Goal: Transaction & Acquisition: Purchase product/service

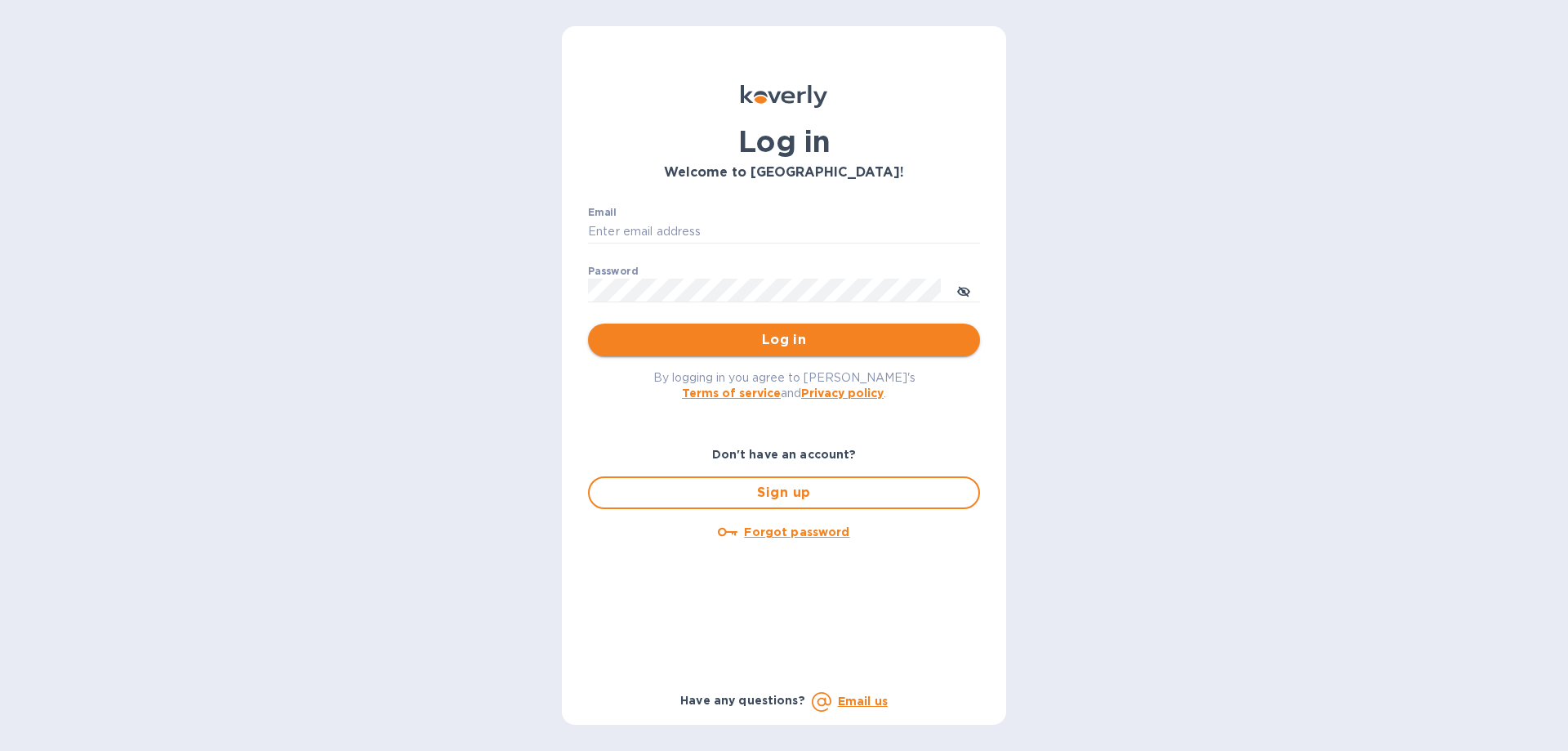
type input "[EMAIL_ADDRESS][DOMAIN_NAME]"
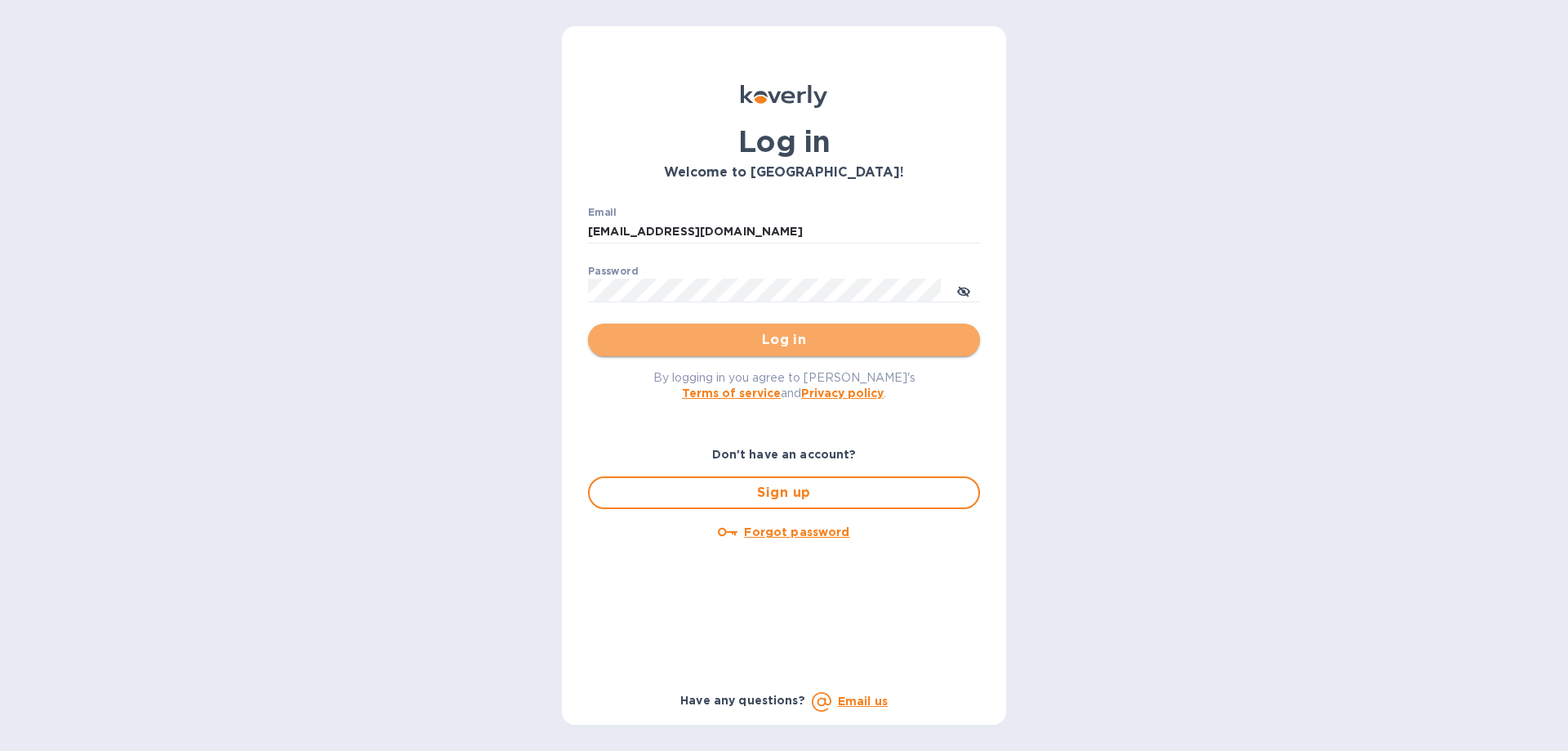
click at [672, 328] on button "Log in" at bounding box center [784, 340] width 392 height 33
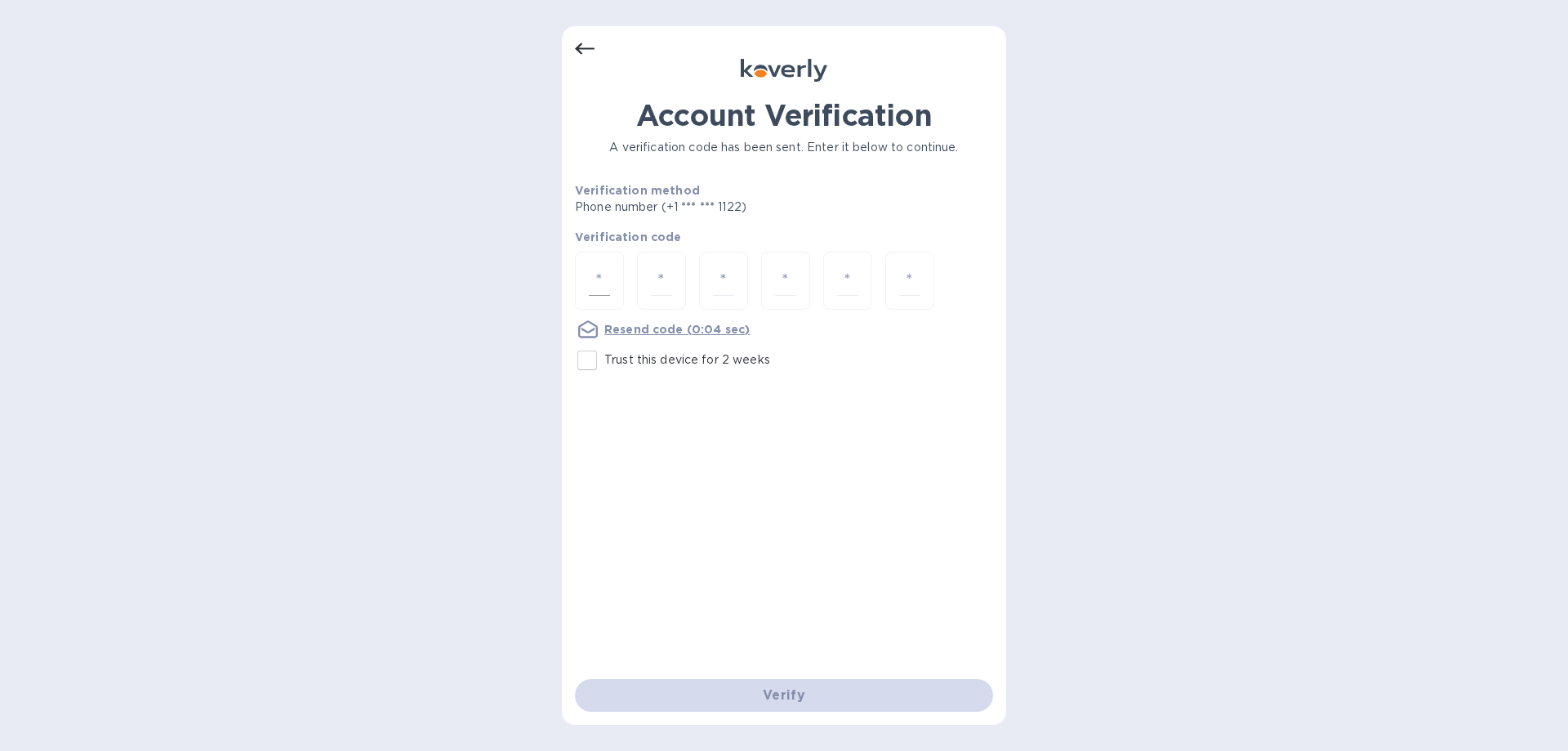
click at [598, 288] on input "number" at bounding box center [599, 280] width 21 height 30
type input "3"
type input "7"
type input "3"
type input "2"
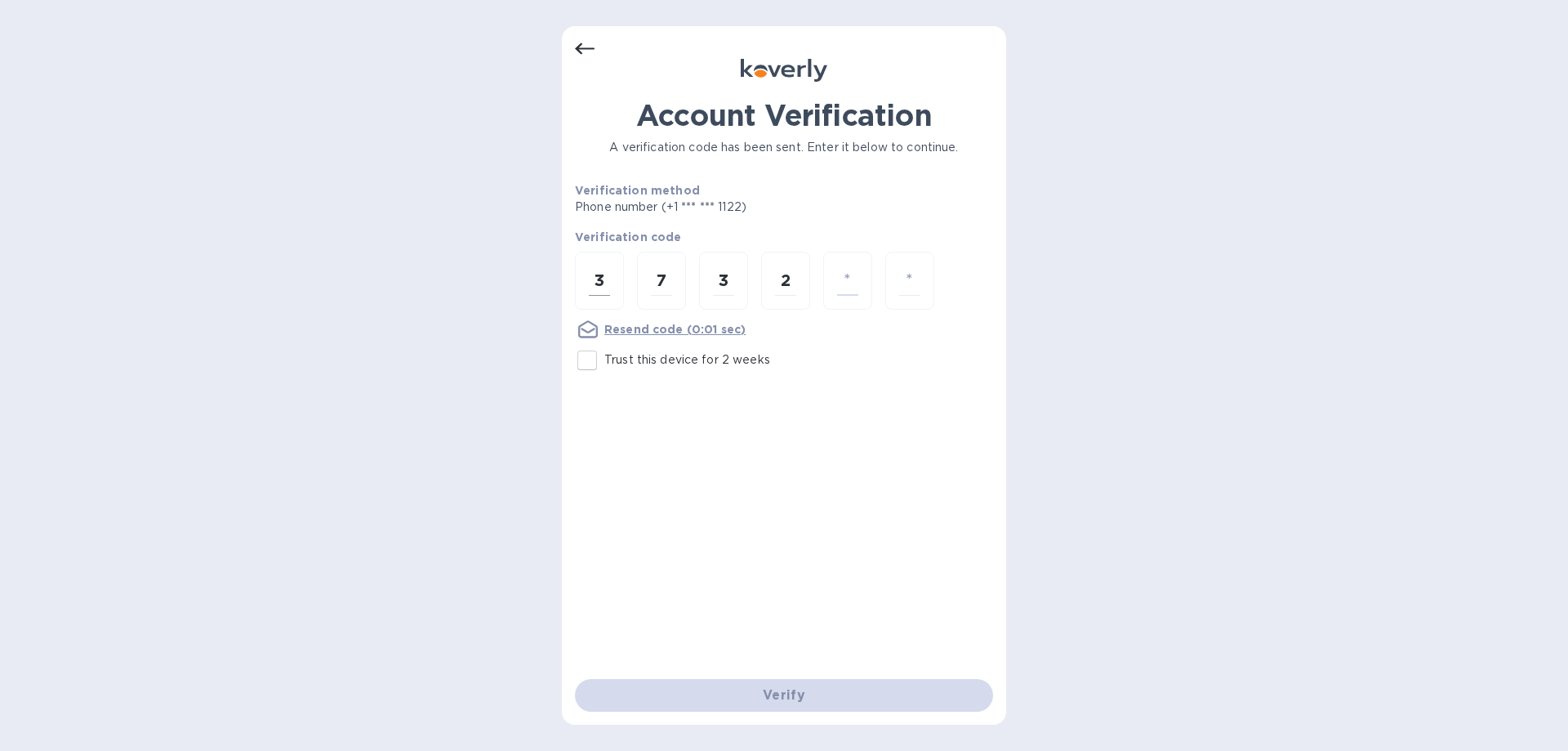
type input "4"
type input "3"
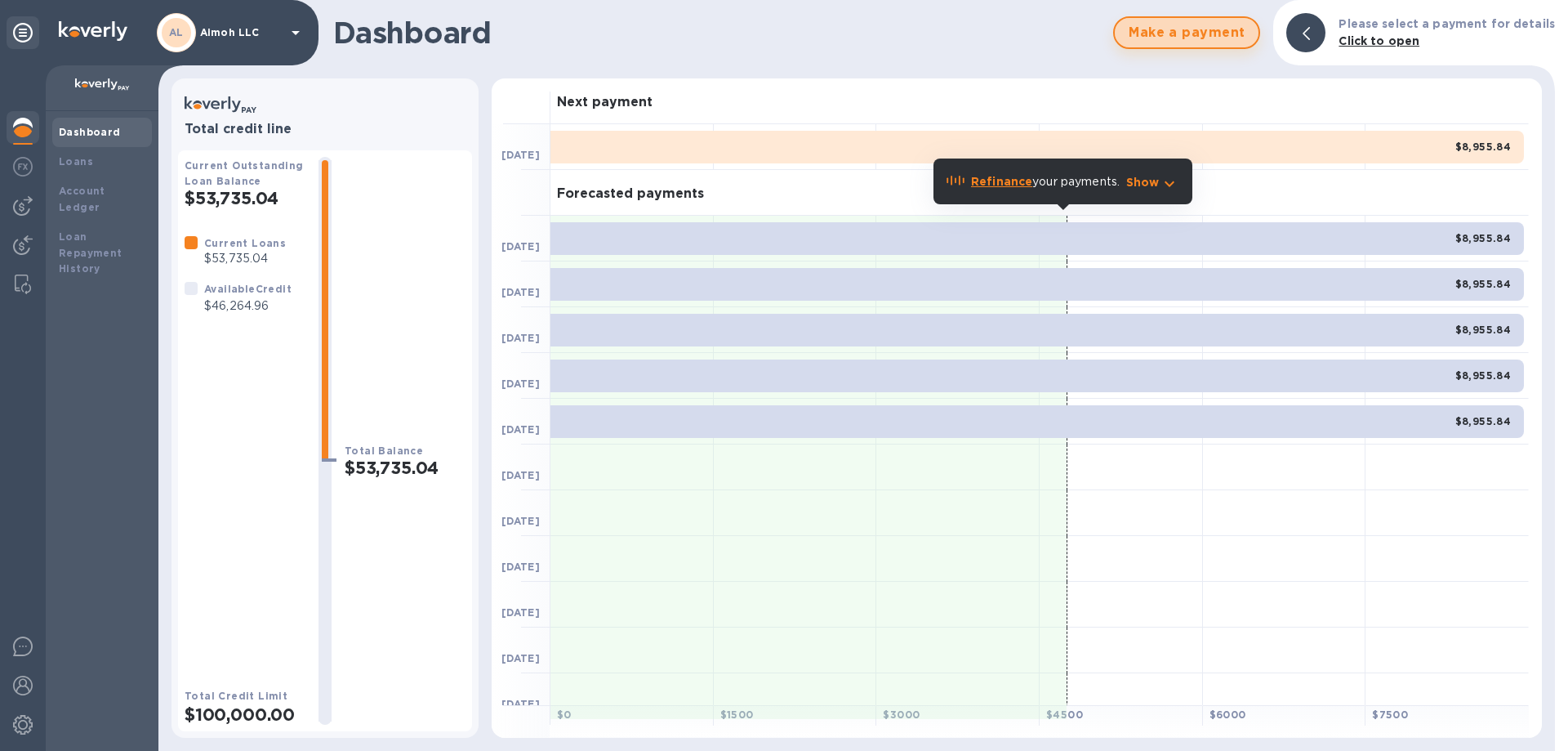
click at [1173, 32] on span "Make a payment" at bounding box center [1186, 33] width 117 height 20
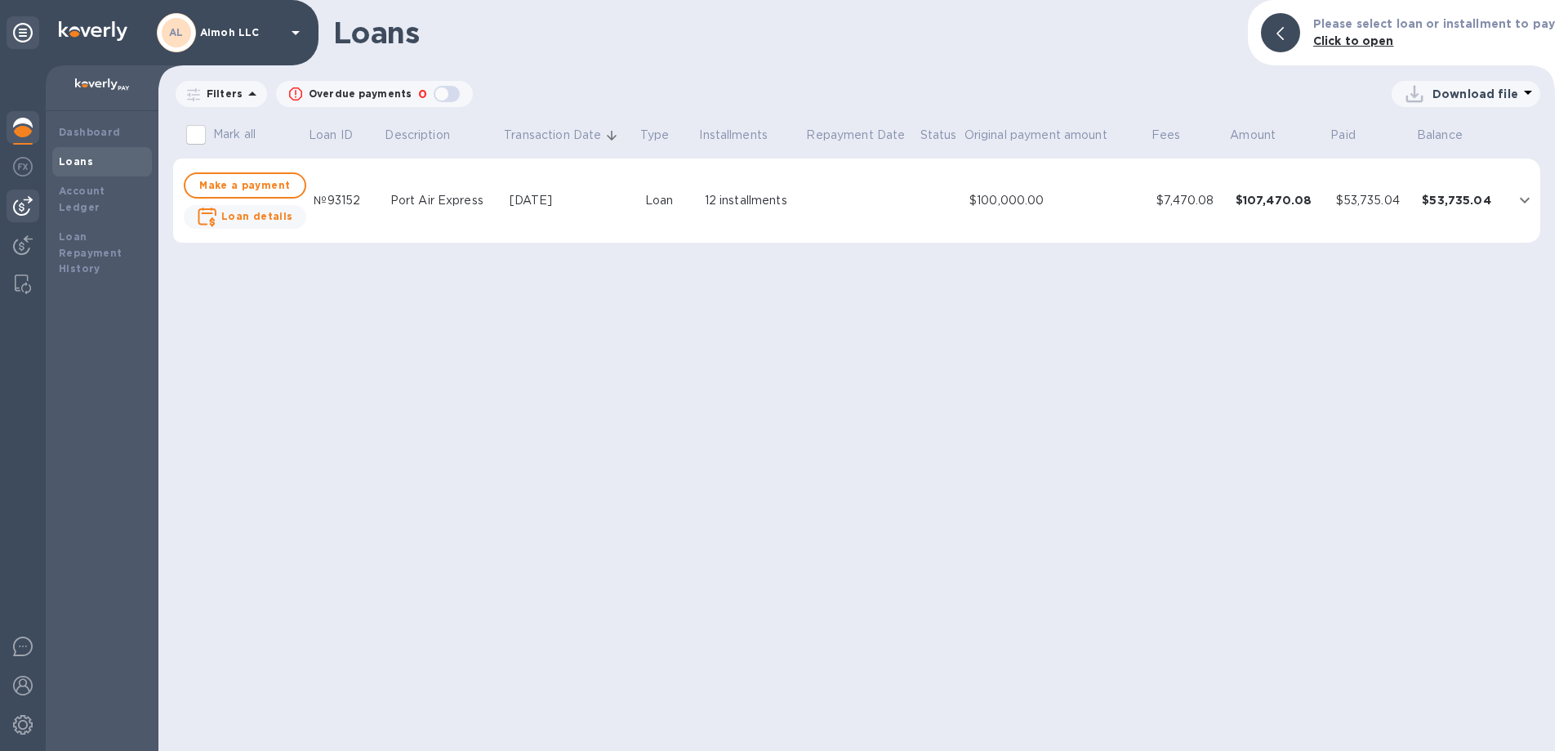
click at [26, 202] on img at bounding box center [22, 205] width 20 height 20
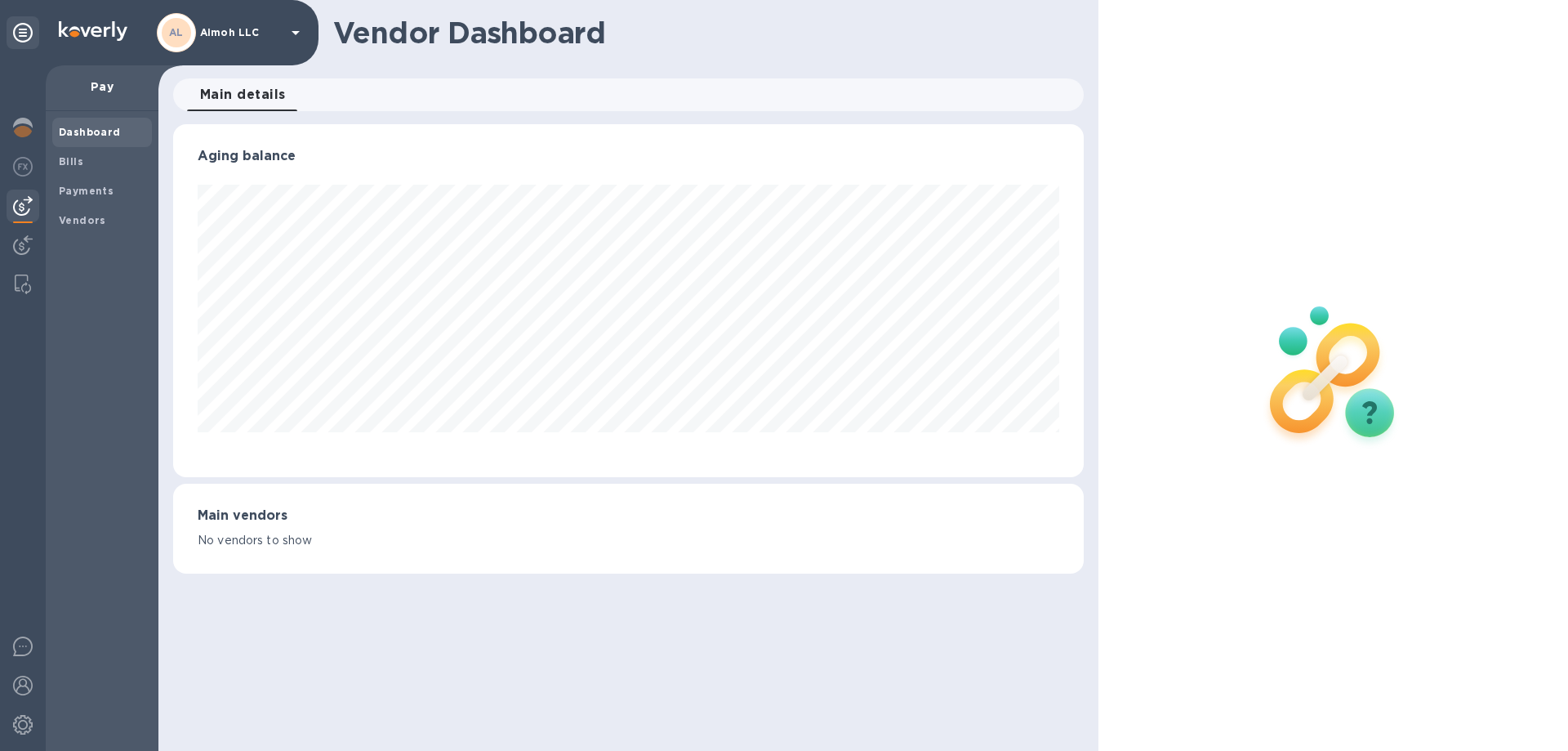
scroll to position [352, 910]
click at [61, 195] on b "Payments" at bounding box center [86, 191] width 55 height 12
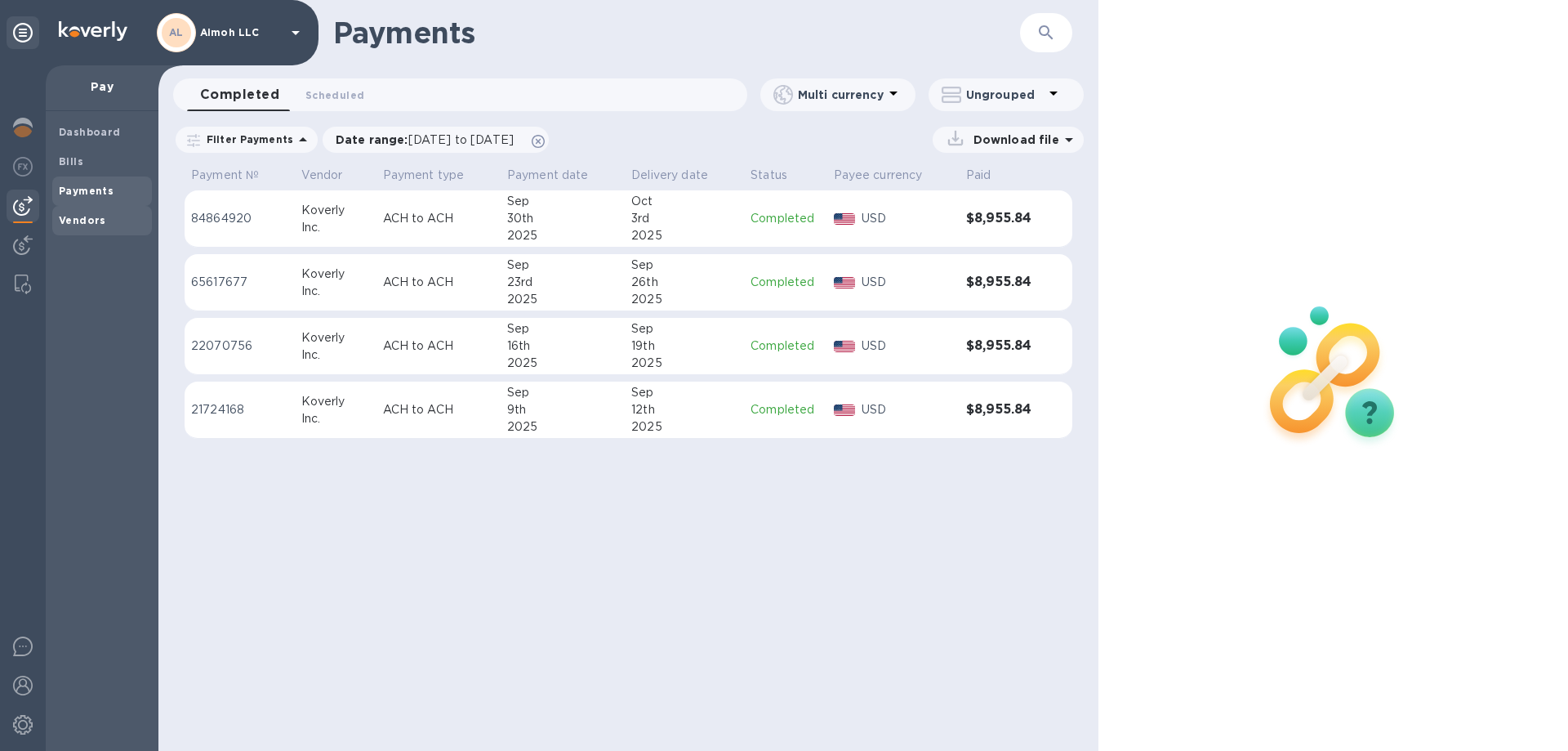
click at [92, 222] on b "Vendors" at bounding box center [82, 220] width 47 height 12
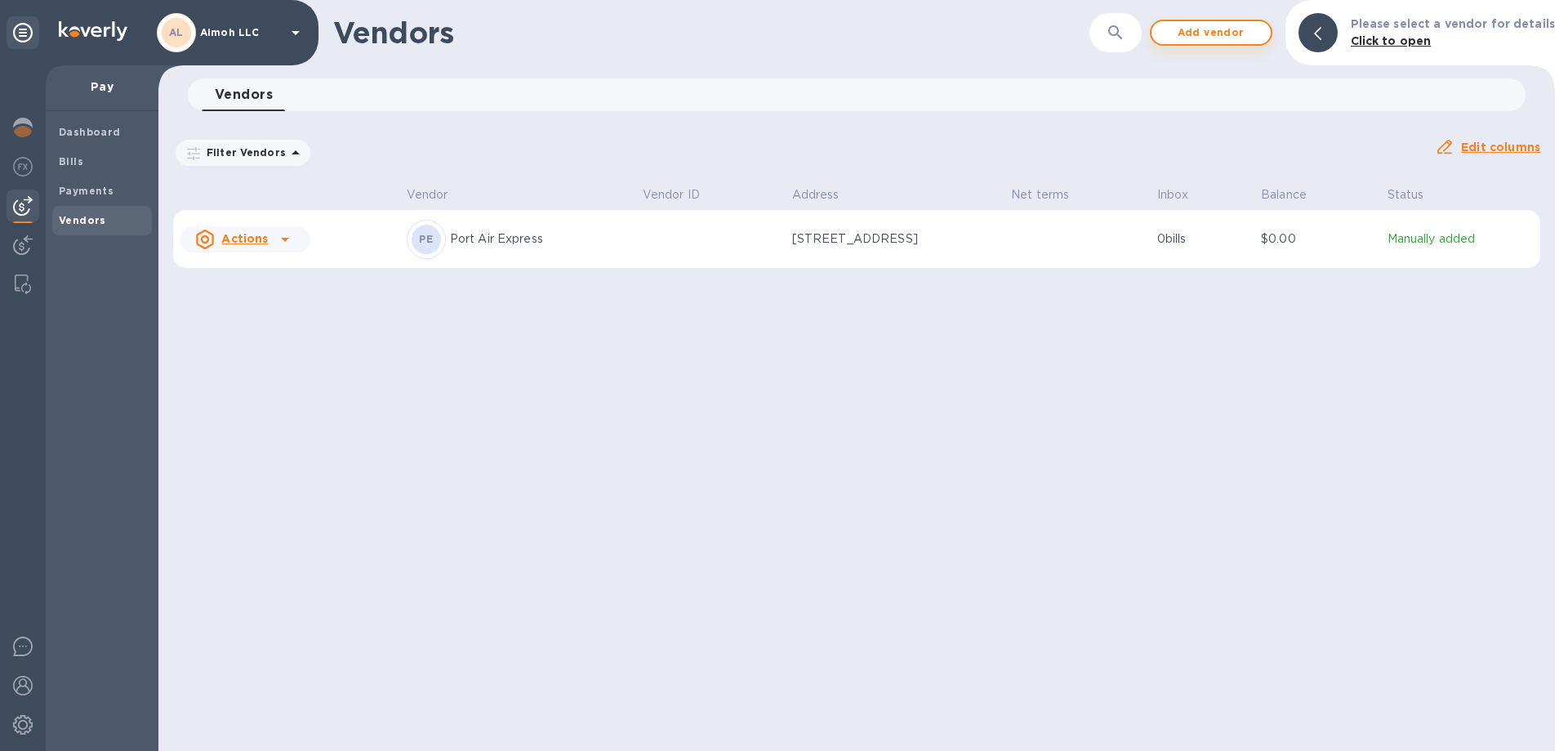
click at [1246, 32] on span "Add vendor" at bounding box center [1211, 33] width 93 height 20
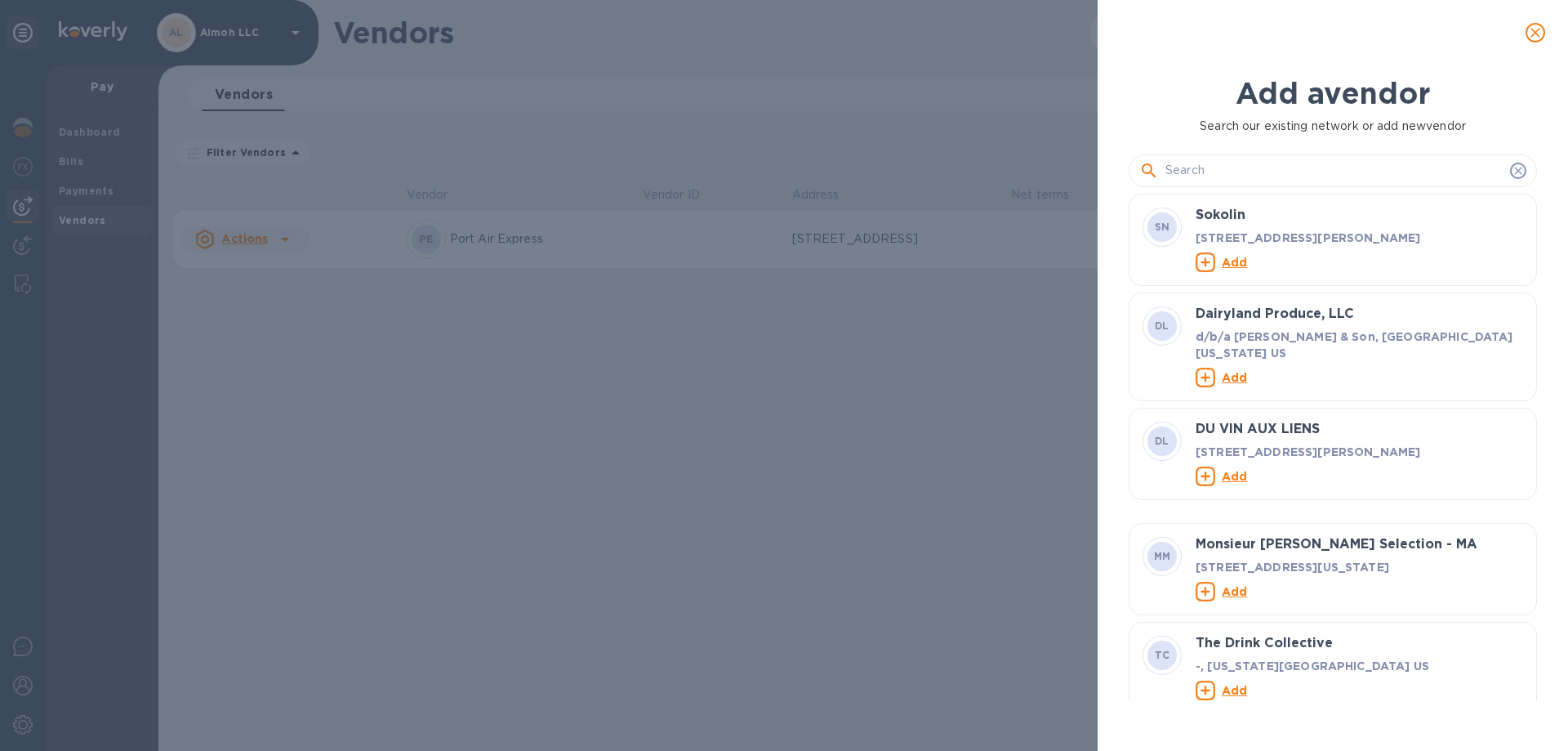
click at [1239, 167] on input "text" at bounding box center [1334, 170] width 338 height 25
paste input "Chait Hin Envelope Manufacturer Sdn"
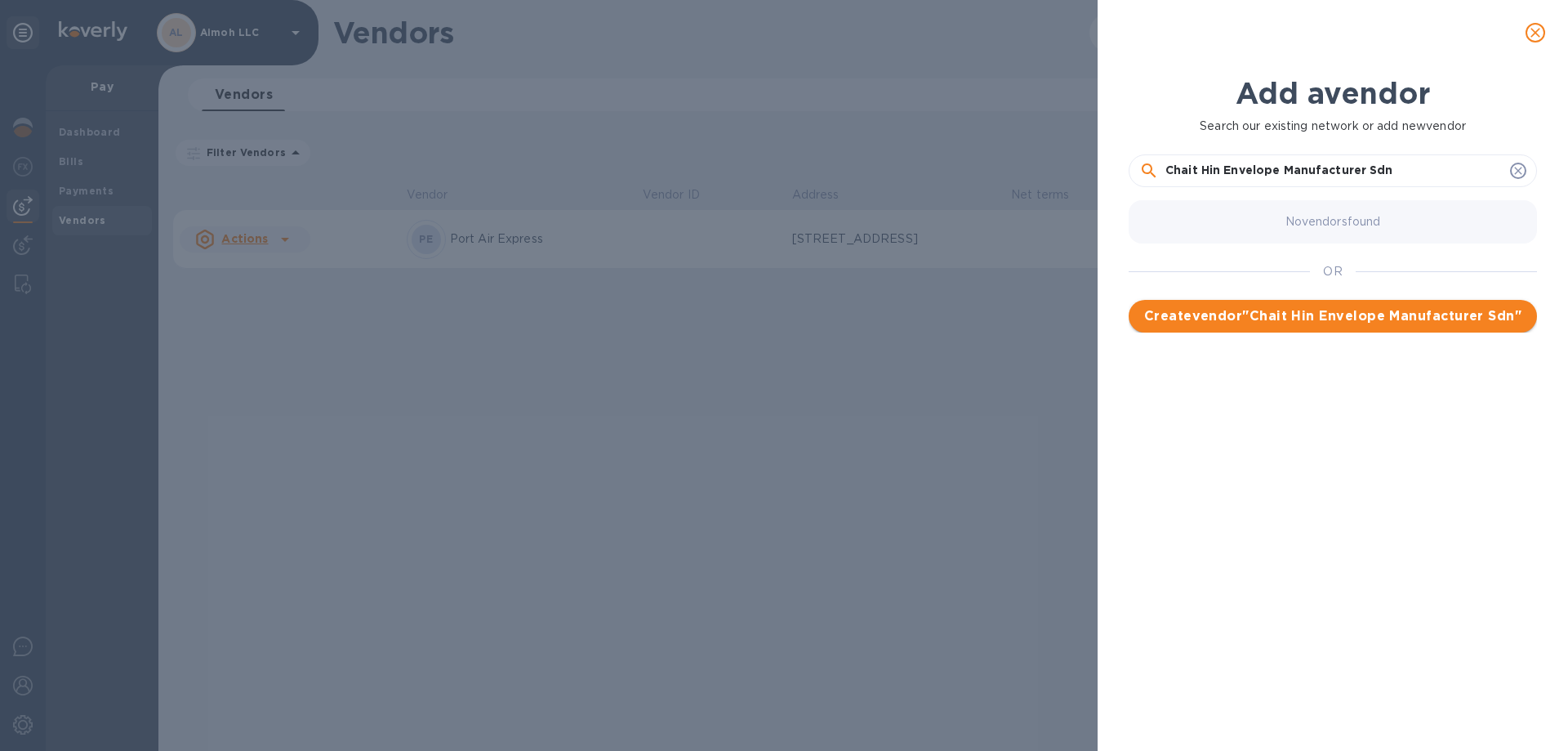
type input "Chait Hin Envelope Manufacturer Sdn"
click at [1390, 317] on span "Create vendor " Chait Hin Envelope Manufacturer Sdn "" at bounding box center [1333, 316] width 382 height 20
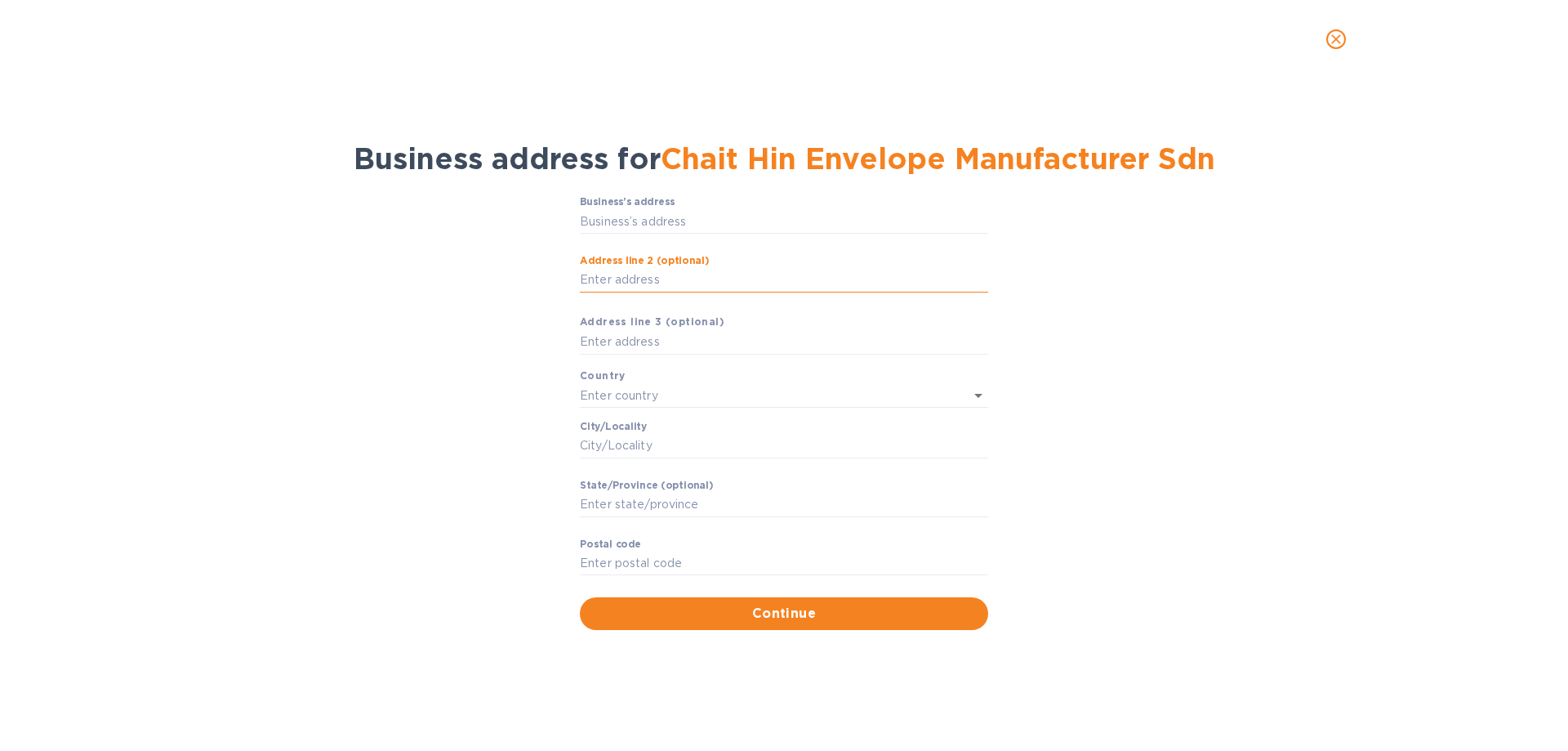
click at [670, 275] on input "Аddress line 2 (optional)" at bounding box center [784, 280] width 408 height 25
paste input "[STREET_ADDRESS][PERSON_NAME]"
type input "[STREET_ADDRESS][PERSON_NAME]"
click at [635, 396] on input "text" at bounding box center [761, 395] width 363 height 24
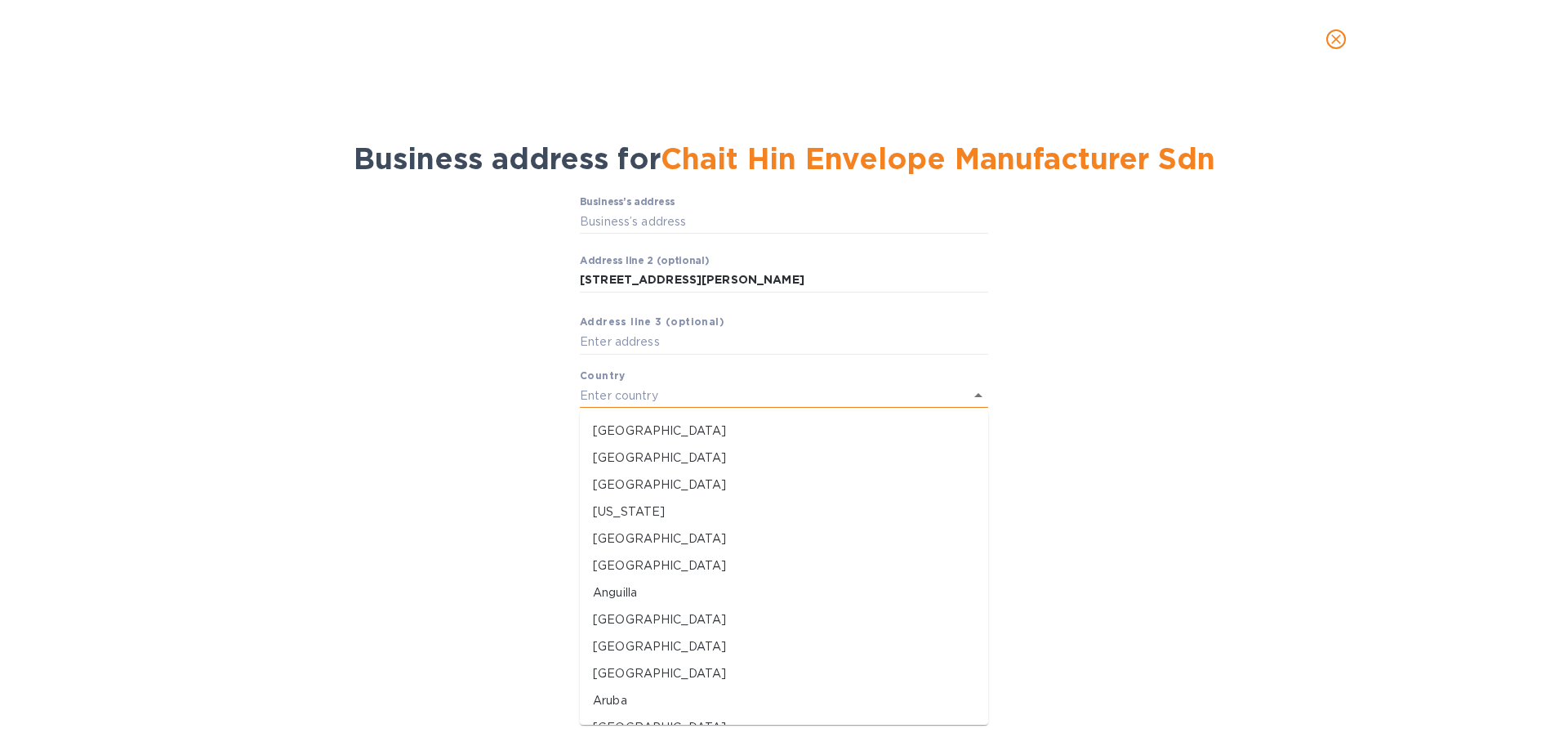
type input ","
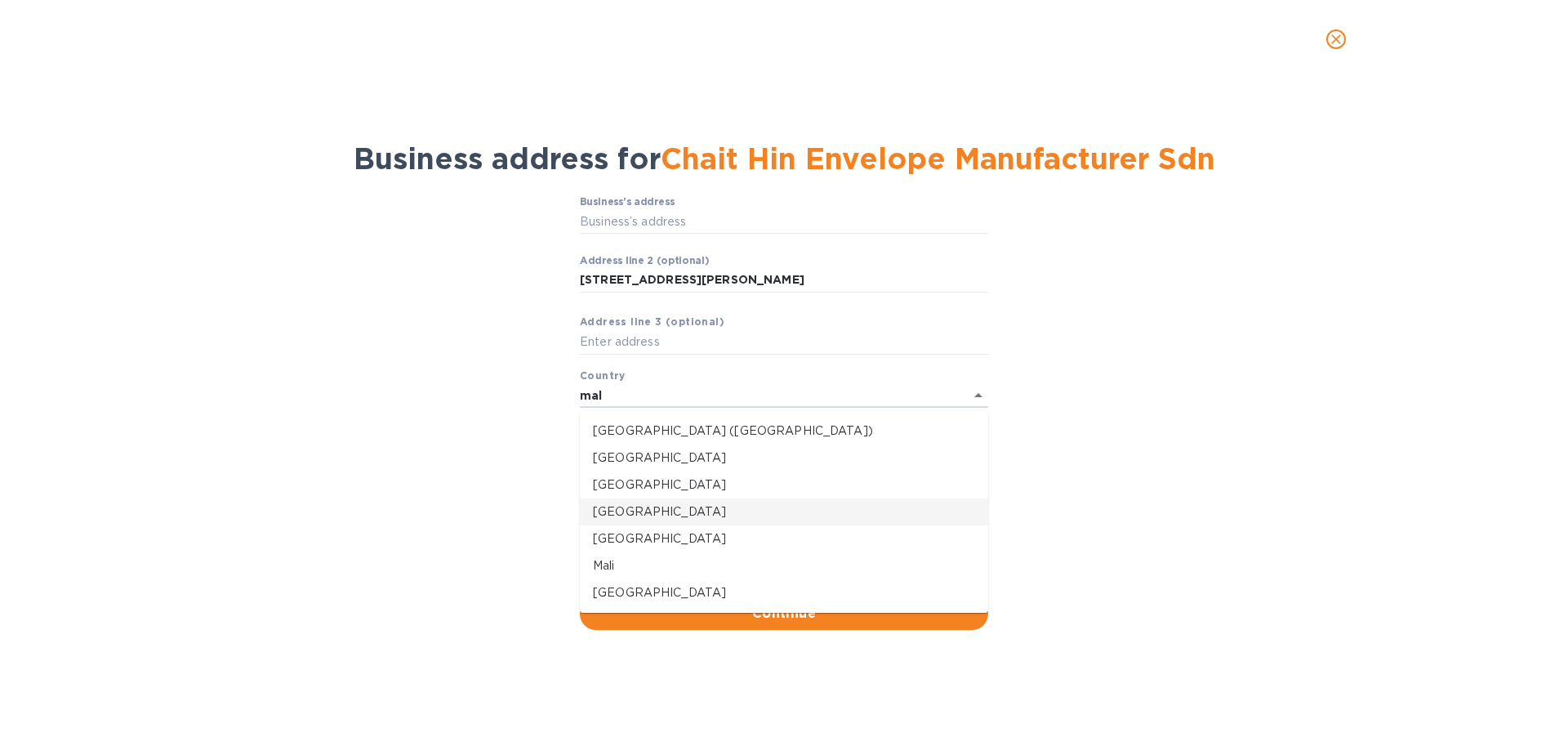
click at [663, 514] on p "[GEOGRAPHIC_DATA]" at bounding box center [784, 512] width 382 height 17
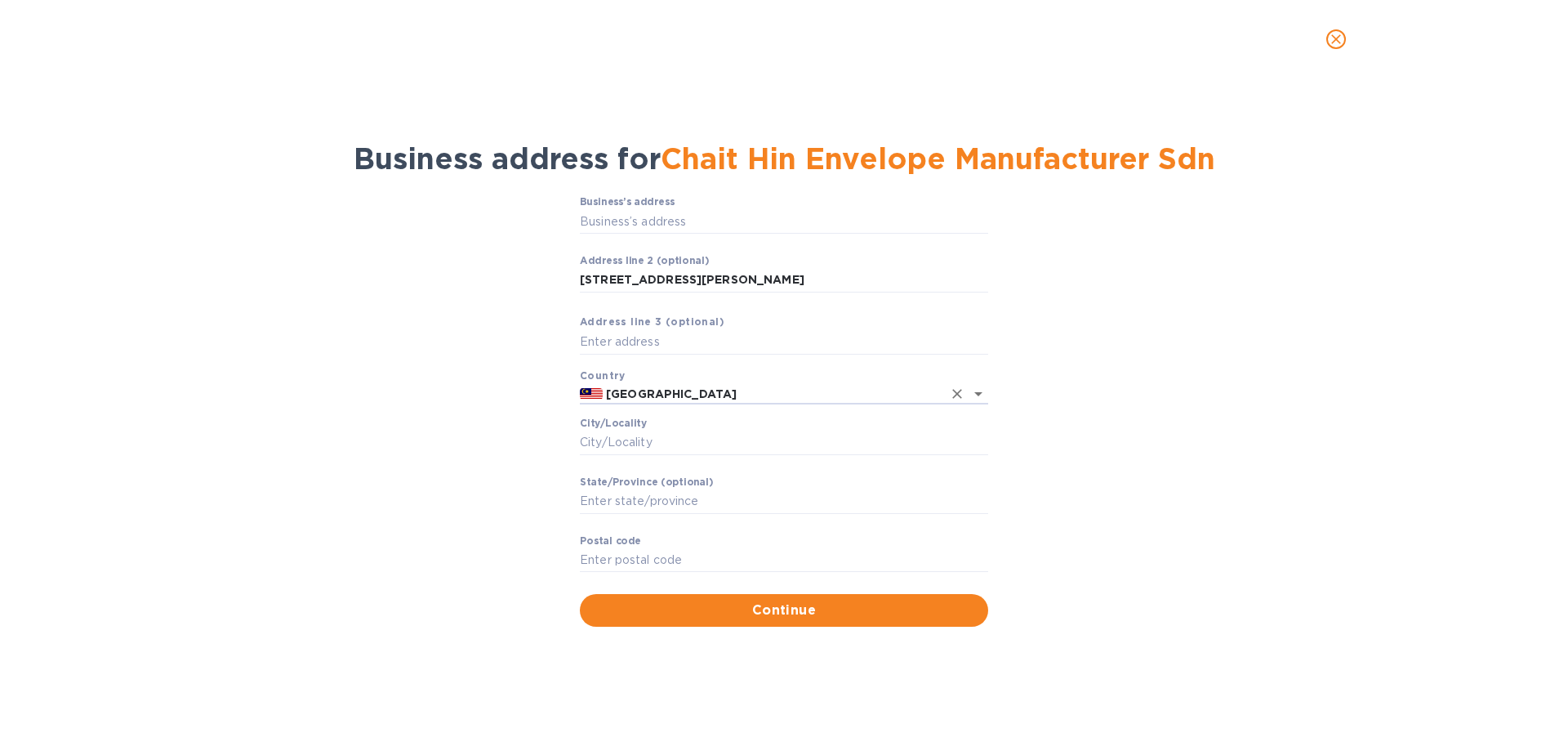
type input "[GEOGRAPHIC_DATA]"
click at [689, 444] on input "Сity/Locаlity" at bounding box center [784, 442] width 408 height 25
paste input "Penang"
type input "Penang"
click at [666, 344] on input "text" at bounding box center [784, 342] width 408 height 25
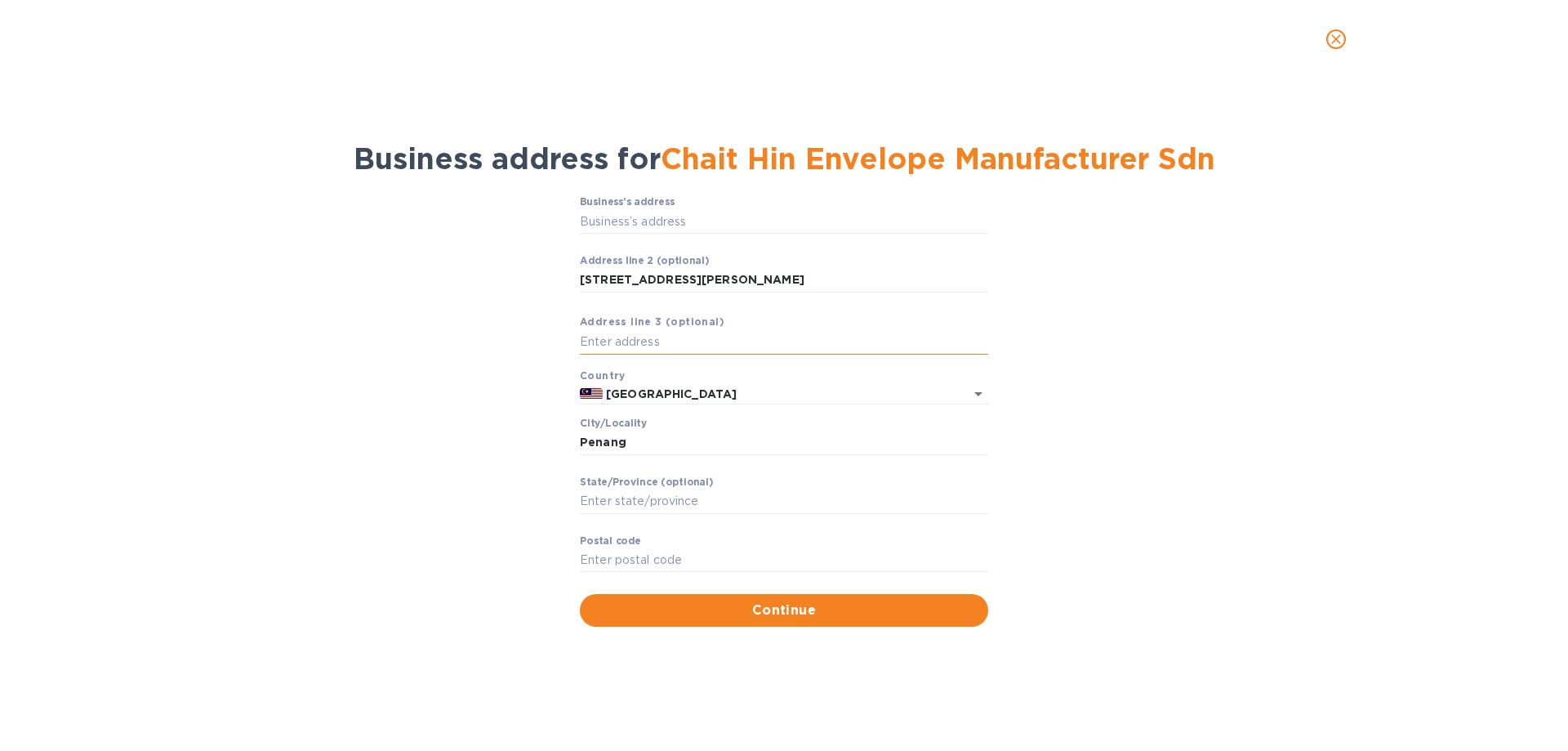
paste input "[STREET_ADDRESS][PERSON_NAME]"
type input "[STREET_ADDRESS][PERSON_NAME]"
click at [647, 557] on input "Pоstal cоde" at bounding box center [784, 560] width 408 height 25
click at [647, 553] on input "Pоstal cоde" at bounding box center [784, 560] width 408 height 25
click at [1122, 606] on div "Business’s аddress ​ Аddress line 2 (optional) 64E-[GEOGRAPHIC_DATA][PERSON_NAM…" at bounding box center [784, 411] width 1526 height 449
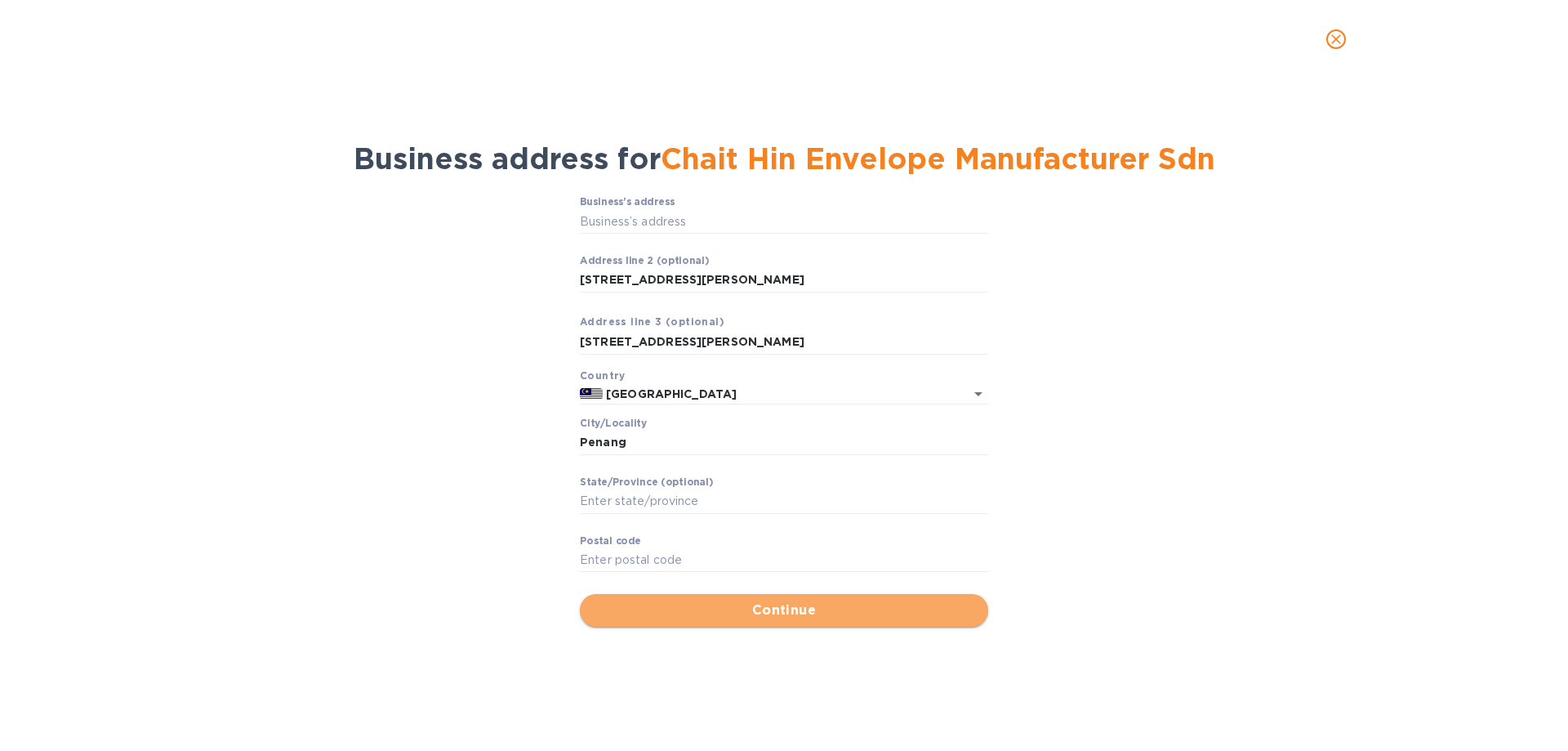
click at [938, 605] on span "Continue" at bounding box center [784, 610] width 382 height 20
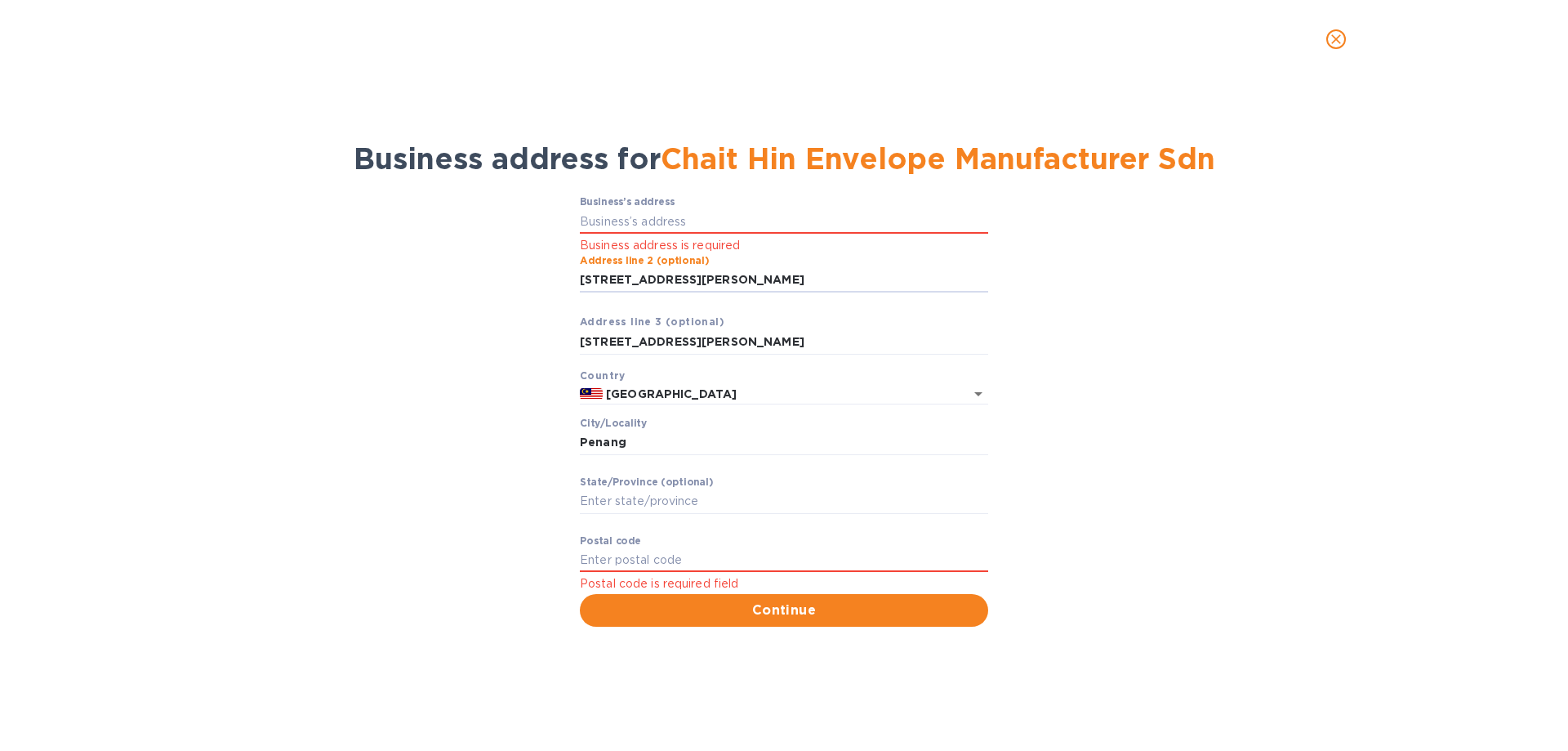
drag, startPoint x: 719, startPoint y: 283, endPoint x: 550, endPoint y: 269, distance: 169.6
click at [550, 269] on div "Business’s аddress Business address is required Аddress line 2 (optional) [STRE…" at bounding box center [784, 411] width 1526 height 449
click at [623, 220] on input "Business’s аddress" at bounding box center [784, 221] width 408 height 25
paste input "[STREET_ADDRESS][PERSON_NAME]"
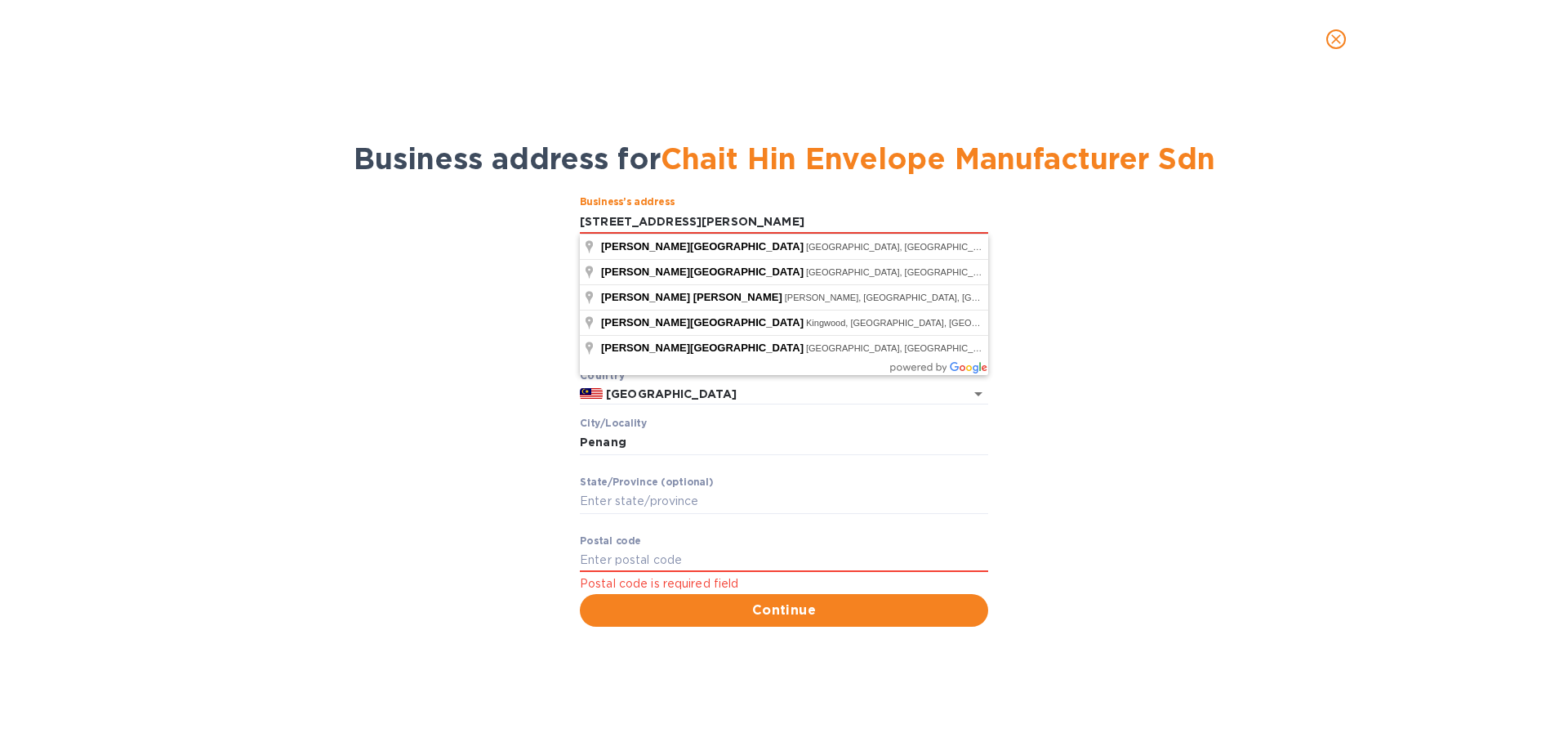
type input "[STREET_ADDRESS][PERSON_NAME]"
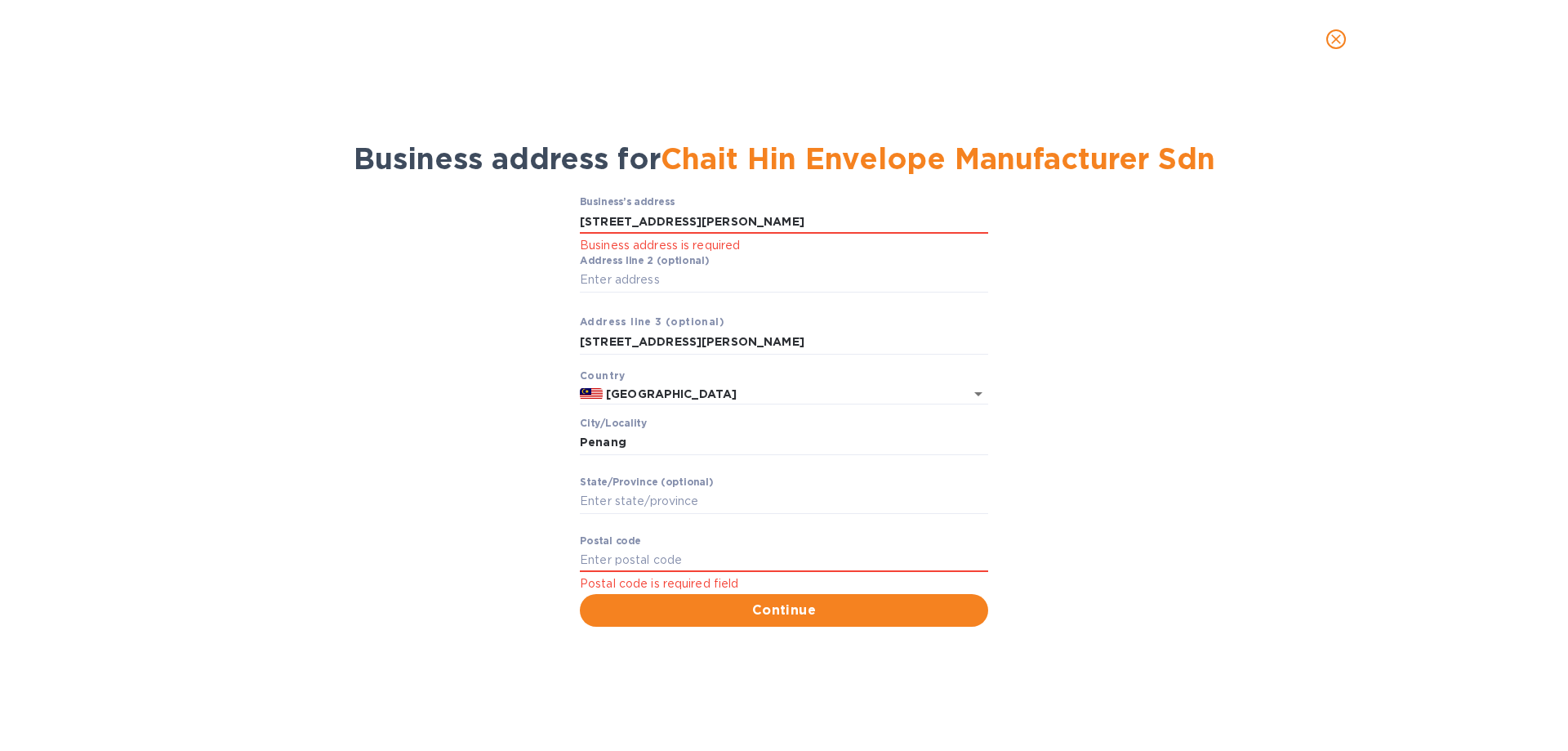
click at [1311, 386] on div "Business’s аddress [STREET_ADDRESS][PERSON_NAME] Business address is required А…" at bounding box center [784, 411] width 1526 height 449
drag, startPoint x: 715, startPoint y: 334, endPoint x: 466, endPoint y: 316, distance: 249.6
click at [466, 316] on div "Business’s аddress [STREET_ADDRESS][PERSON_NAME] Business address is required А…" at bounding box center [784, 411] width 1526 height 449
click at [1224, 551] on div "Business’s аddress 64E-[GEOGRAPHIC_DATA][PERSON_NAME] Business address is requi…" at bounding box center [784, 411] width 1526 height 449
click at [908, 600] on span "Continue" at bounding box center [784, 610] width 382 height 20
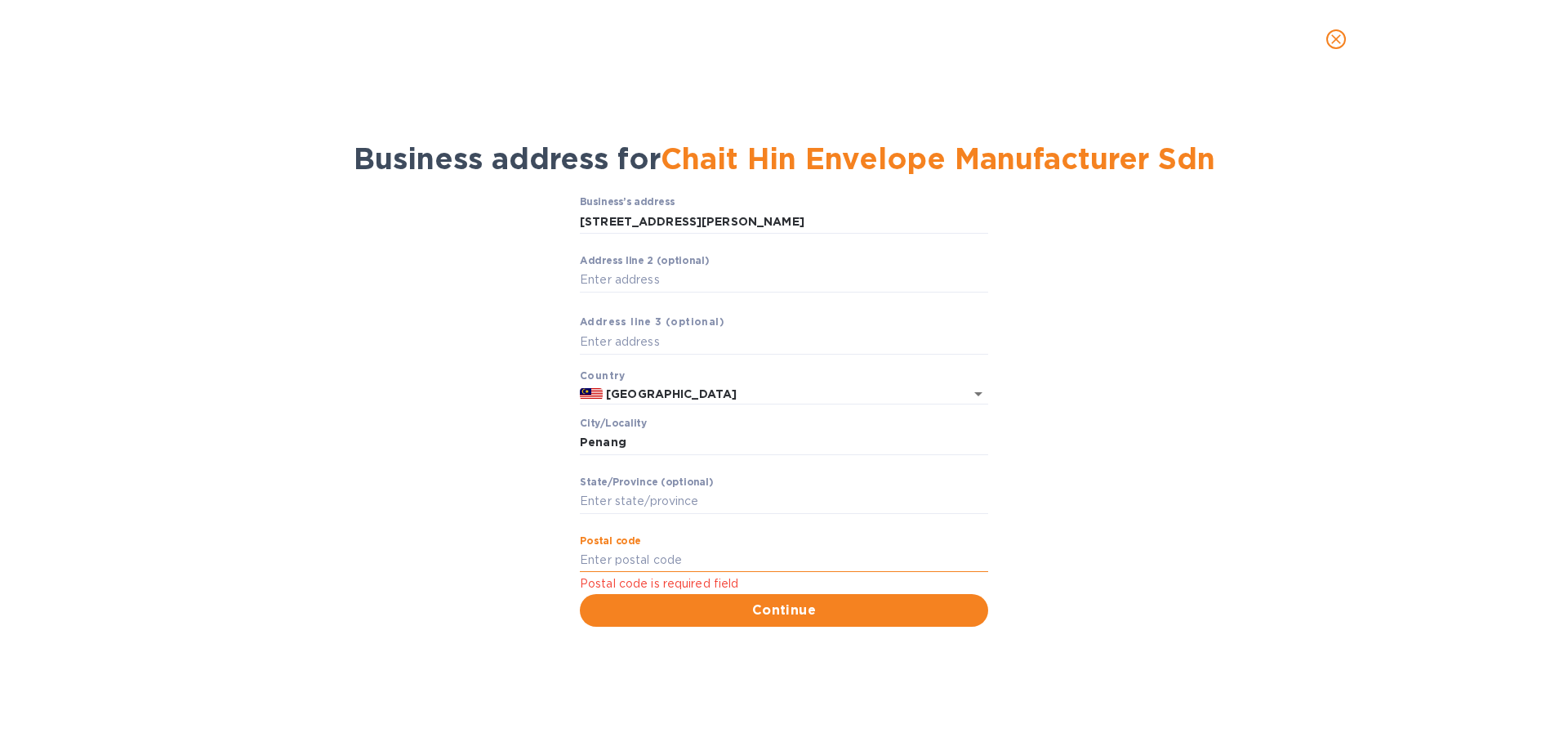
click at [613, 558] on input "Pоstal cоde" at bounding box center [784, 560] width 408 height 25
paste input "10200"
type input "10200"
click at [413, 643] on div "Business address for Chait Hin Envelope Manufacturer Sdn Business’s аddress 64E…" at bounding box center [784, 415] width 1568 height 672
drag, startPoint x: 677, startPoint y: 430, endPoint x: 567, endPoint y: 442, distance: 110.7
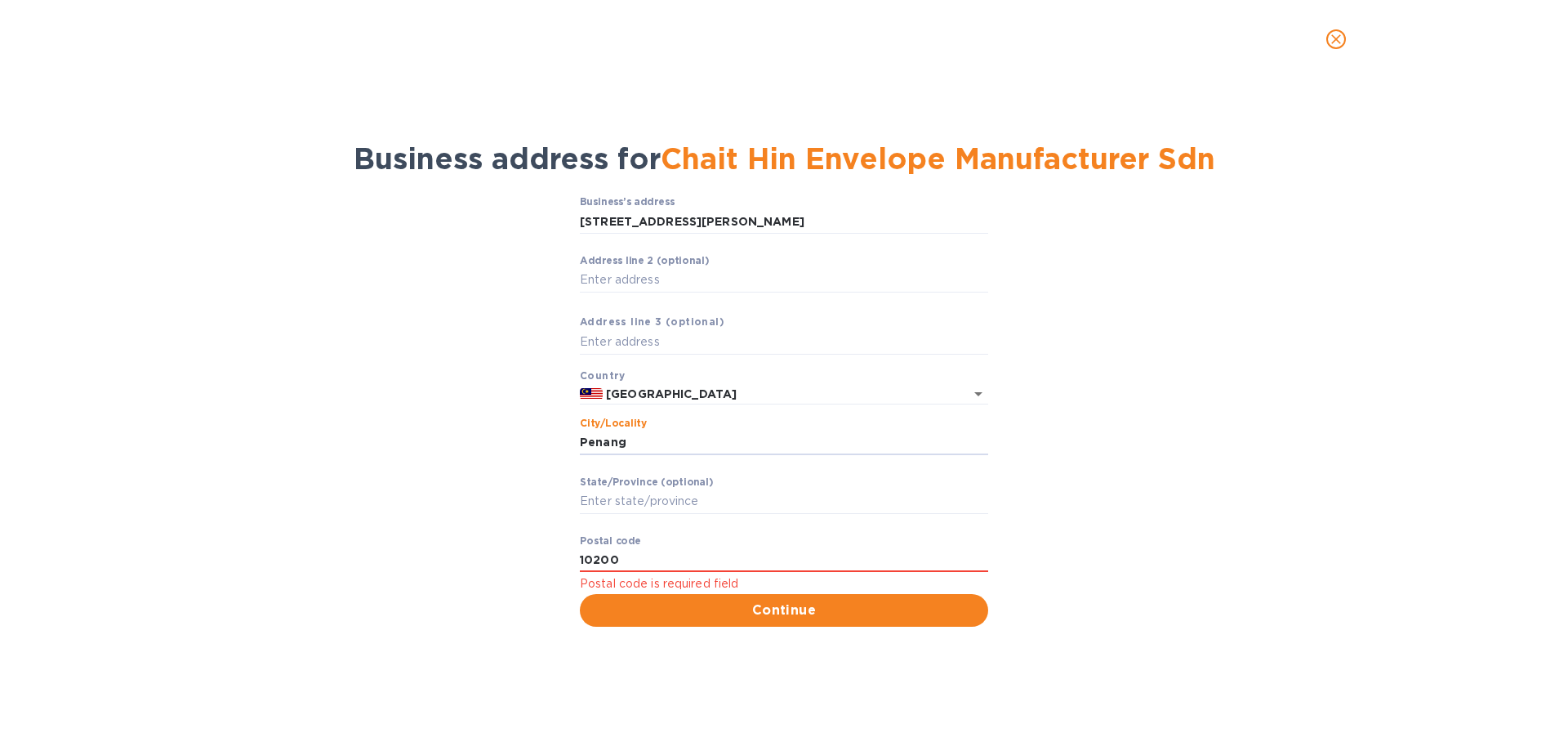
click at [567, 442] on div "Business’s аddress 64E-[GEOGRAPHIC_DATA][PERSON_NAME] ​ Аddress line 2 (optiona…" at bounding box center [784, 411] width 1526 height 449
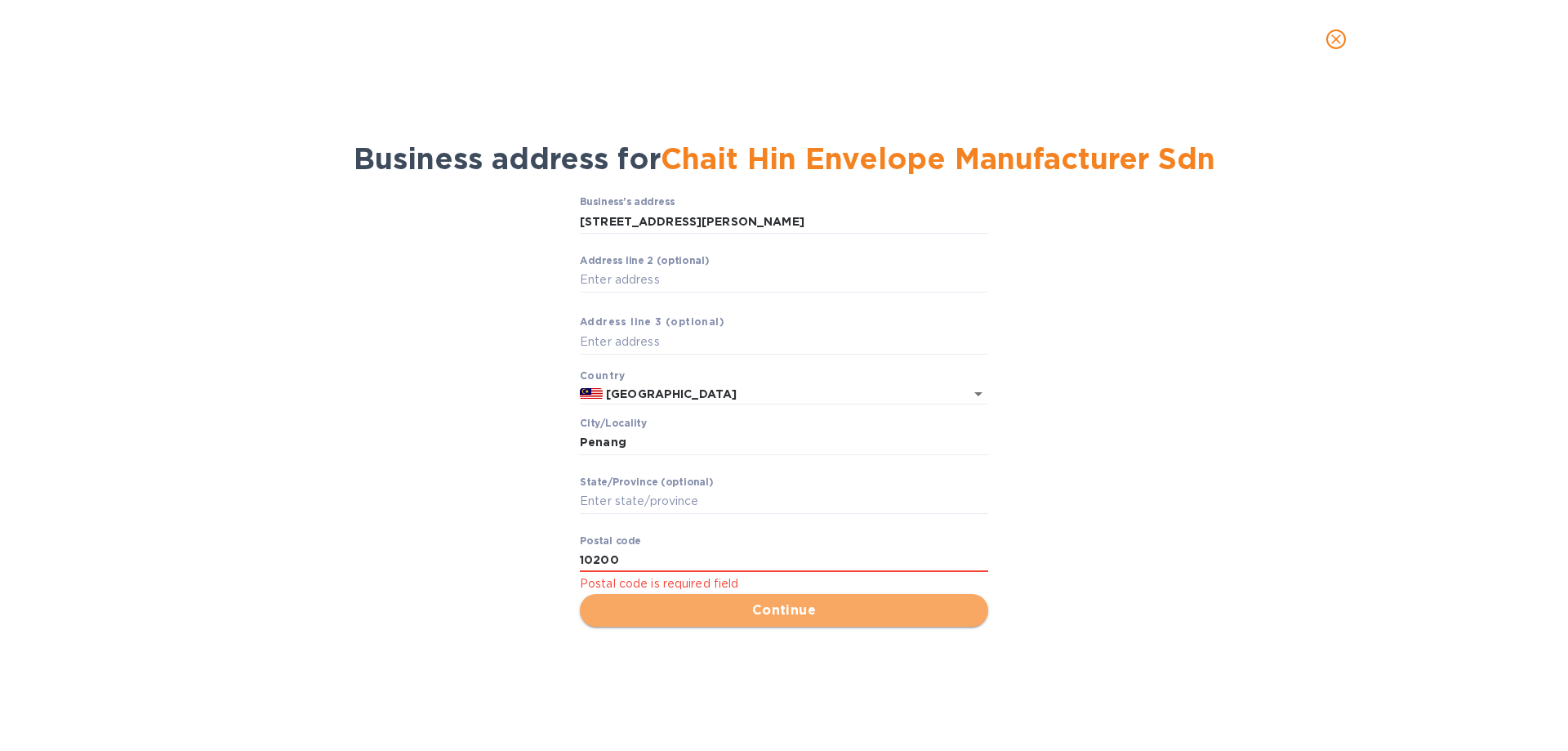
click at [698, 624] on button "Continue" at bounding box center [784, 610] width 408 height 33
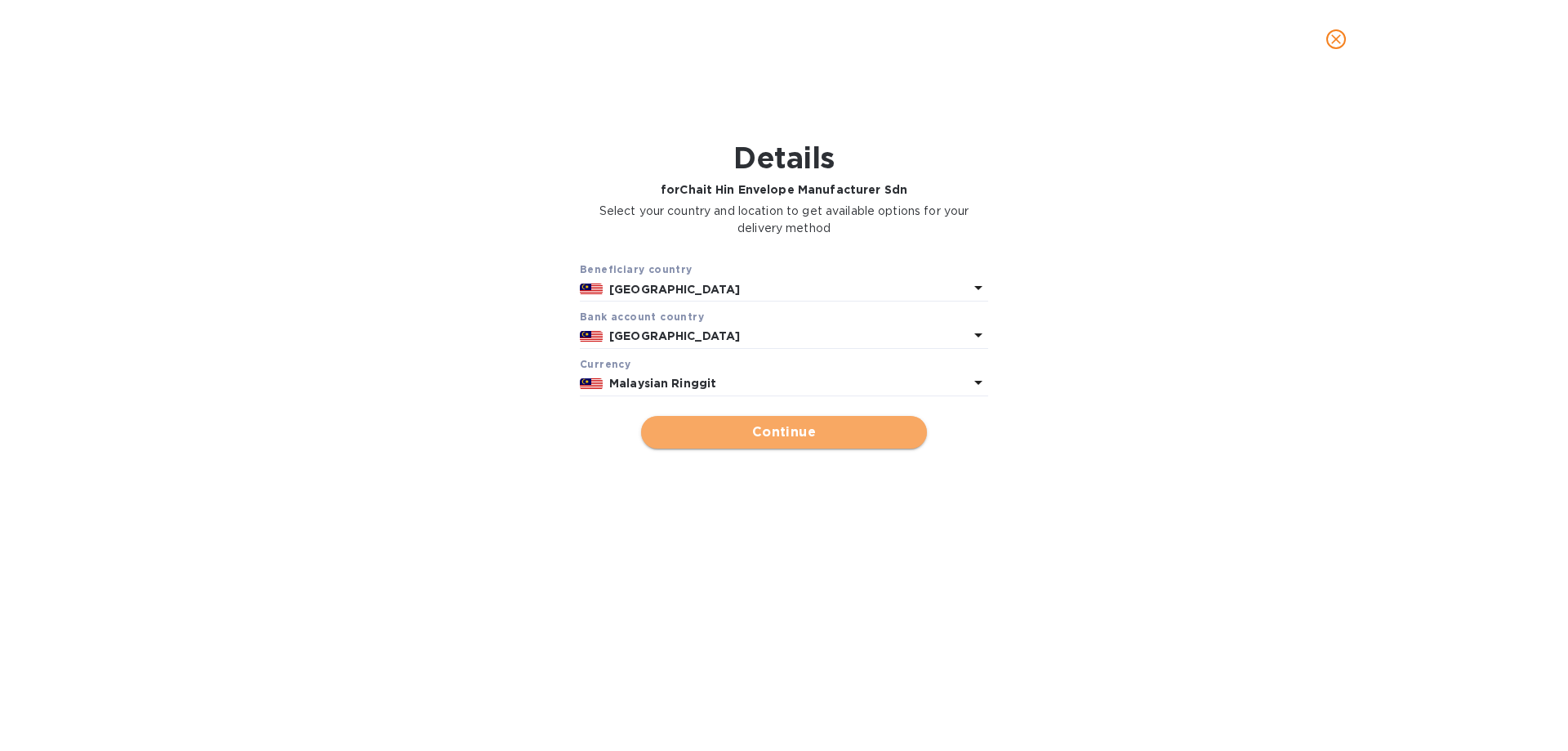
click at [752, 440] on span "Continue" at bounding box center [784, 432] width 260 height 20
type input "Chait Hin Envelope Manufacturer Sdn"
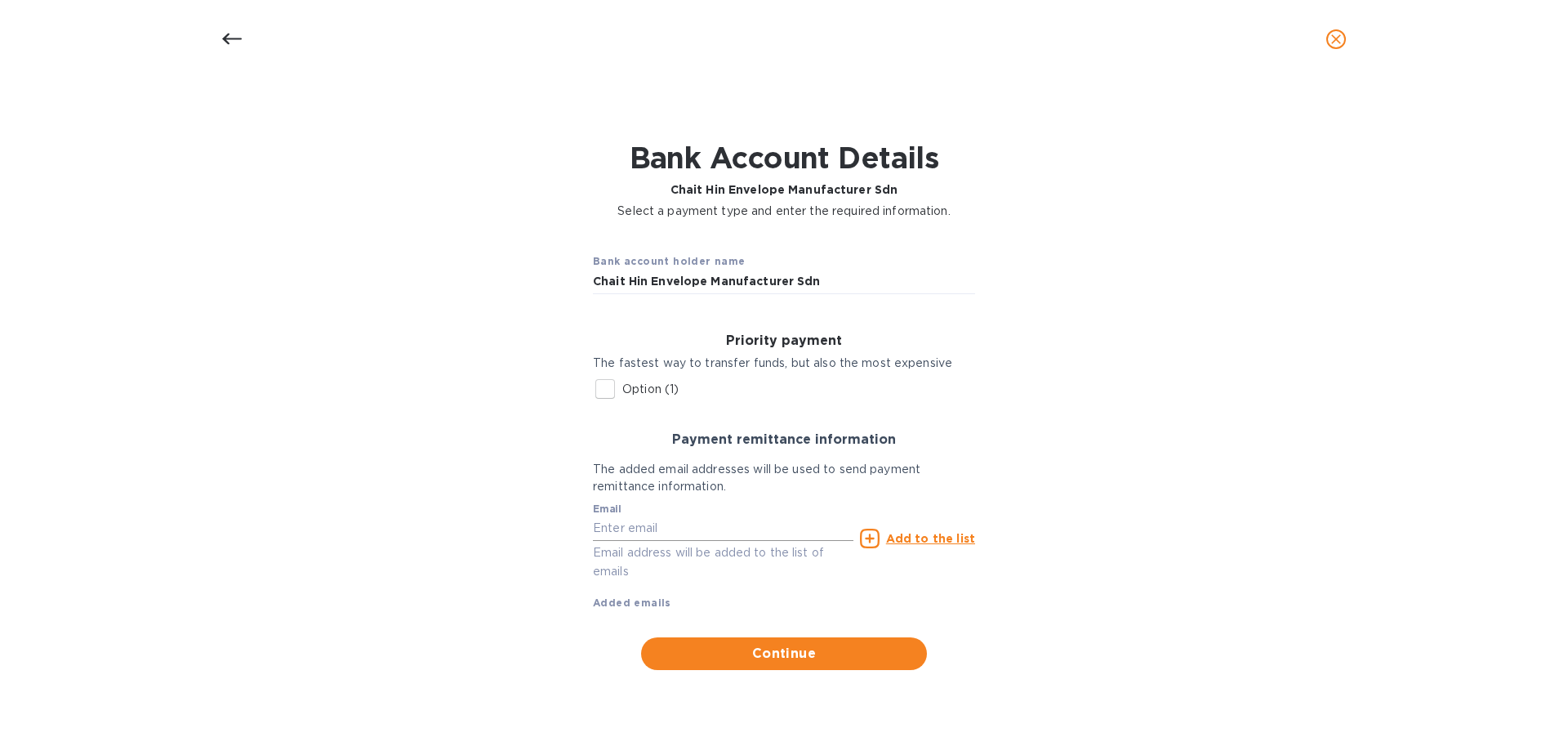
click at [724, 531] on input "text" at bounding box center [723, 528] width 261 height 25
paste input "[EMAIL_ADDRESS][DOMAIN_NAME]"
type input "[EMAIL_ADDRESS][DOMAIN_NAME]"
click at [926, 530] on p "Add to the list" at bounding box center [931, 538] width 89 height 16
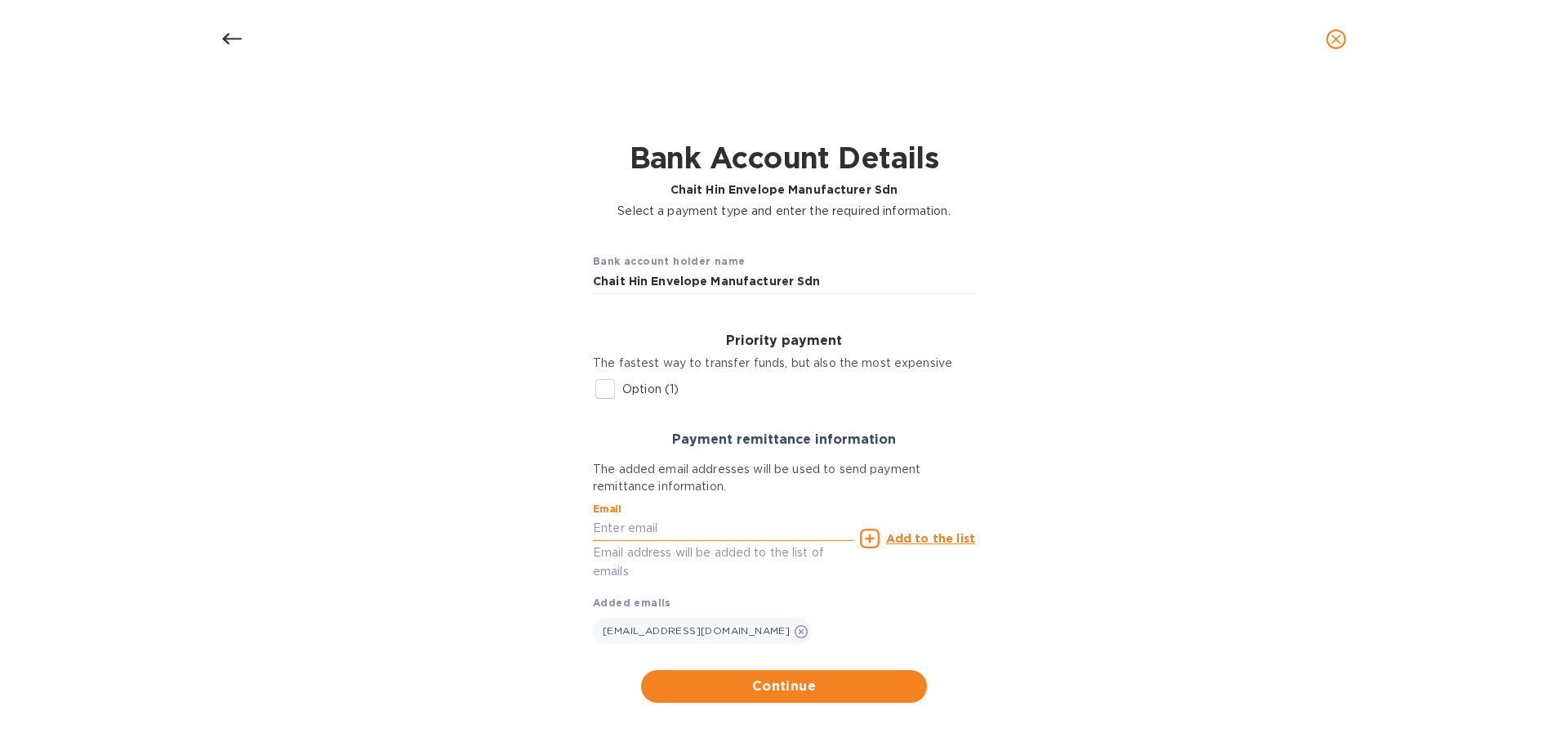
click at [621, 527] on input "text" at bounding box center [723, 528] width 261 height 25
type input "[PERSON_NAME][EMAIL_ADDRESS][DOMAIN_NAME]"
type input "10950"
type input "MONROE"
type input "[STREET_ADDRESS]"
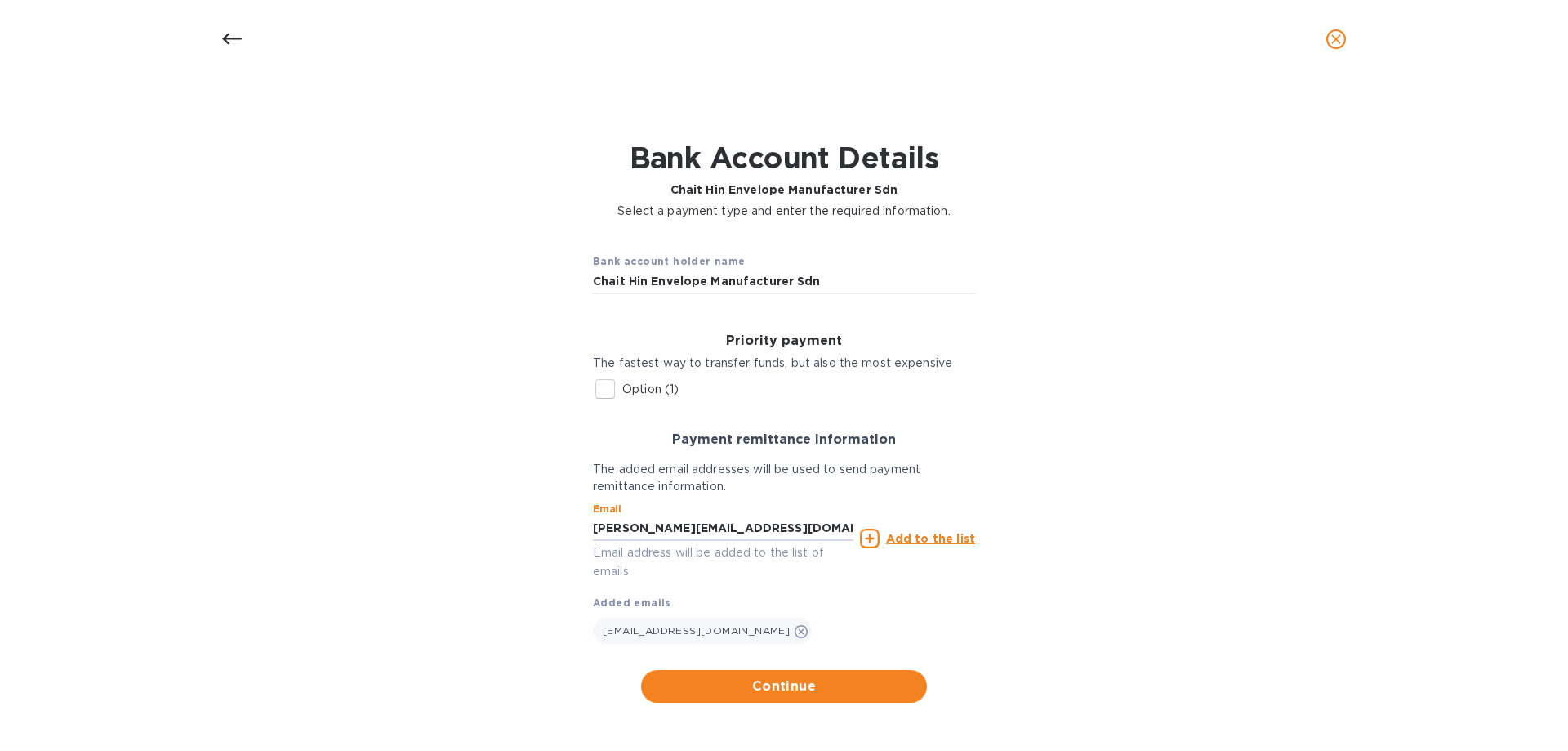
click at [902, 543] on u "Add to the list" at bounding box center [931, 538] width 89 height 13
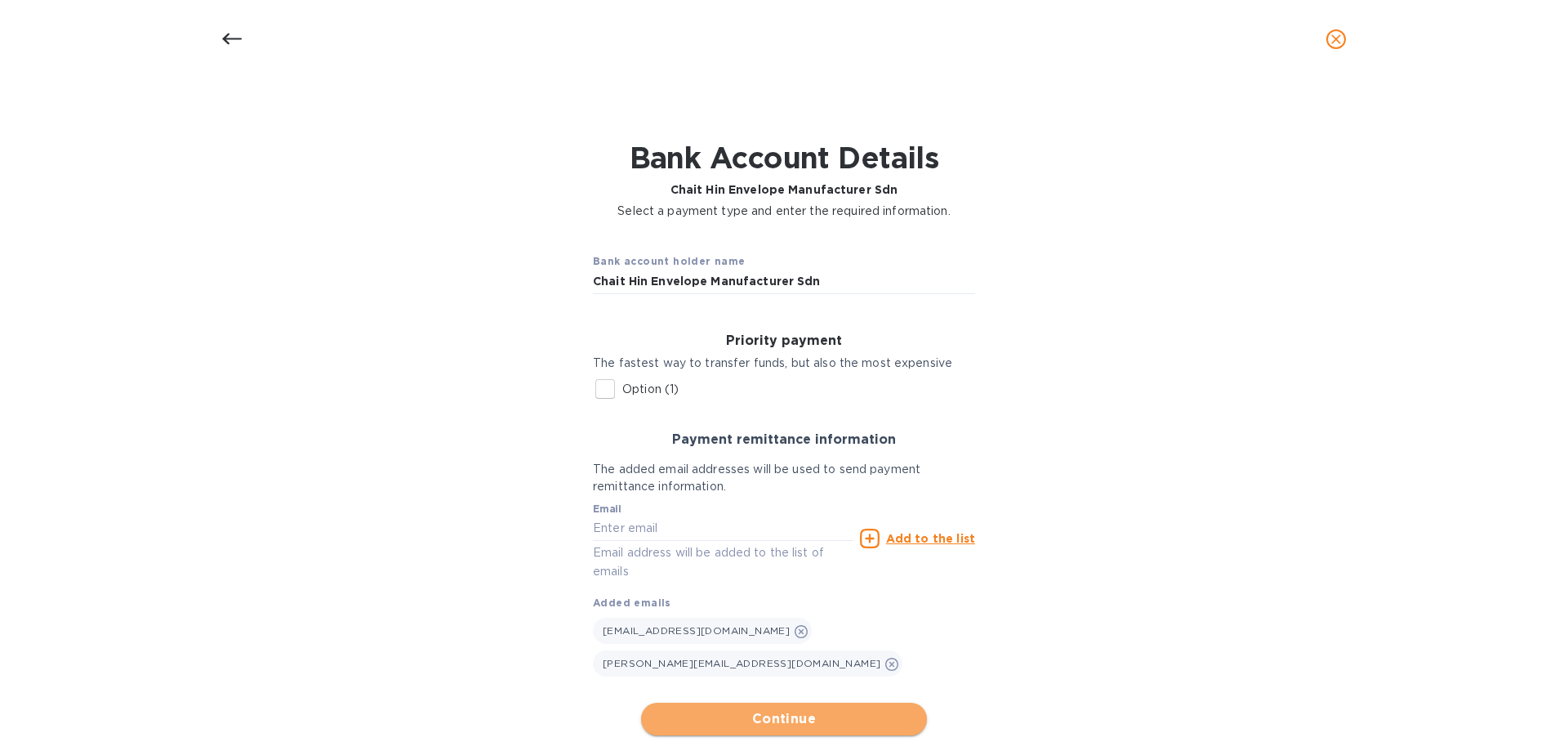
click at [789, 709] on span "Continue" at bounding box center [784, 718] width 260 height 20
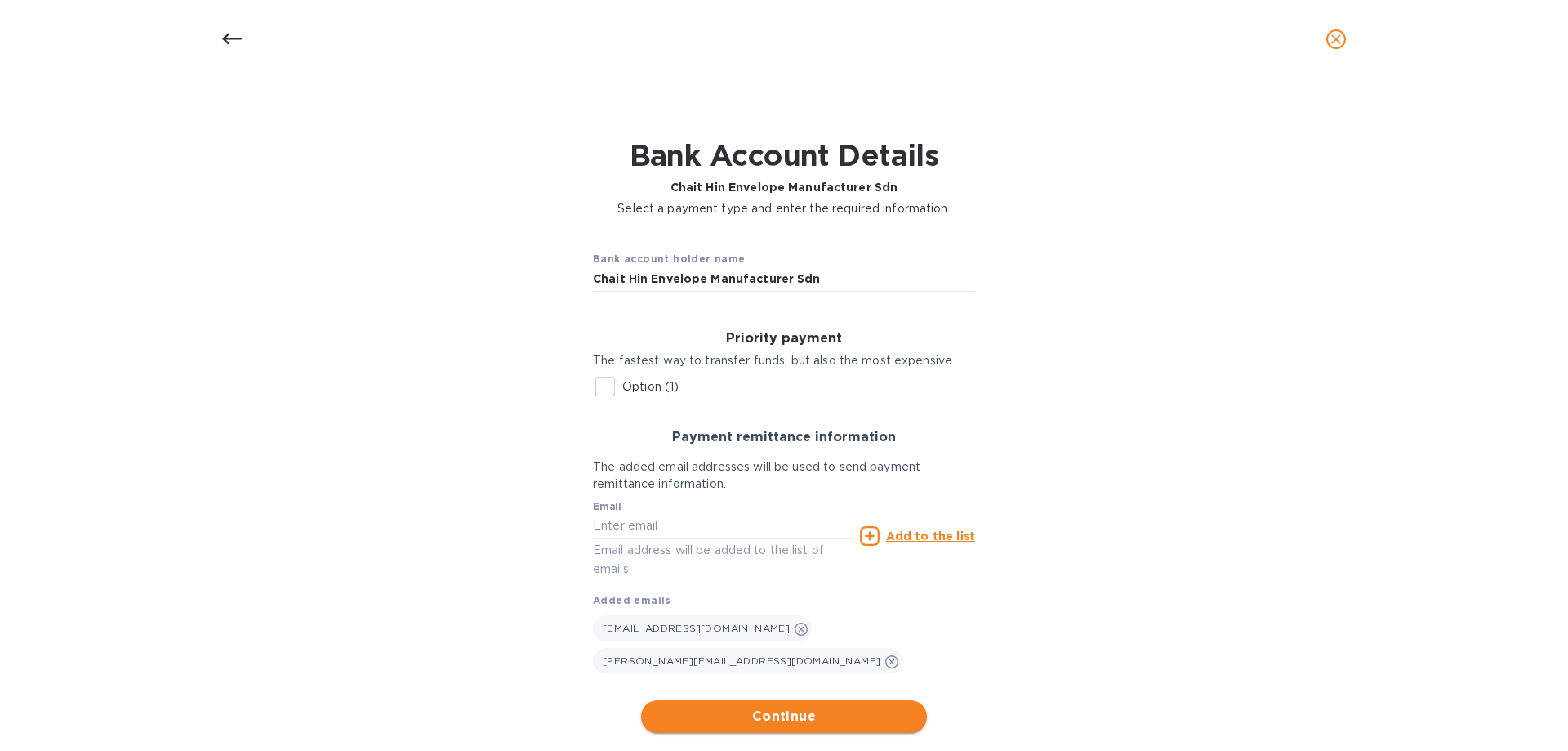
click at [707, 707] on span "Continue" at bounding box center [784, 716] width 260 height 20
click at [802, 707] on span "Continue" at bounding box center [784, 716] width 260 height 20
click at [606, 387] on input "Option (1)" at bounding box center [605, 387] width 34 height 34
checkbox input "true"
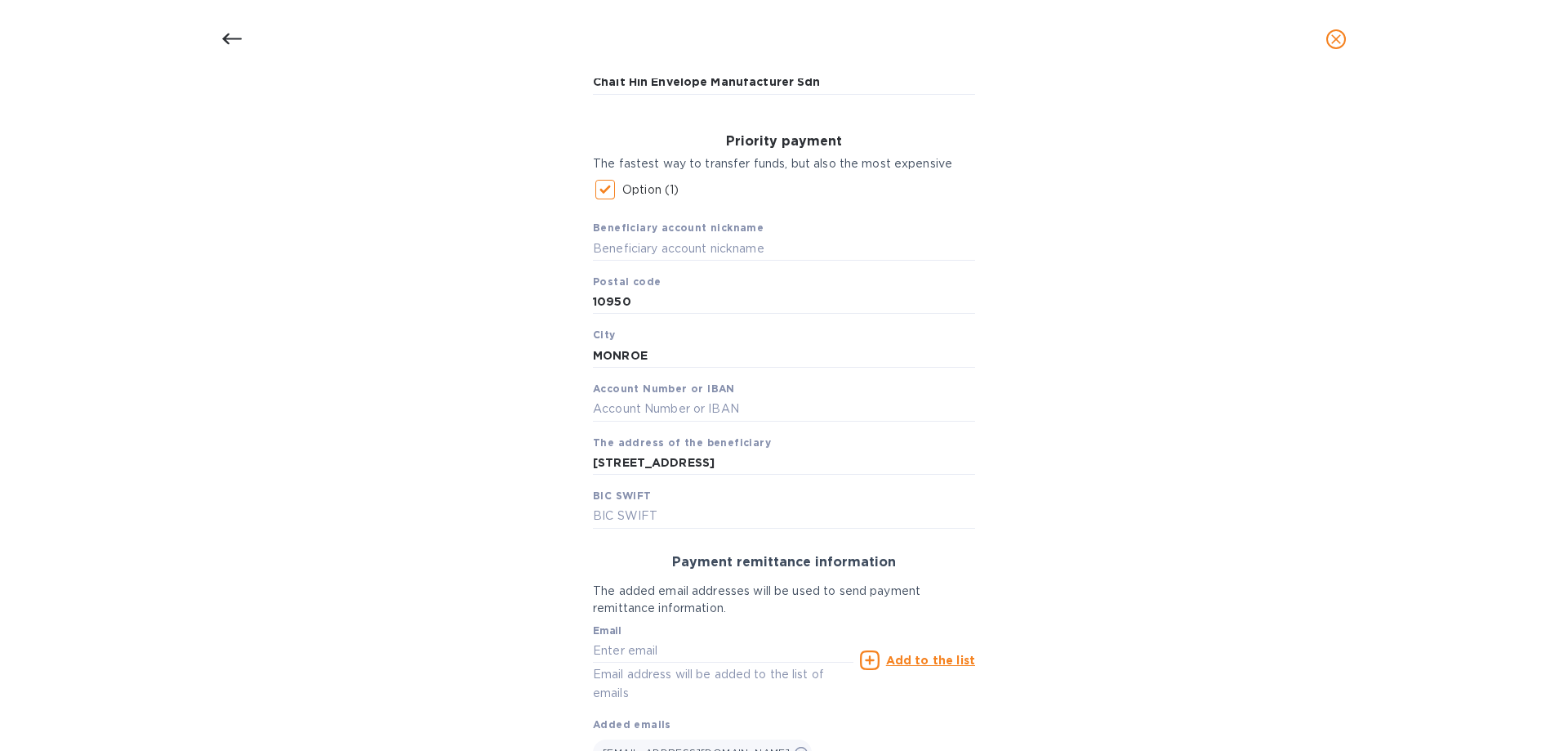
scroll to position [160, 0]
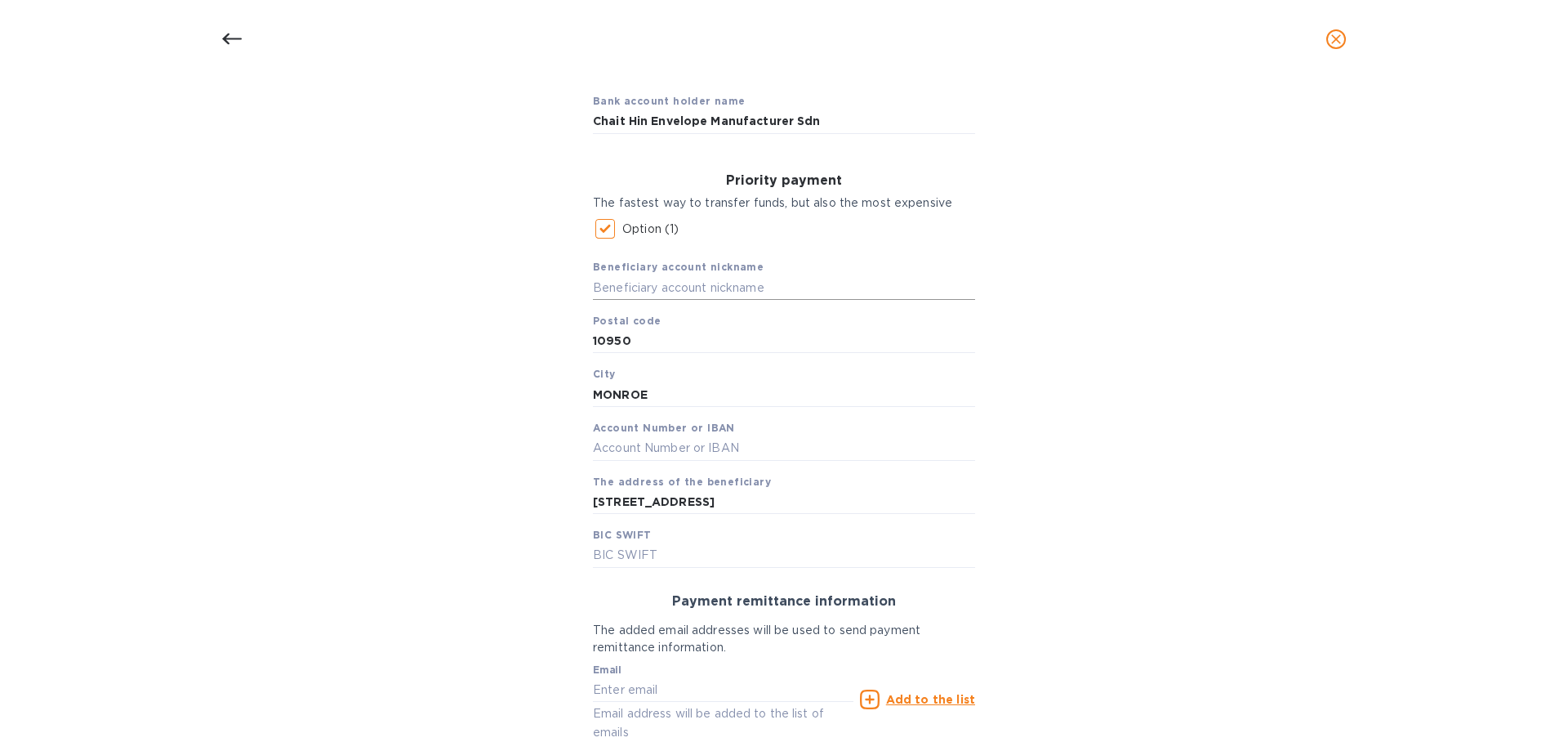
click at [624, 293] on input "text" at bounding box center [784, 287] width 382 height 25
click at [624, 283] on input "text" at bounding box center [784, 287] width 382 height 25
type input "Win pac"
drag, startPoint x: 590, startPoint y: 335, endPoint x: 522, endPoint y: 346, distance: 68.9
click at [522, 346] on div "Bank account holder name Chait Hin Envelope Manufacturer Sdn Priority payment T…" at bounding box center [784, 488] width 1526 height 837
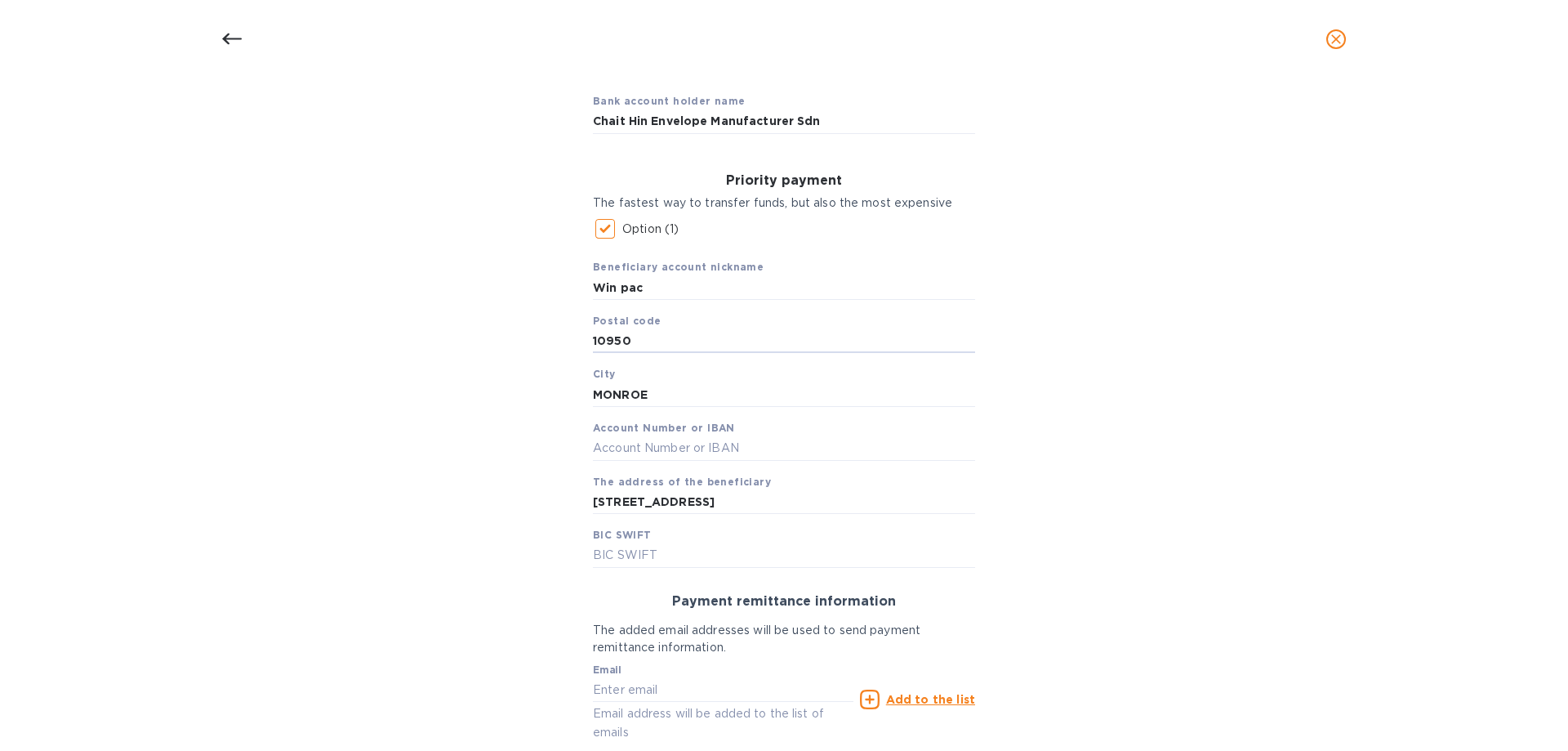
paste input "500"
type input "50050"
drag, startPoint x: 649, startPoint y: 387, endPoint x: 484, endPoint y: 400, distance: 165.5
click at [494, 397] on div "Bank account holder name Chait Hin Envelope Manufacturer Sdn Priority payment T…" at bounding box center [784, 488] width 1526 height 837
paste input "[GEOGRAPHIC_DATA]"
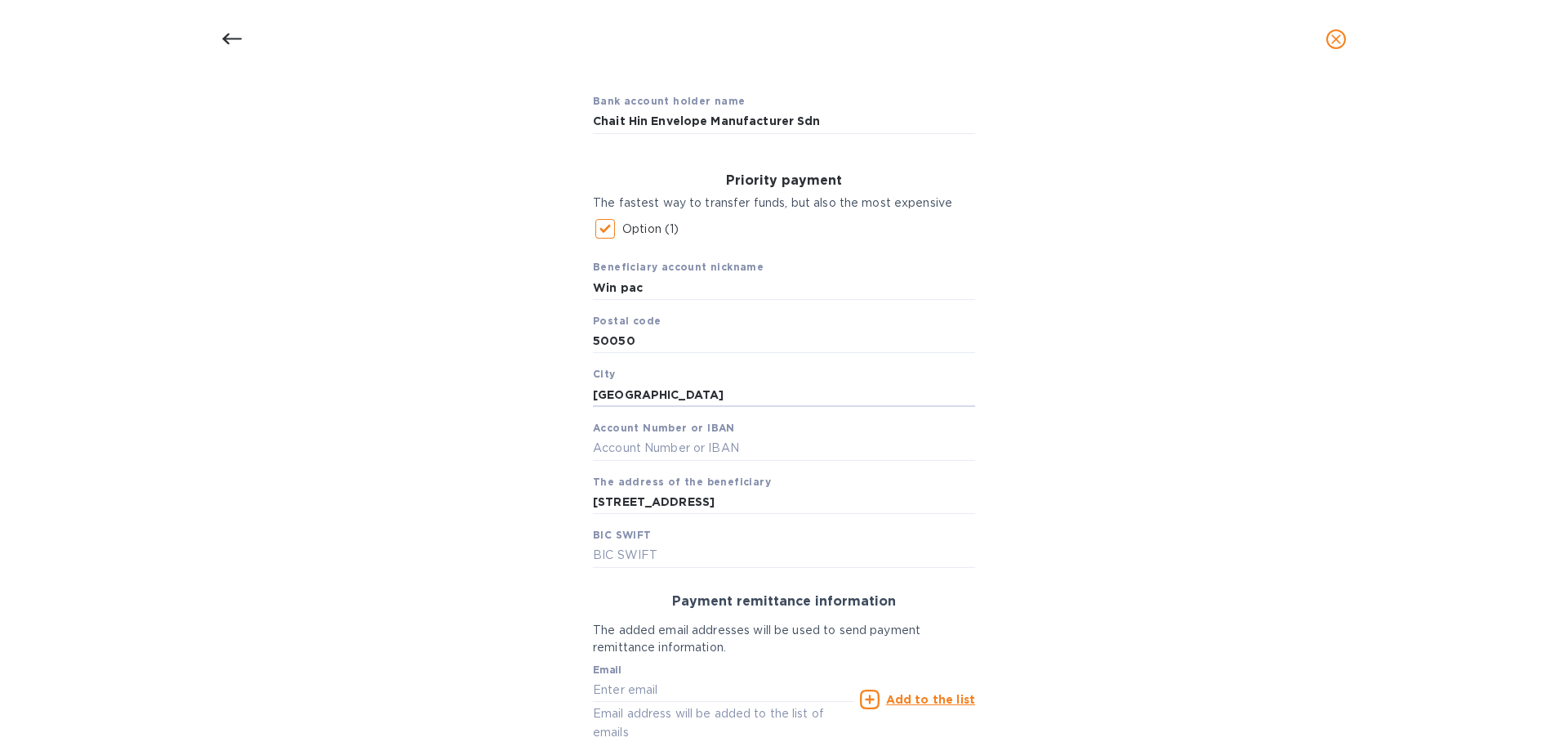
type input "[GEOGRAPHIC_DATA]"
click at [616, 446] on input "text" at bounding box center [784, 448] width 382 height 25
paste input "1729007000"
type input "1729007000"
click at [690, 562] on input "text" at bounding box center [784, 555] width 382 height 25
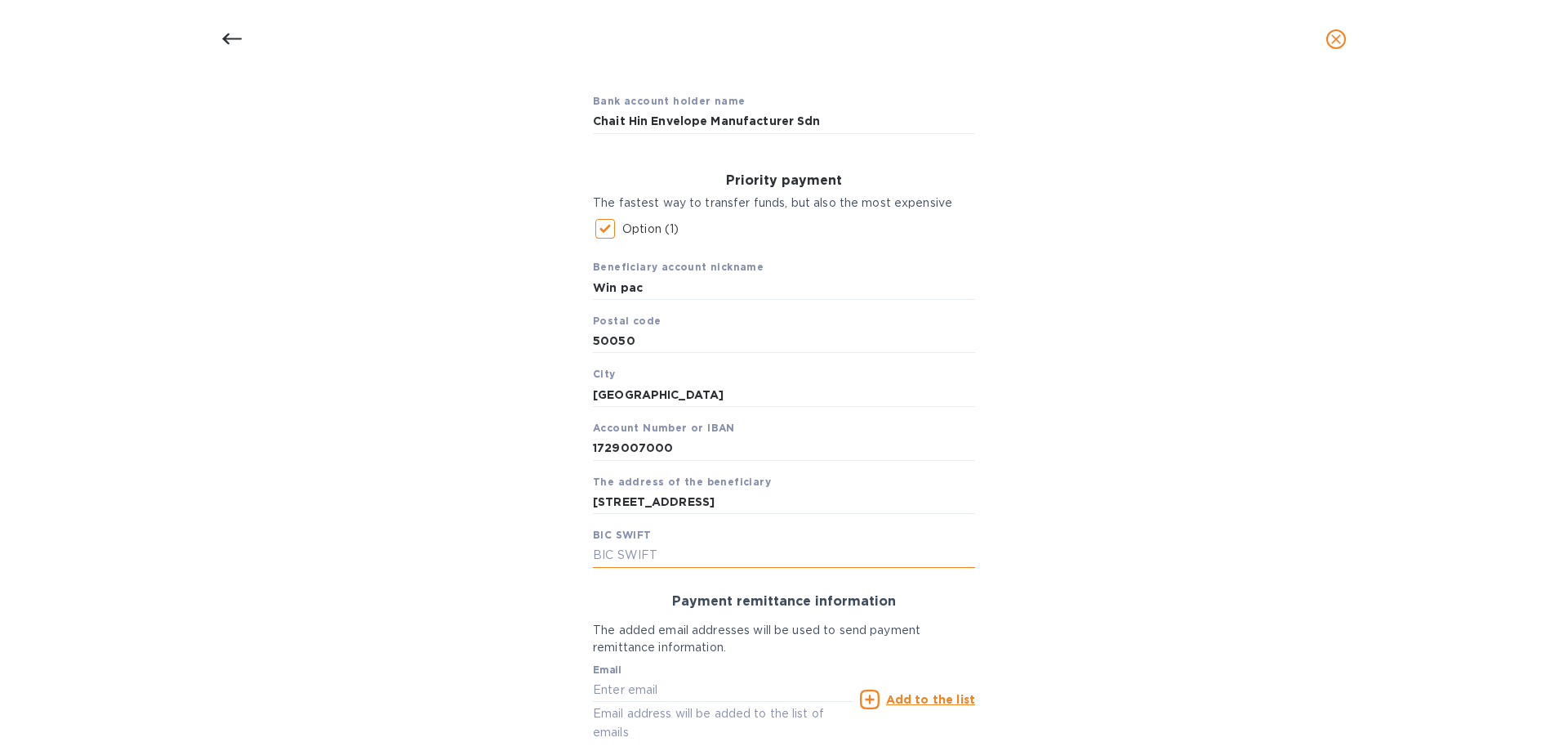
paste input "[SWIFT_CODE]"
type input "[SWIFT_CODE]"
drag, startPoint x: 722, startPoint y: 502, endPoint x: 467, endPoint y: 505, distance: 255.0
click at [467, 505] on div "Bank account holder name Chait Hin Envelope Manufacturer Sdn Priority payment T…" at bounding box center [784, 488] width 1526 height 837
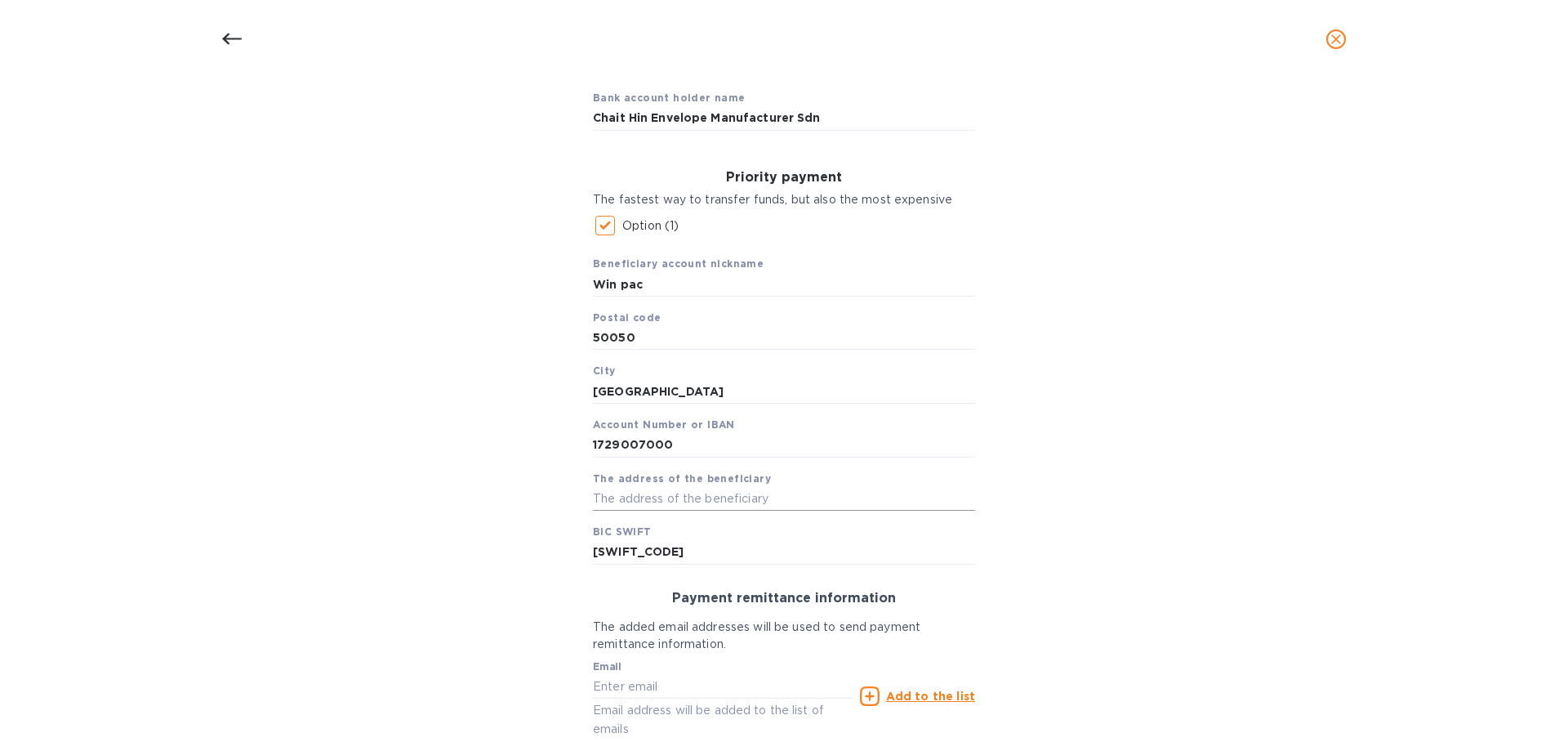
click at [731, 489] on input "text" at bounding box center [784, 498] width 382 height 25
paste input "[STREET_ADDRESS]"
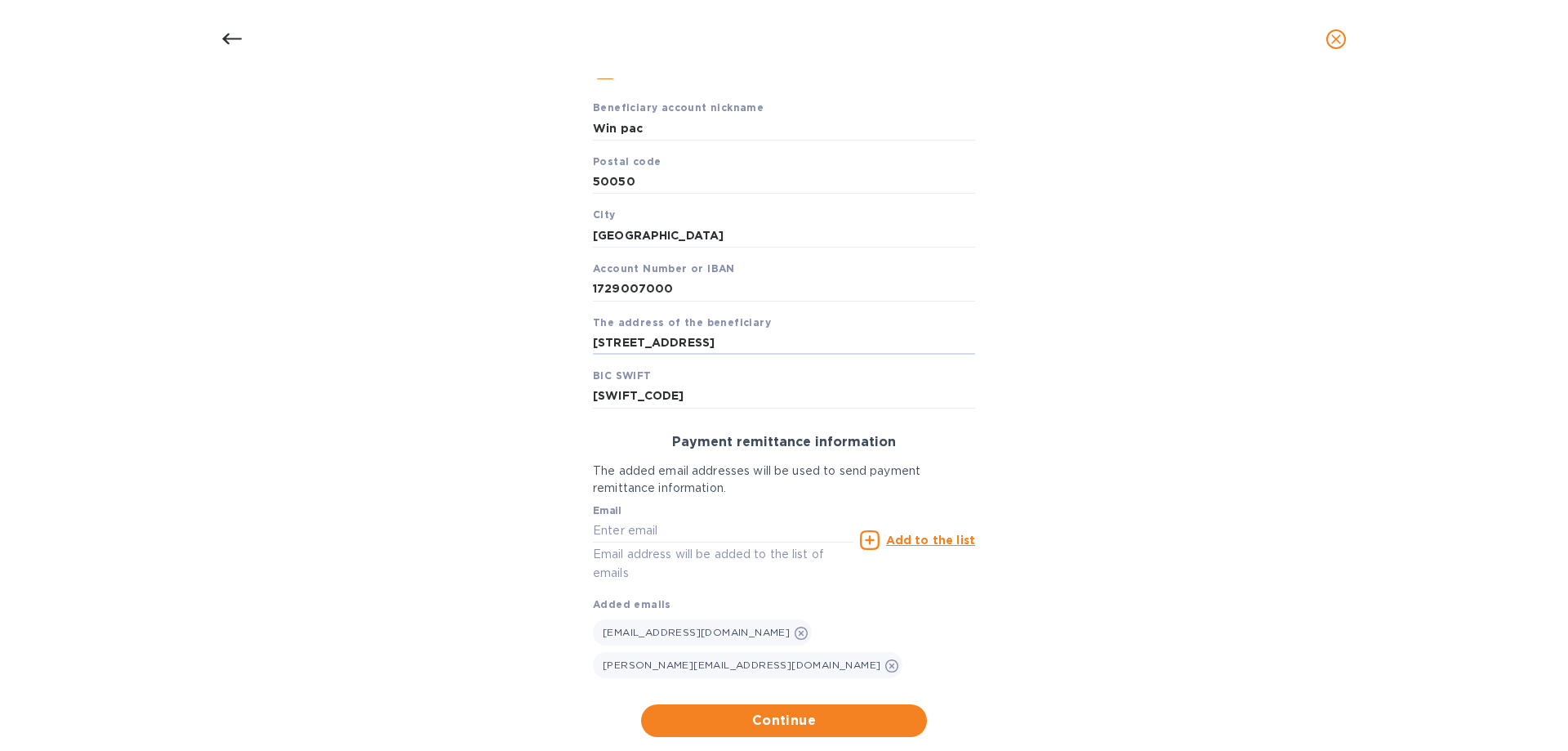
scroll to position [323, 0]
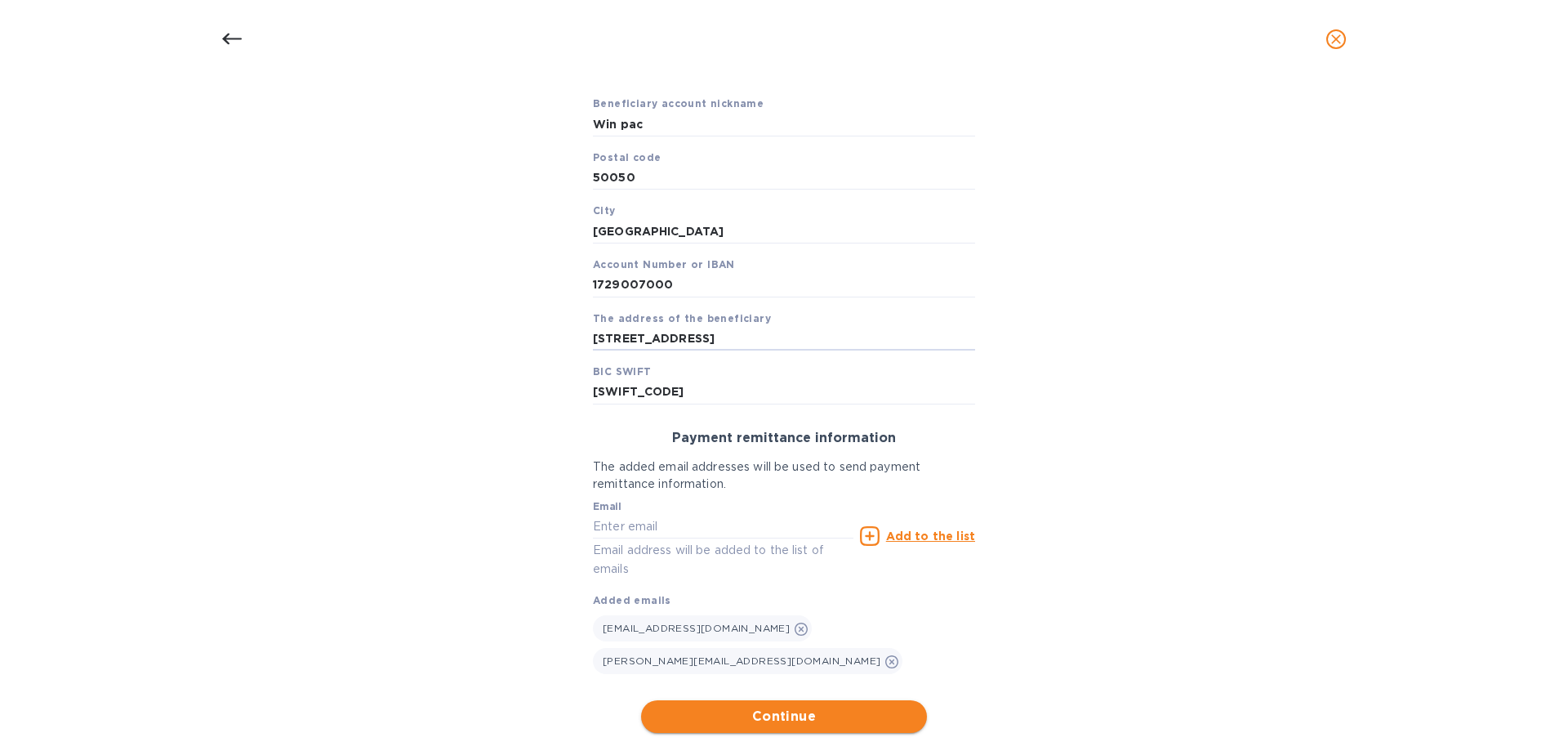
type input "[STREET_ADDRESS]"
click at [720, 707] on span "Continue" at bounding box center [784, 716] width 260 height 20
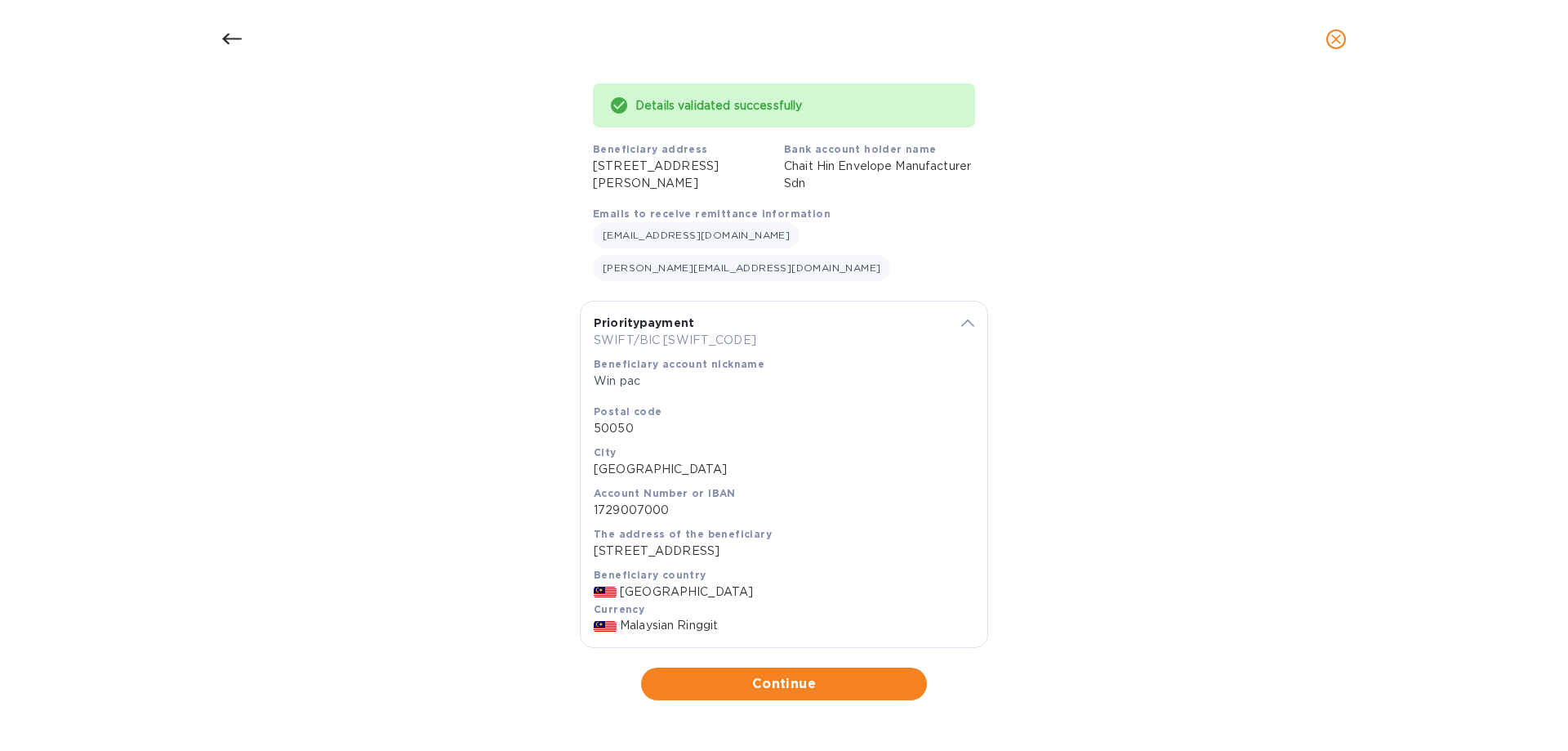
scroll to position [110, 0]
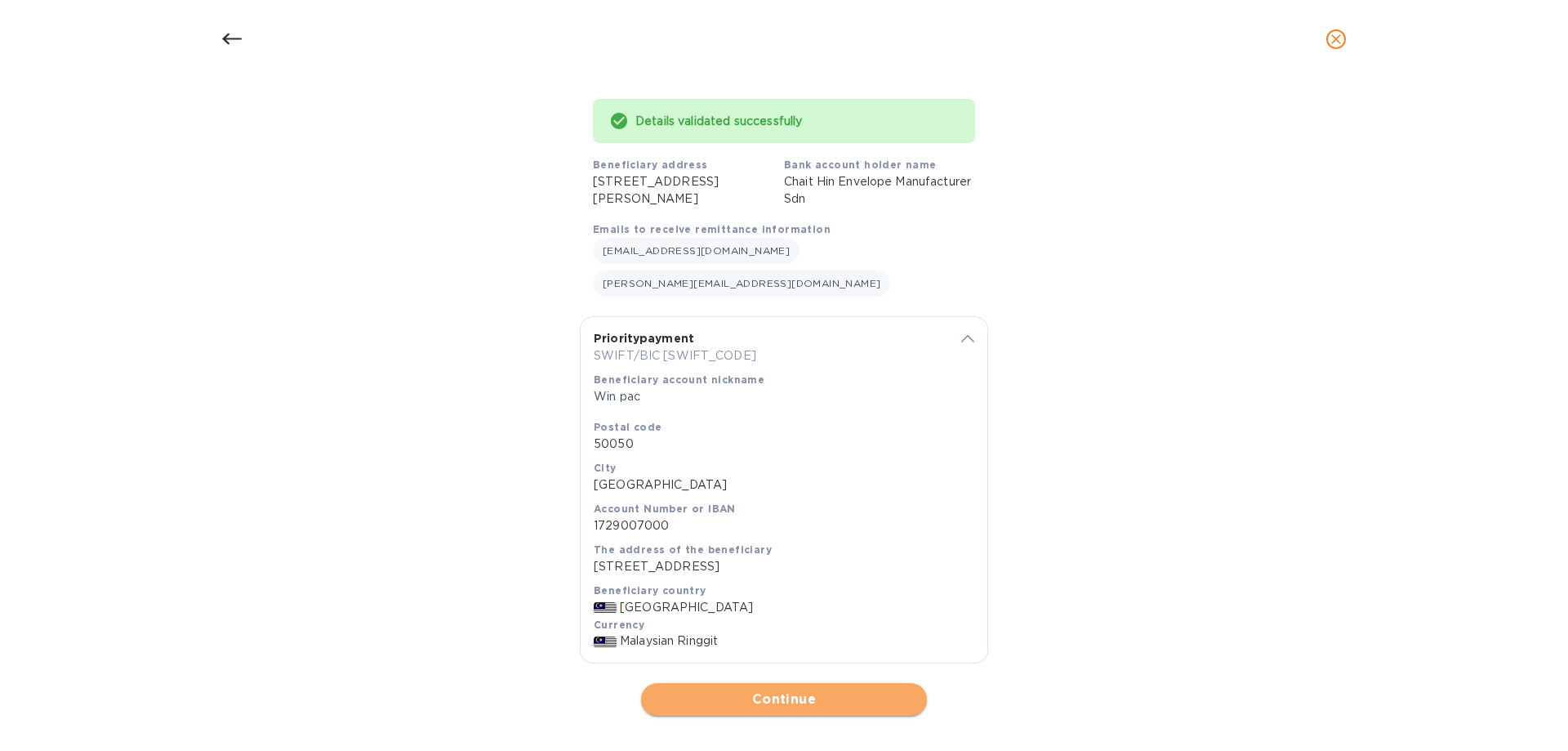
click at [787, 697] on button "Continue" at bounding box center [784, 699] width 286 height 33
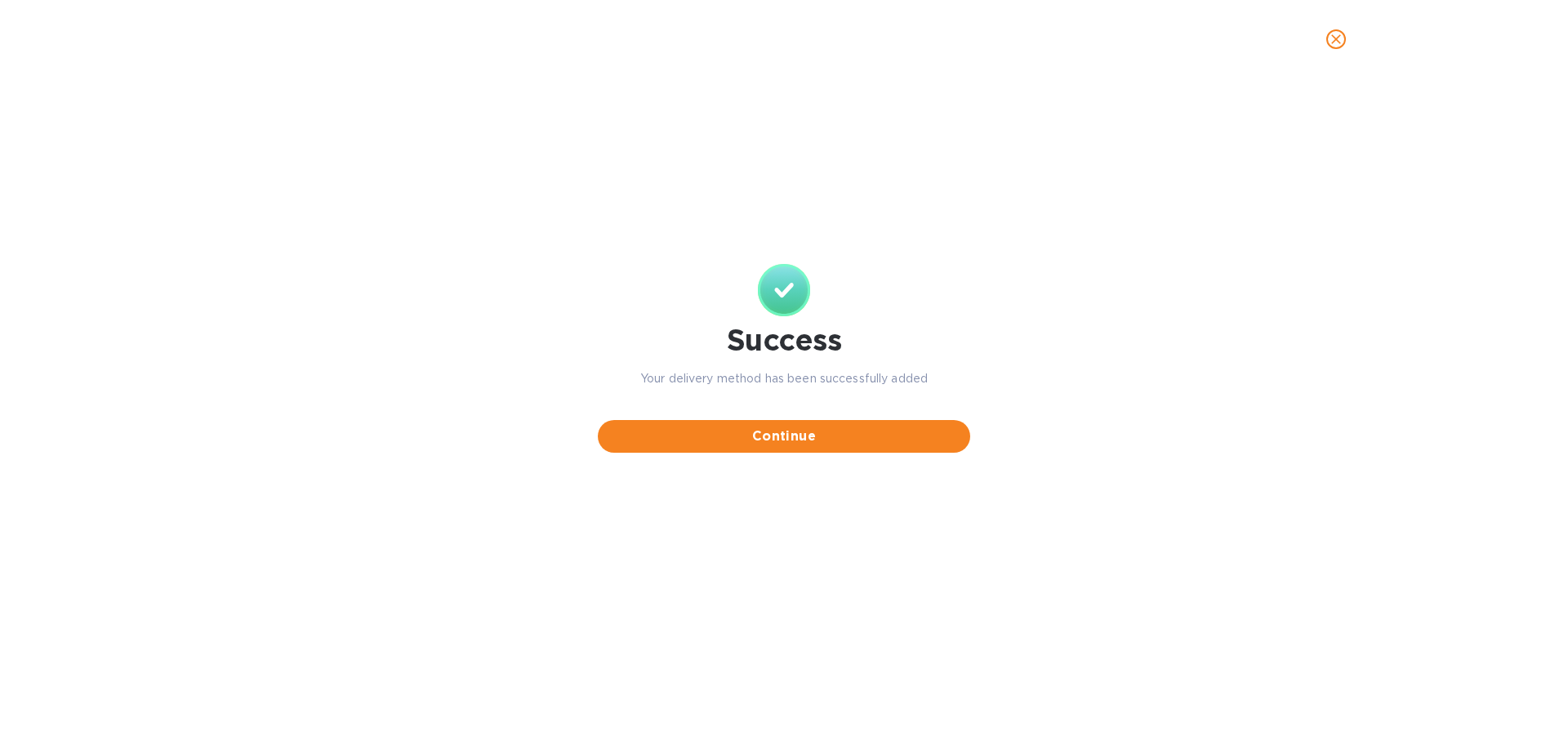
scroll to position [0, 0]
click at [746, 440] on span "Continue" at bounding box center [784, 435] width 346 height 20
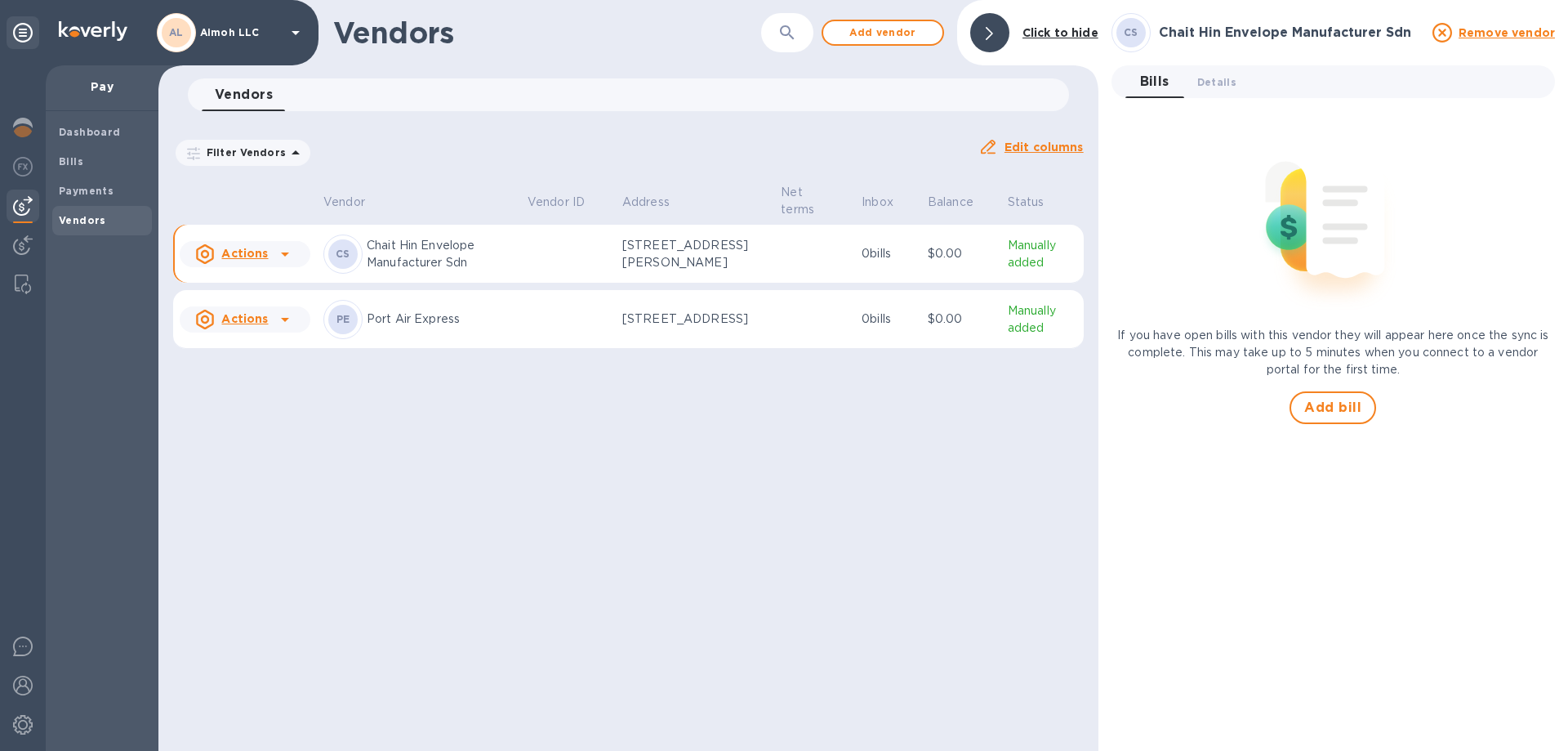
click at [289, 259] on icon at bounding box center [285, 254] width 20 height 20
click at [292, 317] on b "Add new bill" at bounding box center [263, 320] width 76 height 13
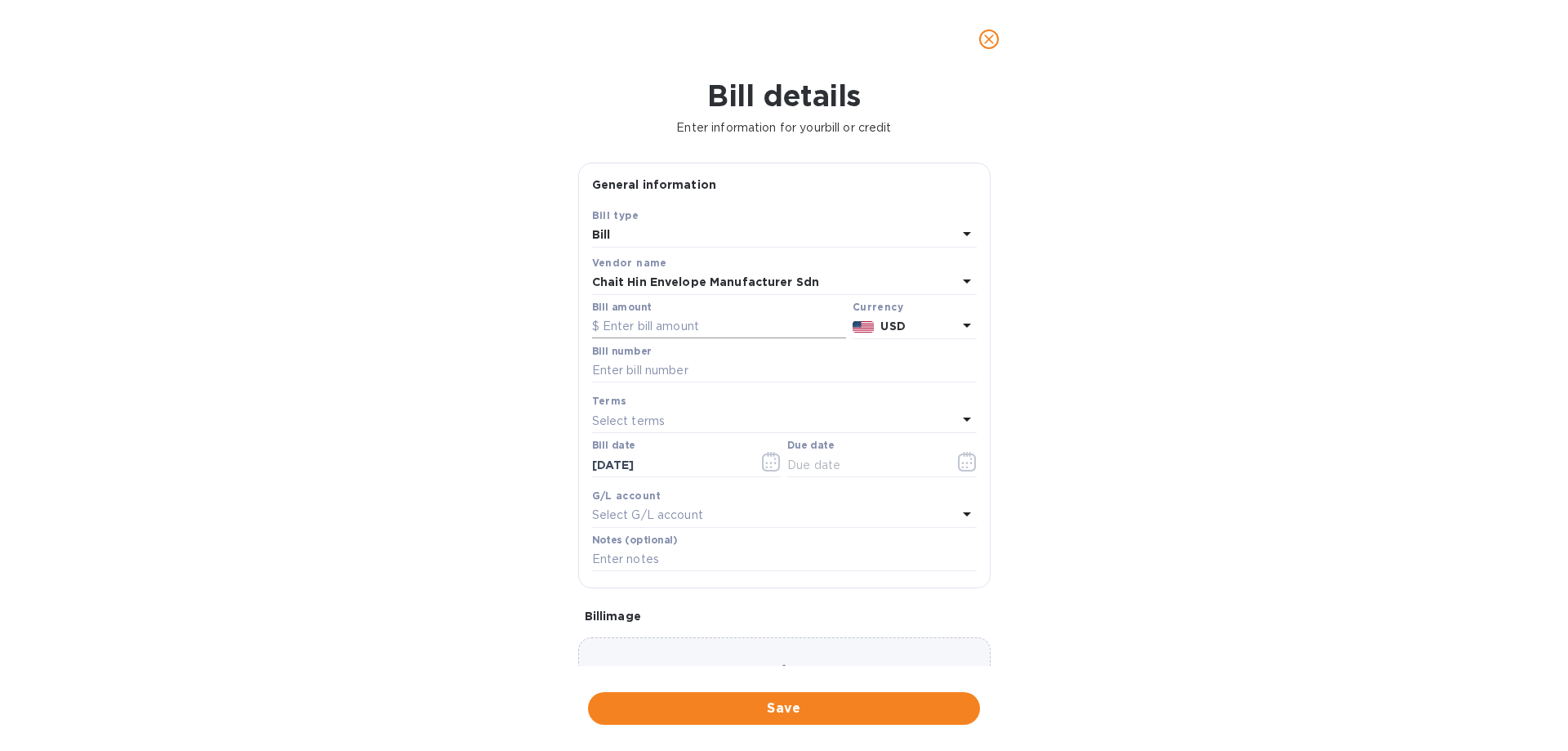
click at [684, 329] on input "text" at bounding box center [719, 327] width 254 height 25
type input "40,000"
click at [729, 376] on input "text" at bounding box center [784, 370] width 385 height 25
type input "Statement"
click at [716, 423] on div "Select terms" at bounding box center [774, 420] width 365 height 23
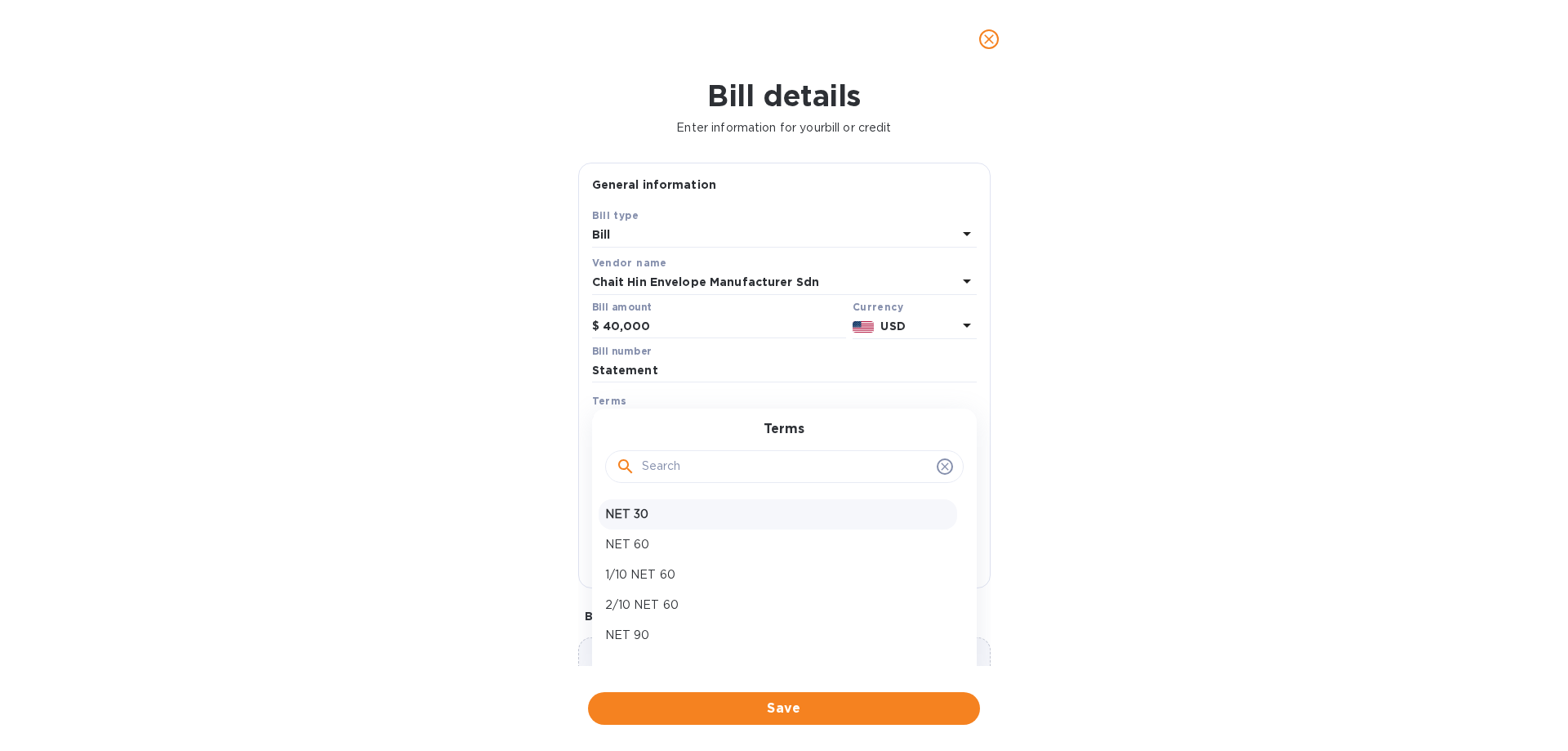
click at [659, 514] on p "NET 30" at bounding box center [778, 514] width 346 height 17
type input "[DATE]"
click at [829, 511] on div "Select G/L account" at bounding box center [774, 515] width 365 height 23
click at [1027, 534] on div "Bill details Enter information for your bill or credit General information Save…" at bounding box center [784, 415] width 1568 height 672
drag, startPoint x: 876, startPoint y: 705, endPoint x: 1104, endPoint y: 521, distance: 293.0
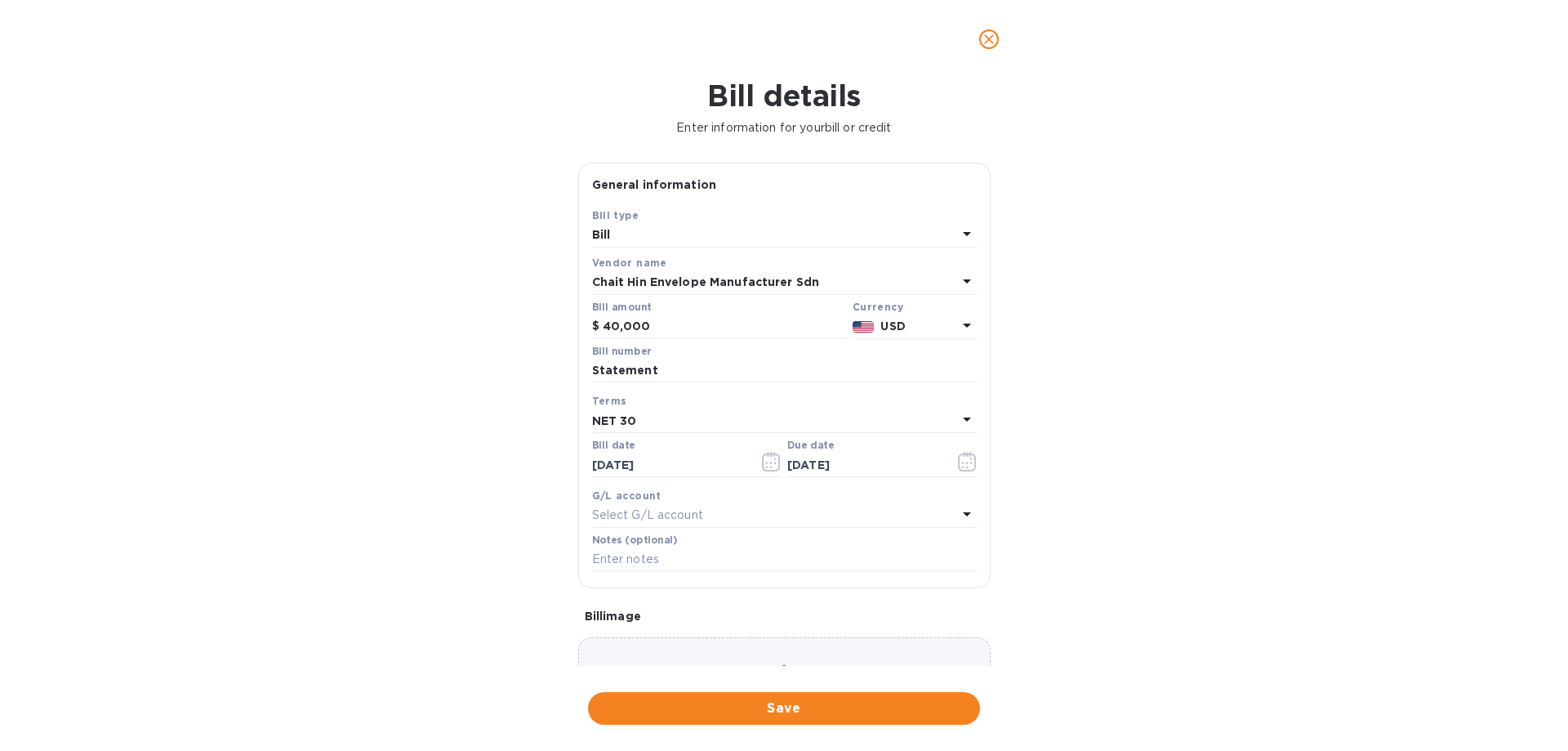
click at [1205, 571] on div "Bill details Enter information for your bill or credit General information Save…" at bounding box center [784, 415] width 1568 height 672
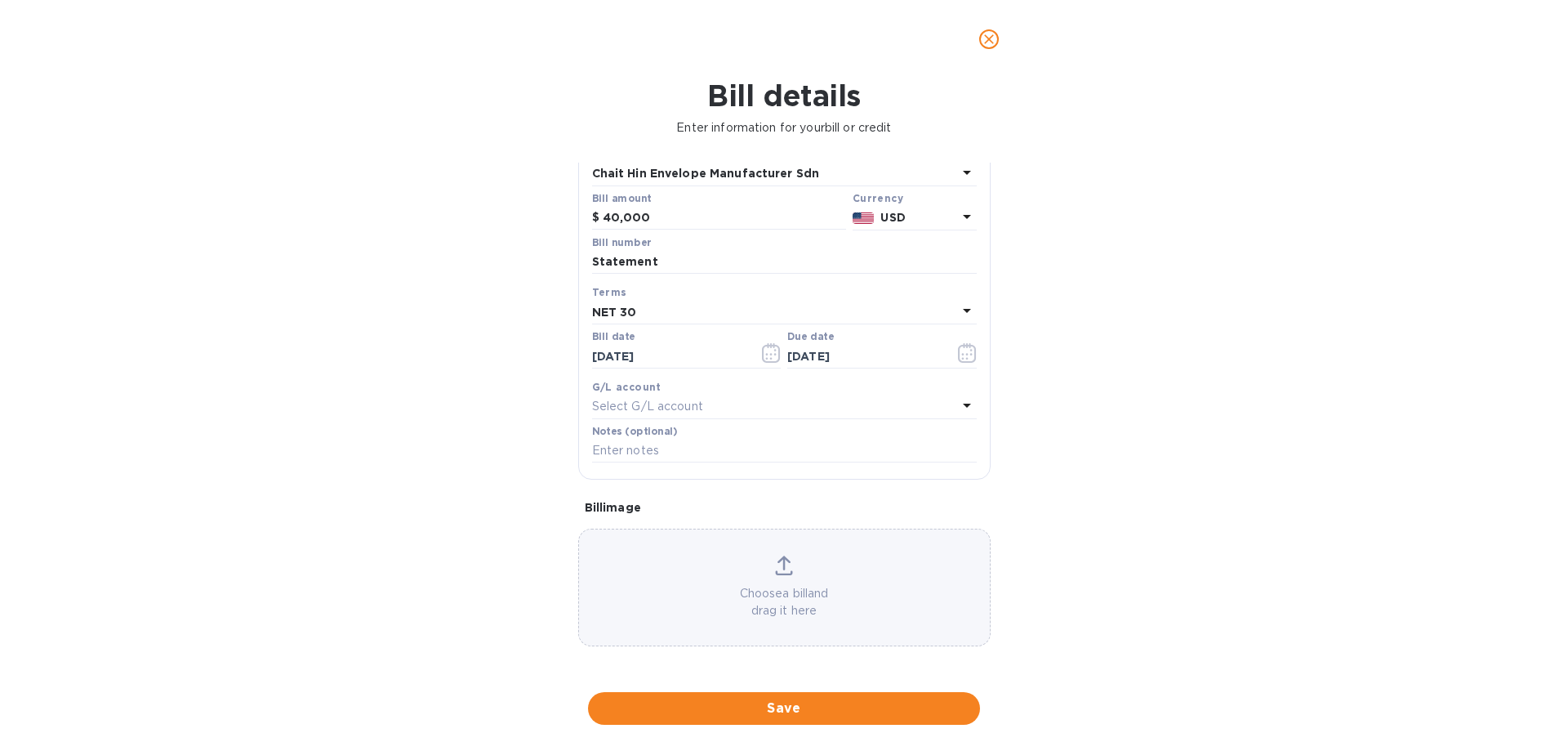
click at [779, 582] on div "Choose a bill and drag it here" at bounding box center [784, 587] width 411 height 63
click at [740, 601] on p "Choose a bill and drag it here" at bounding box center [784, 602] width 411 height 34
click at [765, 699] on span "Save" at bounding box center [784, 707] width 366 height 20
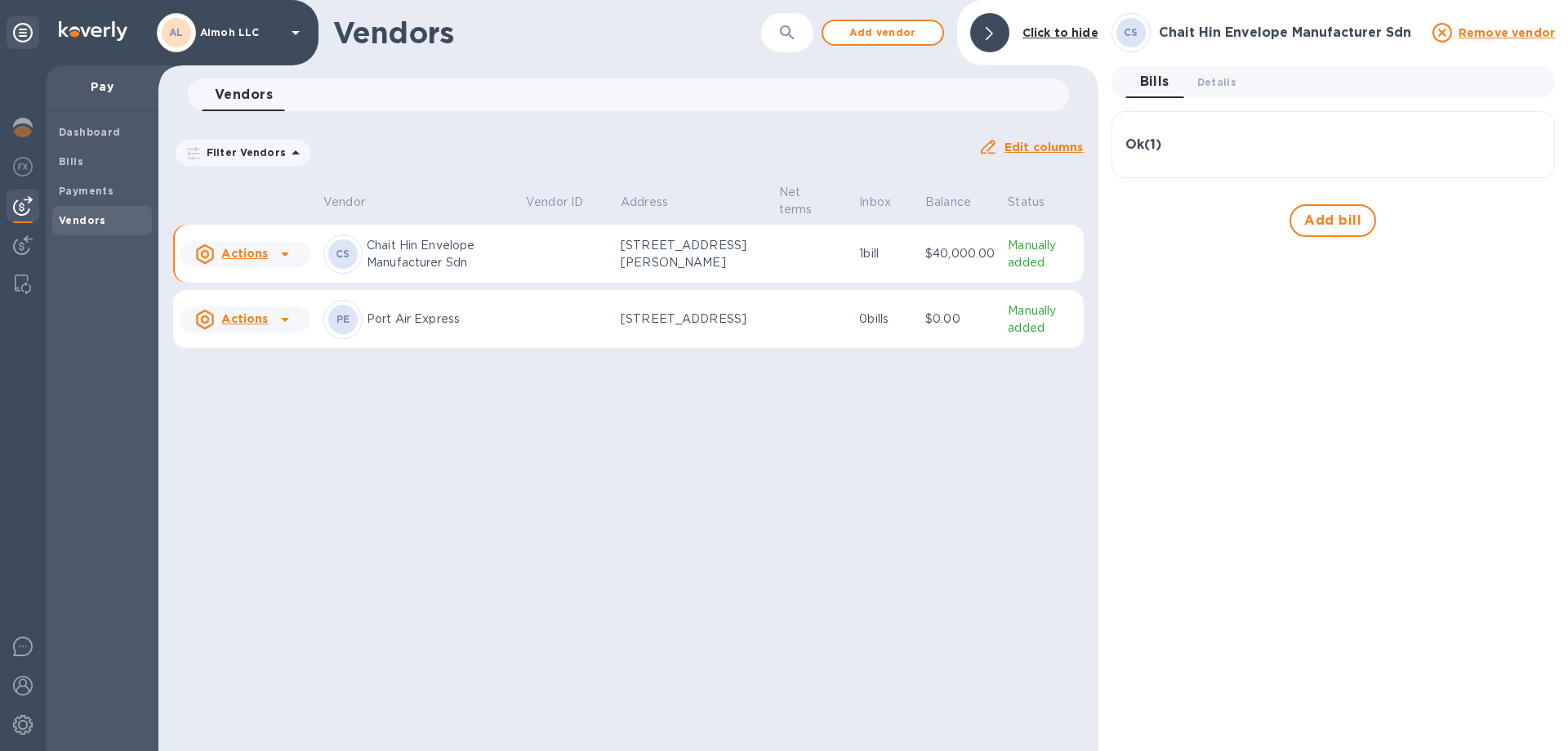
click at [287, 259] on icon at bounding box center [285, 254] width 20 height 20
click at [308, 480] on div at bounding box center [784, 376] width 1568 height 751
click at [1030, 250] on p "Manually added" at bounding box center [1042, 254] width 68 height 34
click at [724, 245] on p "[STREET_ADDRESS][PERSON_NAME]" at bounding box center [694, 254] width 145 height 34
click at [363, 243] on div "[PERSON_NAME] Hin Envelope Manufacturer Sdn" at bounding box center [418, 254] width 190 height 39
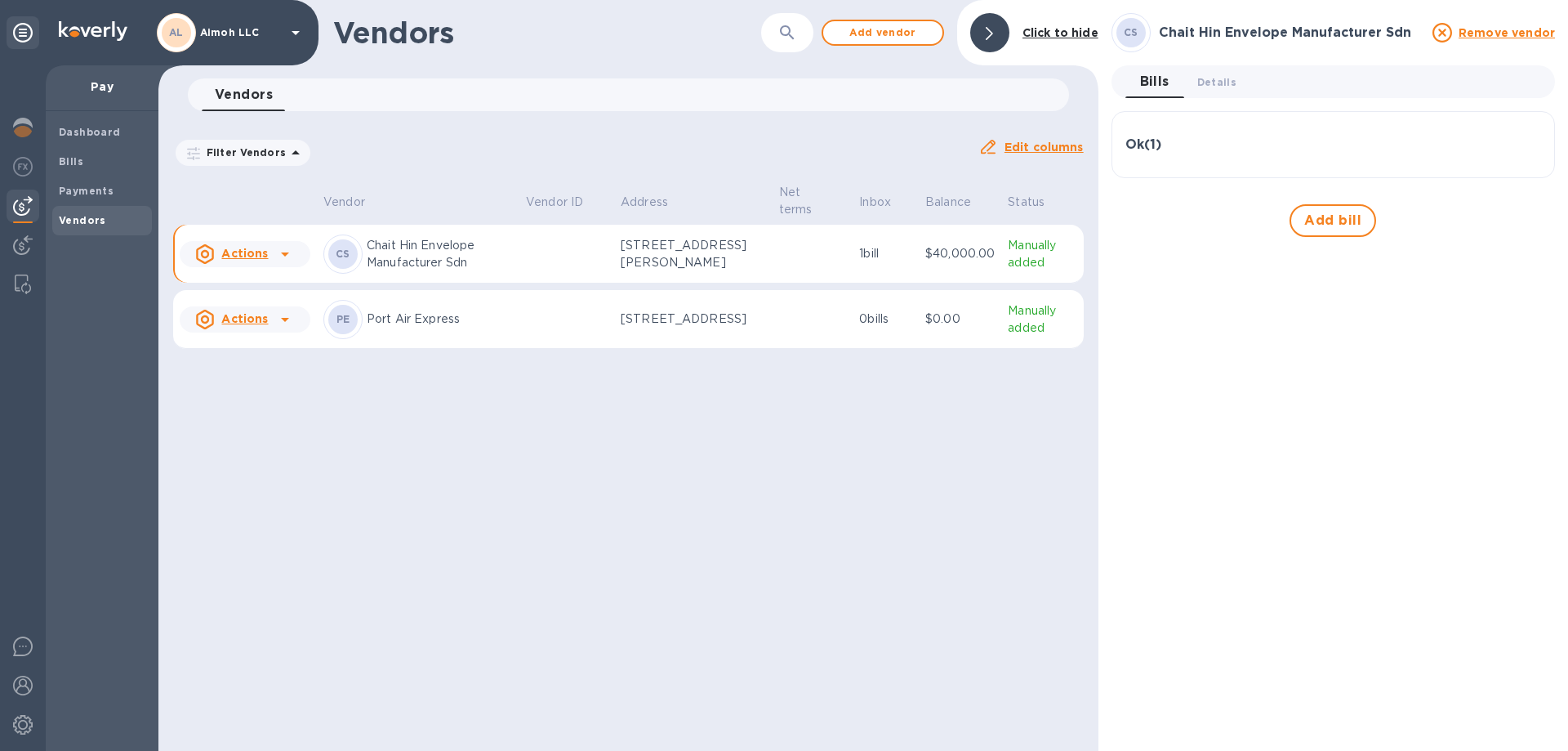
click at [405, 242] on p "Chait Hin Envelope Manufacturer Sdn" at bounding box center [440, 254] width 146 height 34
click at [348, 261] on div "CS" at bounding box center [343, 254] width 29 height 29
click at [296, 245] on div at bounding box center [285, 254] width 27 height 27
click at [417, 467] on div at bounding box center [784, 376] width 1568 height 751
click at [82, 166] on span "Bills" at bounding box center [102, 162] width 86 height 16
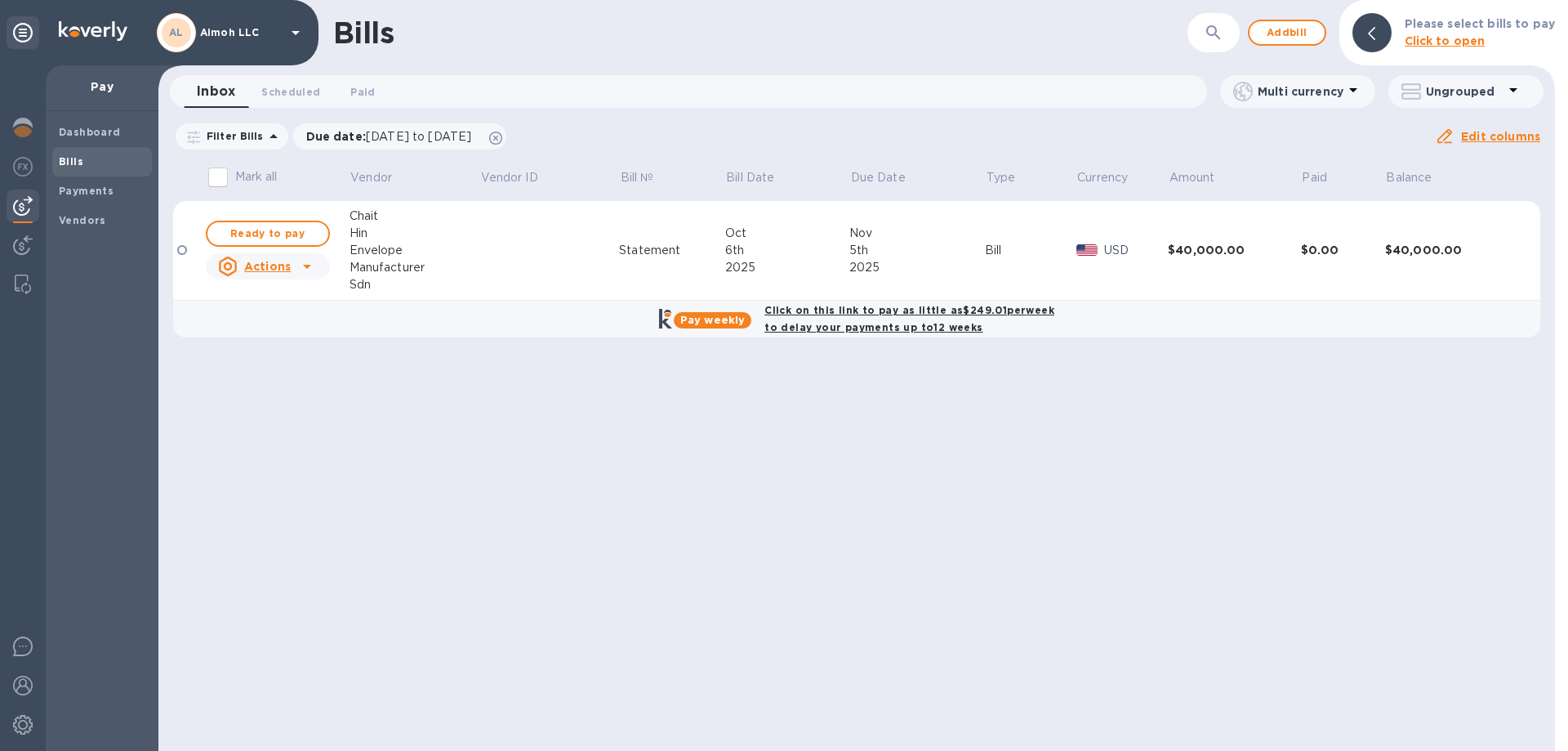
click at [307, 268] on icon at bounding box center [307, 266] width 9 height 4
click at [411, 464] on div at bounding box center [784, 376] width 1568 height 751
click at [274, 229] on span "Ready to pay" at bounding box center [268, 234] width 95 height 20
checkbox input "true"
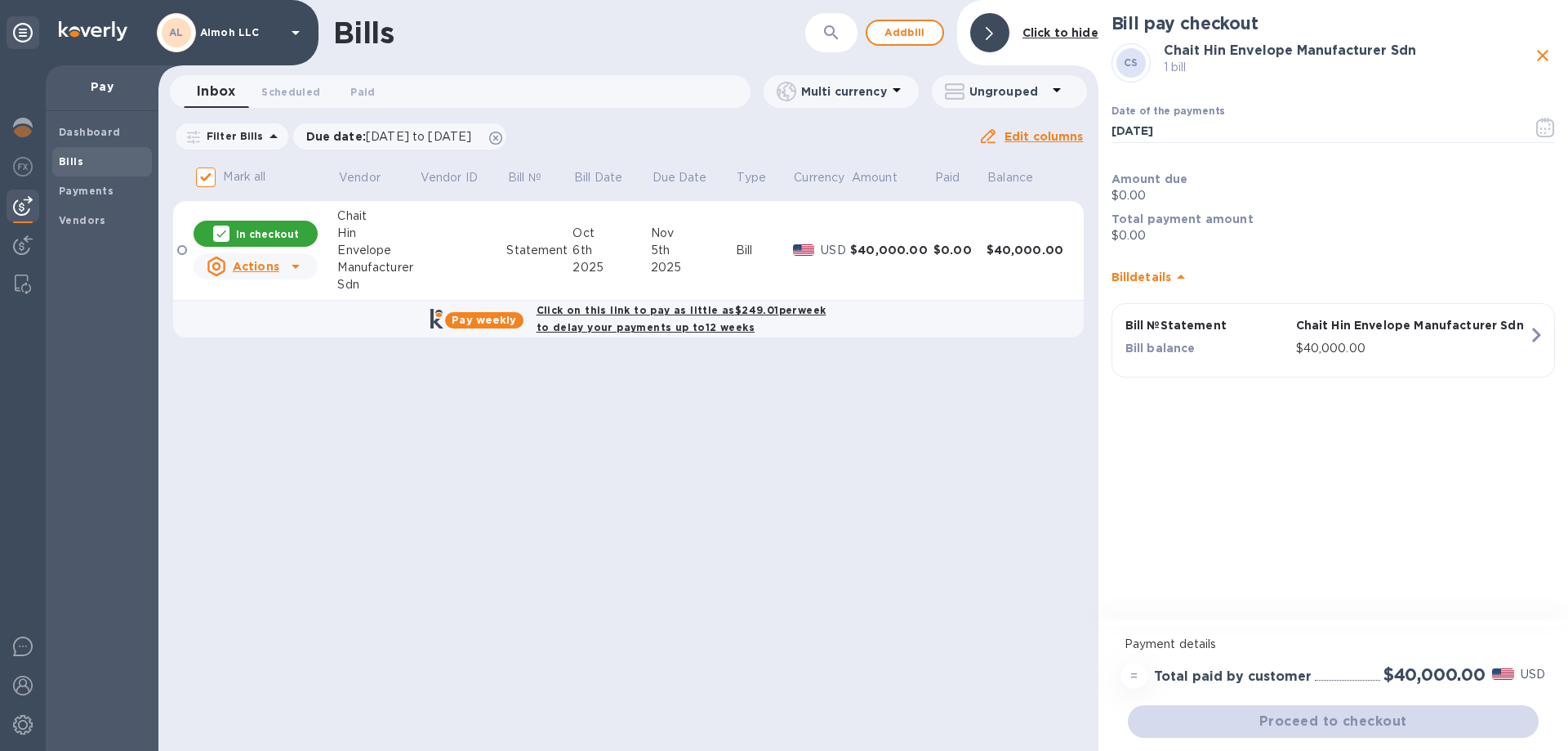
click at [179, 249] on div at bounding box center [181, 249] width 9 height 9
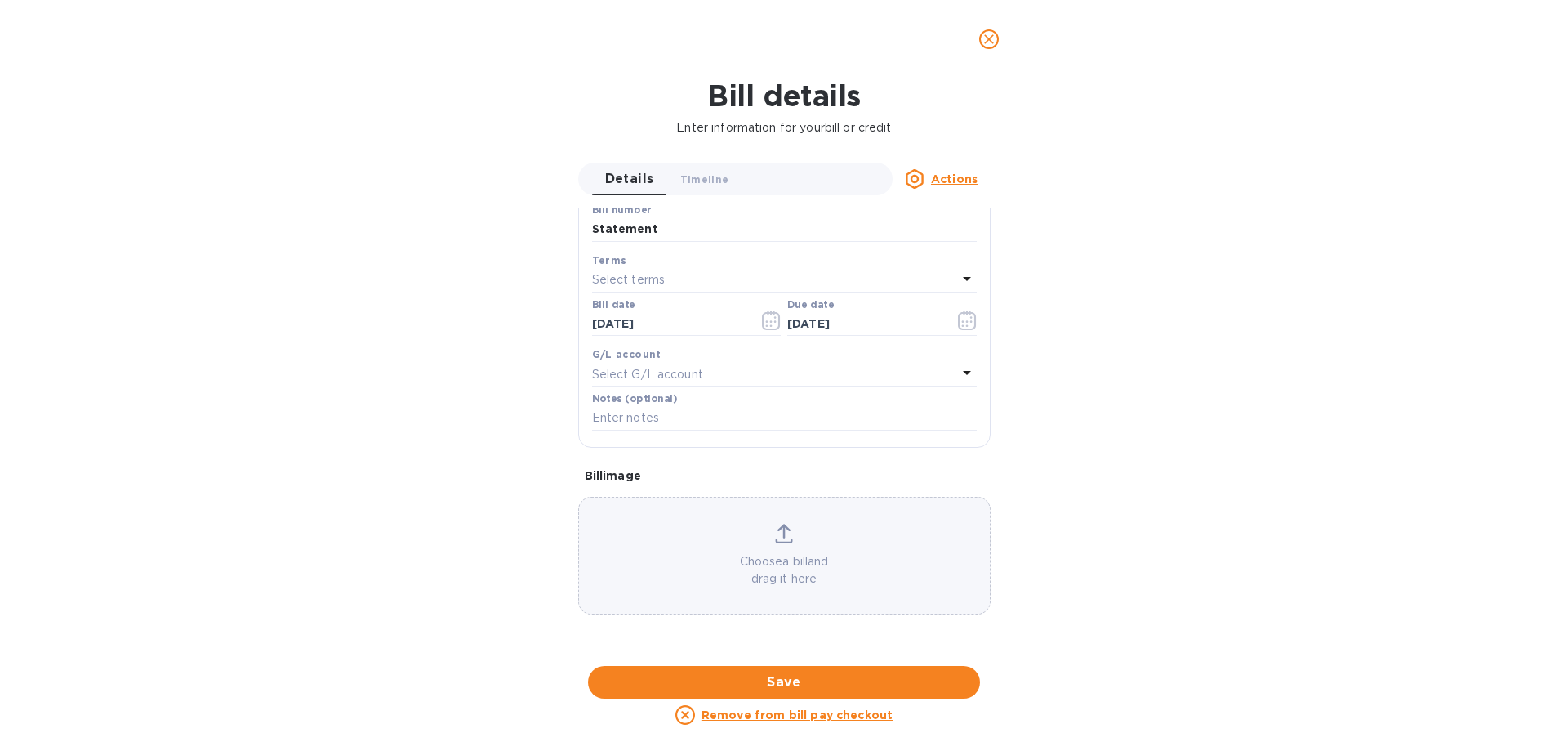
scroll to position [799, 0]
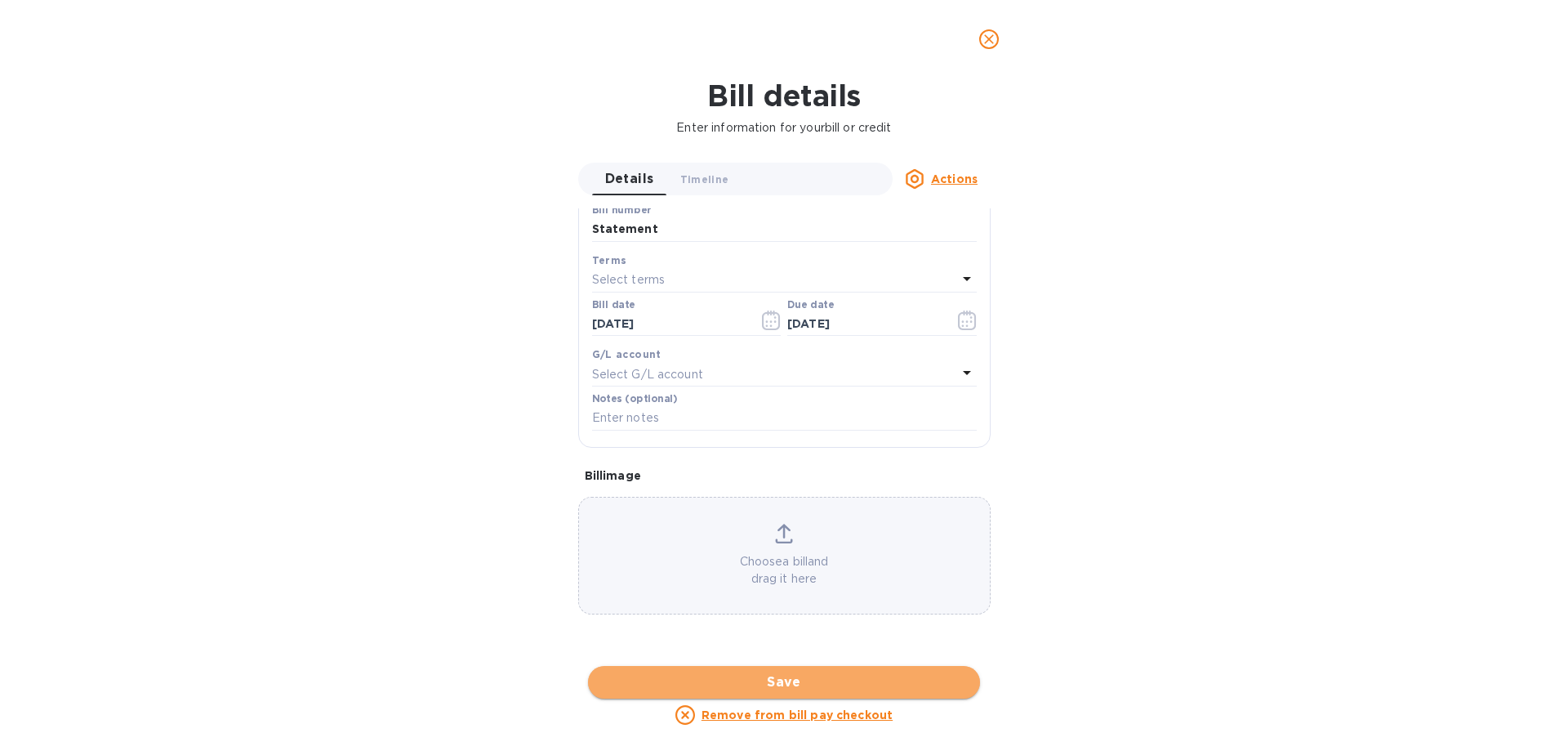
click at [821, 691] on span "Save" at bounding box center [784, 682] width 366 height 20
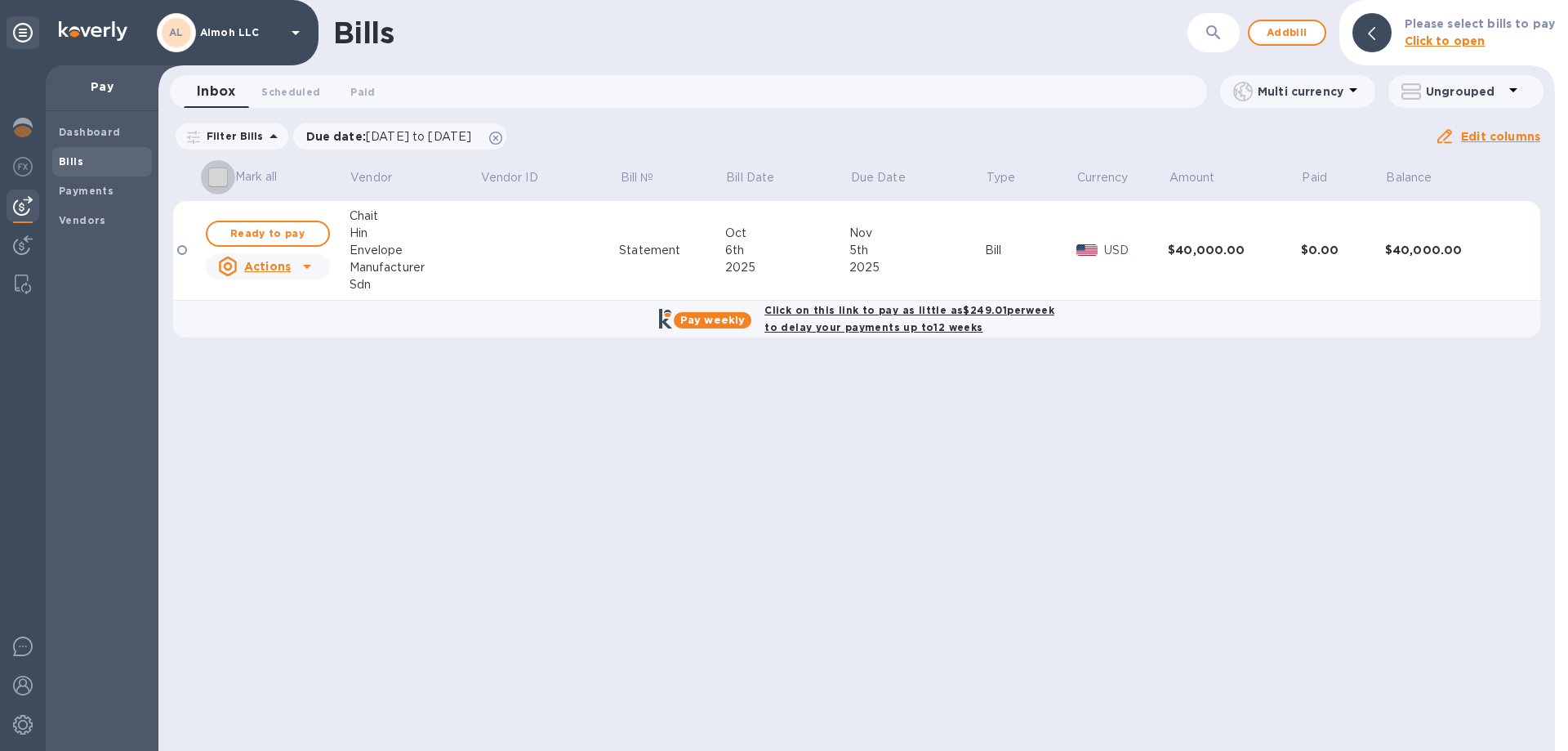
click at [223, 181] on input "Mark all" at bounding box center [218, 177] width 34 height 34
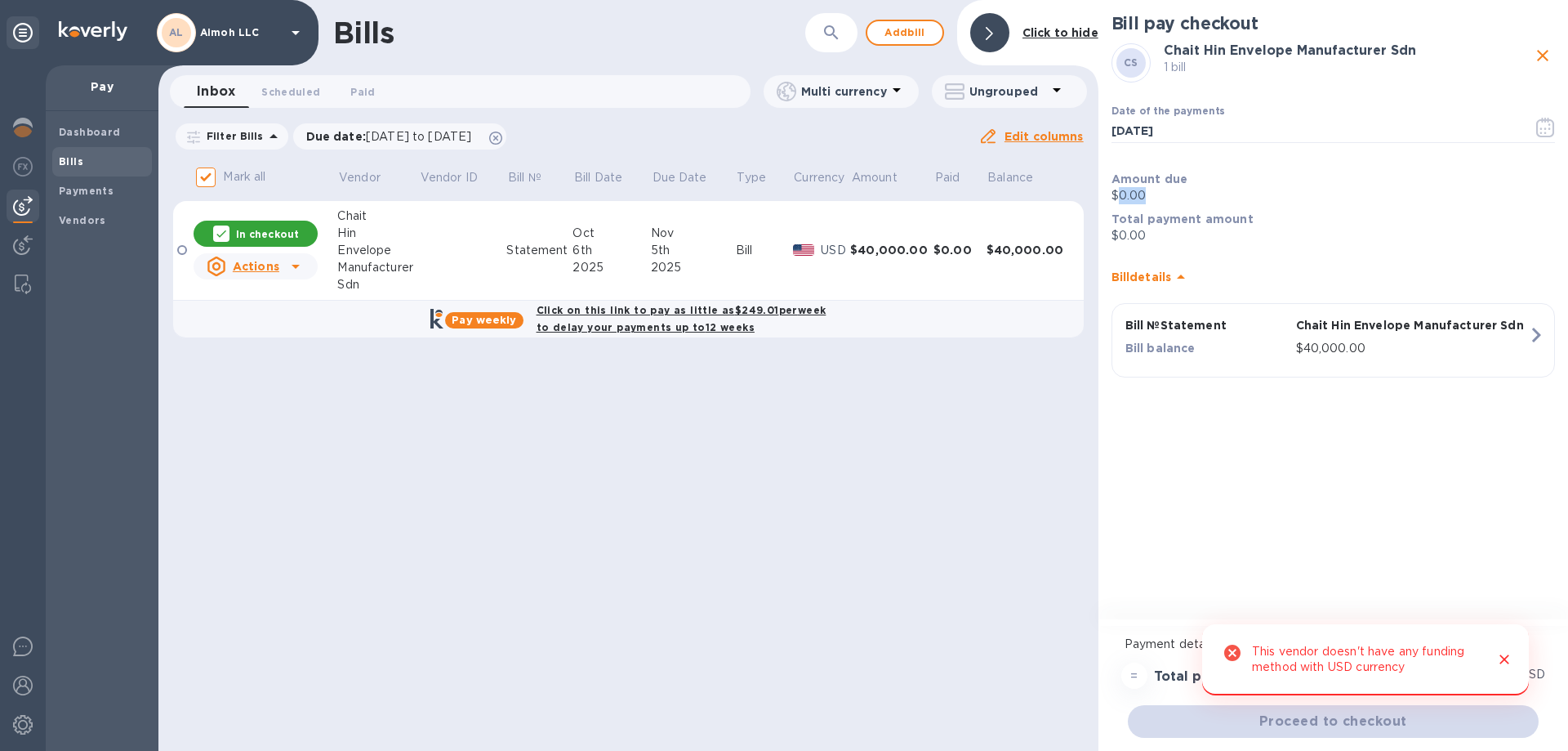
drag, startPoint x: 1157, startPoint y: 196, endPoint x: 1122, endPoint y: 194, distance: 35.1
click at [1122, 194] on p "$0.00" at bounding box center [1334, 196] width 443 height 17
click at [889, 532] on div "Bills ​ Add [PERSON_NAME] to hide Inbox 0 Scheduled 0 Paid 0 Multi currency Ung…" at bounding box center [628, 376] width 940 height 751
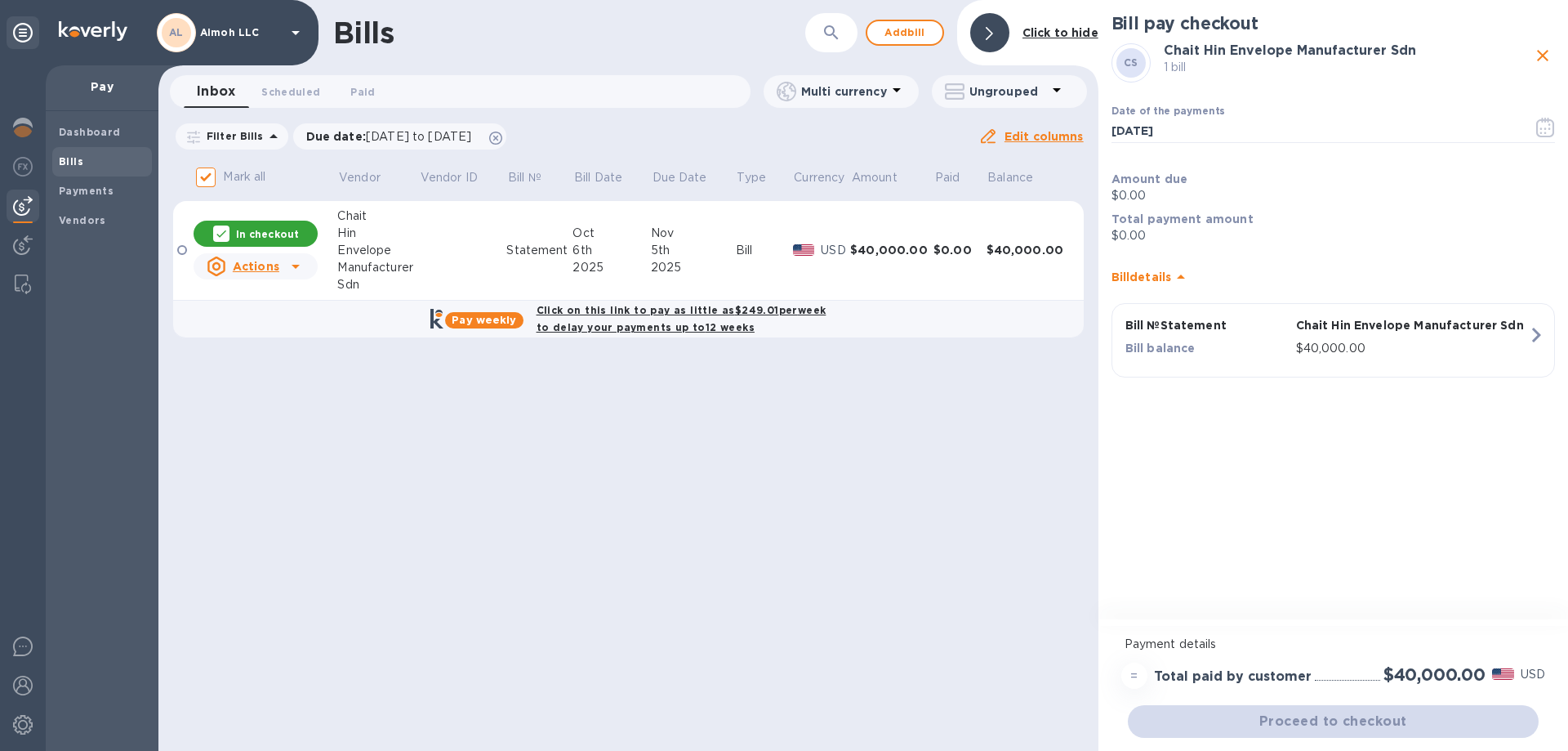
click at [1048, 136] on u "Edit columns" at bounding box center [1044, 136] width 80 height 13
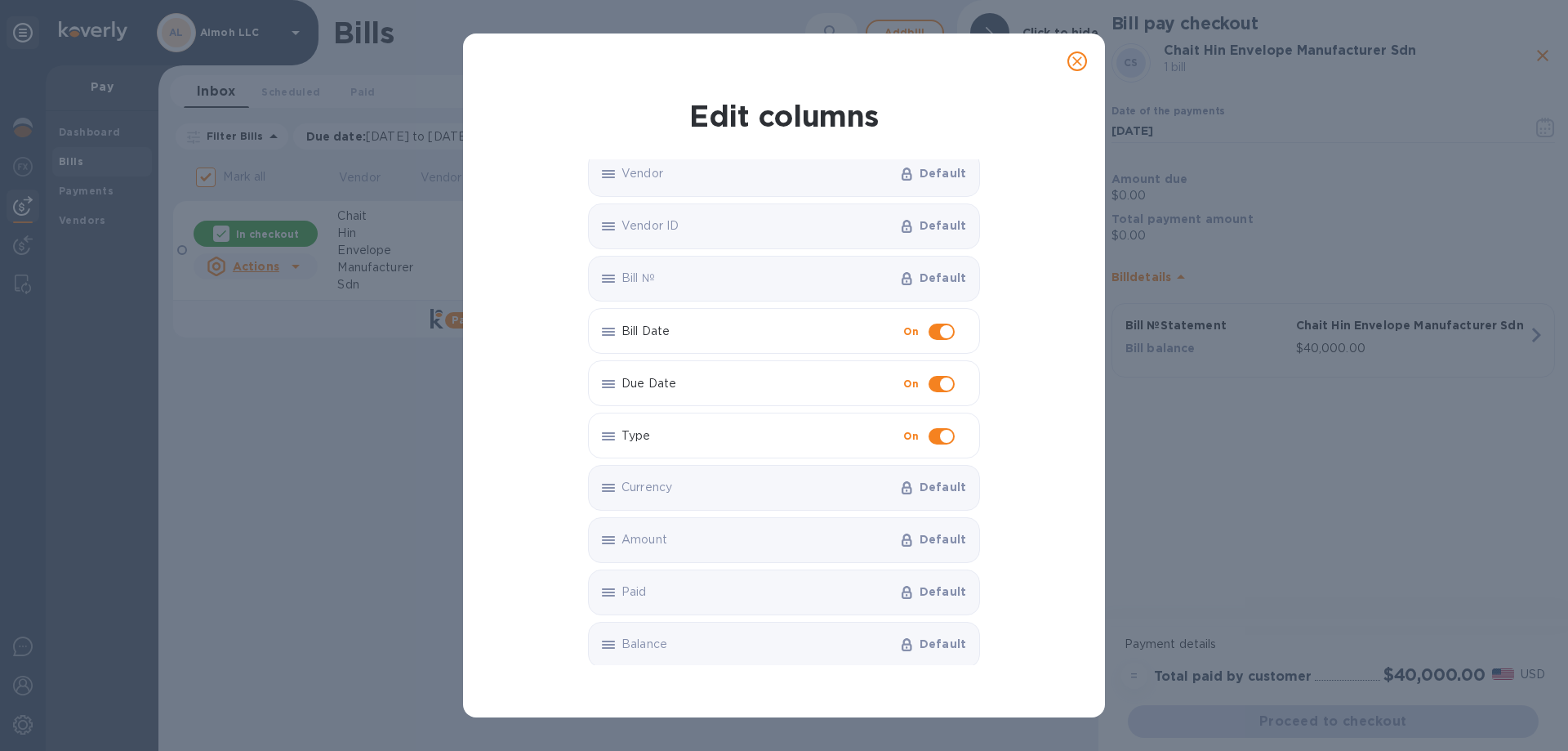
scroll to position [10, 0]
click at [1068, 55] on span "close" at bounding box center [1077, 61] width 20 height 20
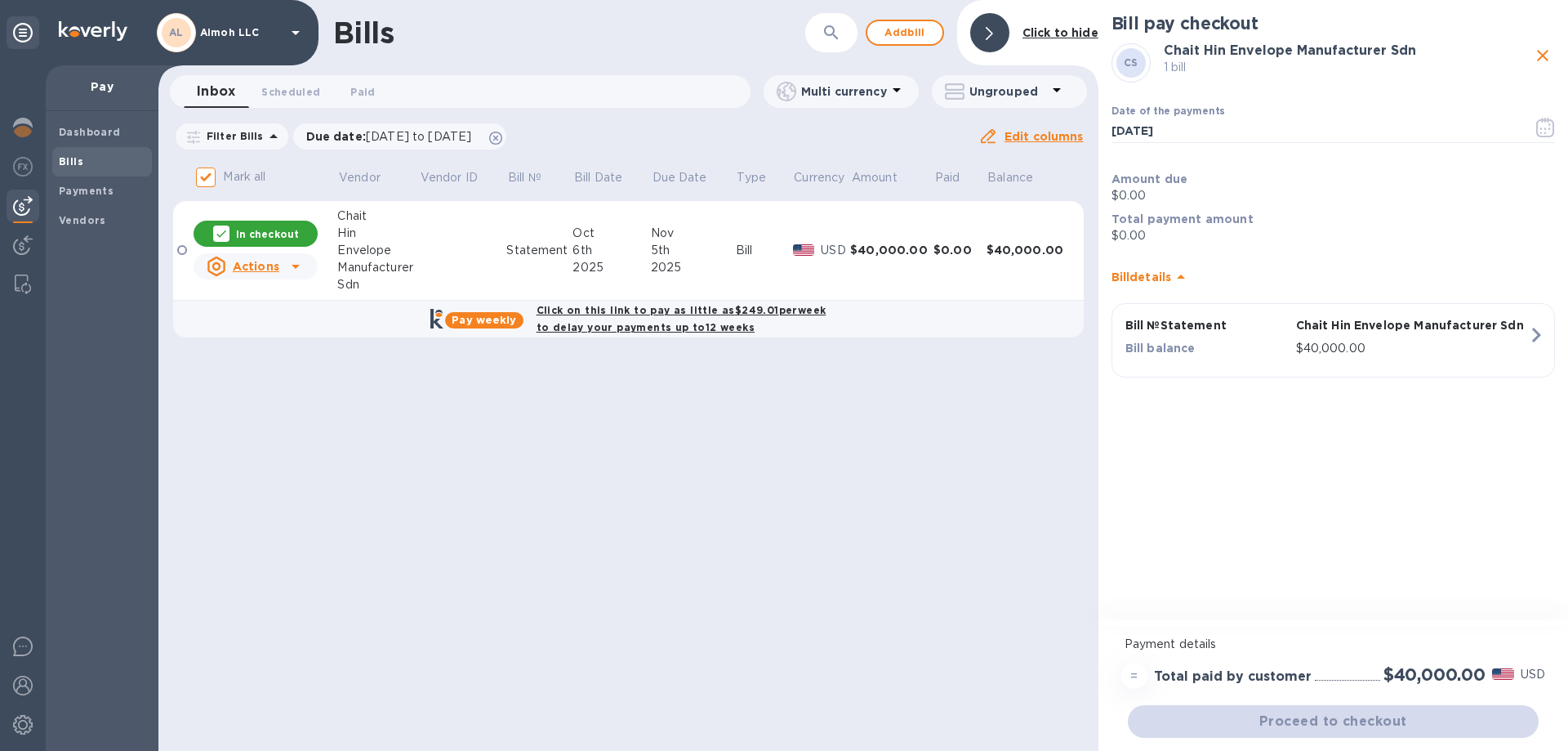
click at [680, 303] on div "Click on this link to pay as little as $249.01 per week to delay your payments …" at bounding box center [682, 319] width 297 height 41
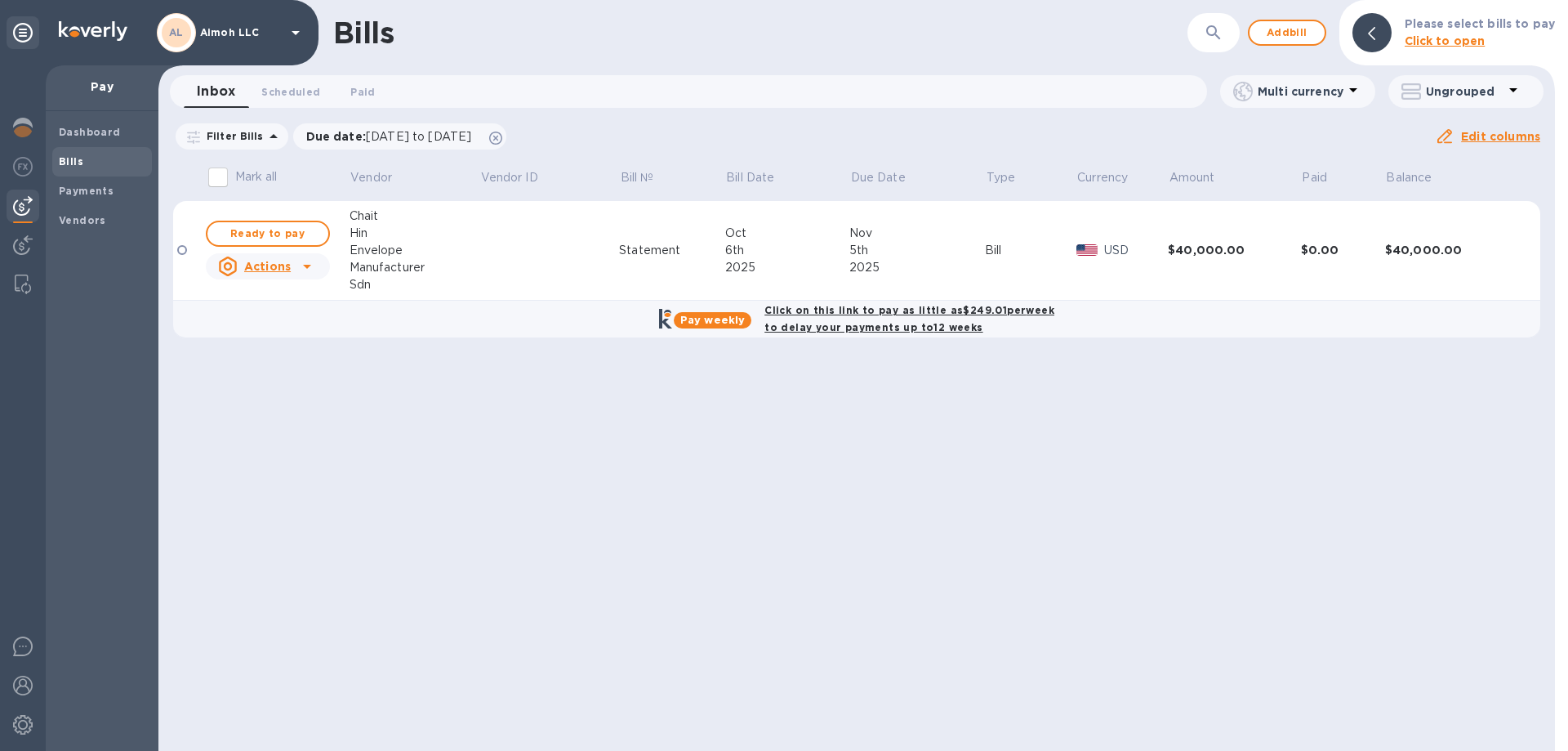
checkbox input "true"
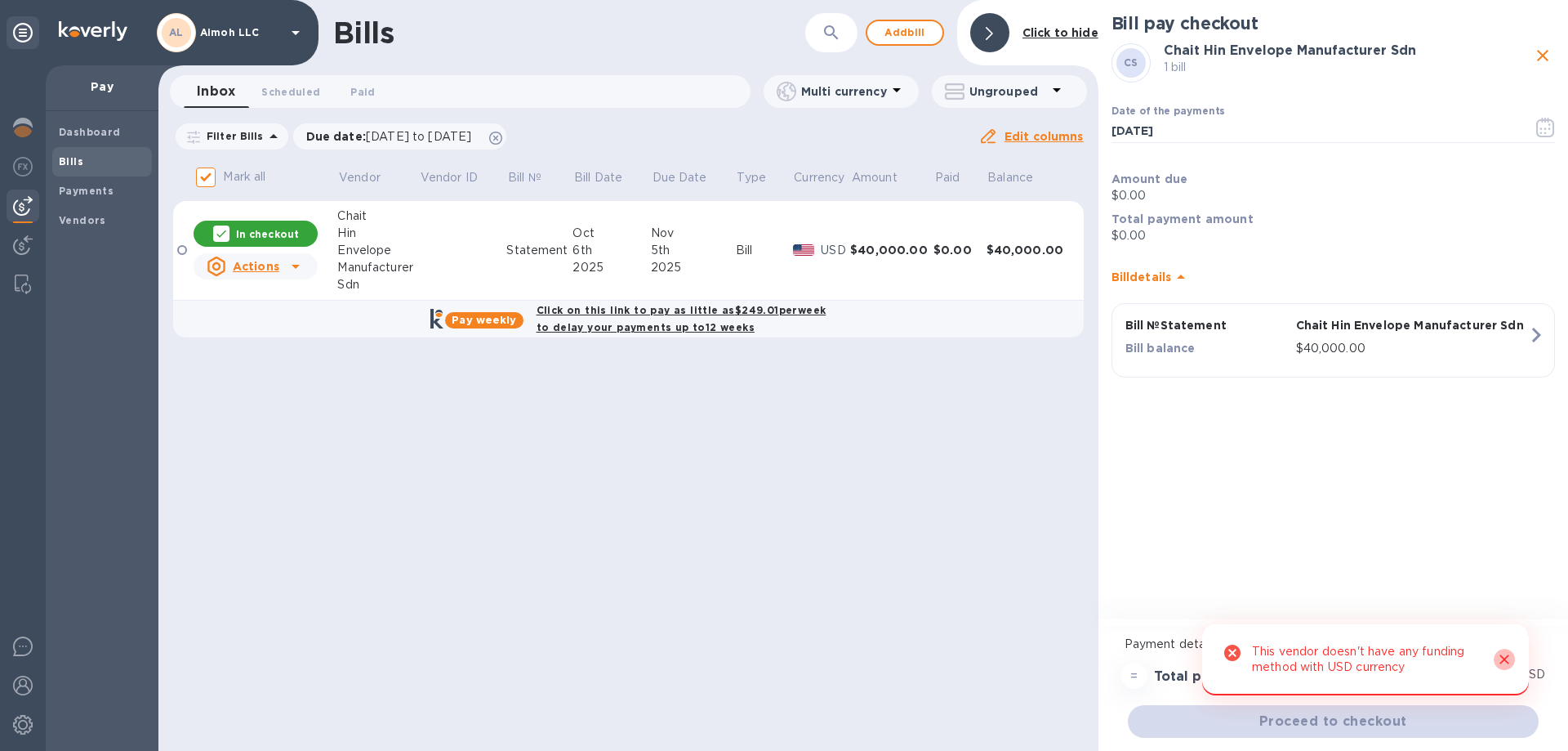
click at [1500, 656] on icon "Close" at bounding box center [1504, 659] width 16 height 16
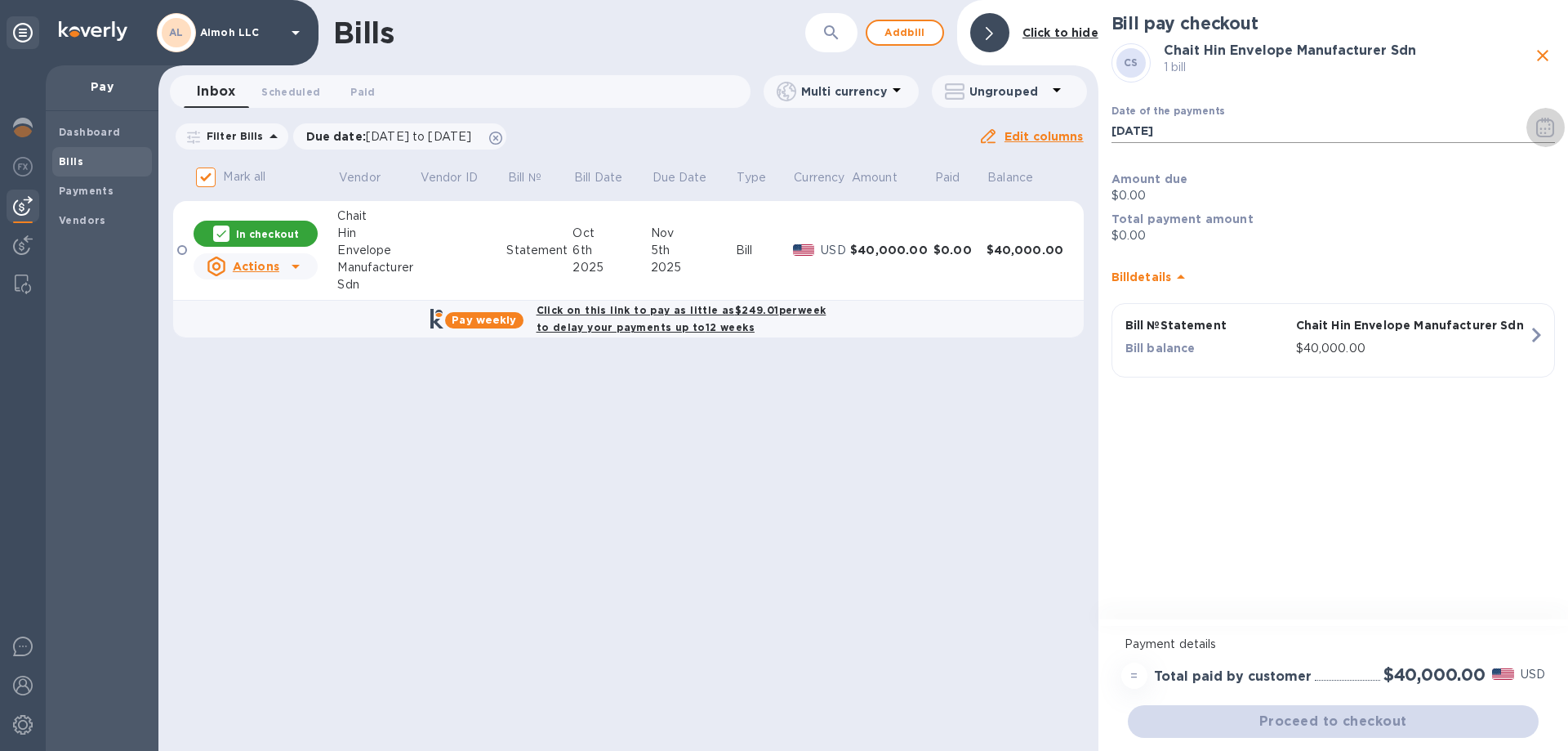
click at [1552, 125] on icon "button" at bounding box center [1546, 127] width 19 height 20
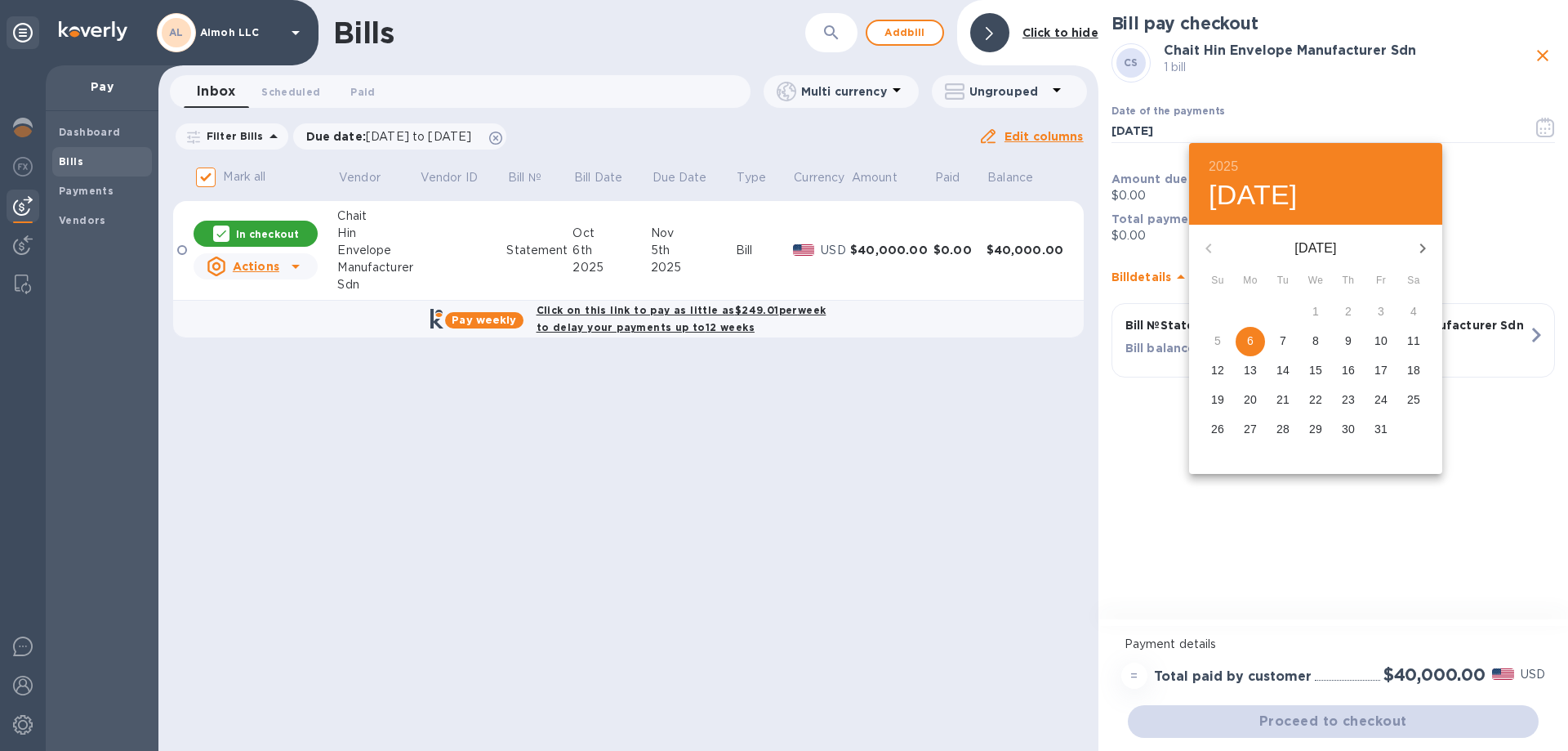
click at [1346, 342] on p "9" at bounding box center [1349, 340] width 7 height 16
type input "[DATE]"
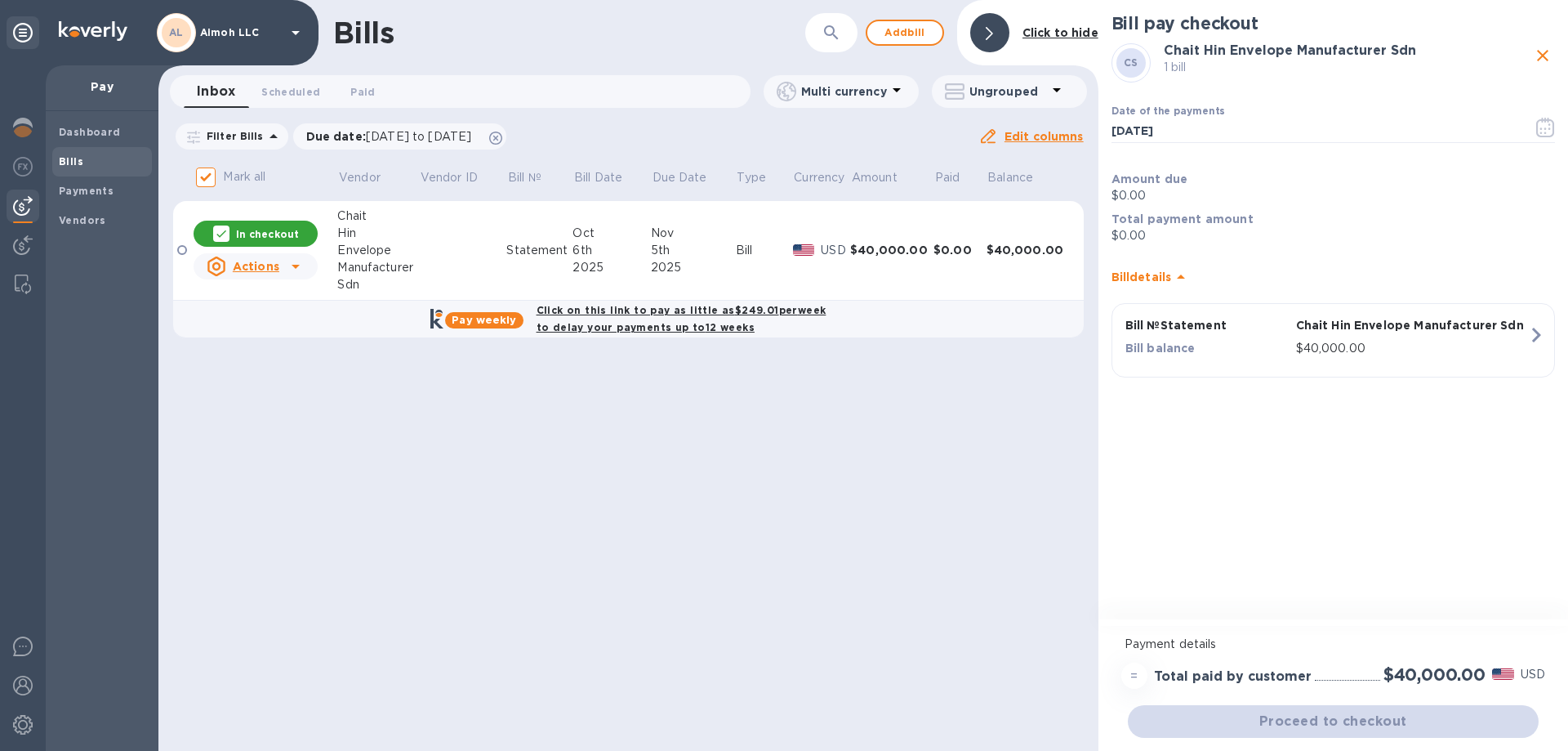
click at [580, 310] on b "Click on this link to pay as little as $249.01 per week to delay your payments …" at bounding box center [681, 318] width 290 height 29
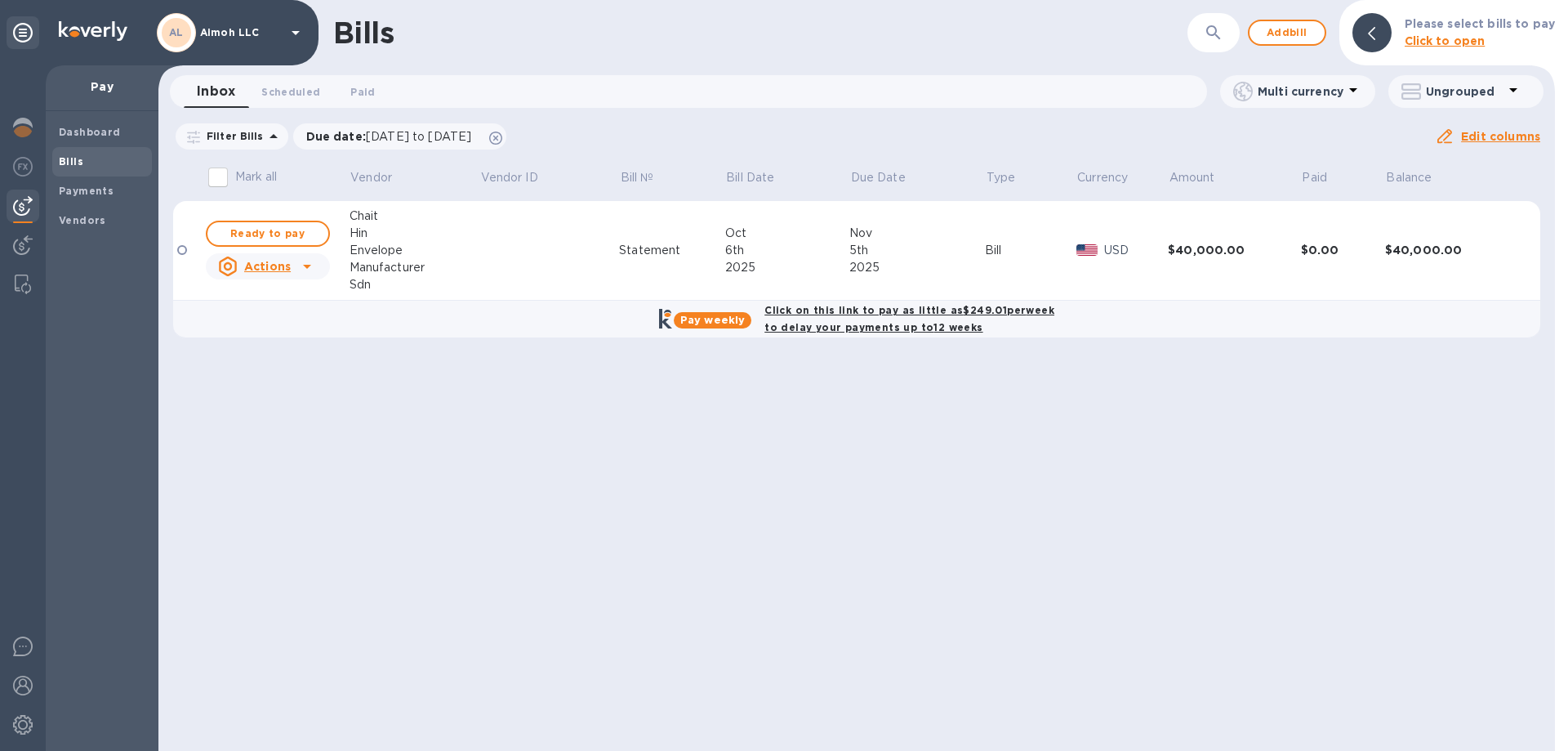
checkbox input "true"
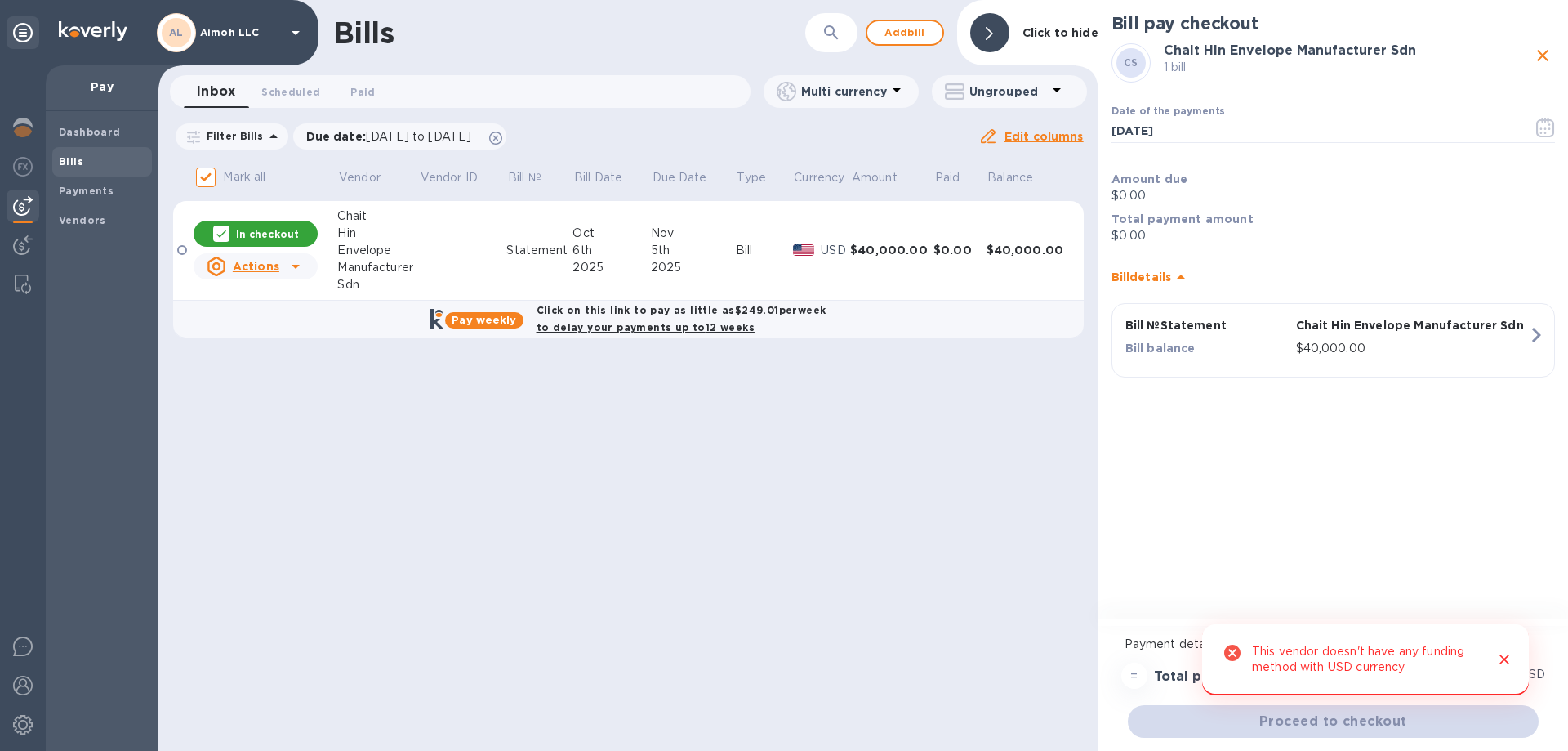
click at [1533, 329] on icon "button" at bounding box center [1536, 334] width 9 height 15
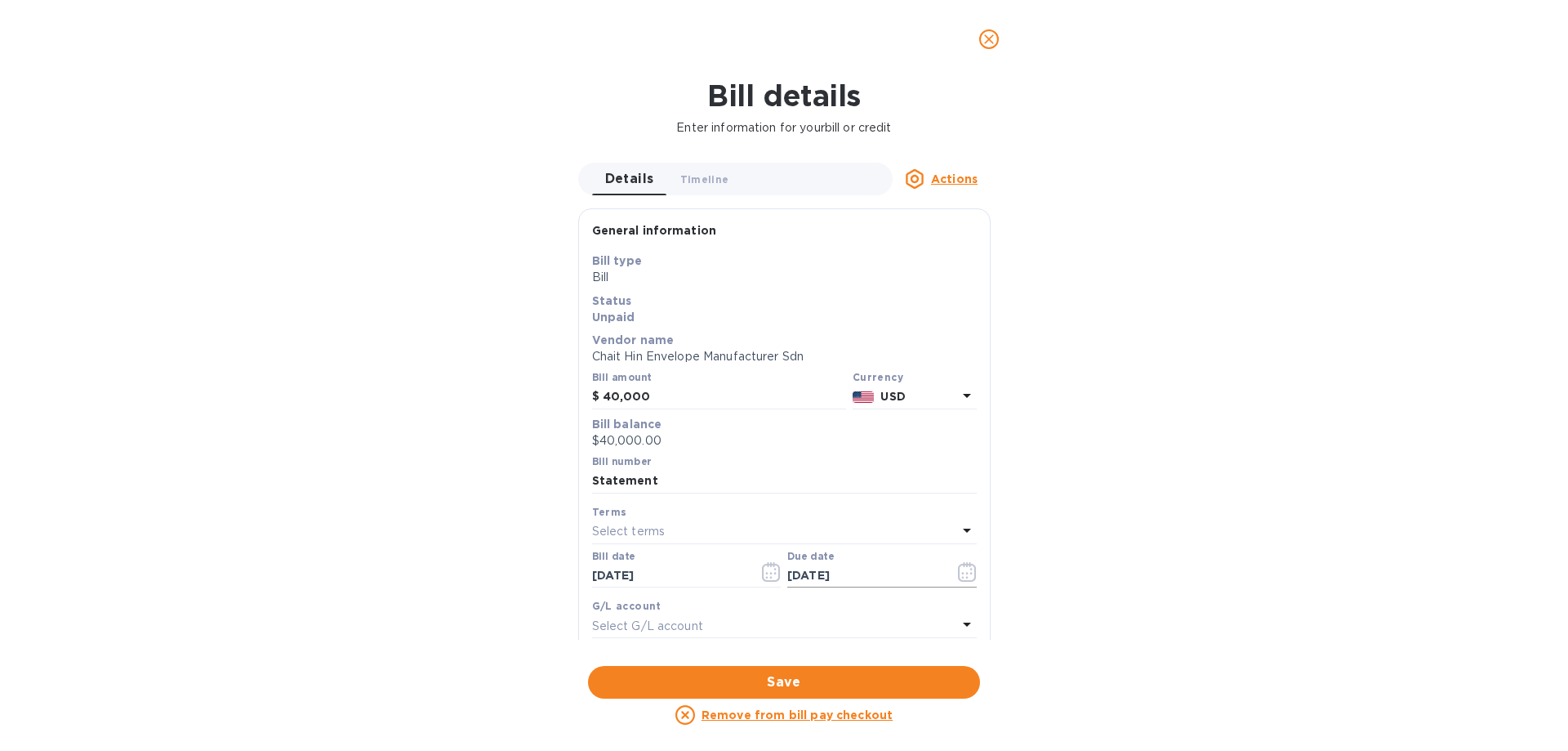
scroll to position [327, 0]
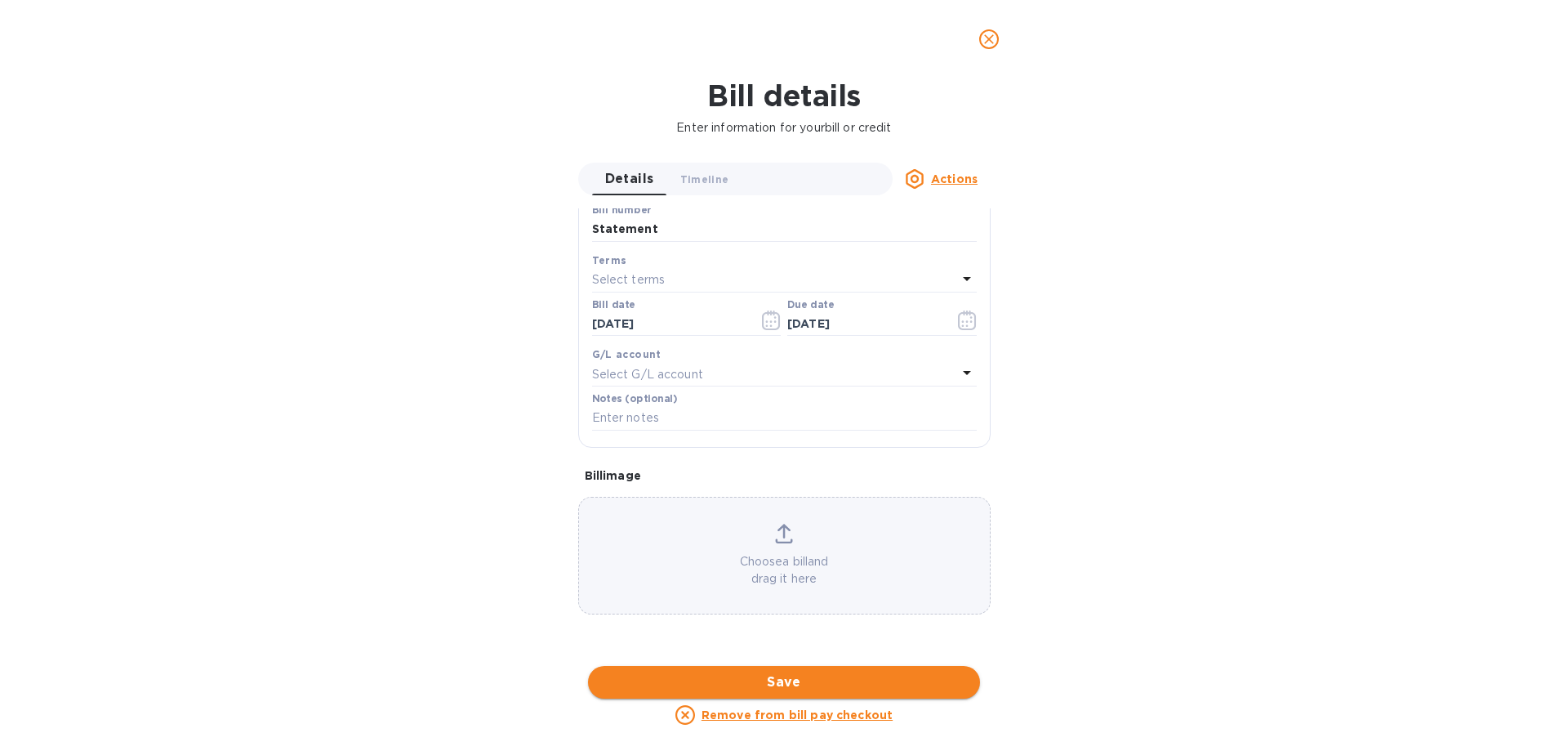
click at [865, 671] on button "Save" at bounding box center [784, 682] width 392 height 33
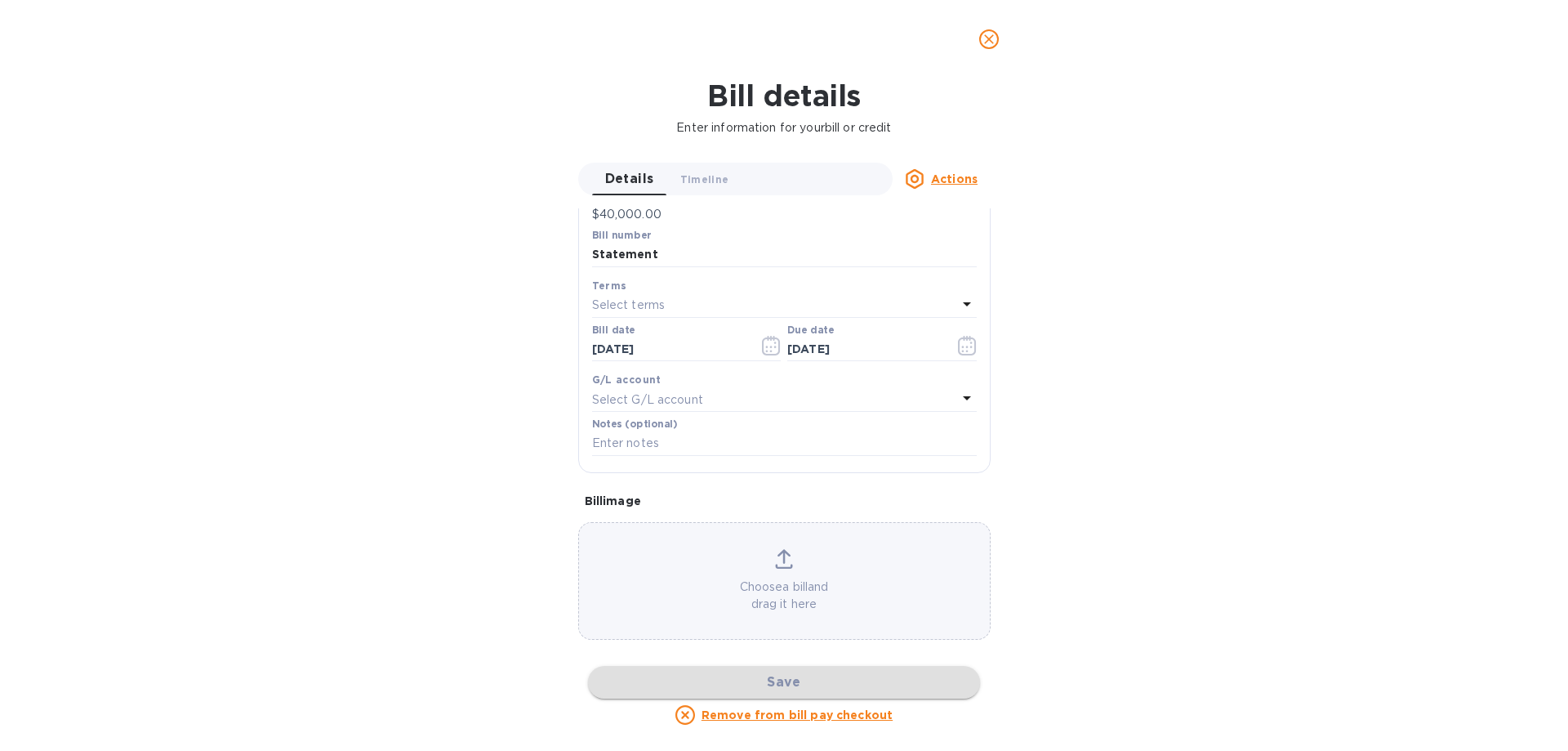
scroll to position [226, 0]
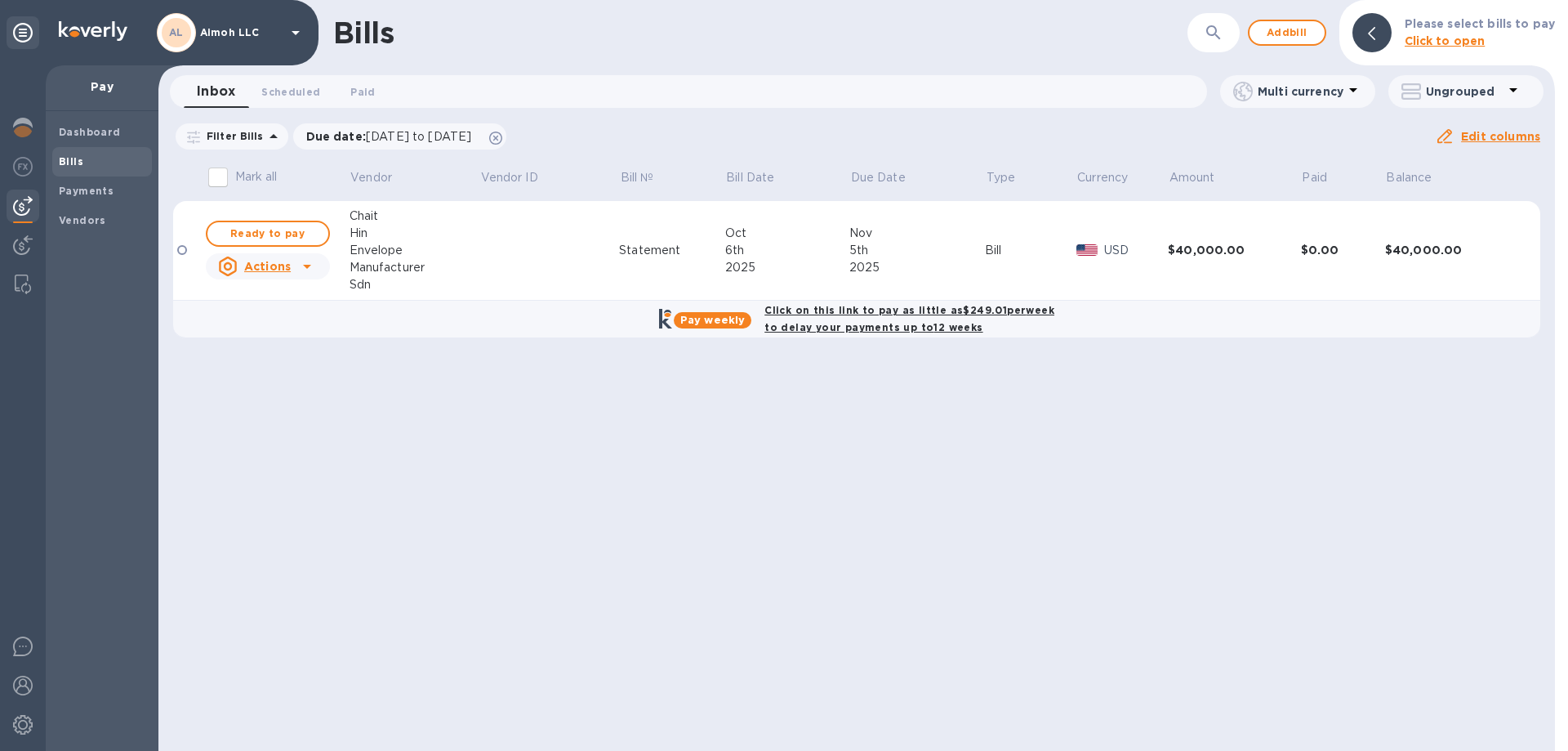
click at [864, 310] on b "Click on this link to pay as little as $249.01 per week to delay your payments …" at bounding box center [909, 318] width 290 height 29
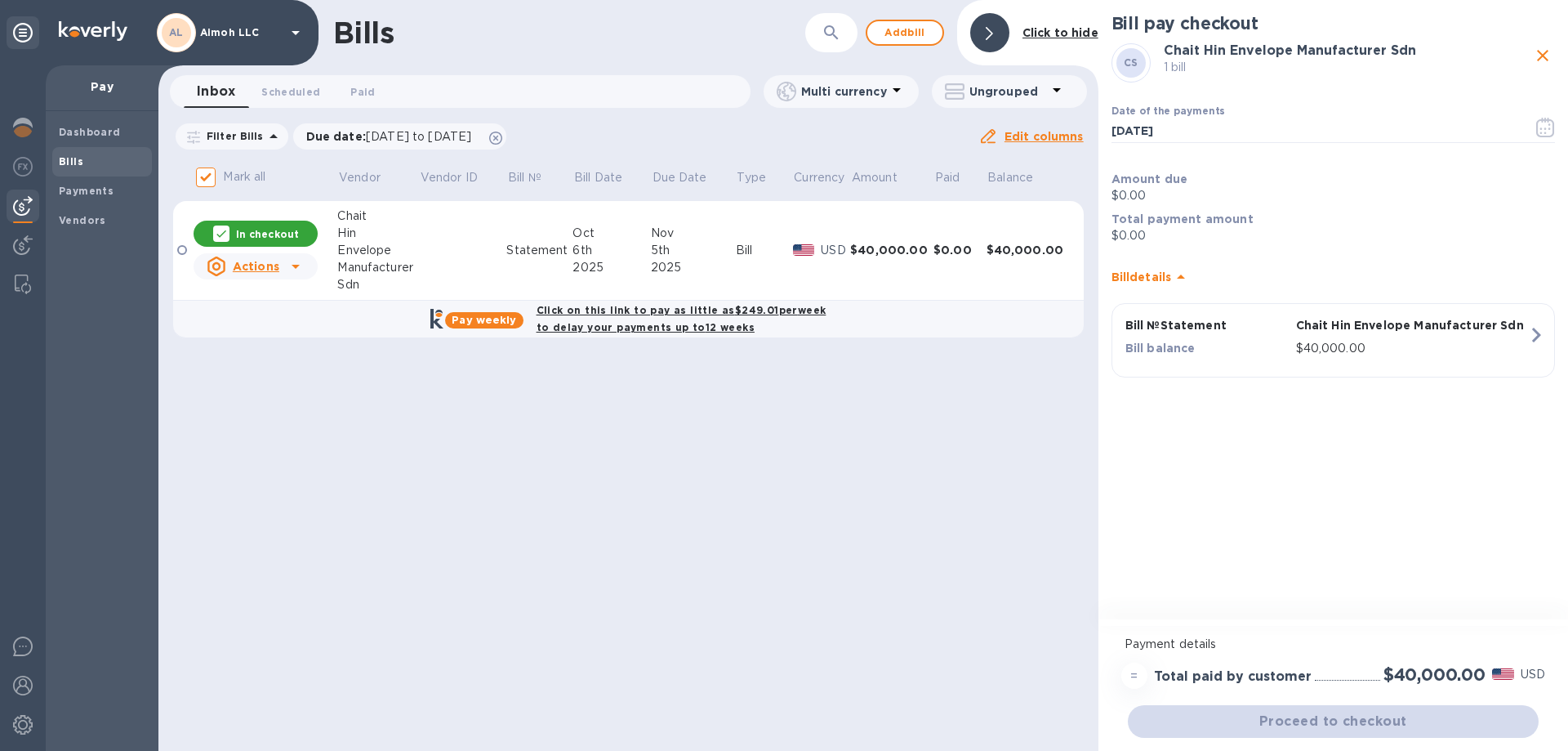
click at [616, 309] on b "Click on this link to pay as little as $249.01 per week to delay your payments …" at bounding box center [681, 318] width 290 height 29
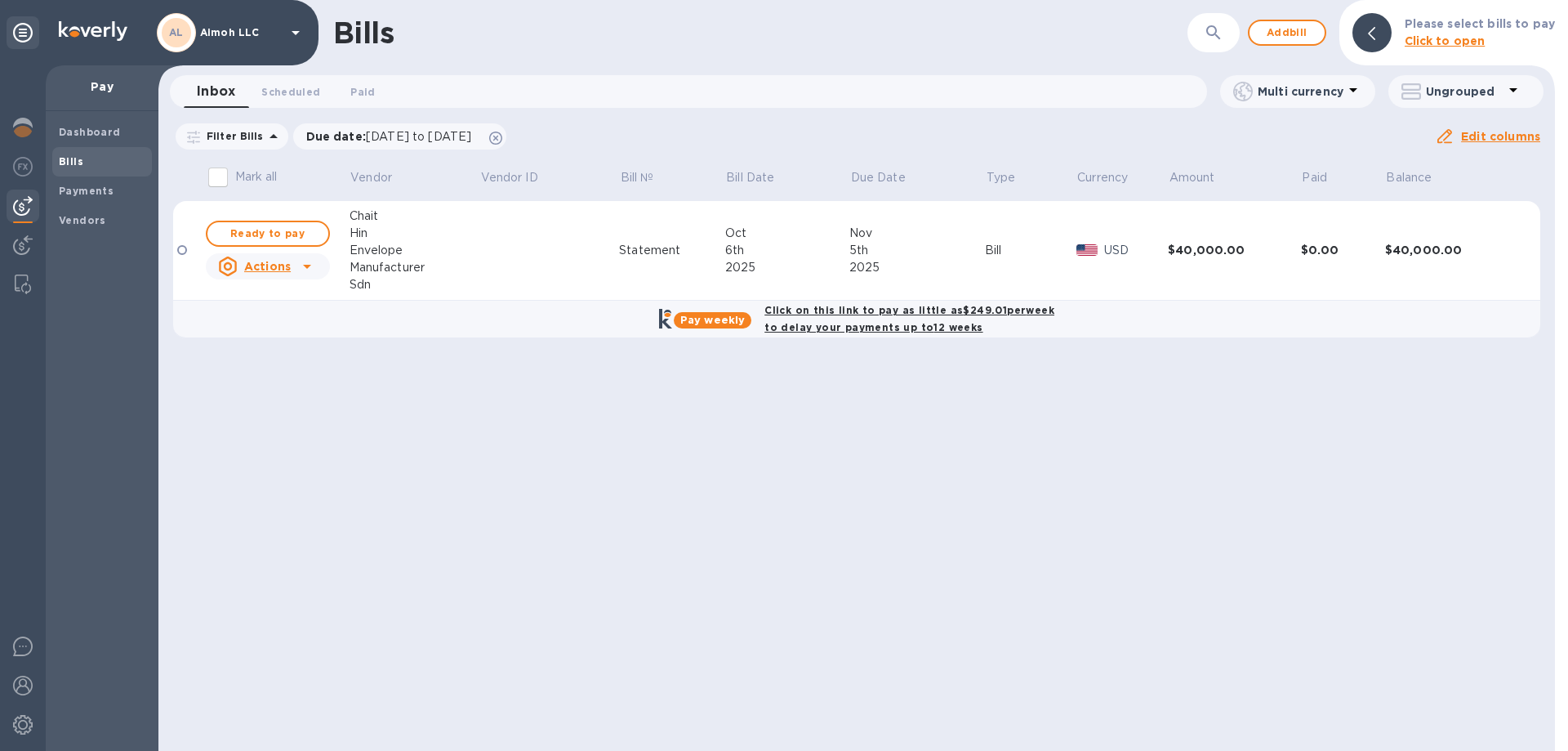
checkbox input "true"
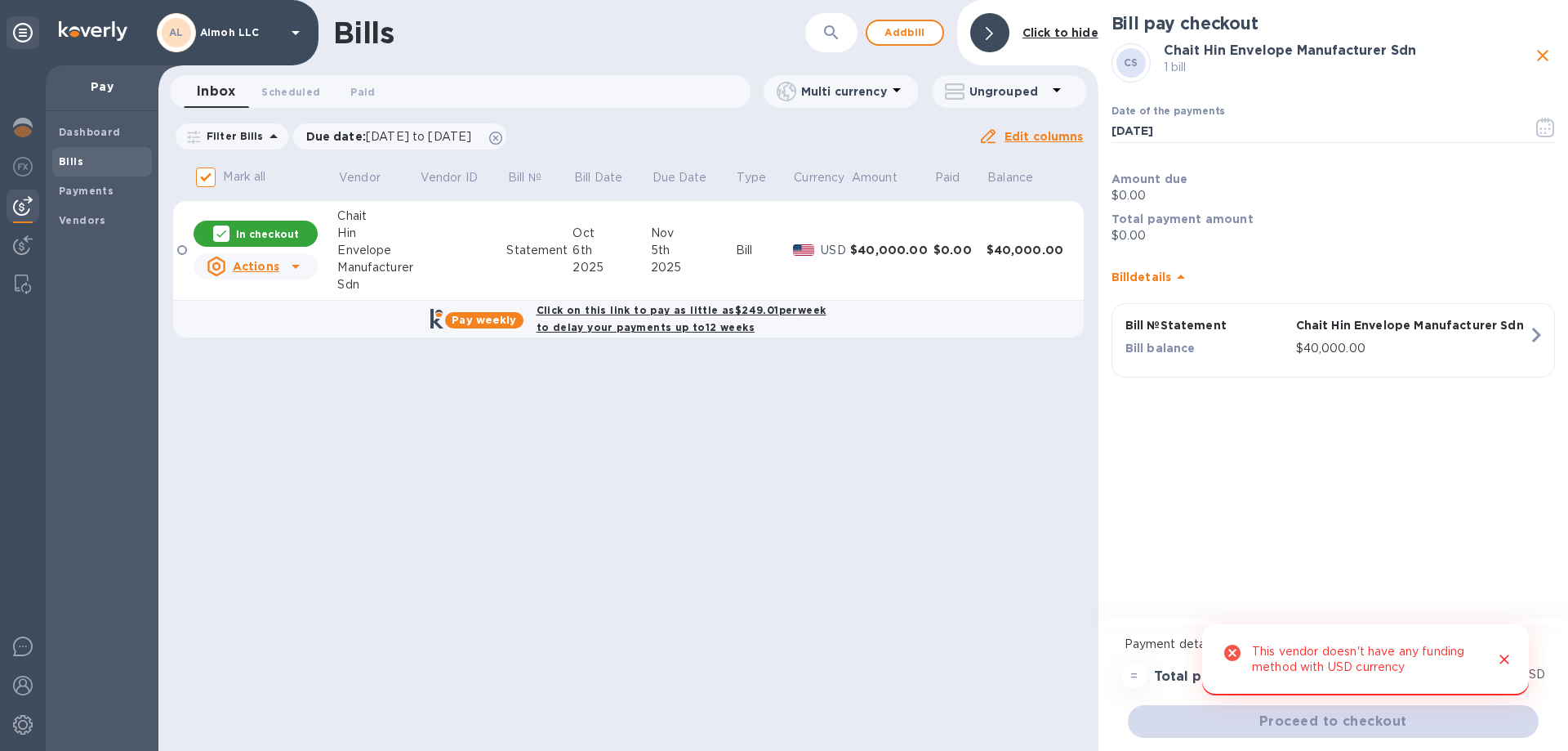
click at [1509, 653] on icon "Close" at bounding box center [1504, 659] width 16 height 16
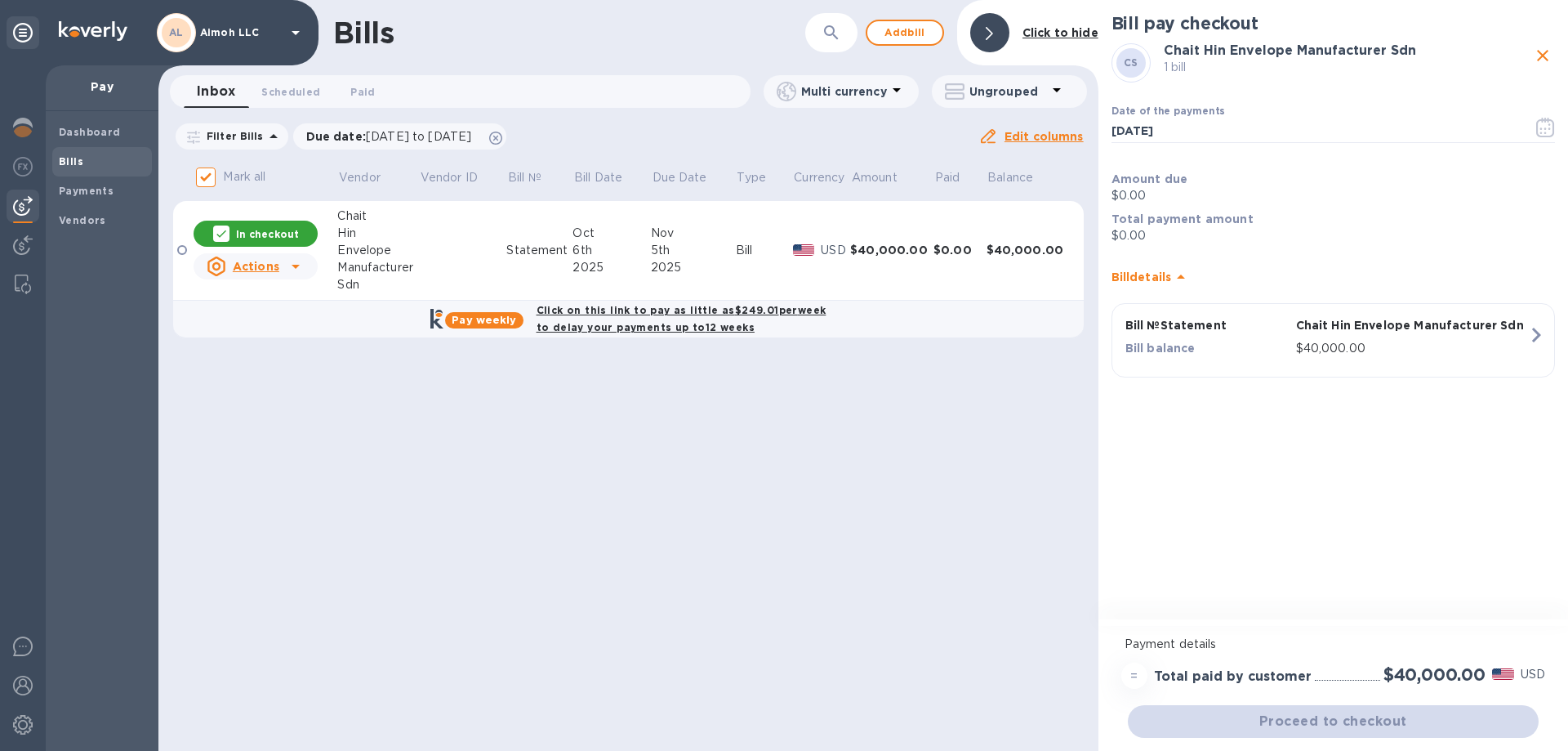
click at [1363, 710] on div "Proceed to checkout" at bounding box center [1334, 721] width 417 height 39
click at [1278, 725] on div "Proceed to checkout" at bounding box center [1334, 721] width 417 height 39
click at [353, 174] on p "Vendor" at bounding box center [359, 178] width 42 height 17
click at [1049, 136] on u "Edit columns" at bounding box center [1044, 136] width 80 height 13
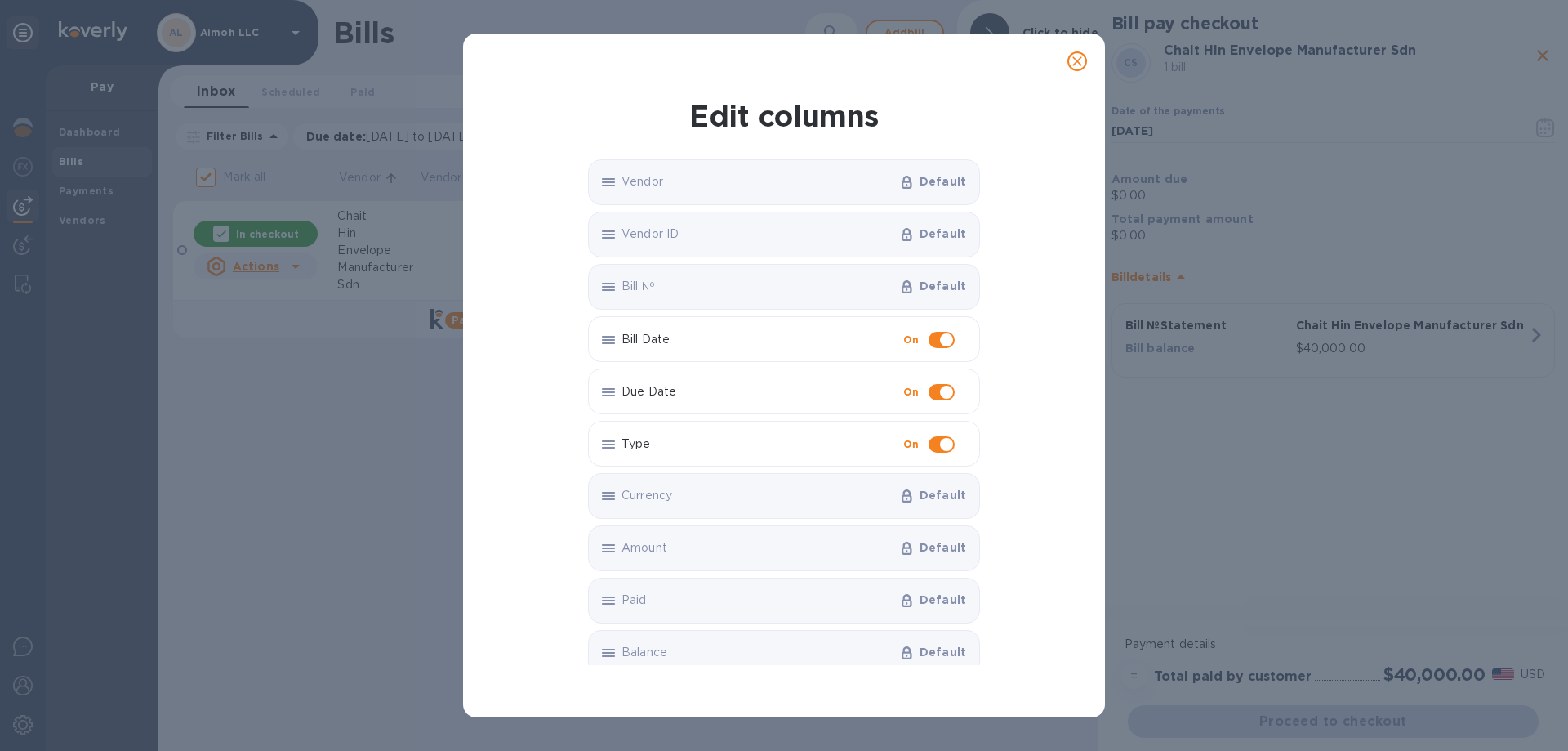
click at [1075, 67] on icon "close" at bounding box center [1077, 61] width 16 height 16
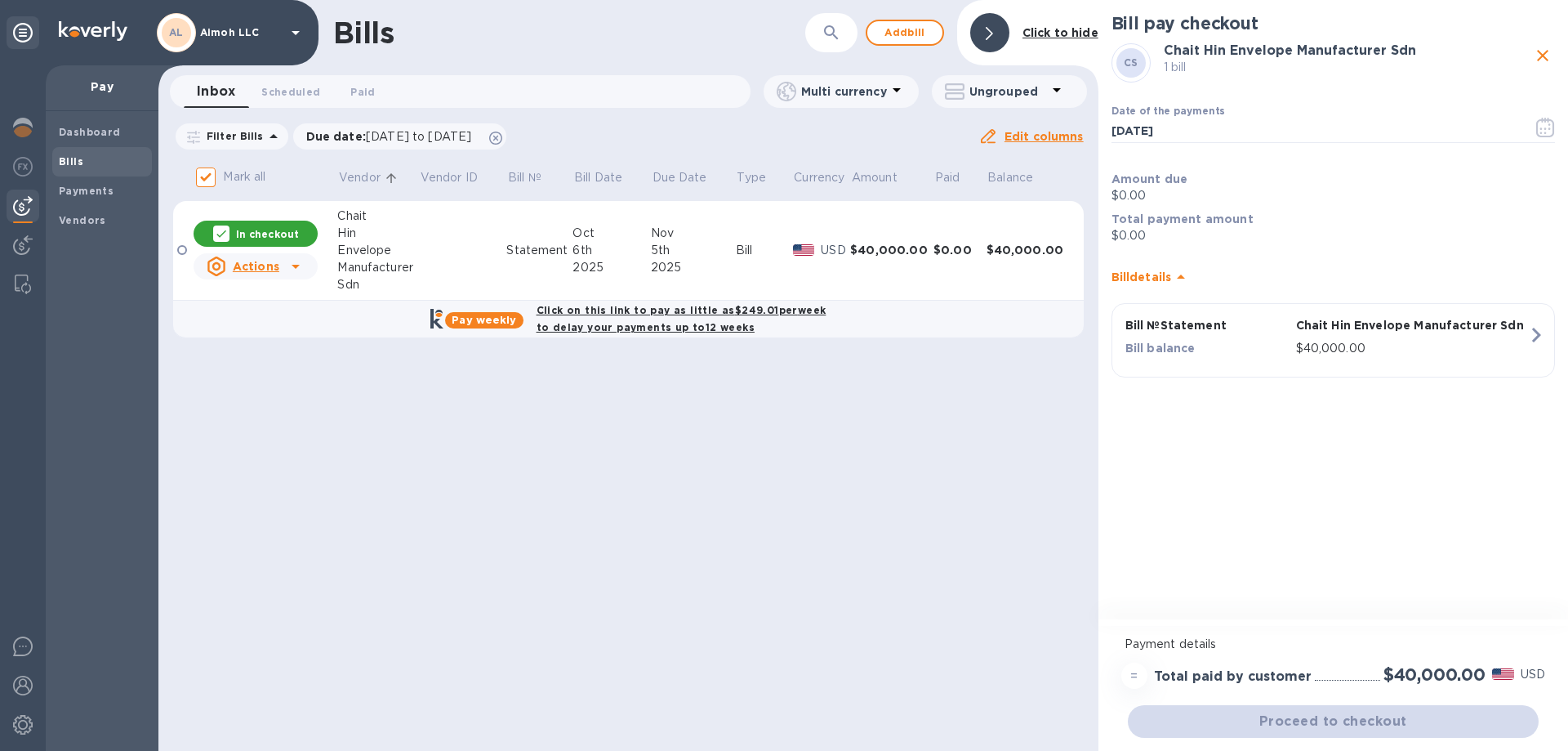
click at [594, 248] on div "6th" at bounding box center [611, 251] width 78 height 17
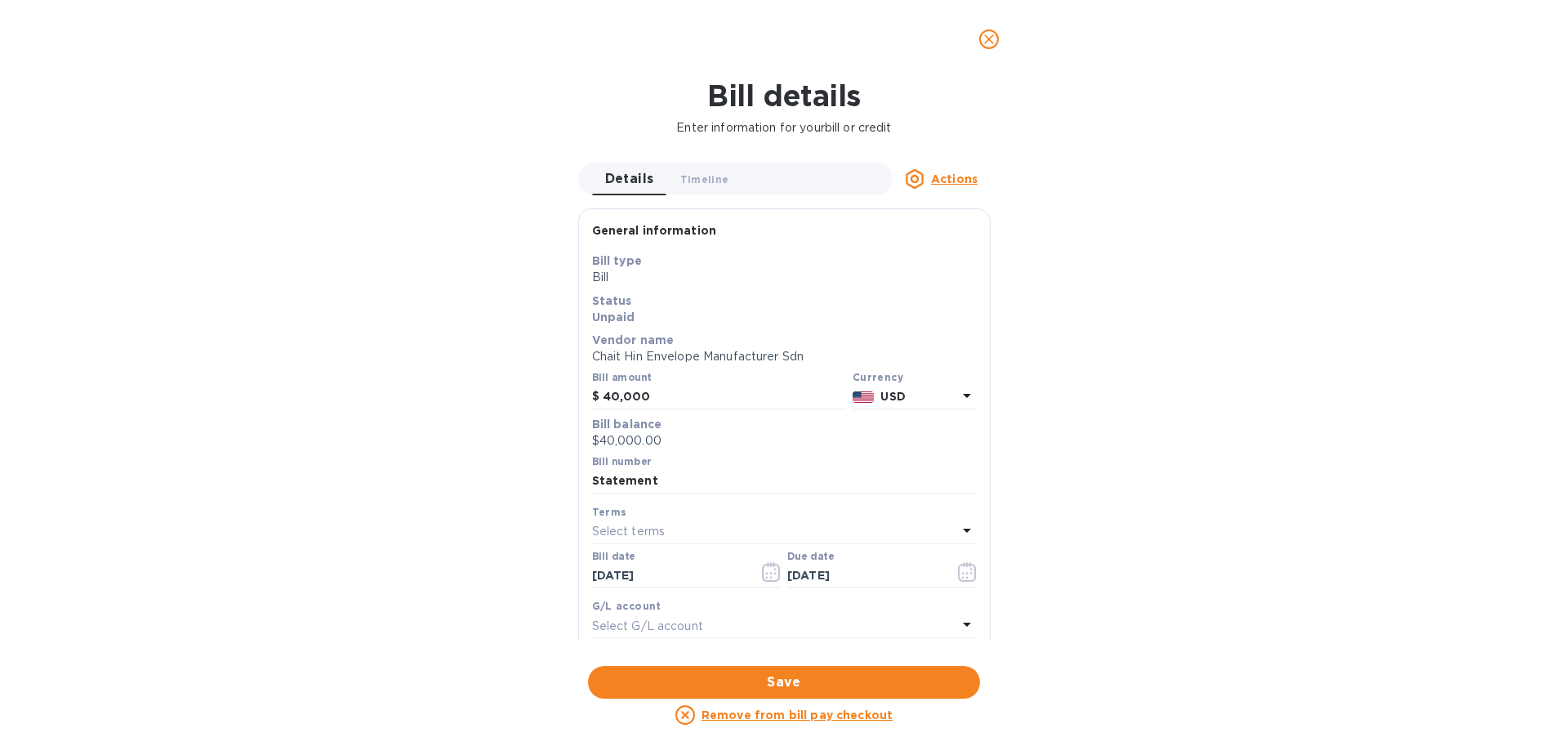
click at [963, 393] on icon at bounding box center [967, 395] width 9 height 4
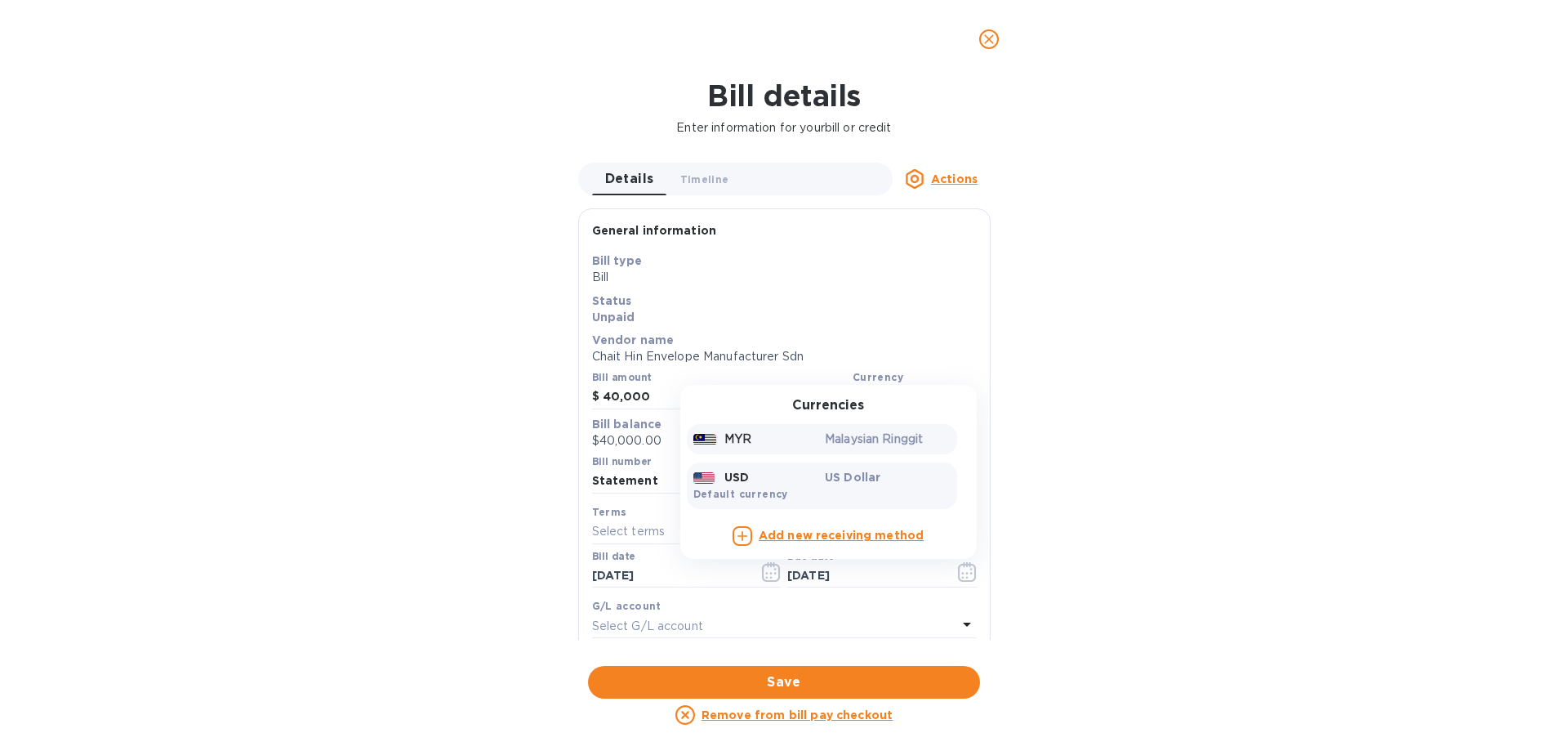
click at [870, 441] on p "Malaysian Ringgit" at bounding box center [887, 439] width 126 height 17
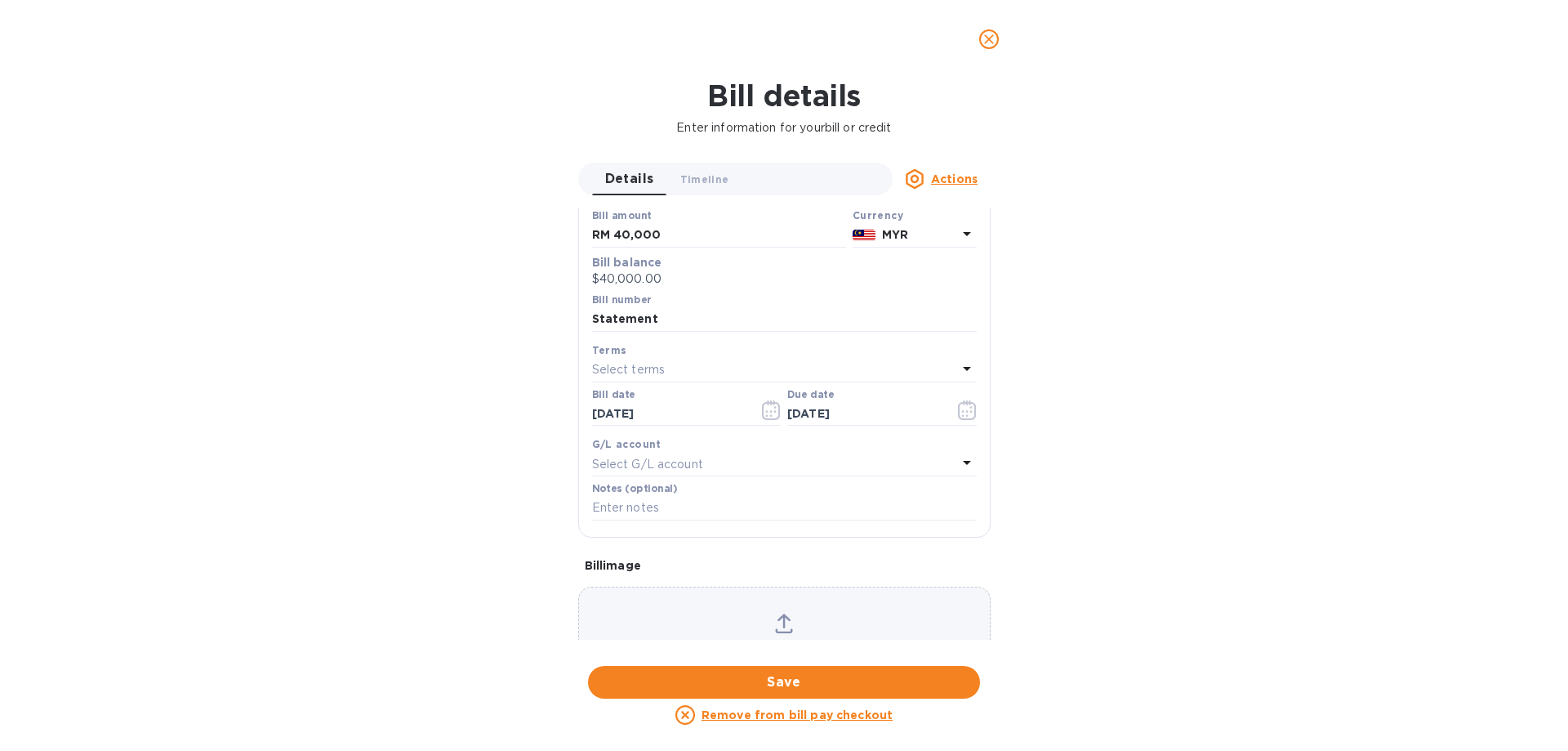
scroll to position [163, 0]
click at [776, 678] on span "Save" at bounding box center [784, 682] width 366 height 20
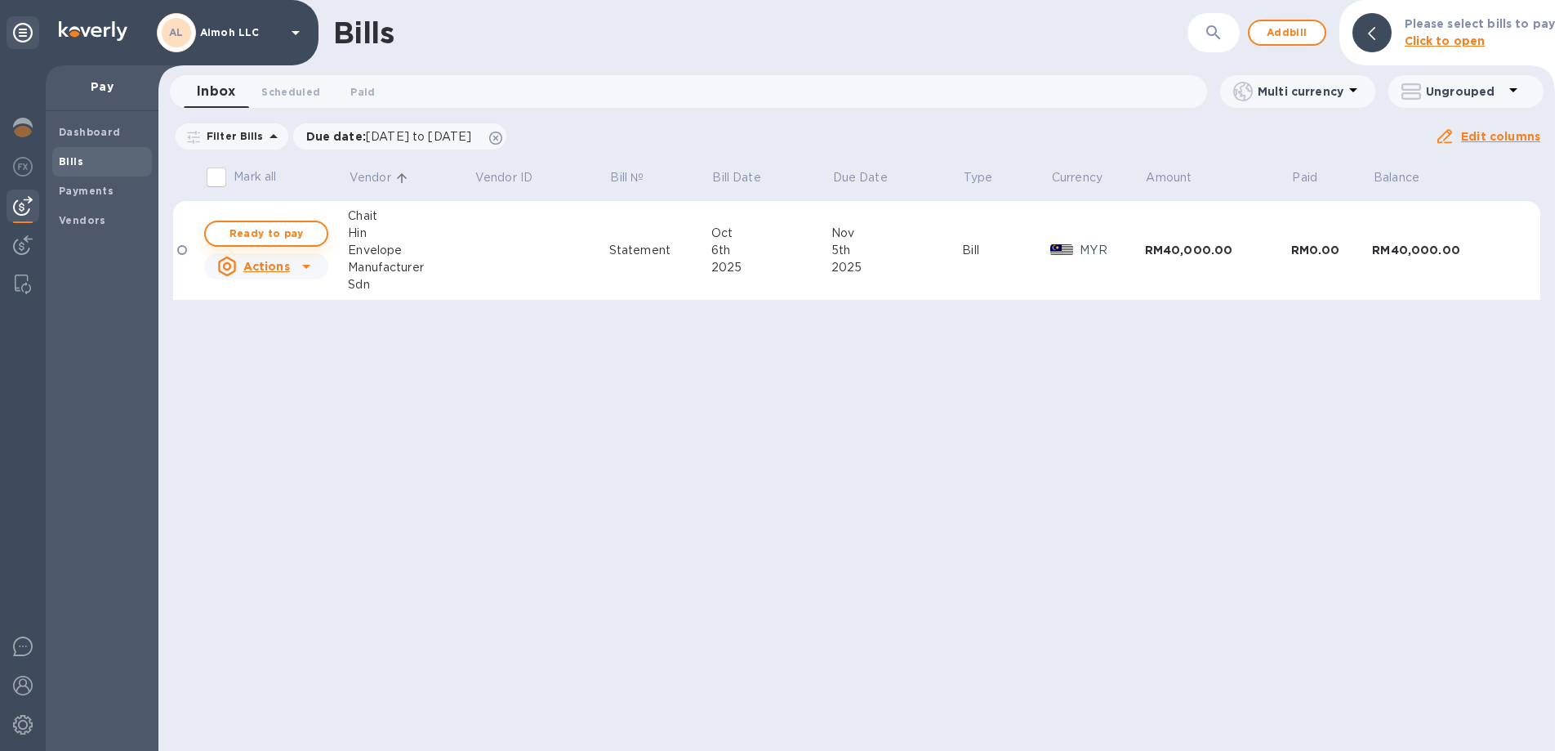
click at [275, 226] on span "Ready to pay" at bounding box center [266, 234] width 95 height 20
checkbox input "true"
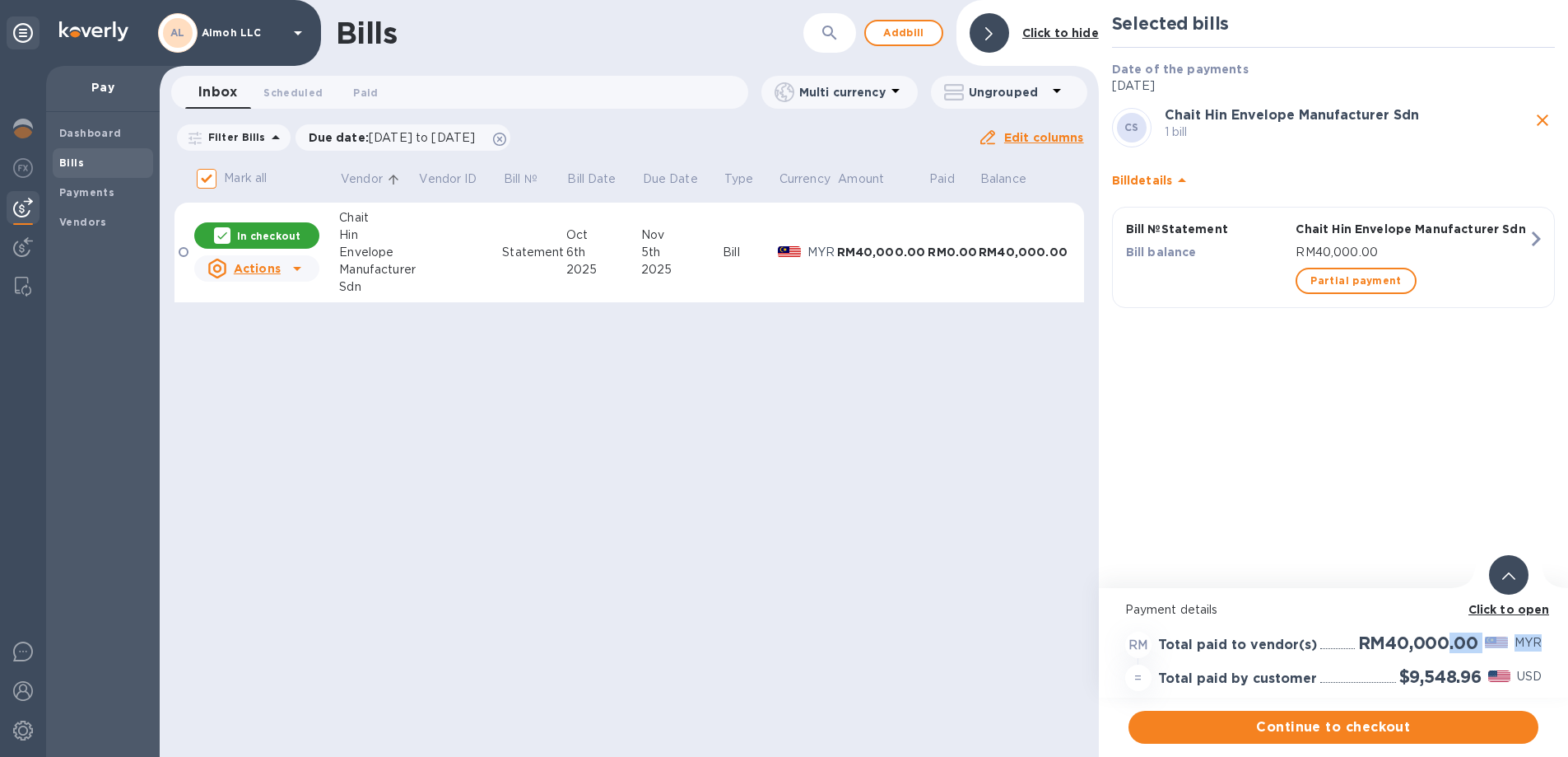
drag, startPoint x: 1544, startPoint y: 638, endPoint x: 1445, endPoint y: 629, distance: 99.4
click at [1445, 629] on div "RM40,000.00 MYR" at bounding box center [1450, 643] width 191 height 28
click at [1524, 611] on b "Click to open" at bounding box center [1509, 609] width 82 height 13
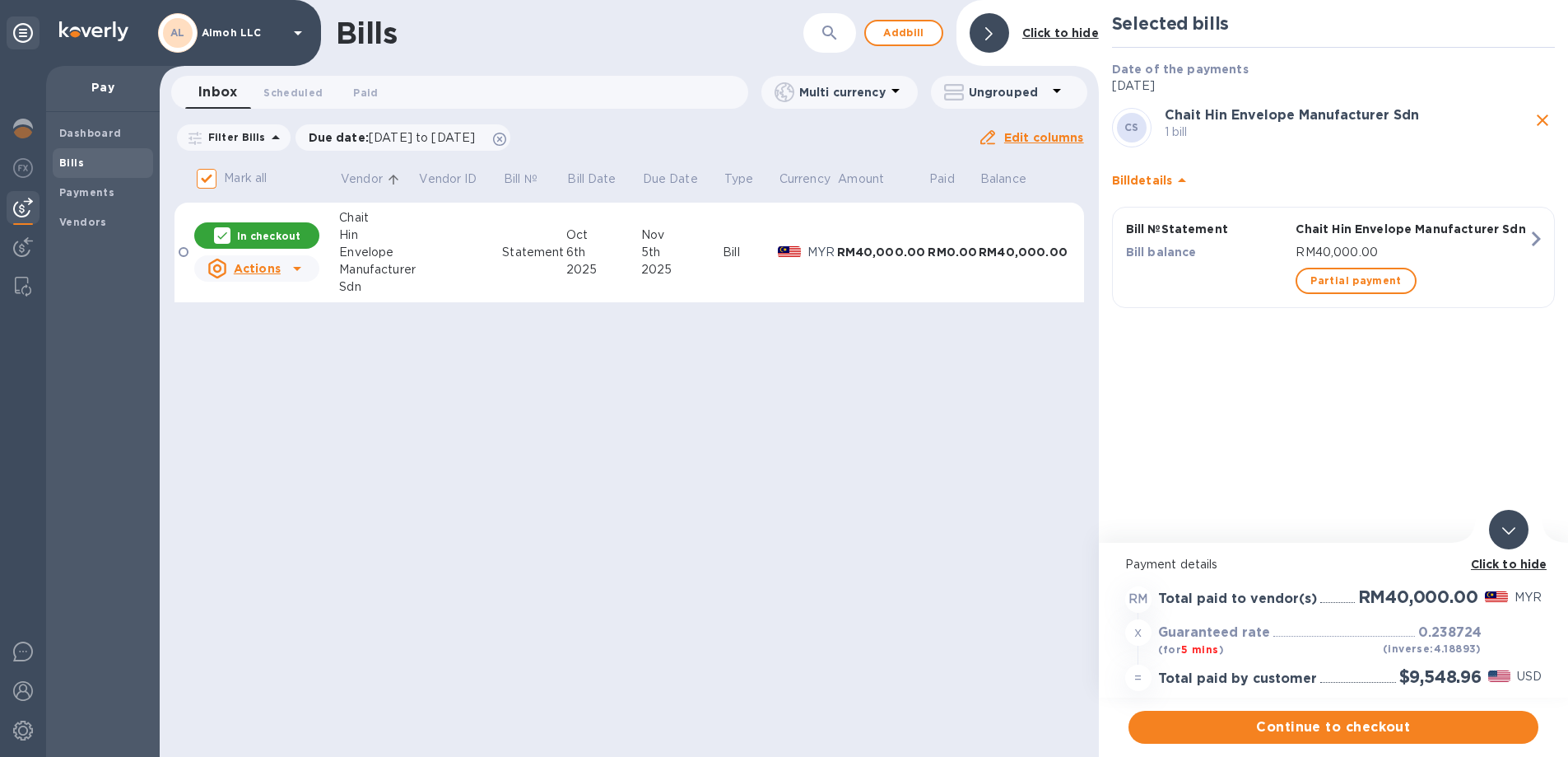
click at [344, 235] on div "Hin" at bounding box center [378, 235] width 78 height 17
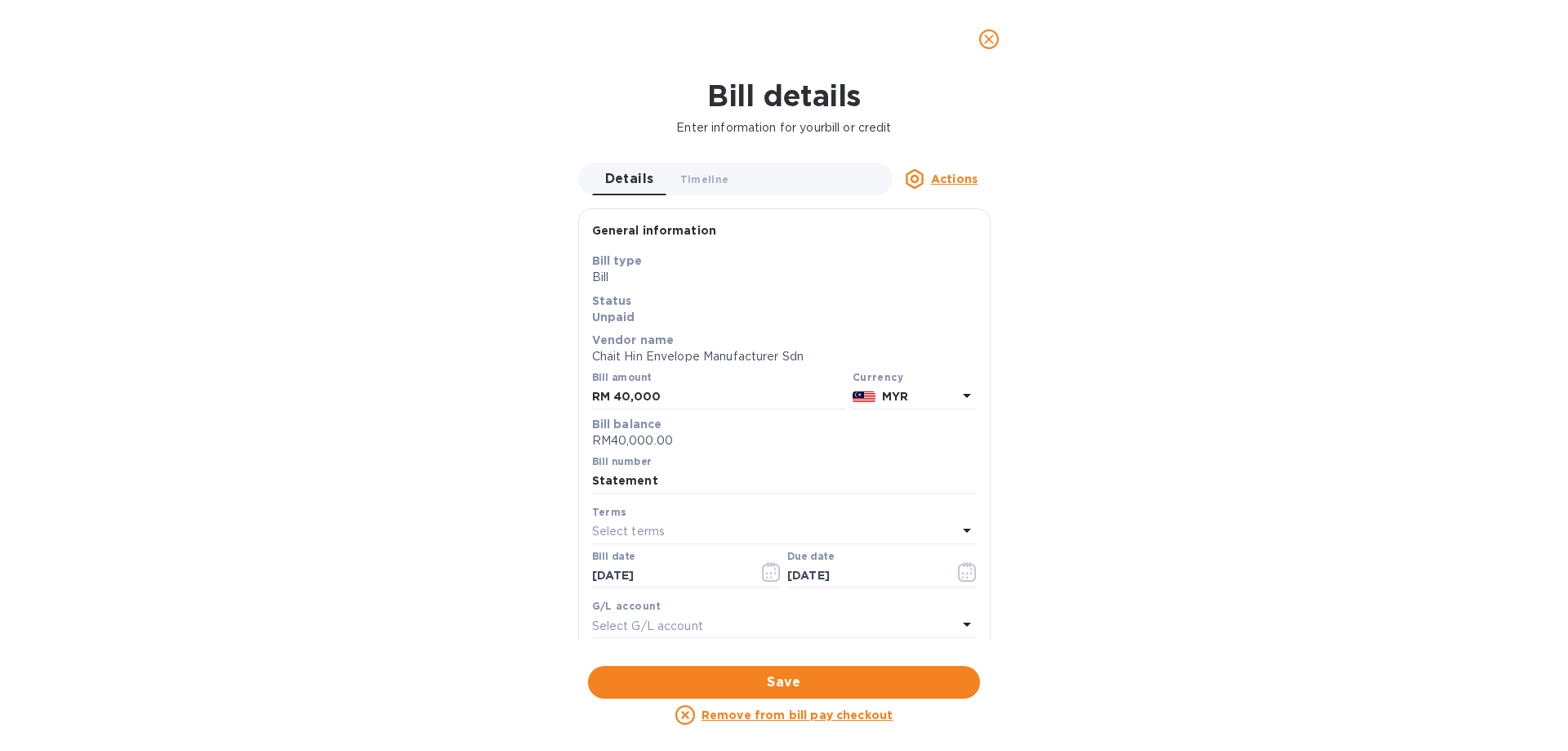
click at [913, 393] on p "MYR" at bounding box center [920, 397] width 75 height 17
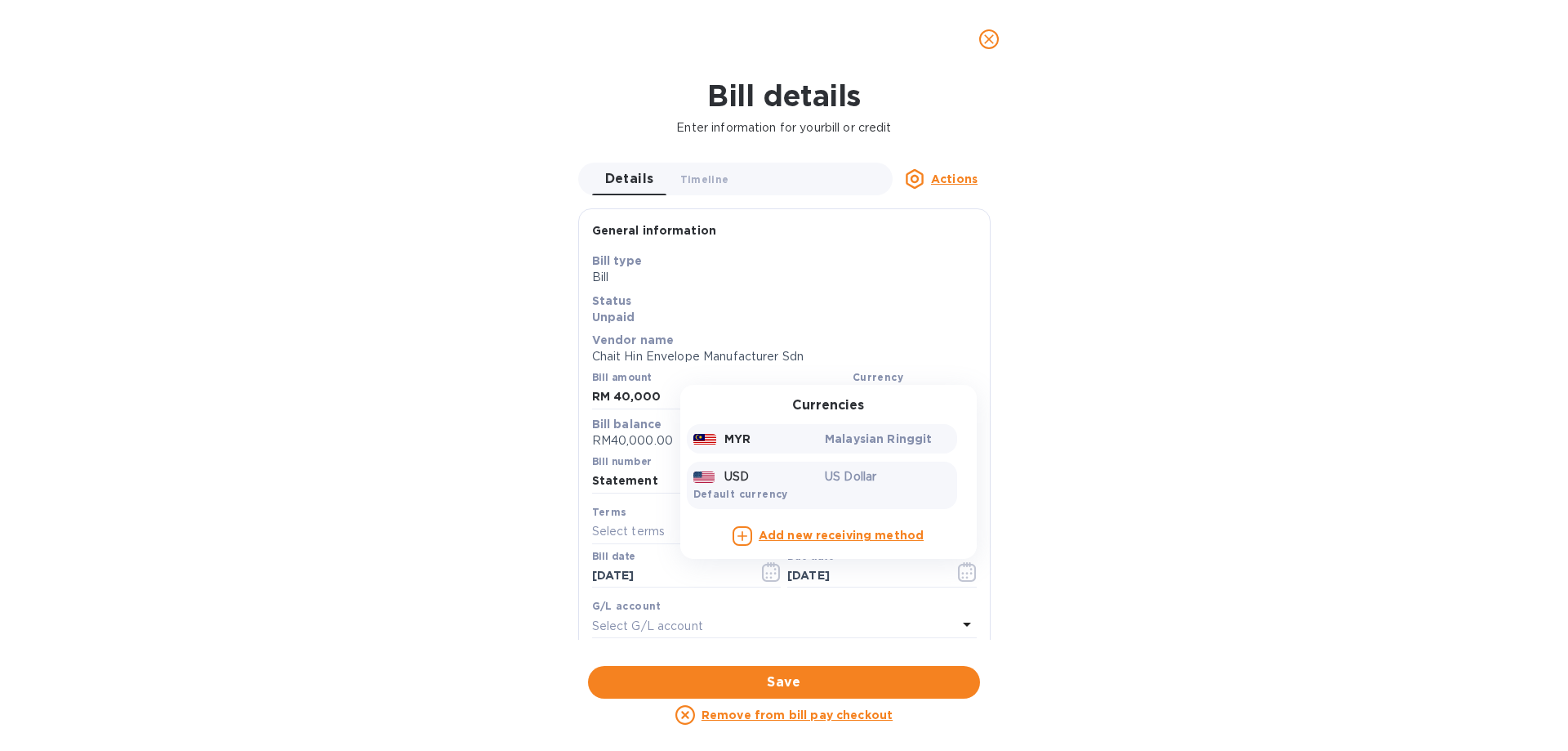
click at [790, 482] on div "USD" at bounding box center [756, 476] width 133 height 24
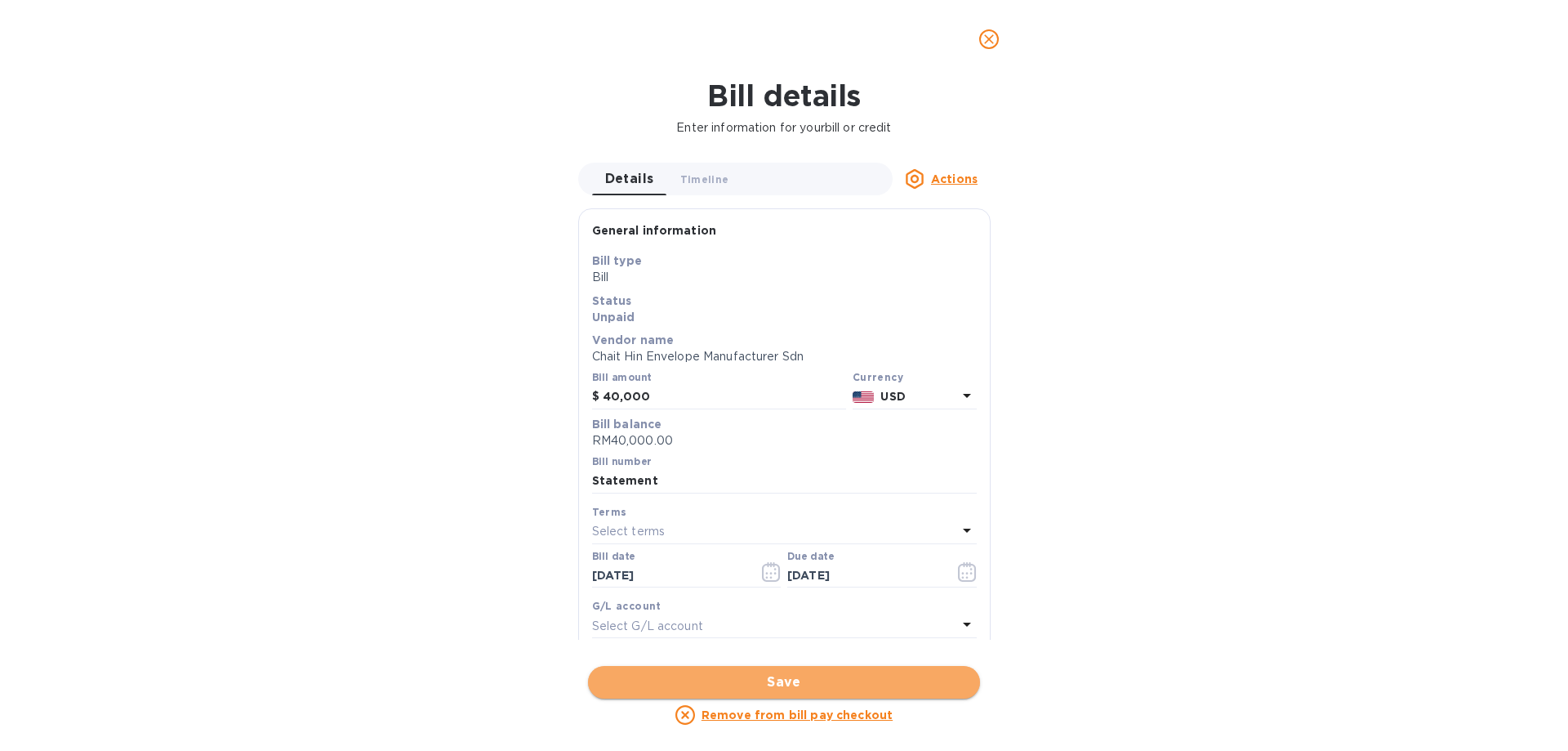
click at [834, 671] on button "Save" at bounding box center [784, 682] width 392 height 33
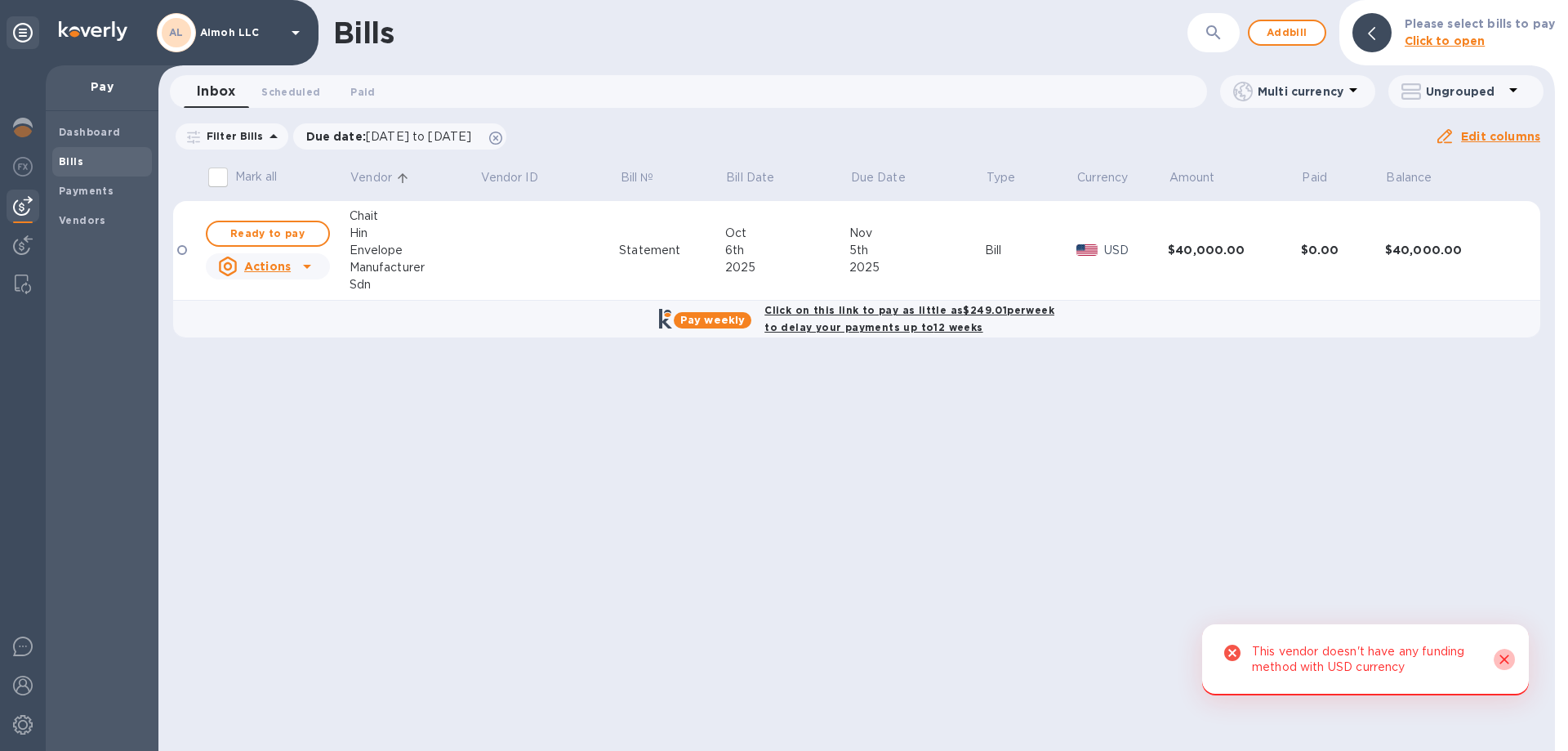
click at [1504, 654] on icon "Close" at bounding box center [1504, 659] width 16 height 16
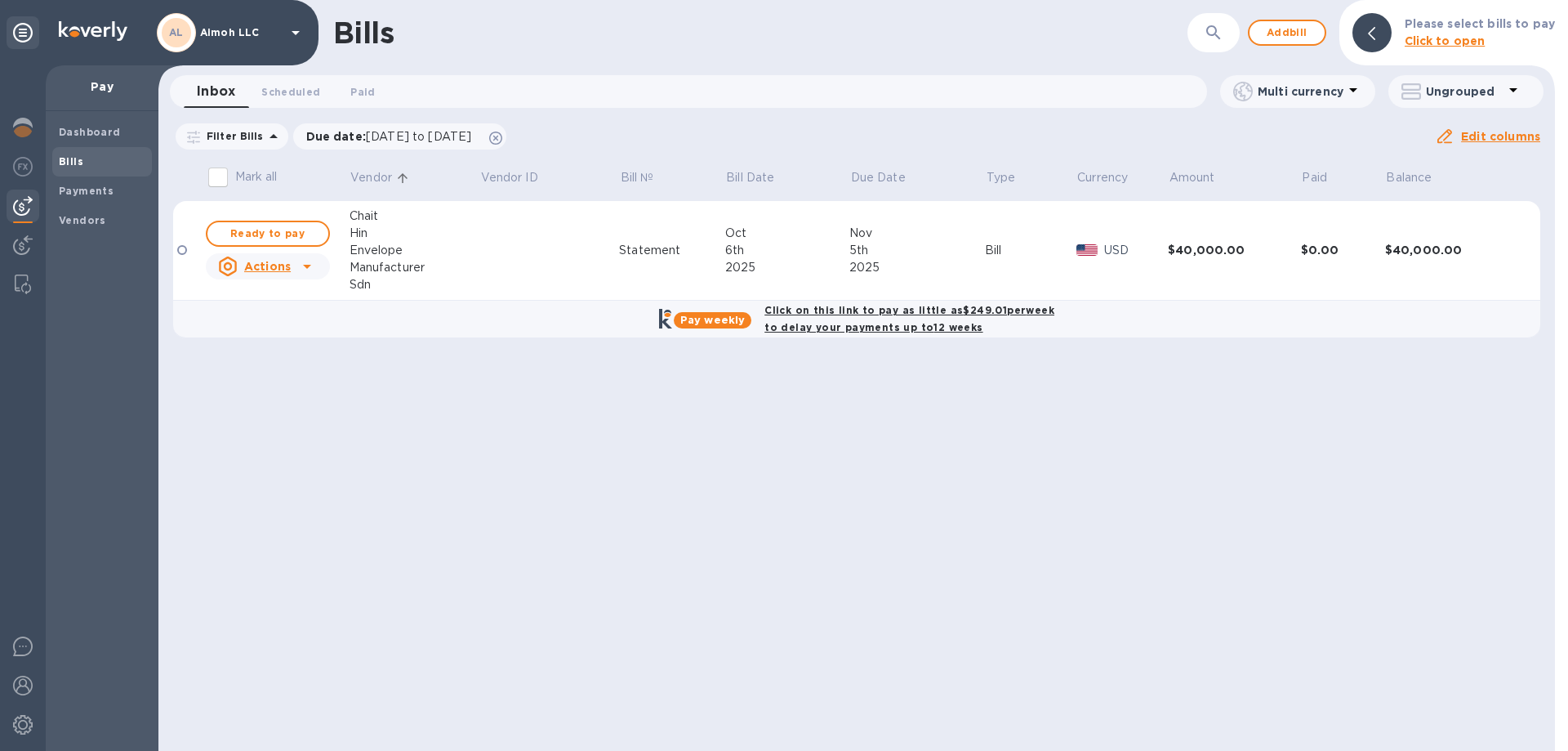
click at [915, 328] on b "Click on this link to pay as little as $249.01 per week to delay your payments …" at bounding box center [909, 318] width 290 height 29
checkbox input "true"
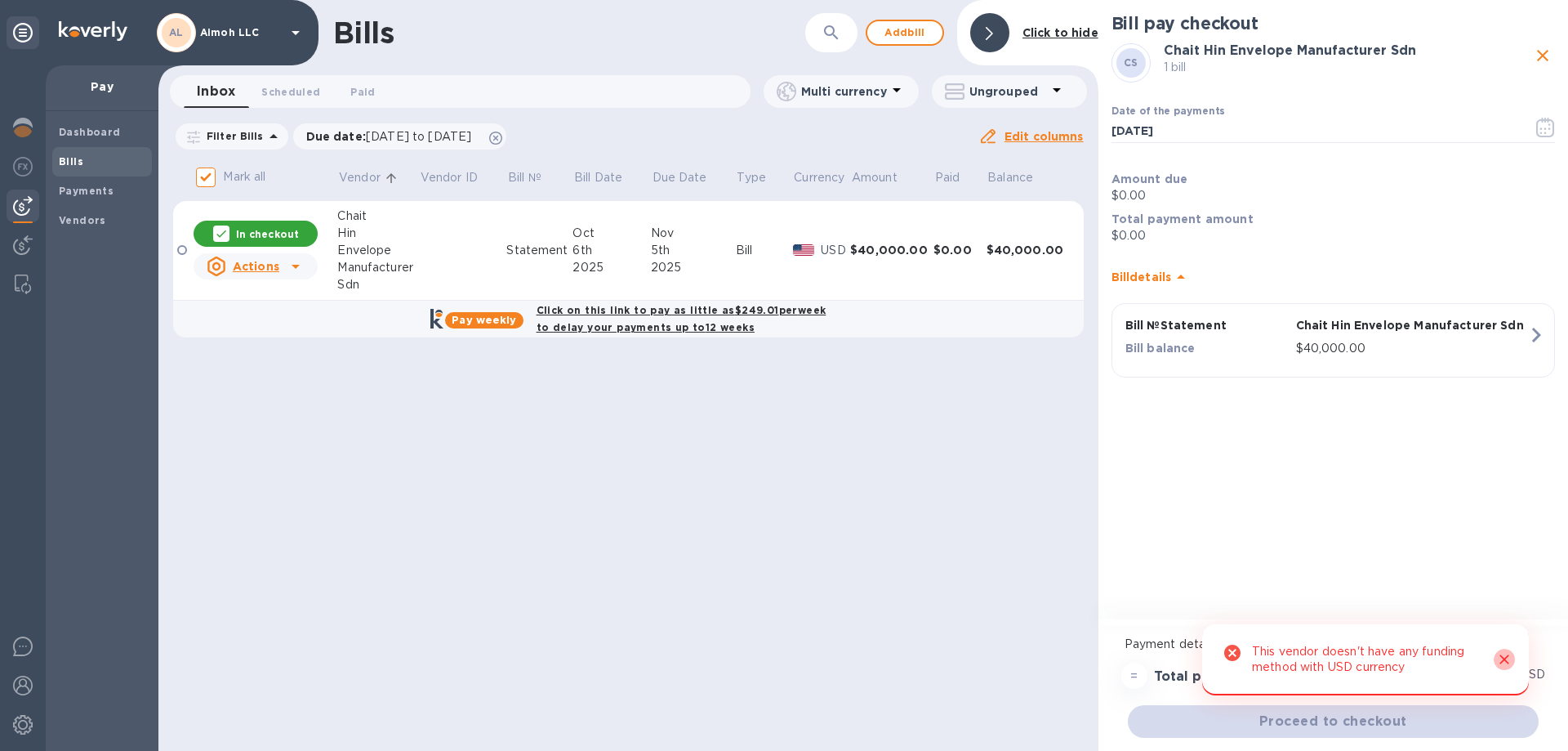
click at [1507, 659] on icon "Close" at bounding box center [1504, 659] width 16 height 16
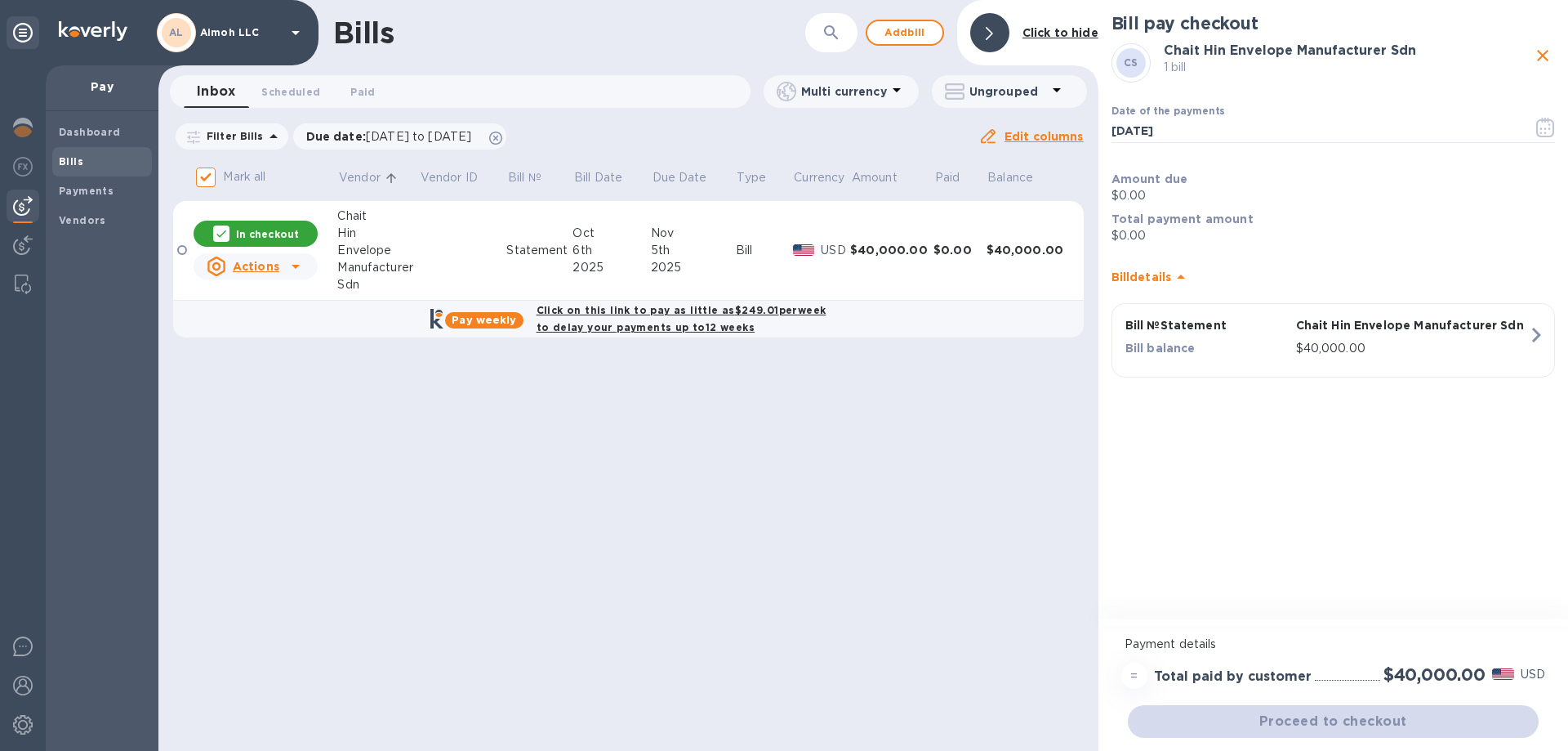
click at [365, 263] on div "Manufacturer" at bounding box center [377, 268] width 81 height 17
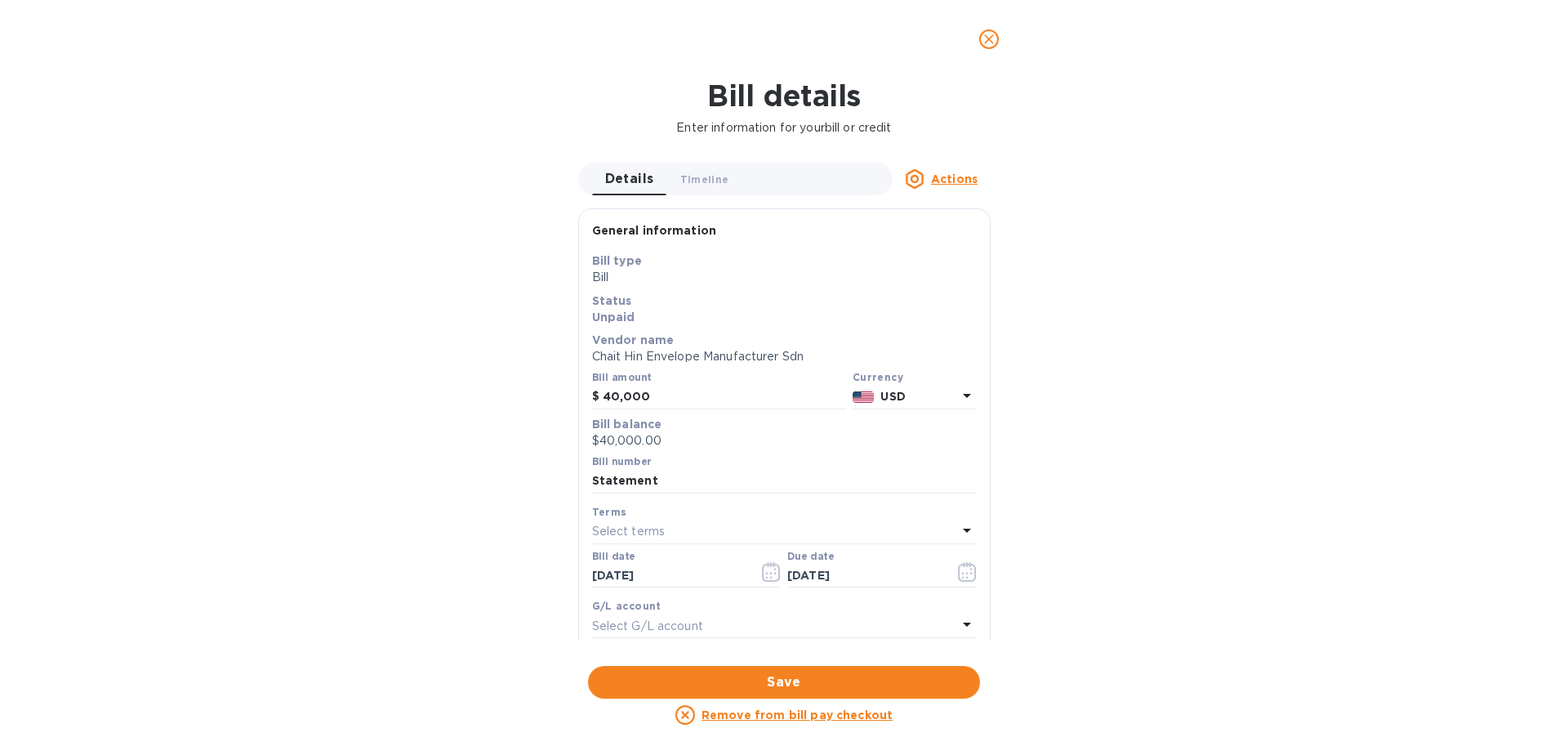
click at [949, 393] on p "USD" at bounding box center [918, 397] width 76 height 17
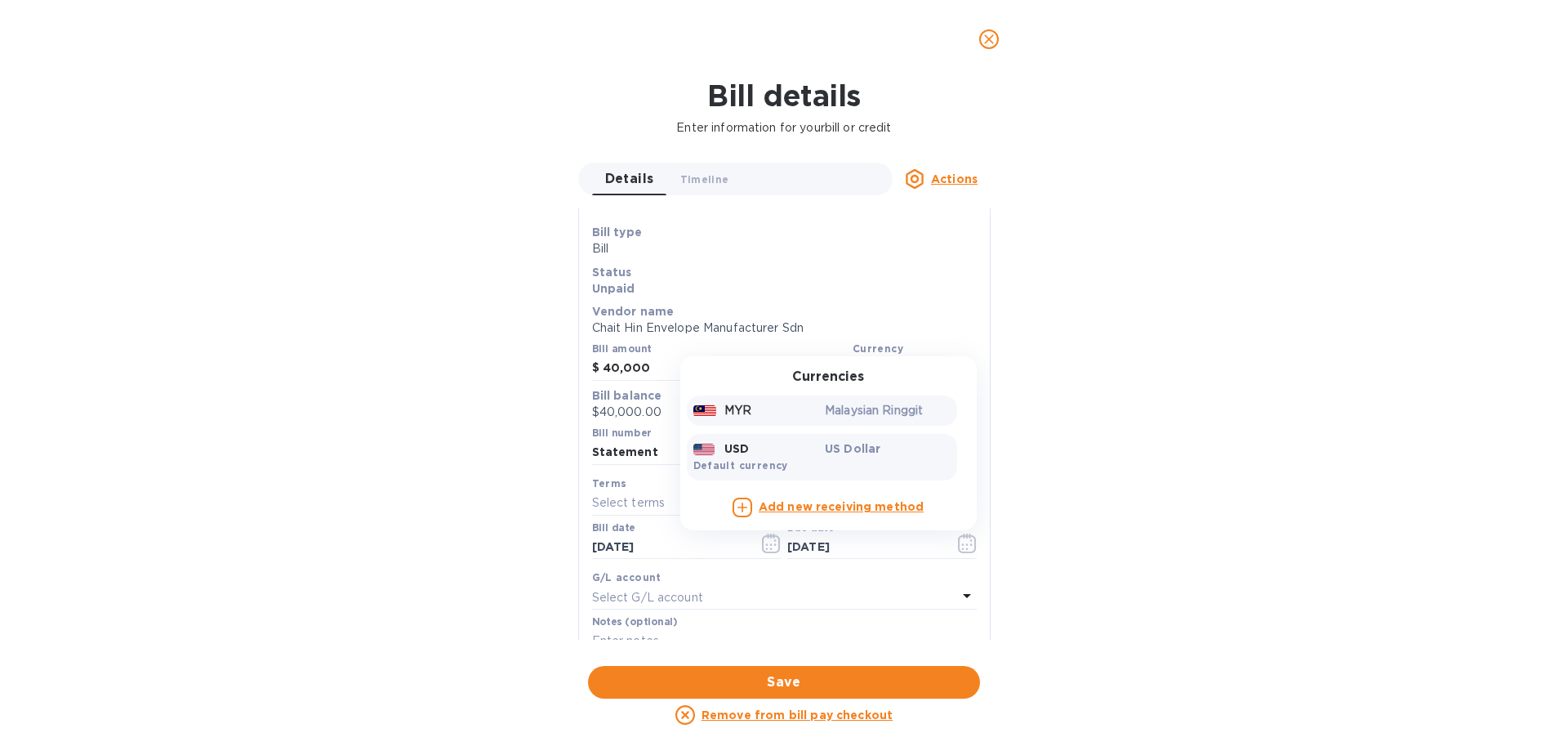
scroll to position [0, 0]
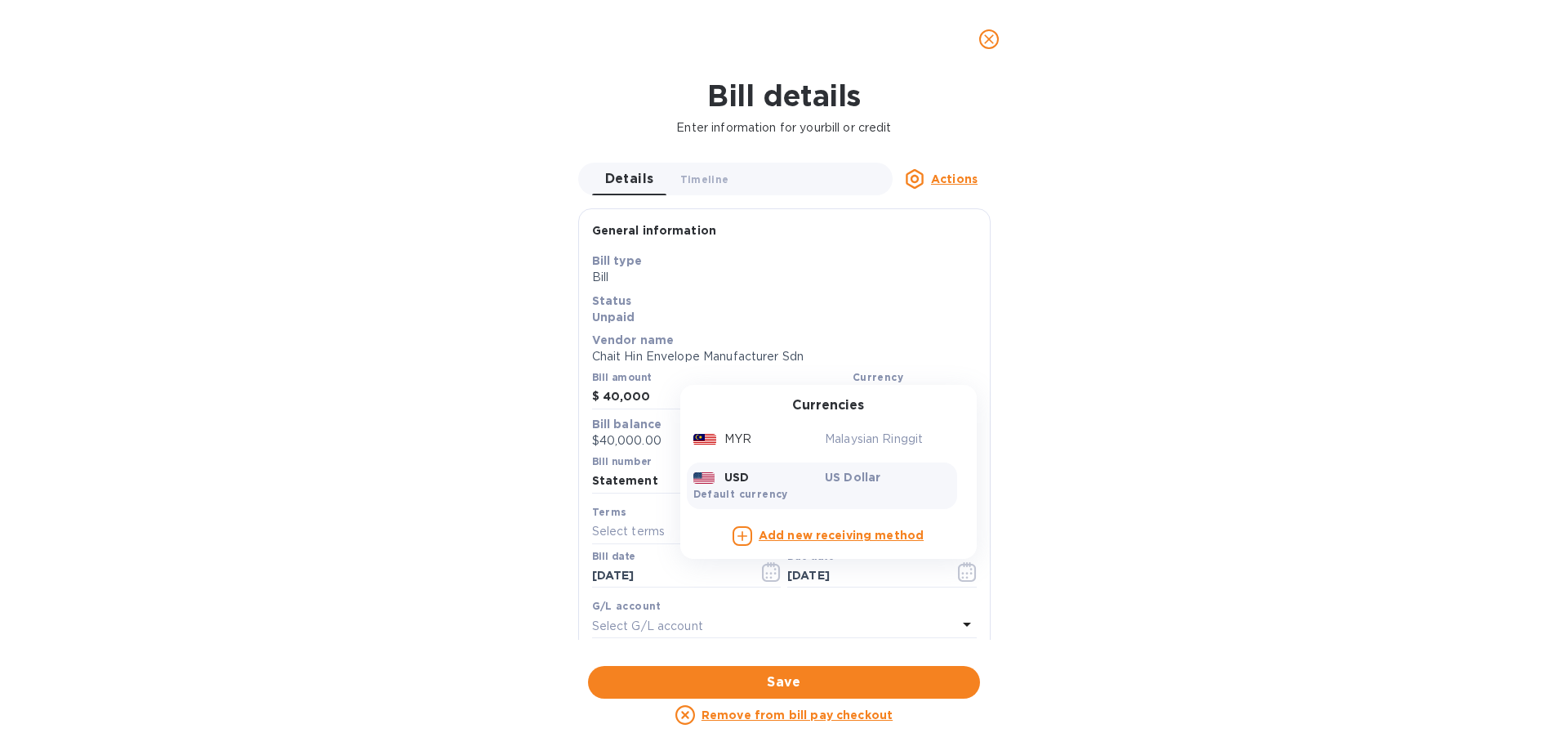
click at [850, 488] on div "US Dollar" at bounding box center [888, 476] width 133 height 23
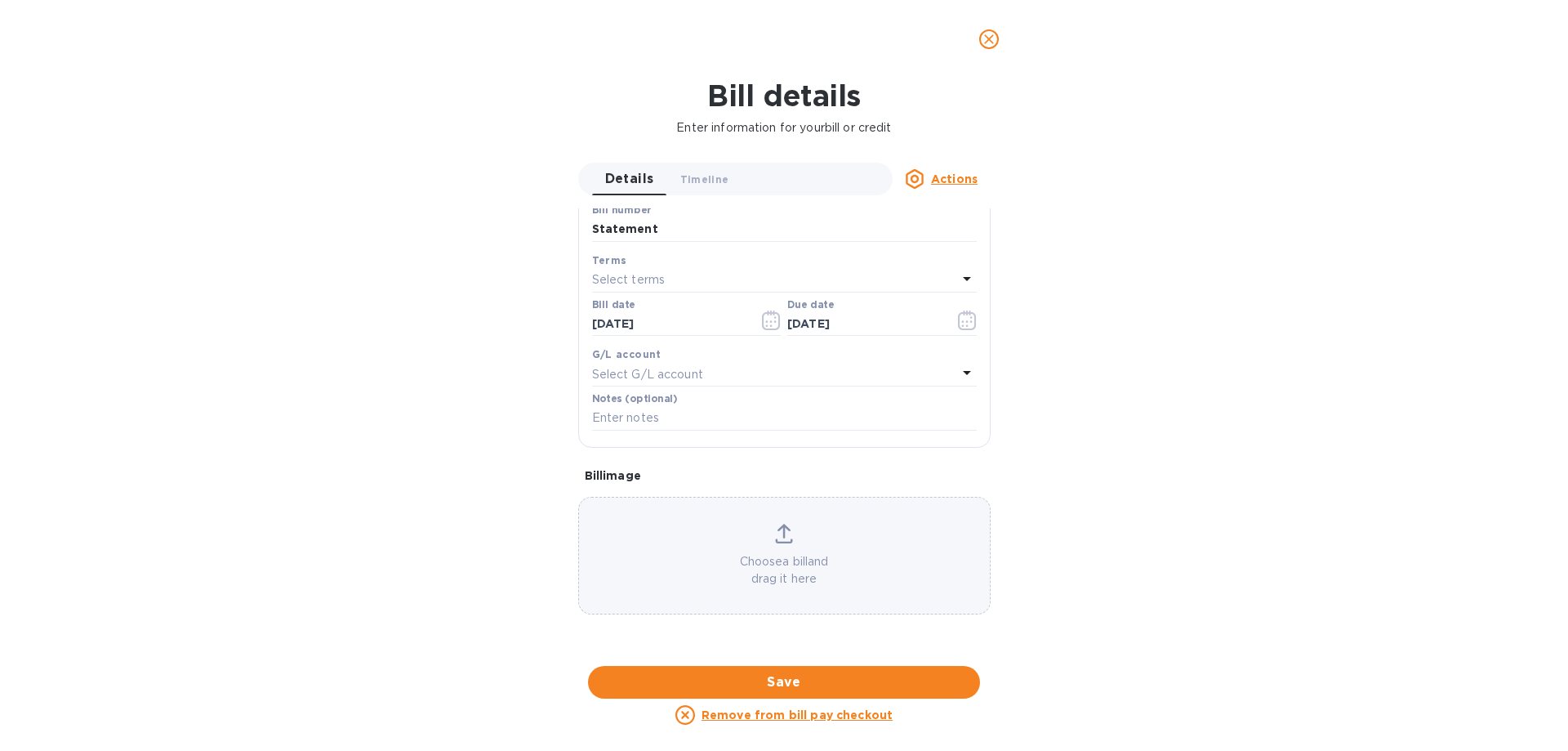
scroll to position [799, 0]
click at [837, 689] on span "Save" at bounding box center [784, 682] width 366 height 20
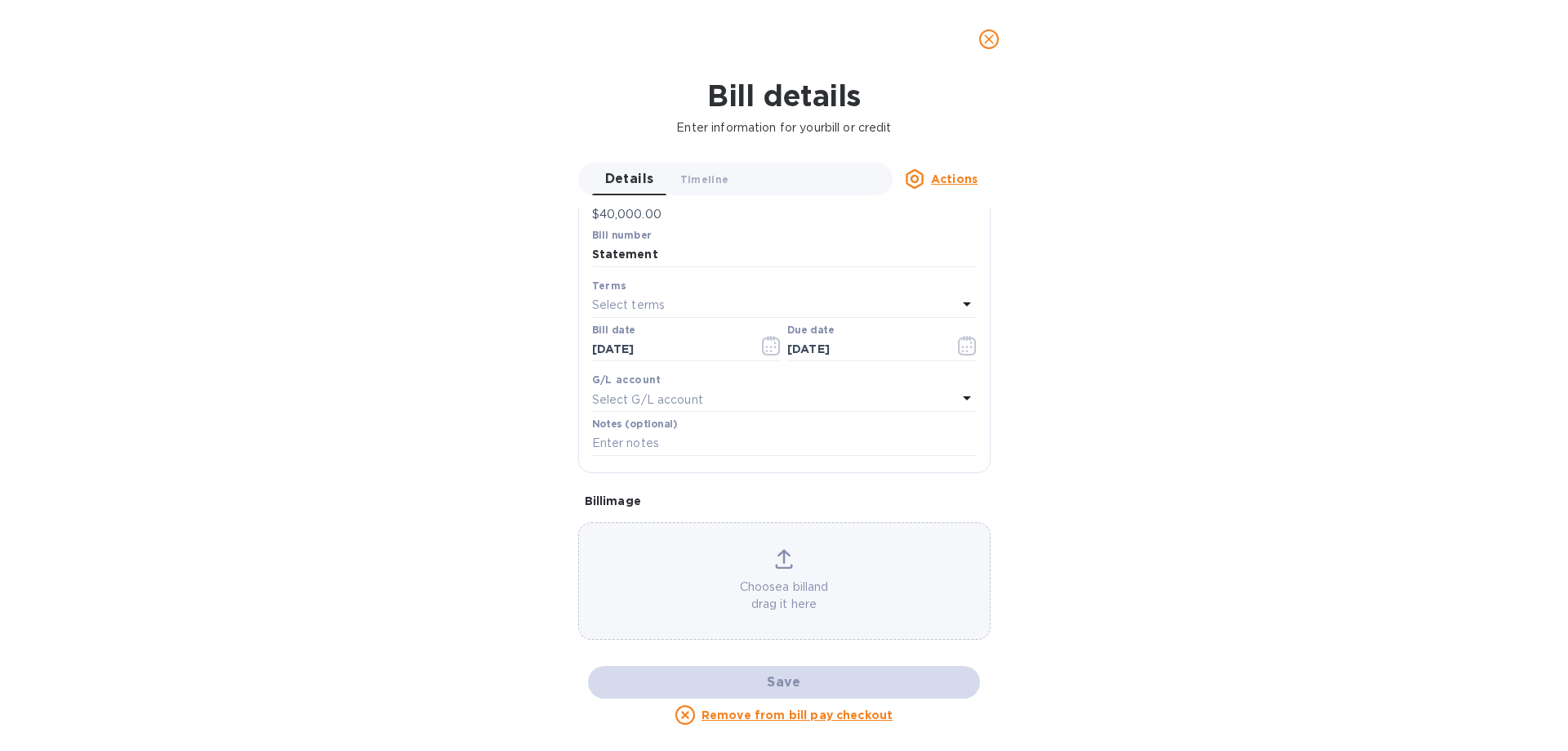
scroll to position [226, 0]
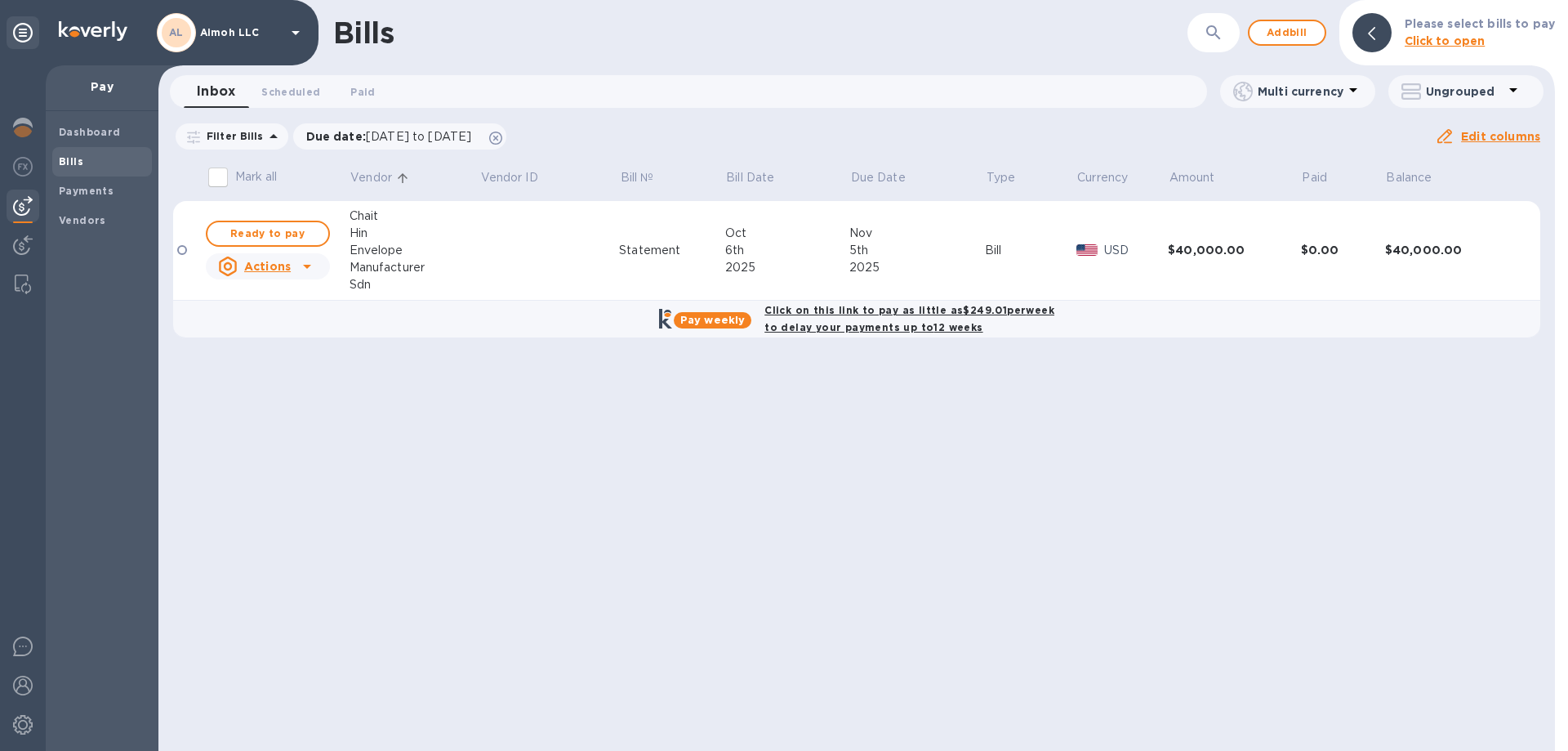
click at [1013, 344] on table "Mark all Vendor Vendor ID Bill № Bill Date Due Date Type Currency Amount Paid B…" at bounding box center [856, 255] width 1367 height 194
click at [979, 312] on b "Click on this link to pay as little as $249.01 per week to delay your payments …" at bounding box center [909, 318] width 290 height 29
checkbox input "true"
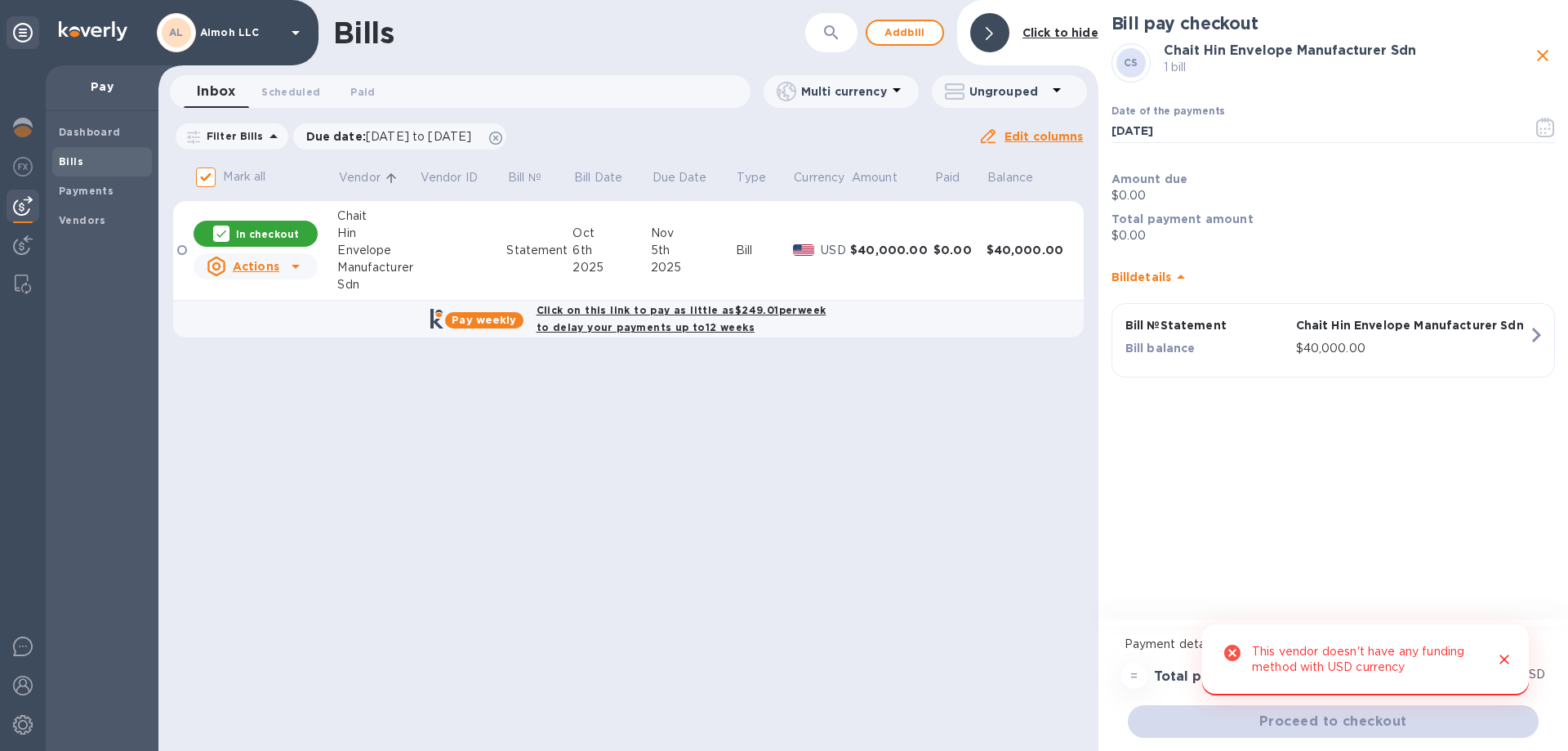
click at [1501, 659] on icon "Close" at bounding box center [1504, 659] width 16 height 16
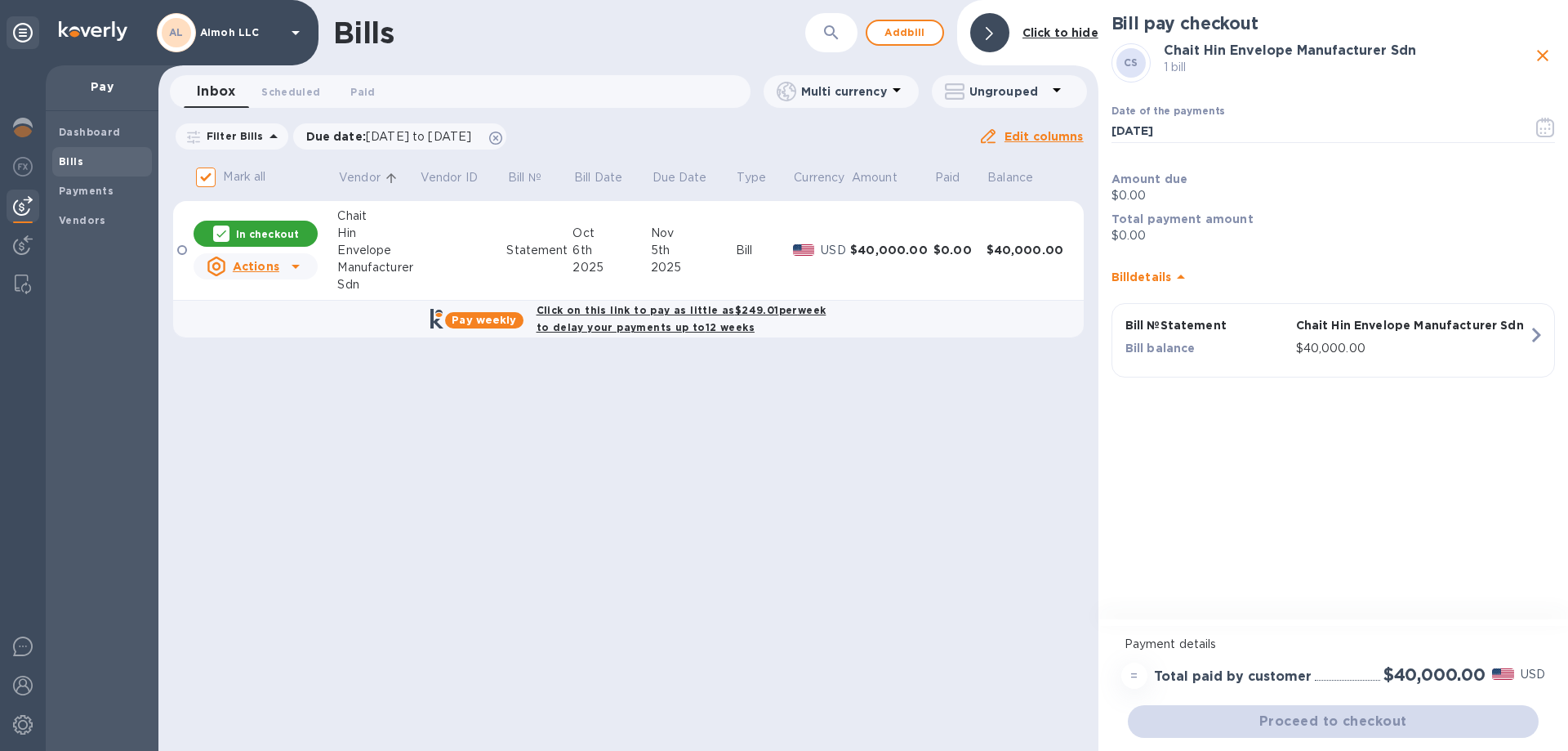
click at [295, 263] on icon at bounding box center [295, 266] width 20 height 20
click at [411, 438] on div at bounding box center [784, 376] width 1568 height 751
click at [371, 255] on div "Envelope" at bounding box center [377, 251] width 81 height 17
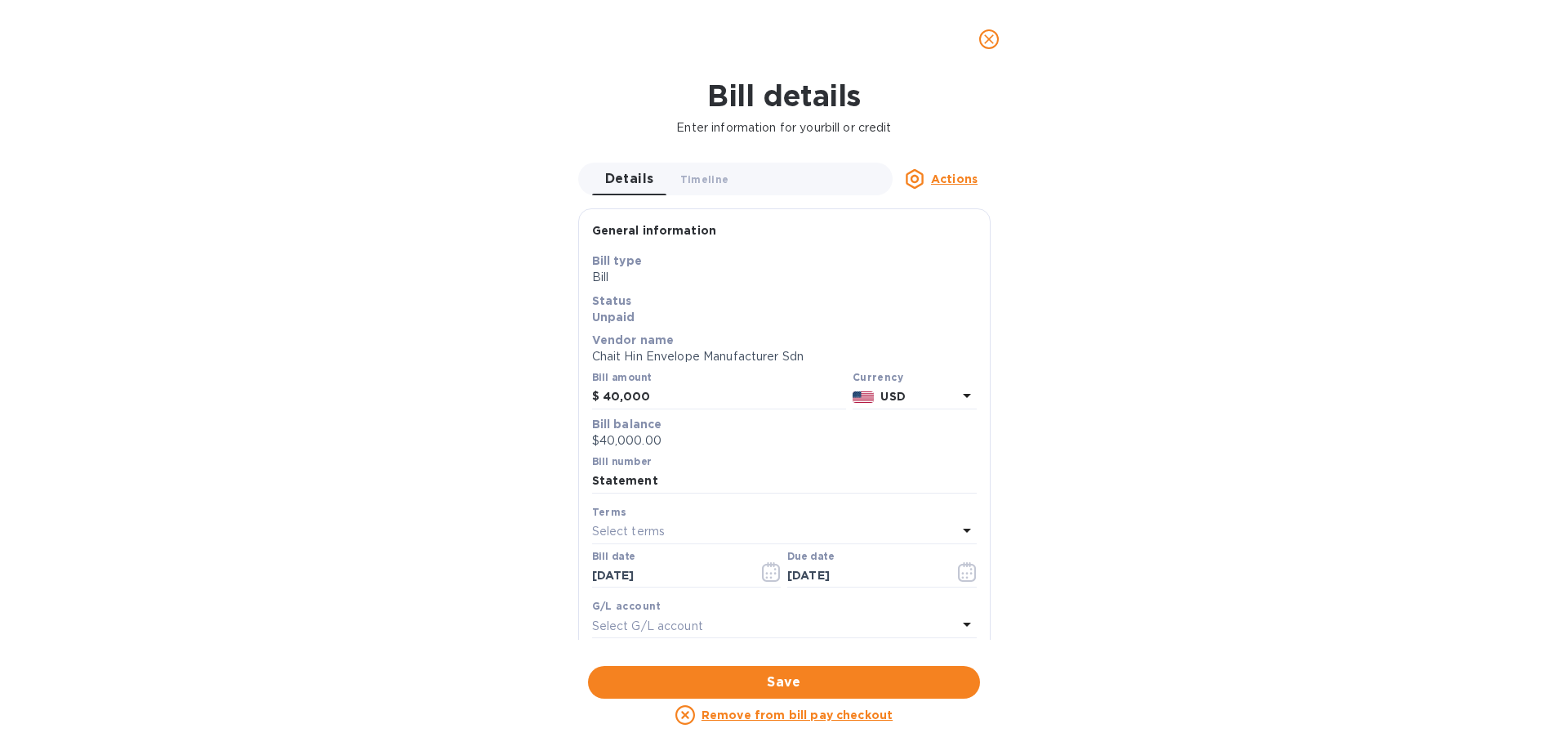
click at [941, 398] on p "USD" at bounding box center [918, 397] width 76 height 17
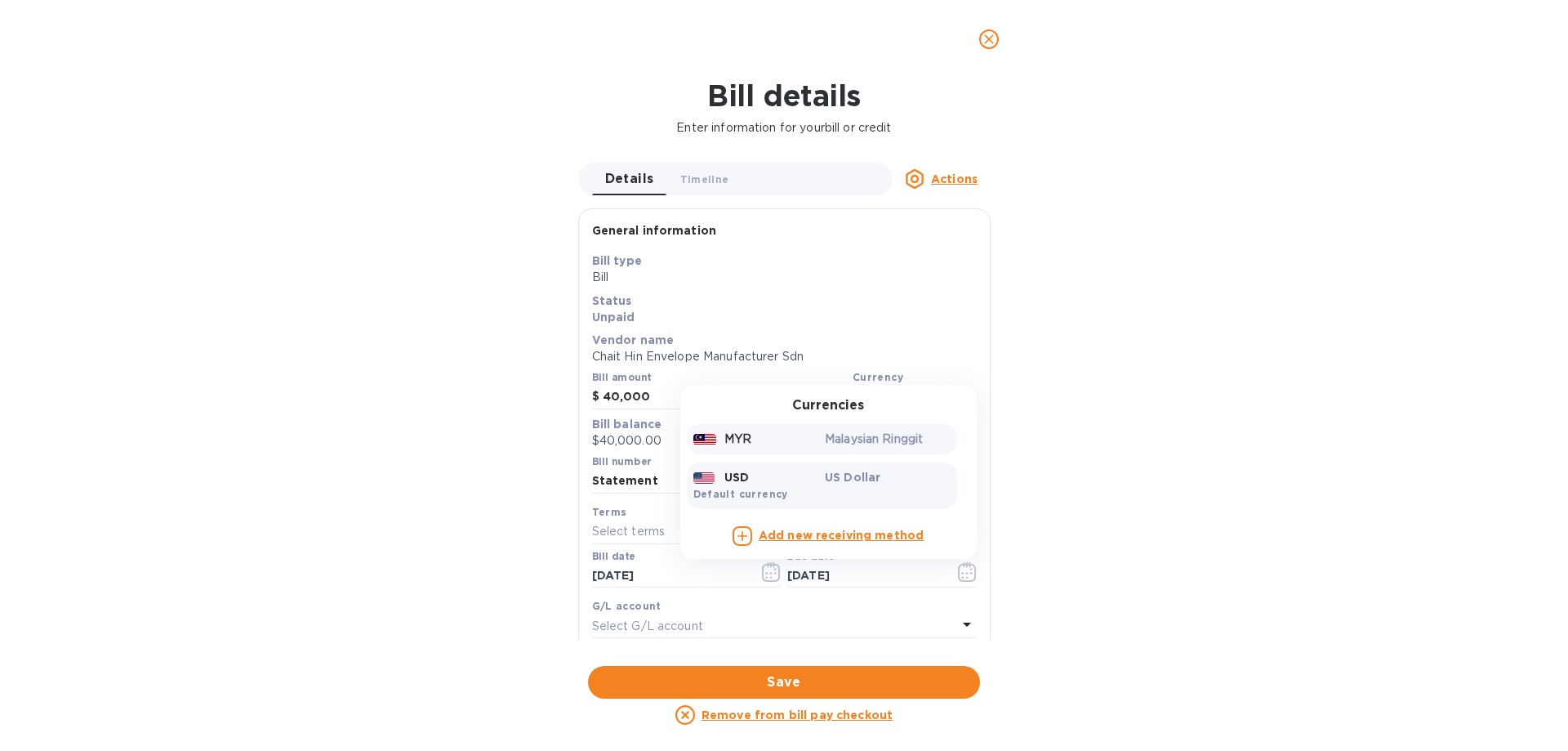
click at [866, 441] on p "Malaysian Ringgit" at bounding box center [887, 439] width 126 height 17
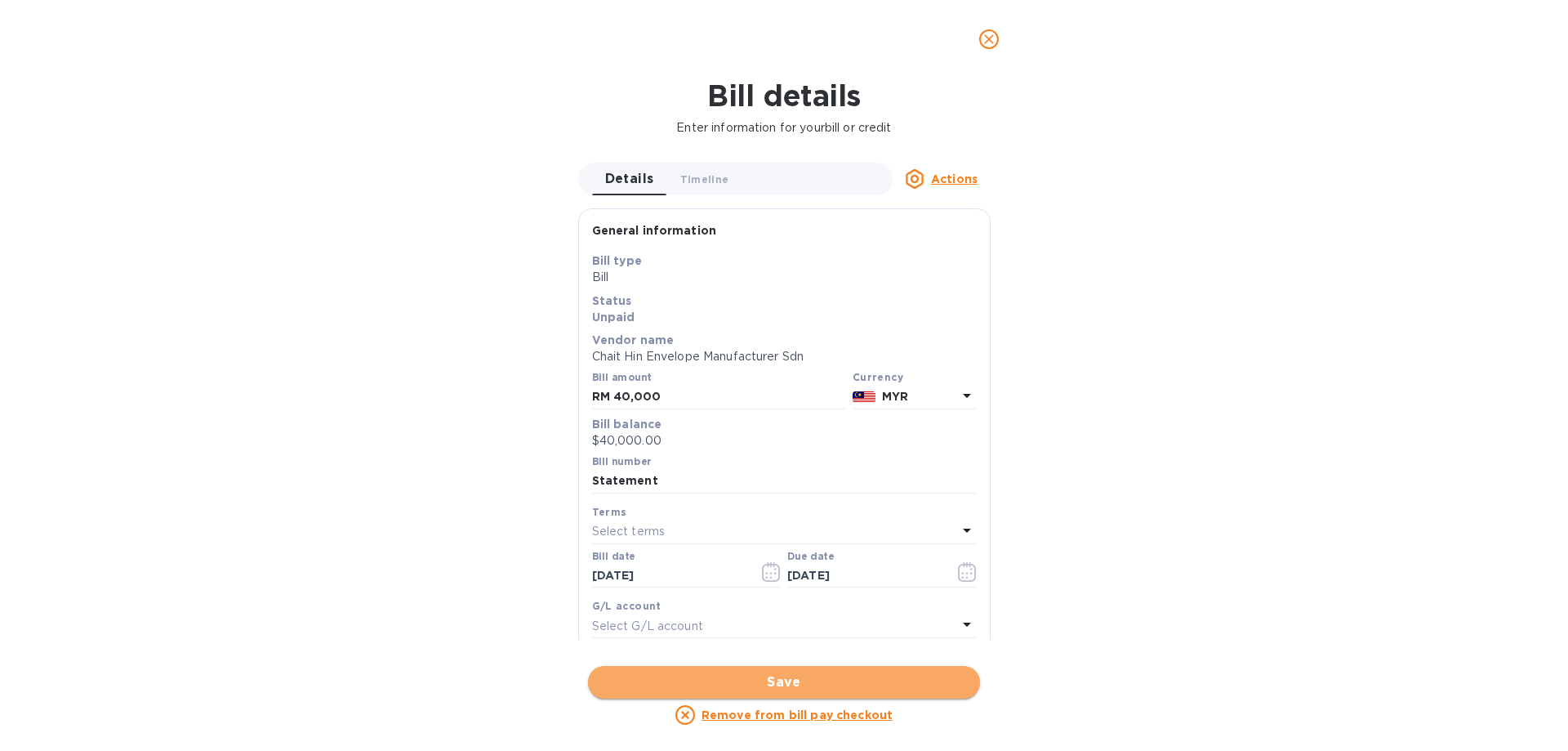
click at [824, 677] on span "Save" at bounding box center [784, 682] width 366 height 20
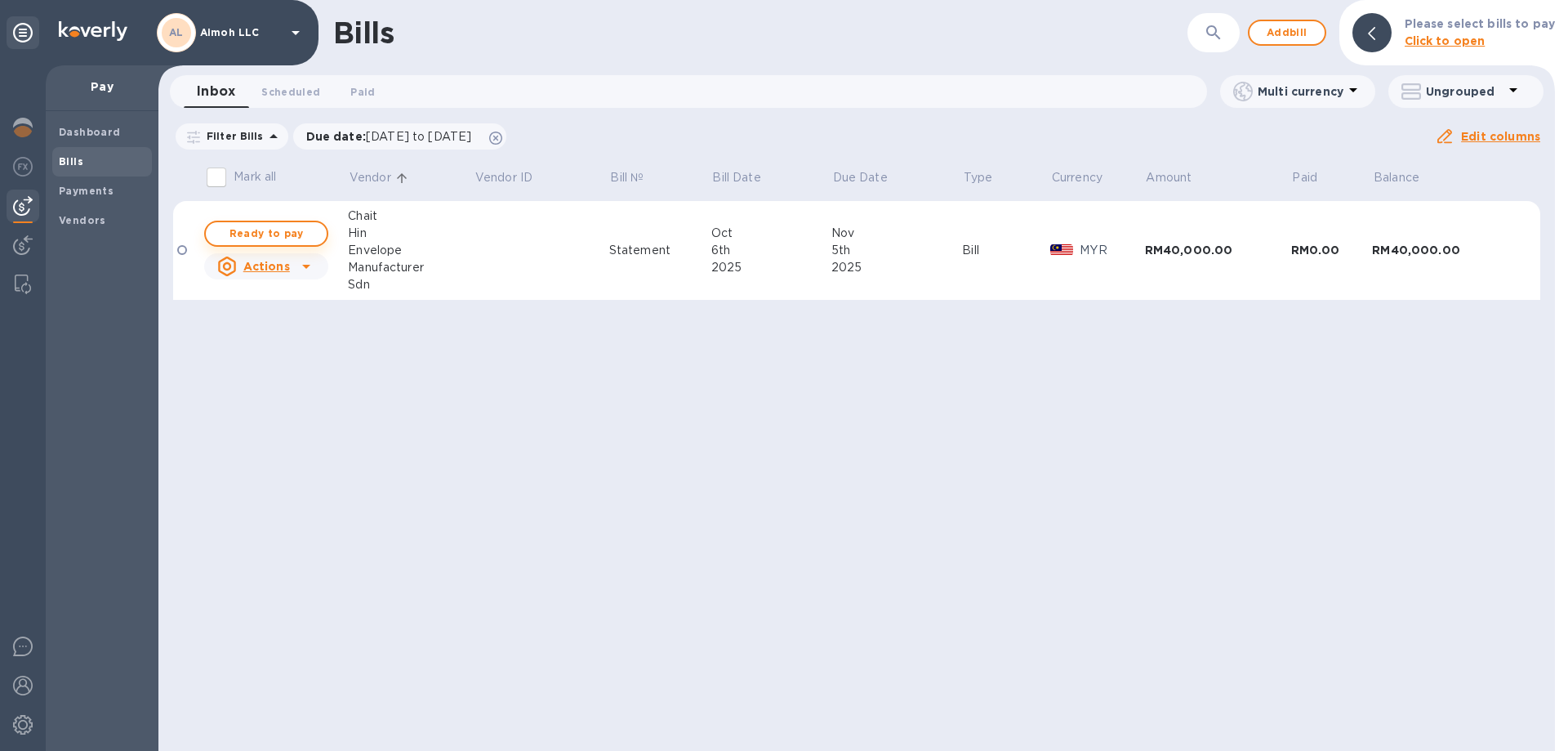
click at [299, 240] on span "Ready to pay" at bounding box center [266, 234] width 95 height 20
checkbox input "true"
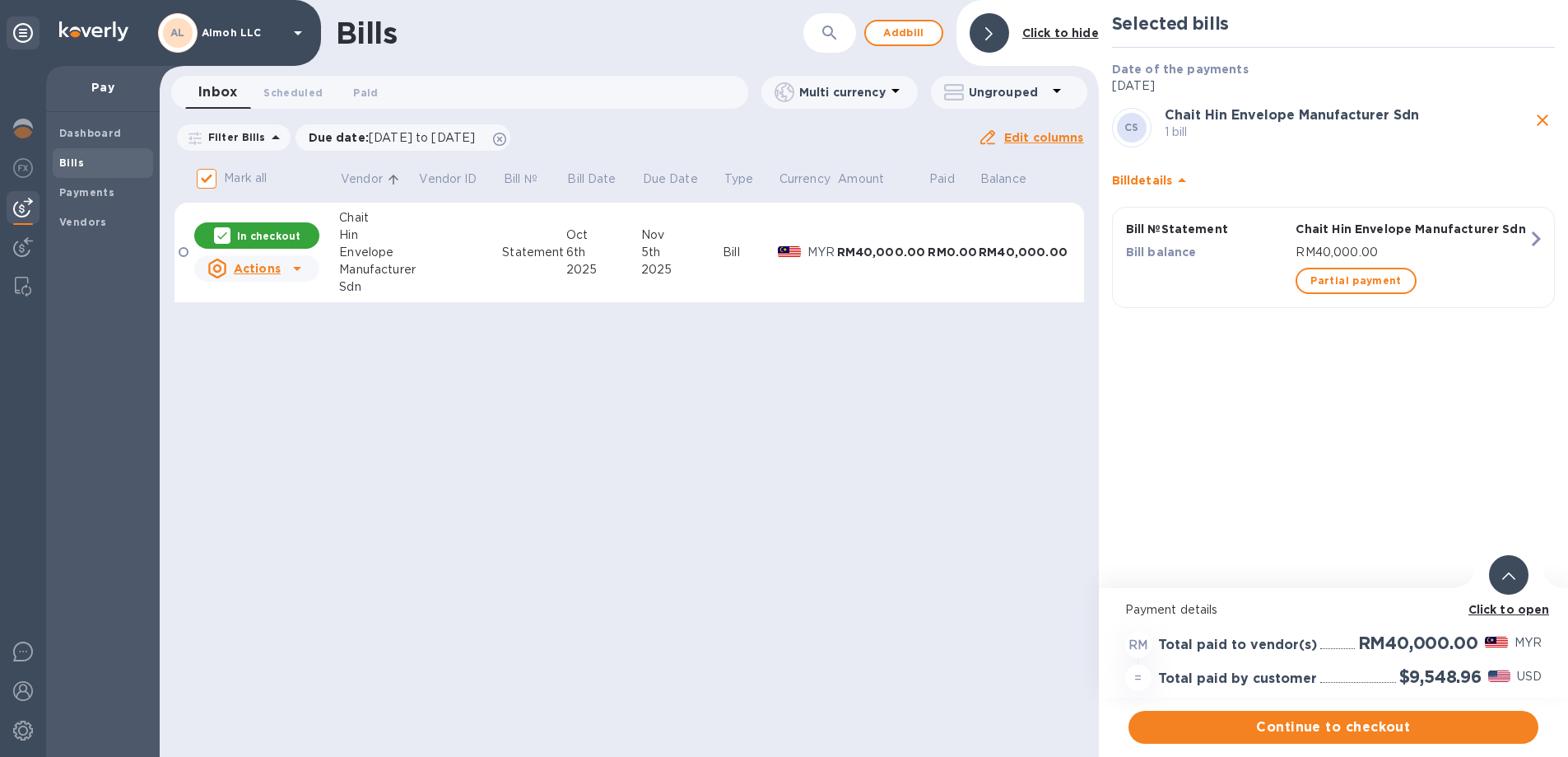
click at [1534, 243] on icon "button" at bounding box center [1536, 238] width 9 height 15
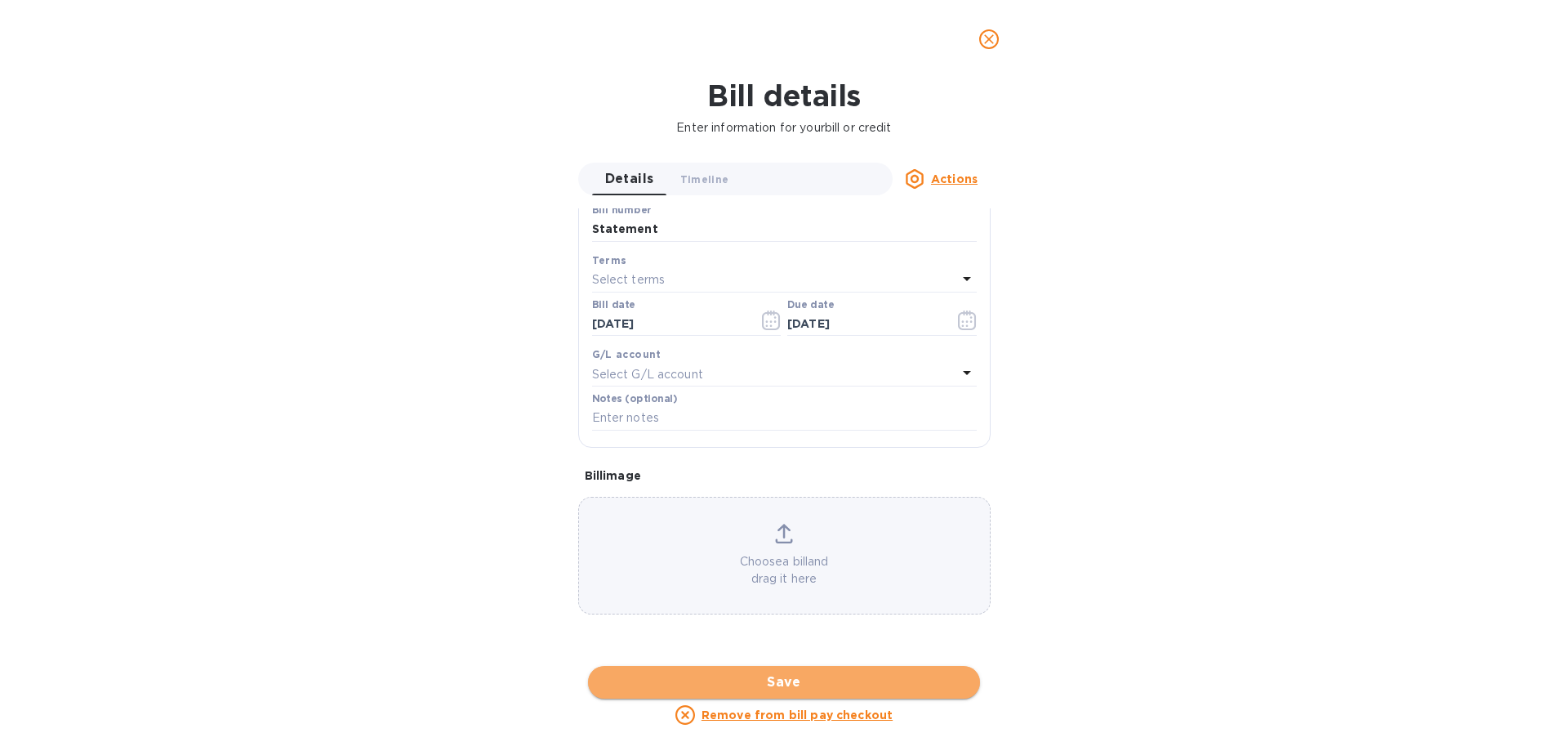
click at [759, 673] on span "Save" at bounding box center [784, 682] width 366 height 20
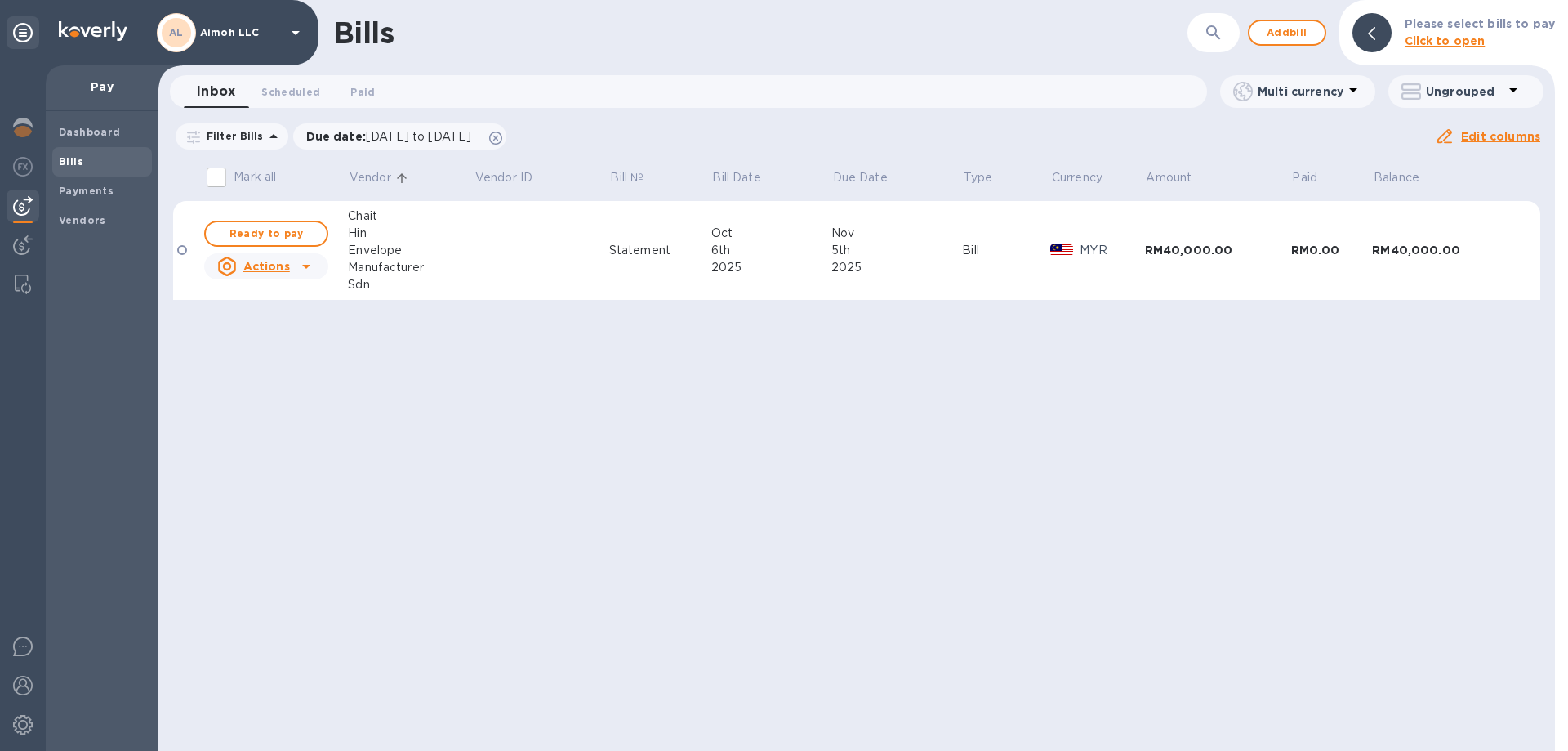
click at [317, 260] on div at bounding box center [306, 266] width 27 height 27
click at [471, 402] on div at bounding box center [784, 376] width 1568 height 751
click at [391, 245] on div "Envelope" at bounding box center [411, 251] width 126 height 17
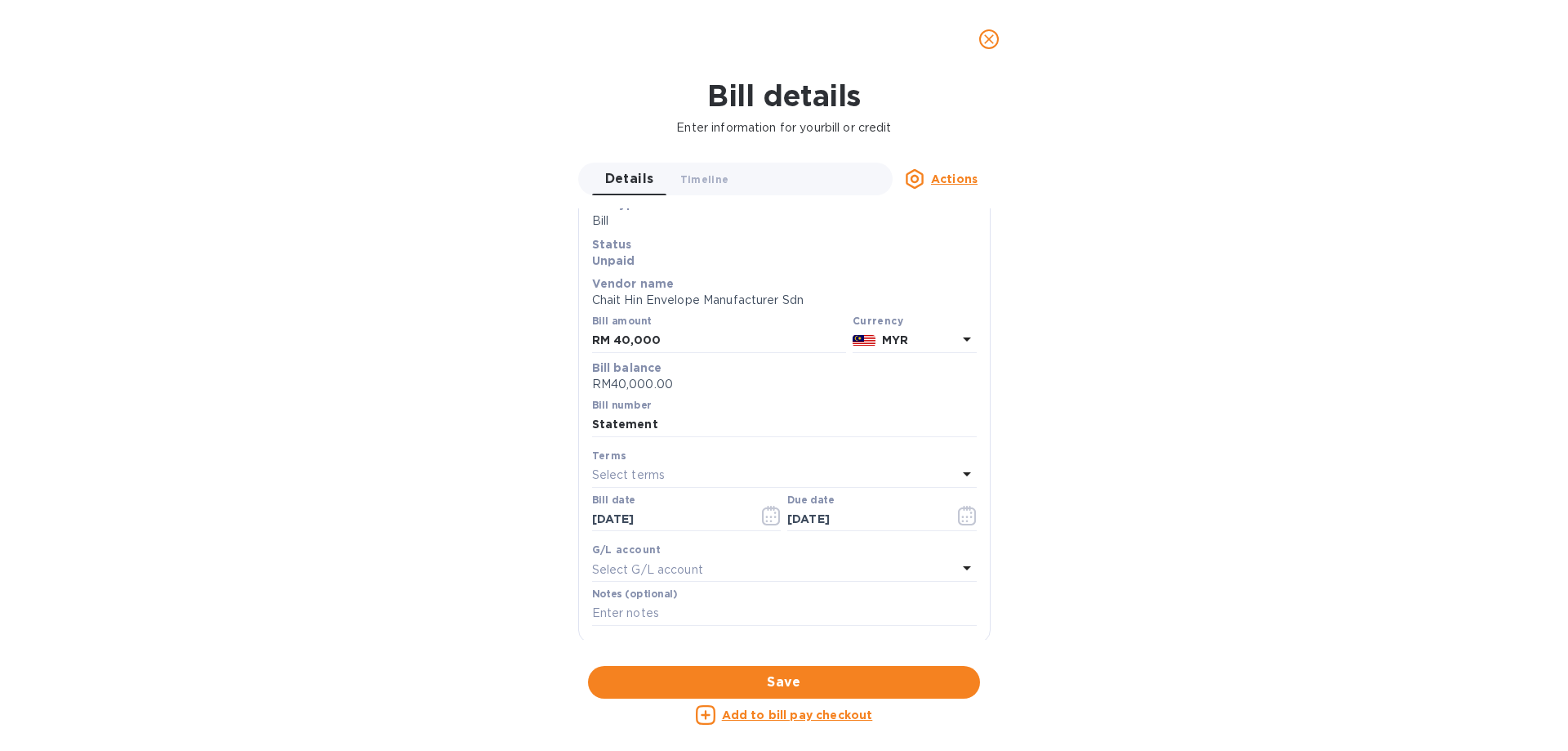
scroll to position [81, 0]
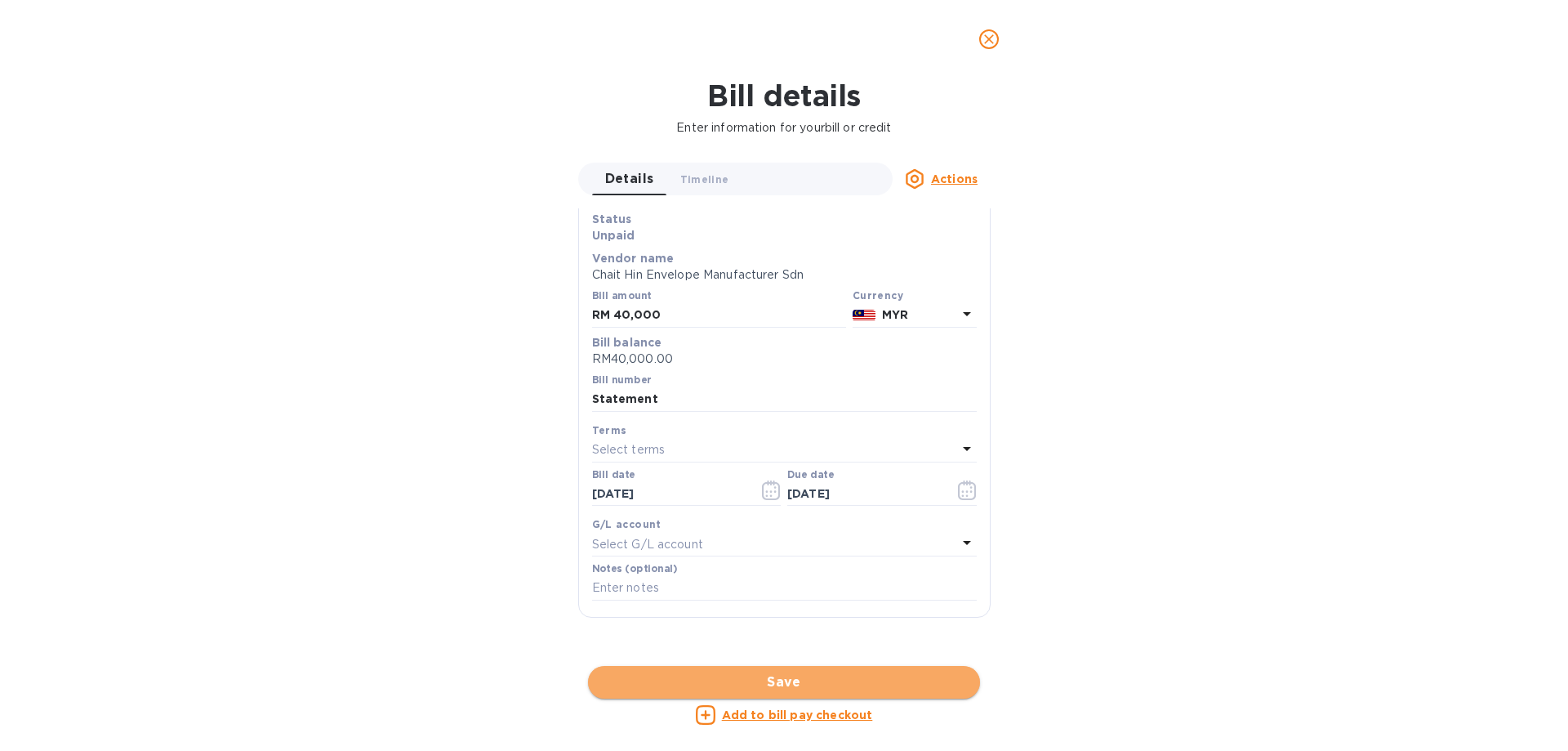
click at [791, 676] on span "Save" at bounding box center [784, 682] width 366 height 20
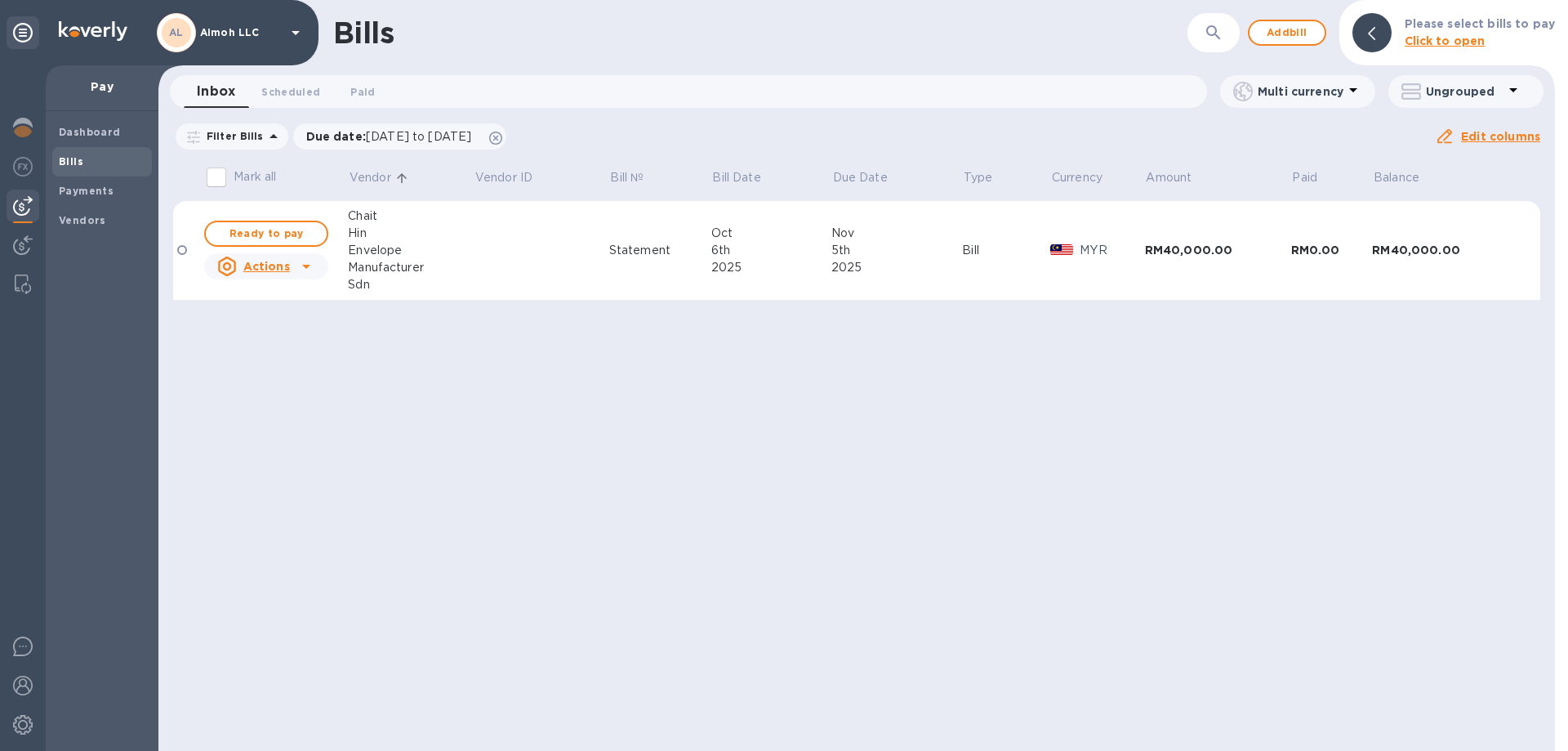
click at [307, 268] on icon at bounding box center [306, 266] width 20 height 20
click at [426, 407] on div at bounding box center [784, 376] width 1568 height 751
click at [274, 239] on span "Ready to pay" at bounding box center [266, 234] width 95 height 20
checkbox input "true"
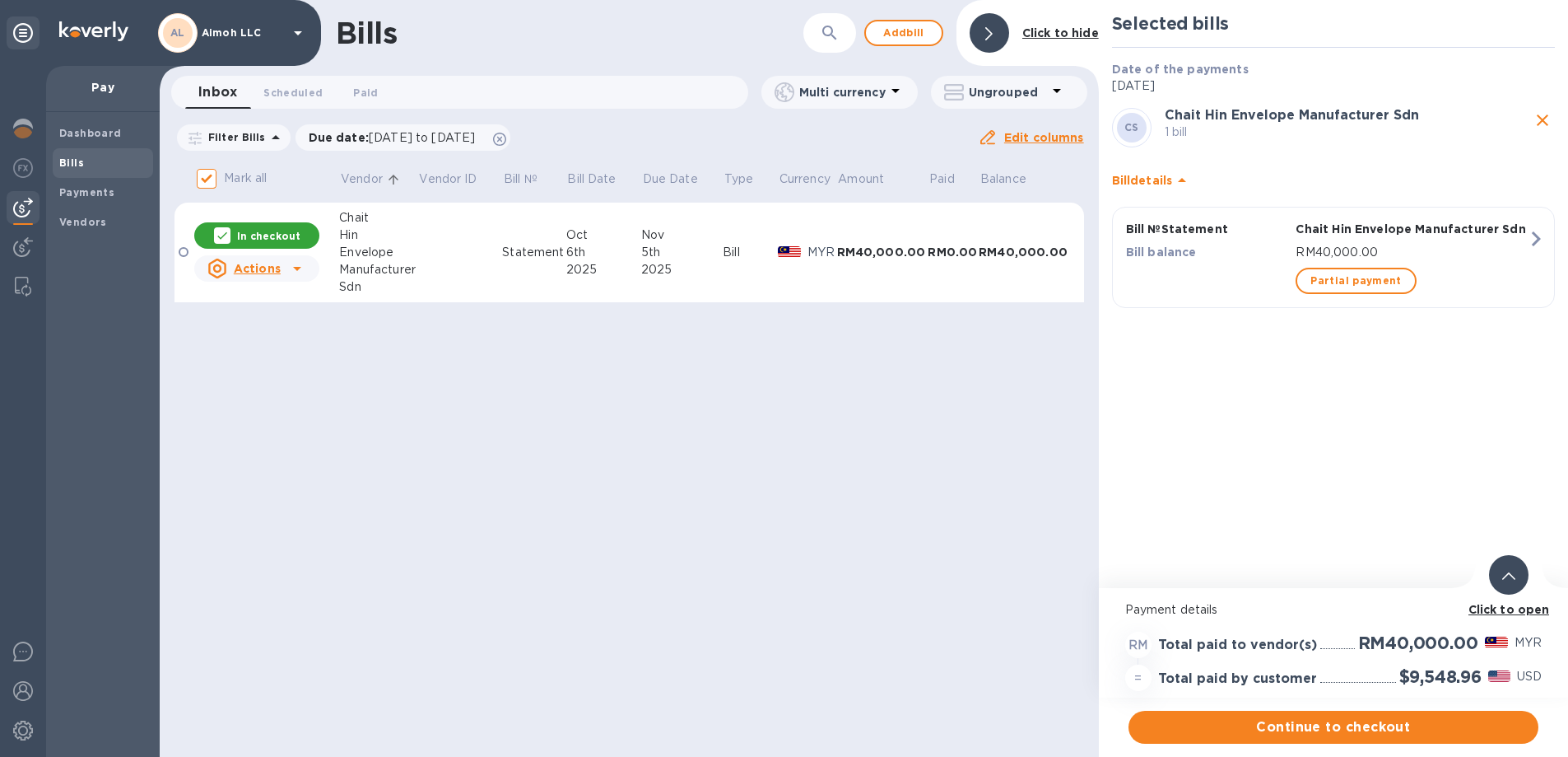
click at [1510, 574] on icon at bounding box center [1509, 576] width 13 height 8
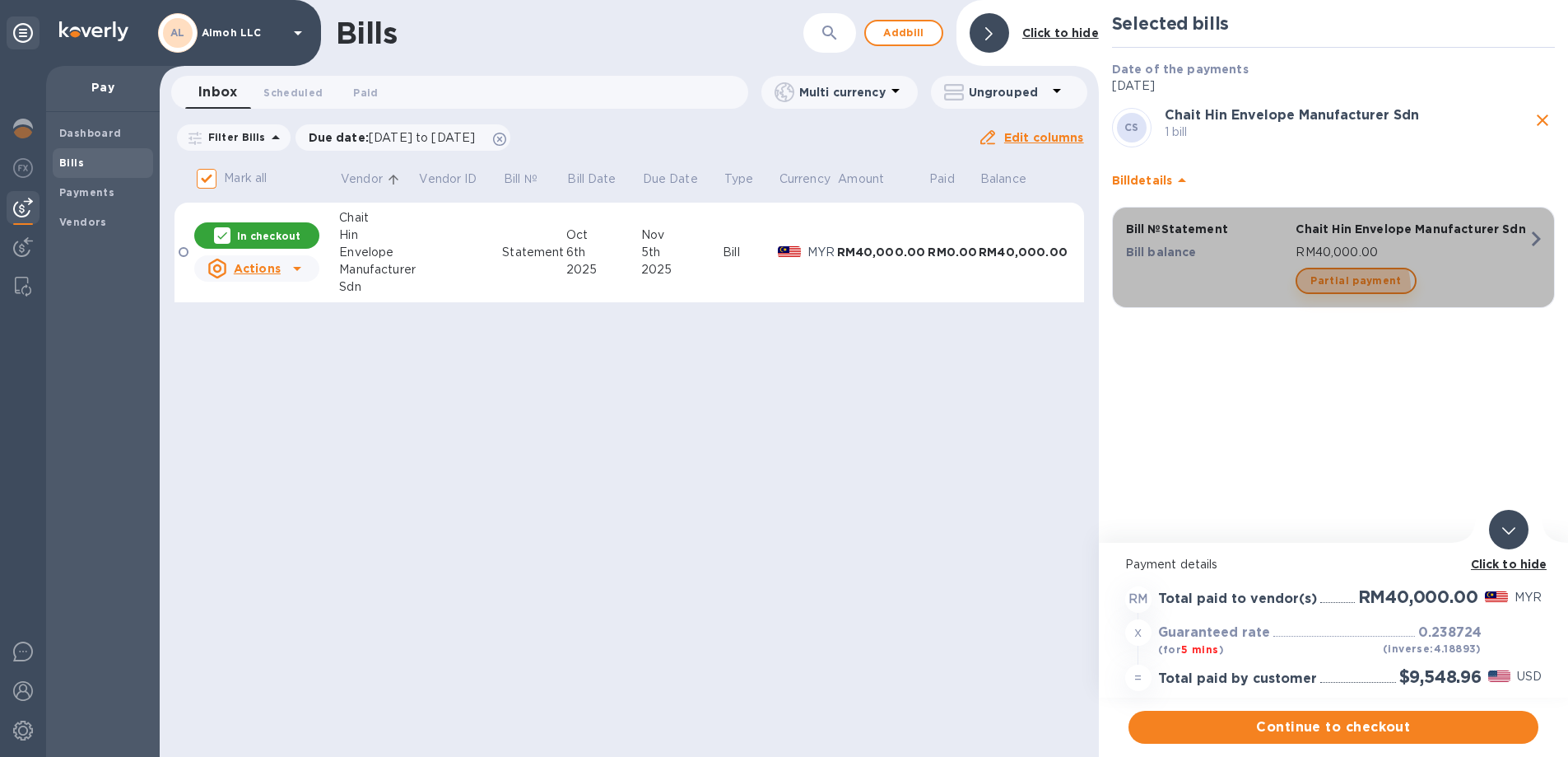
click at [1346, 287] on span "Partial payment" at bounding box center [1355, 280] width 91 height 20
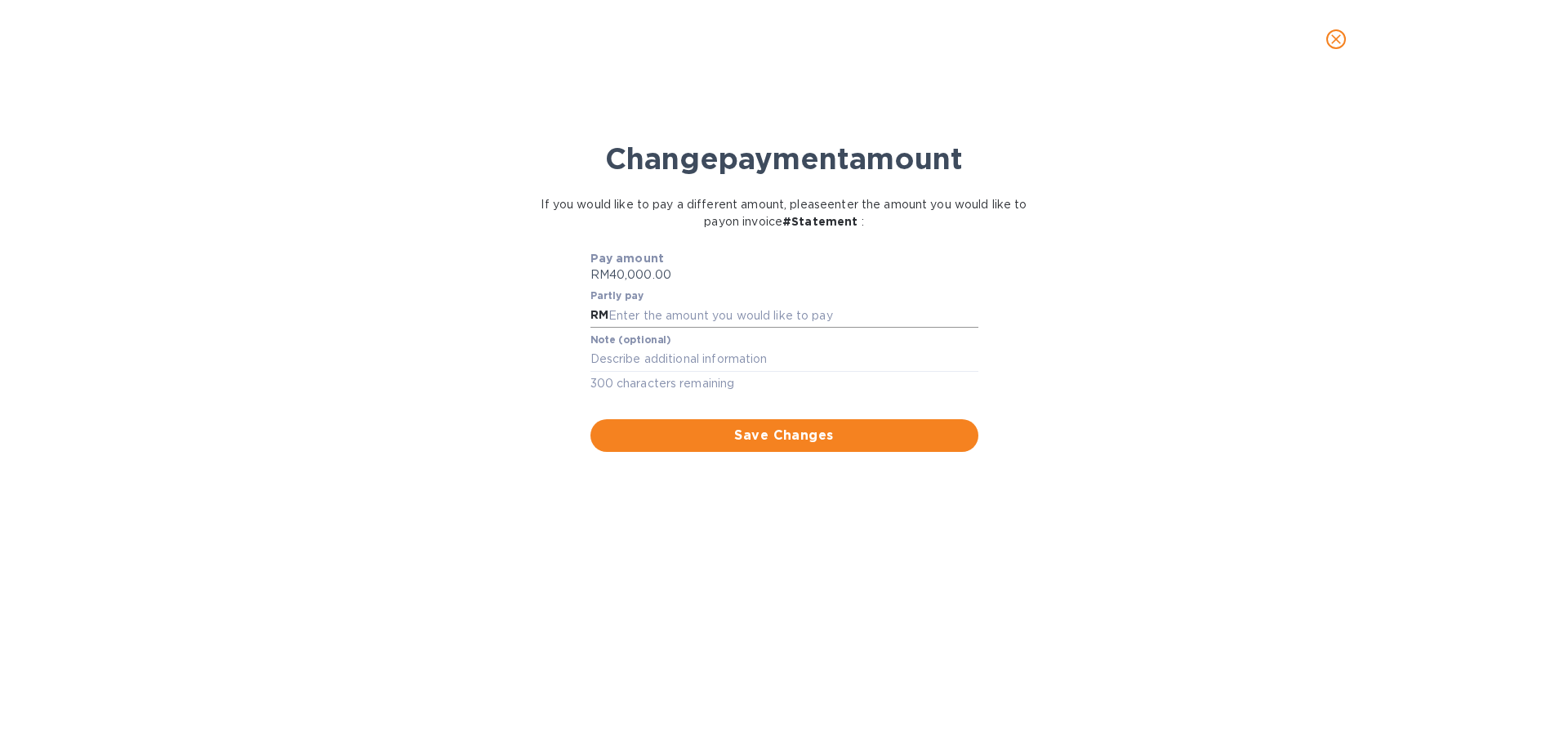
click at [675, 316] on input "text" at bounding box center [793, 315] width 370 height 25
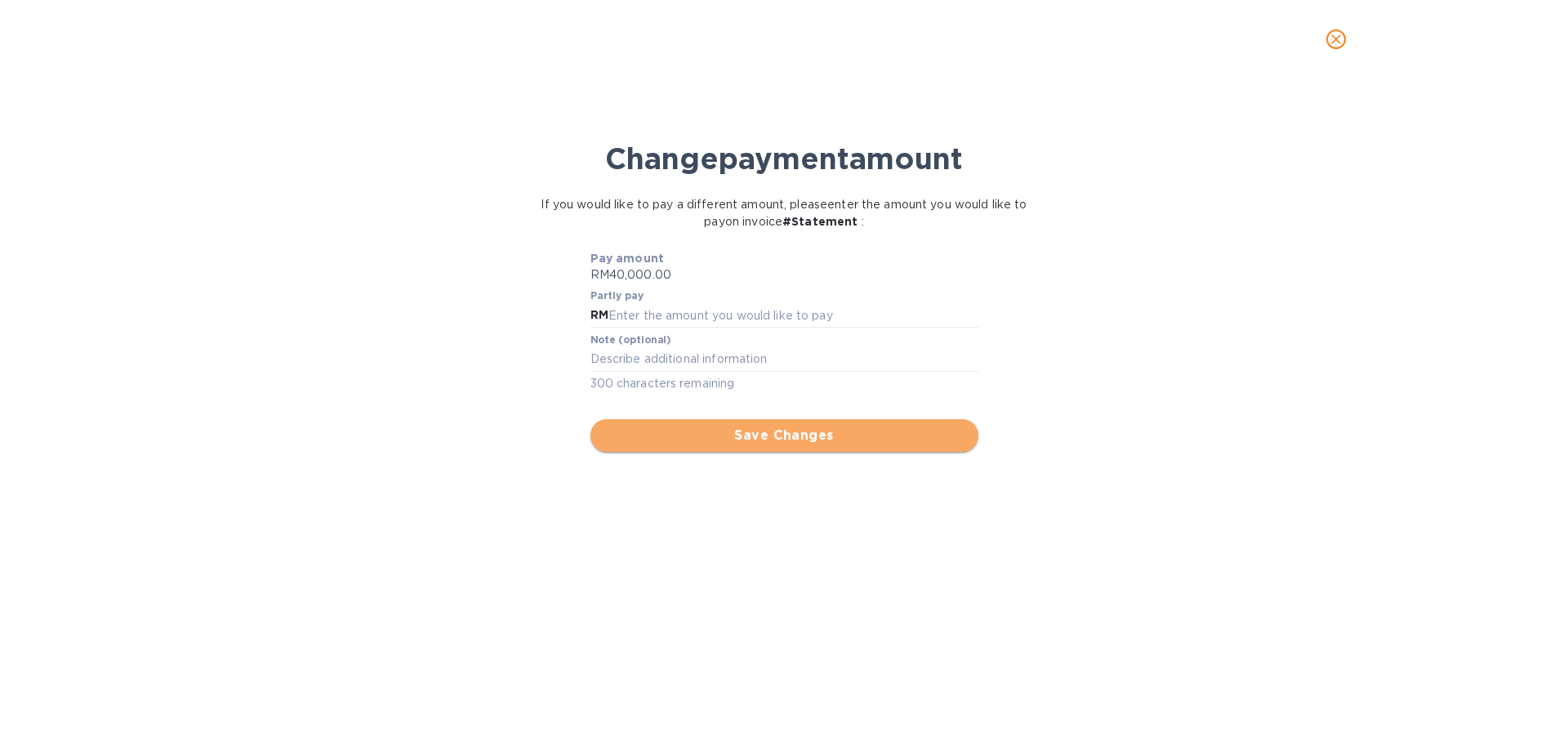
click at [769, 441] on span "Save Changes" at bounding box center [784, 435] width 362 height 20
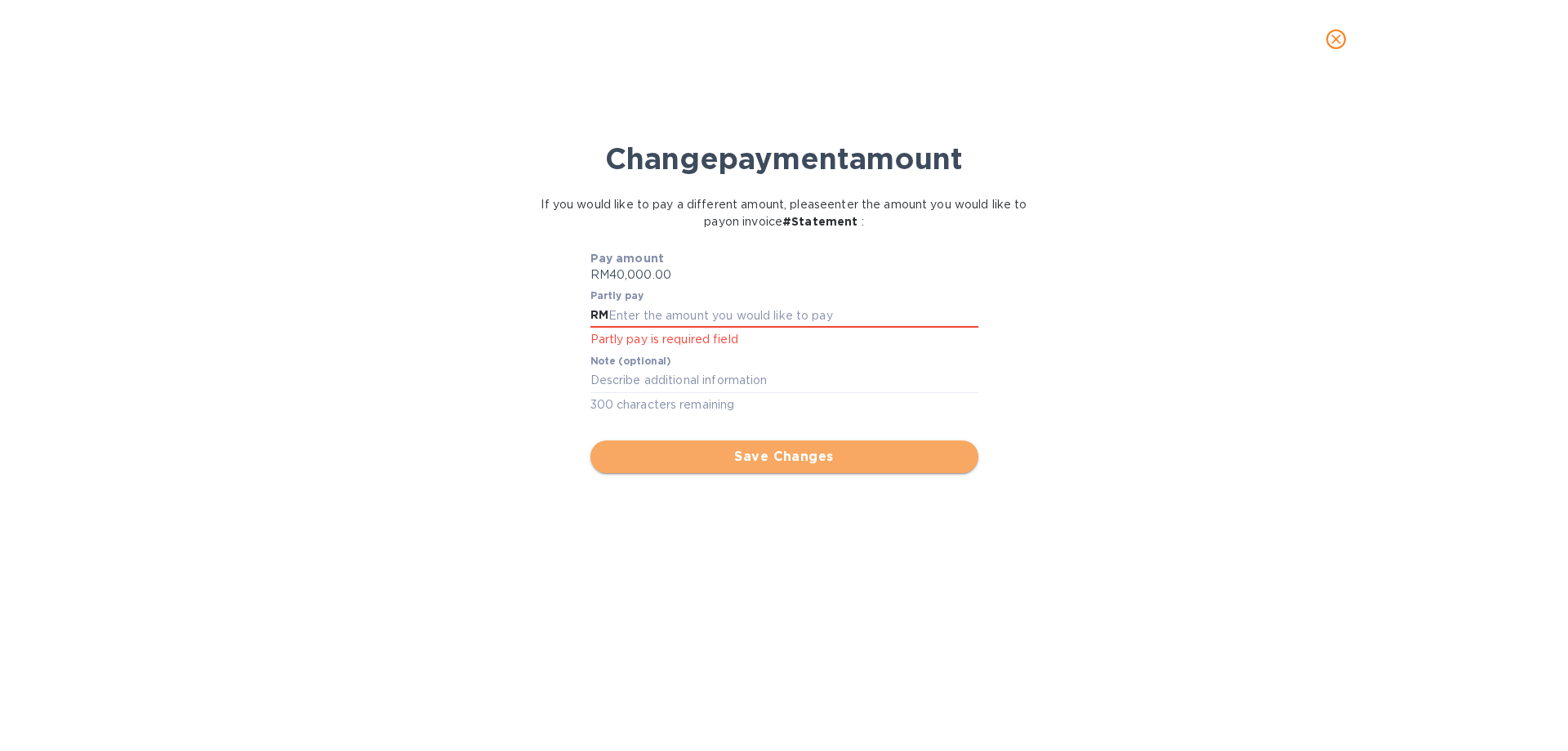
click at [748, 460] on span "Save Changes" at bounding box center [784, 456] width 362 height 20
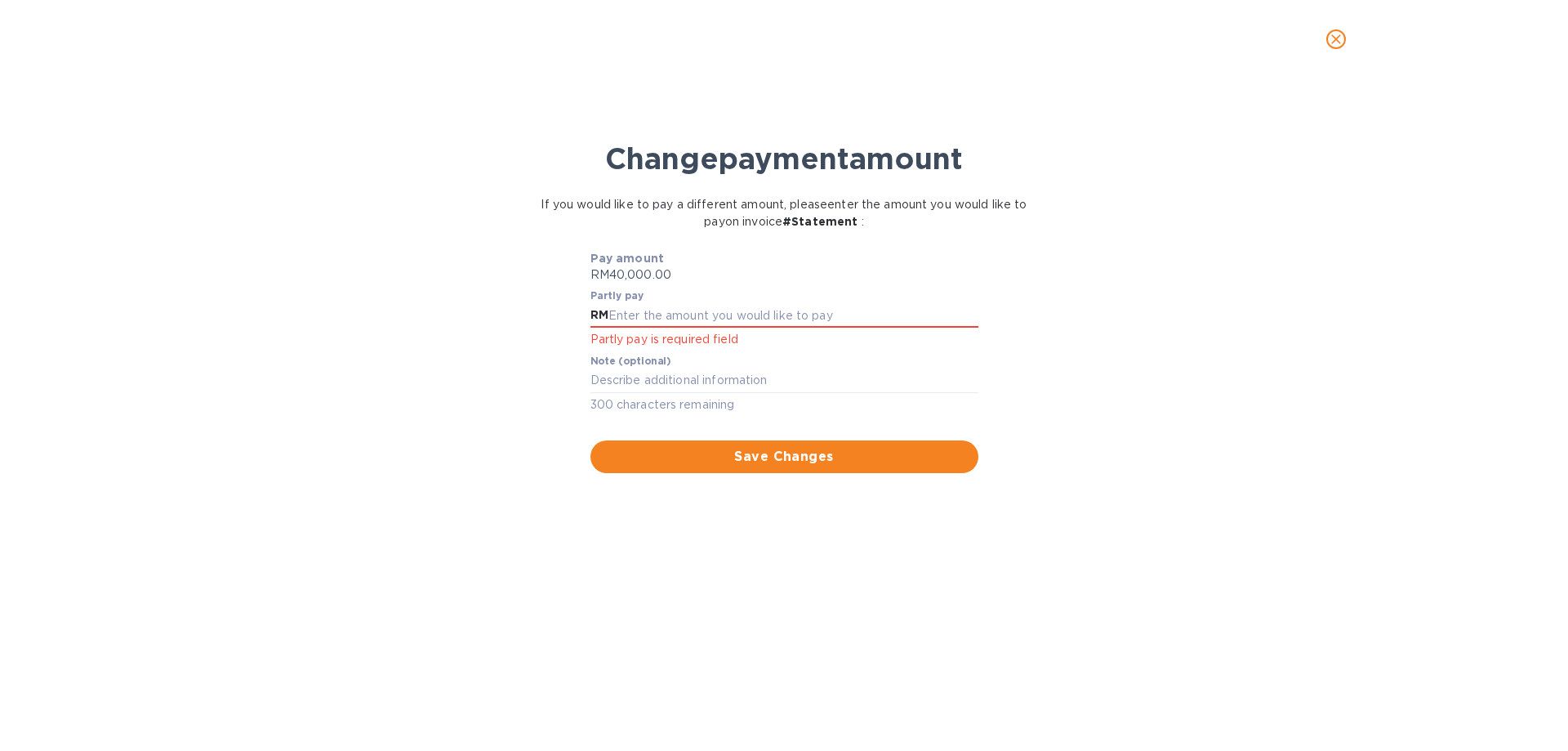
click at [1334, 38] on icon "close" at bounding box center [1335, 38] width 9 height 9
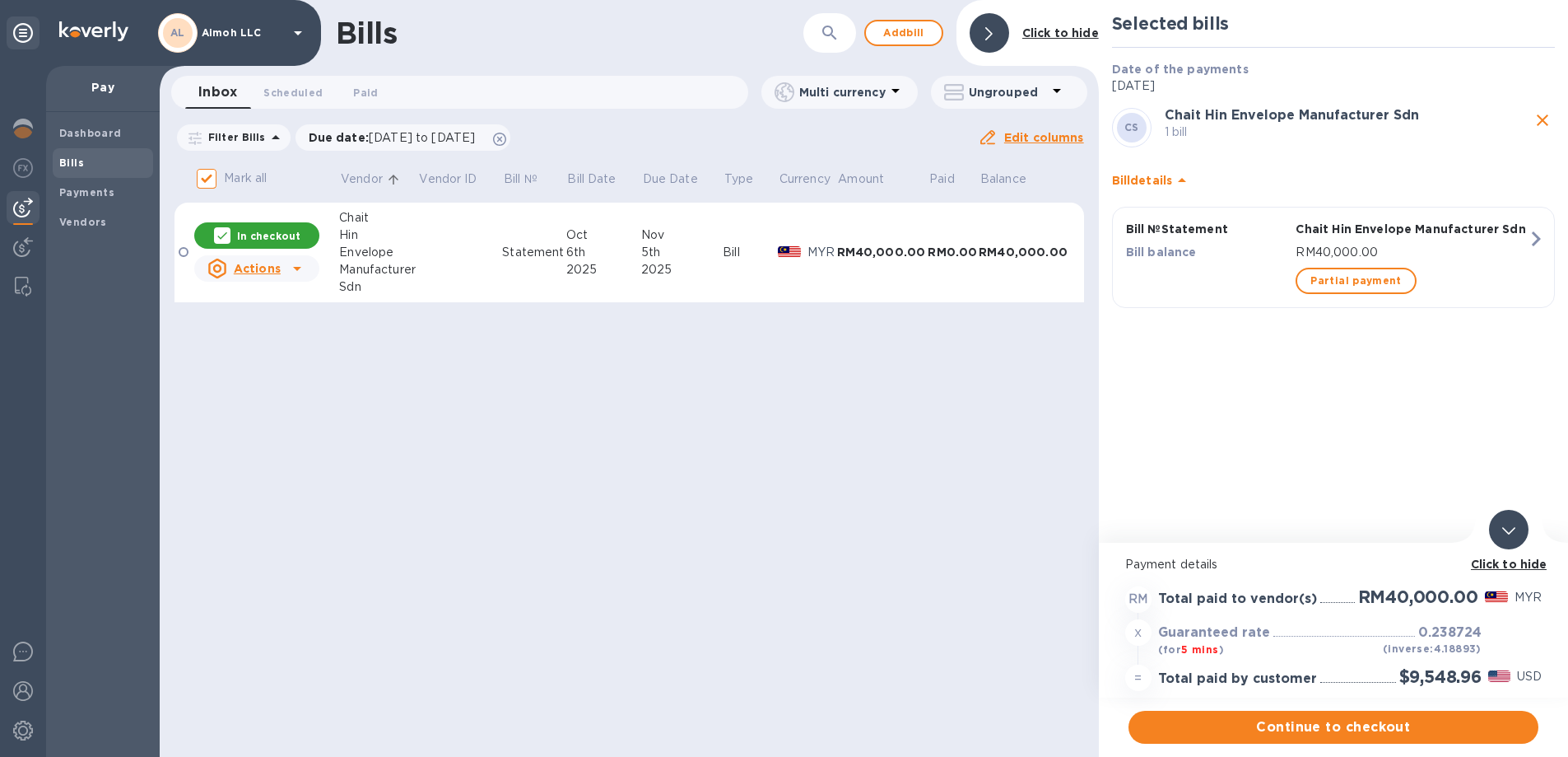
click at [355, 283] on div "Sdn" at bounding box center [378, 287] width 78 height 17
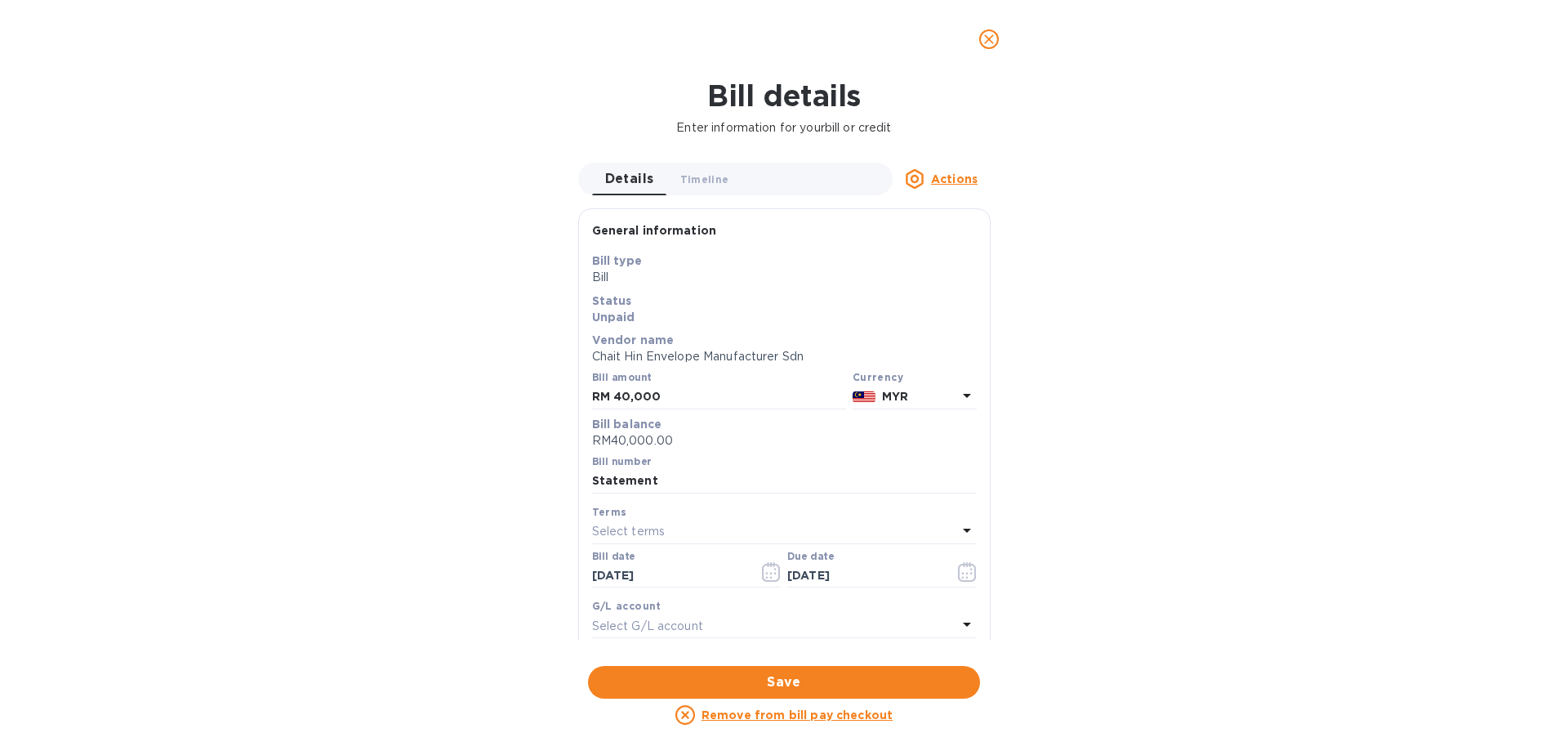
click at [922, 386] on div "MYR" at bounding box center [919, 397] width 81 height 24
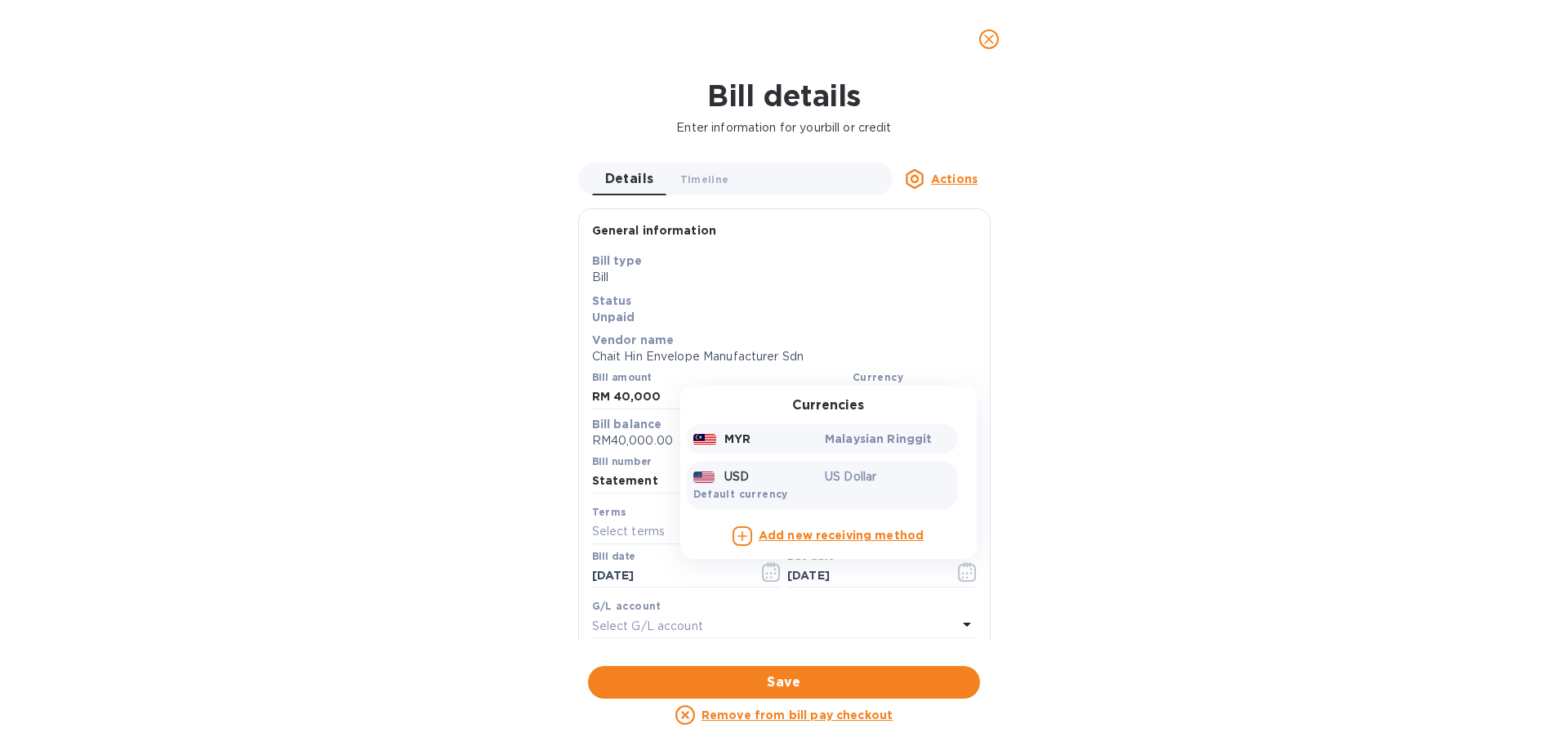
click at [868, 468] on p "US Dollar" at bounding box center [887, 476] width 126 height 17
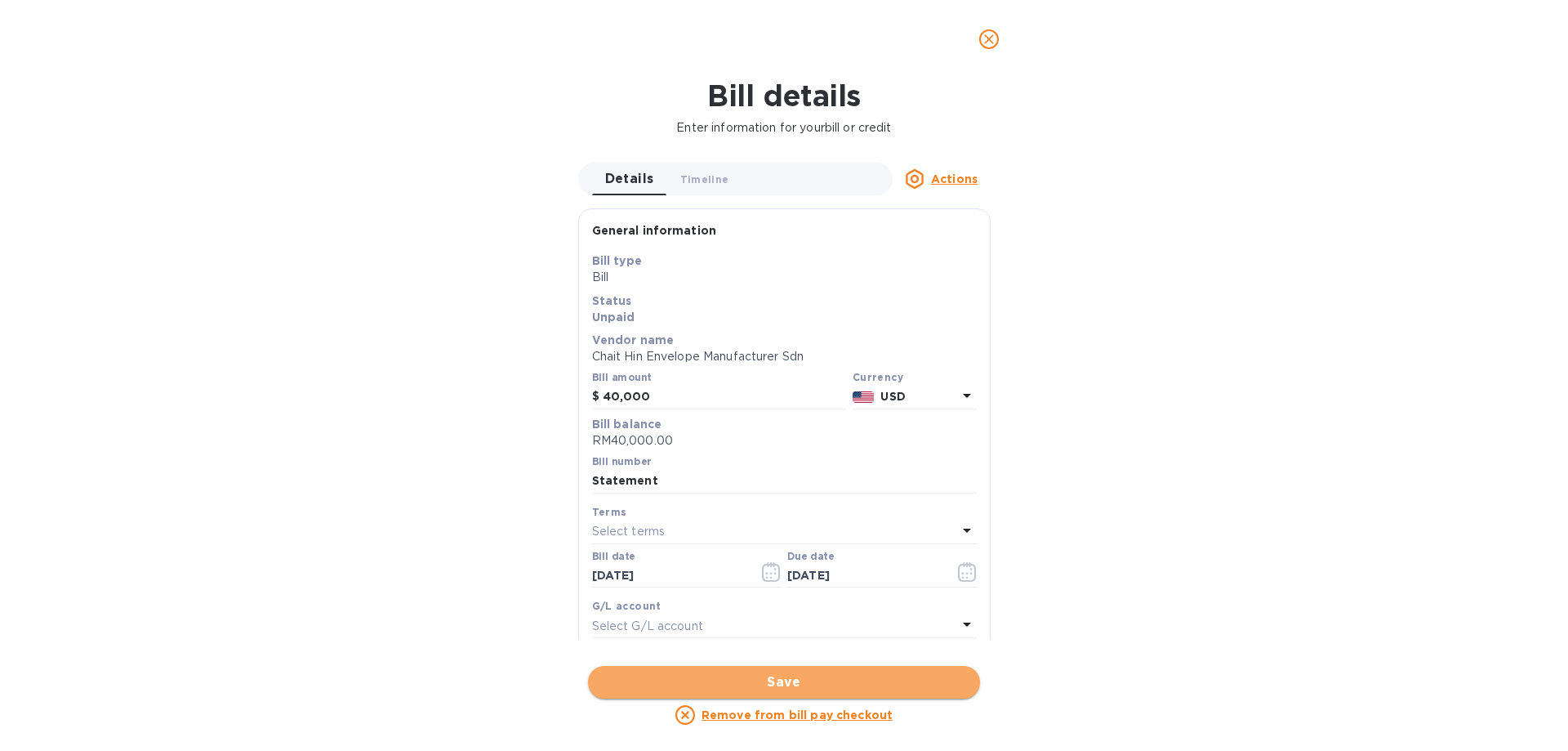
click at [849, 695] on button "Save" at bounding box center [784, 682] width 392 height 33
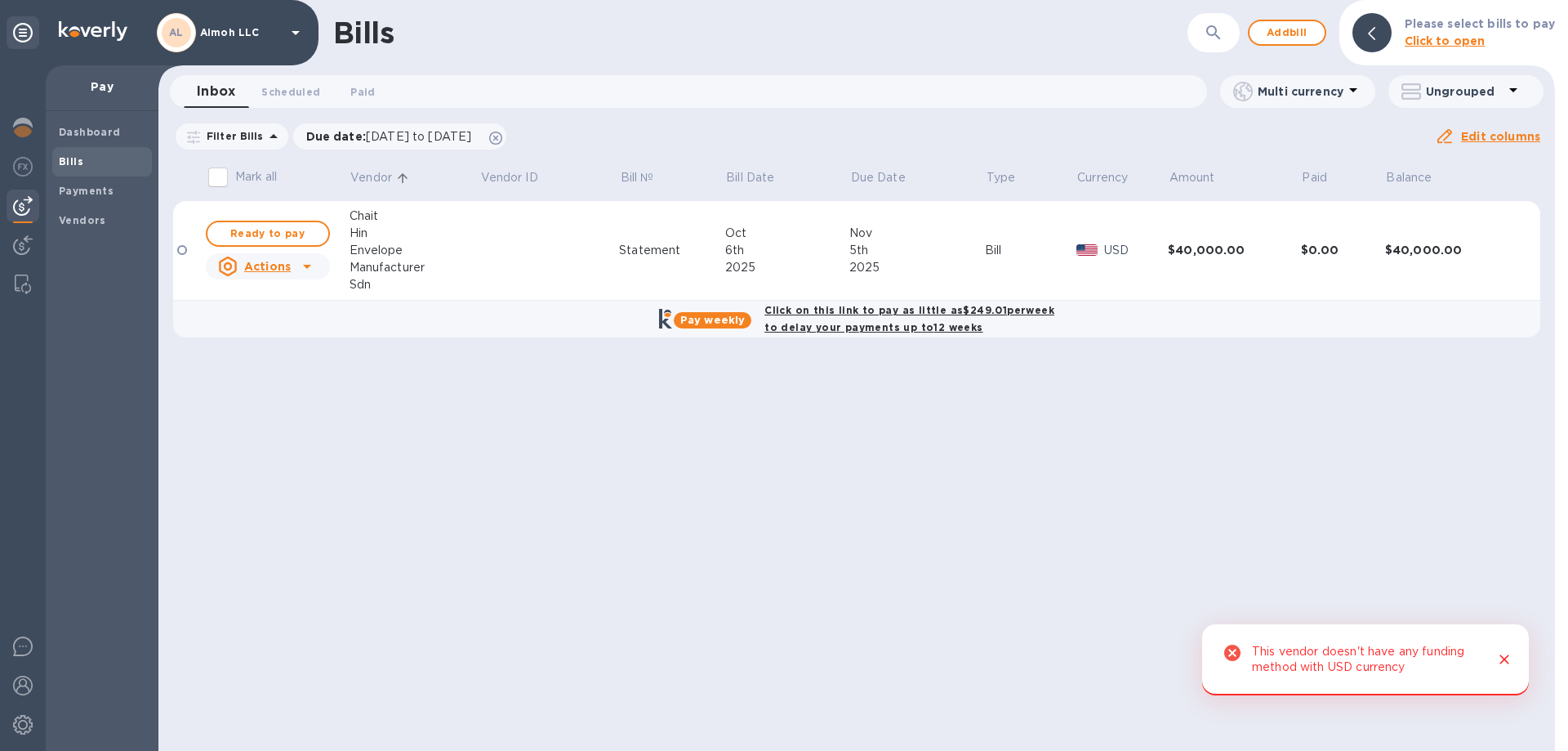
click at [808, 311] on b "Click on this link to pay as little as $249.01 per week to delay your payments …" at bounding box center [909, 318] width 290 height 29
checkbox input "true"
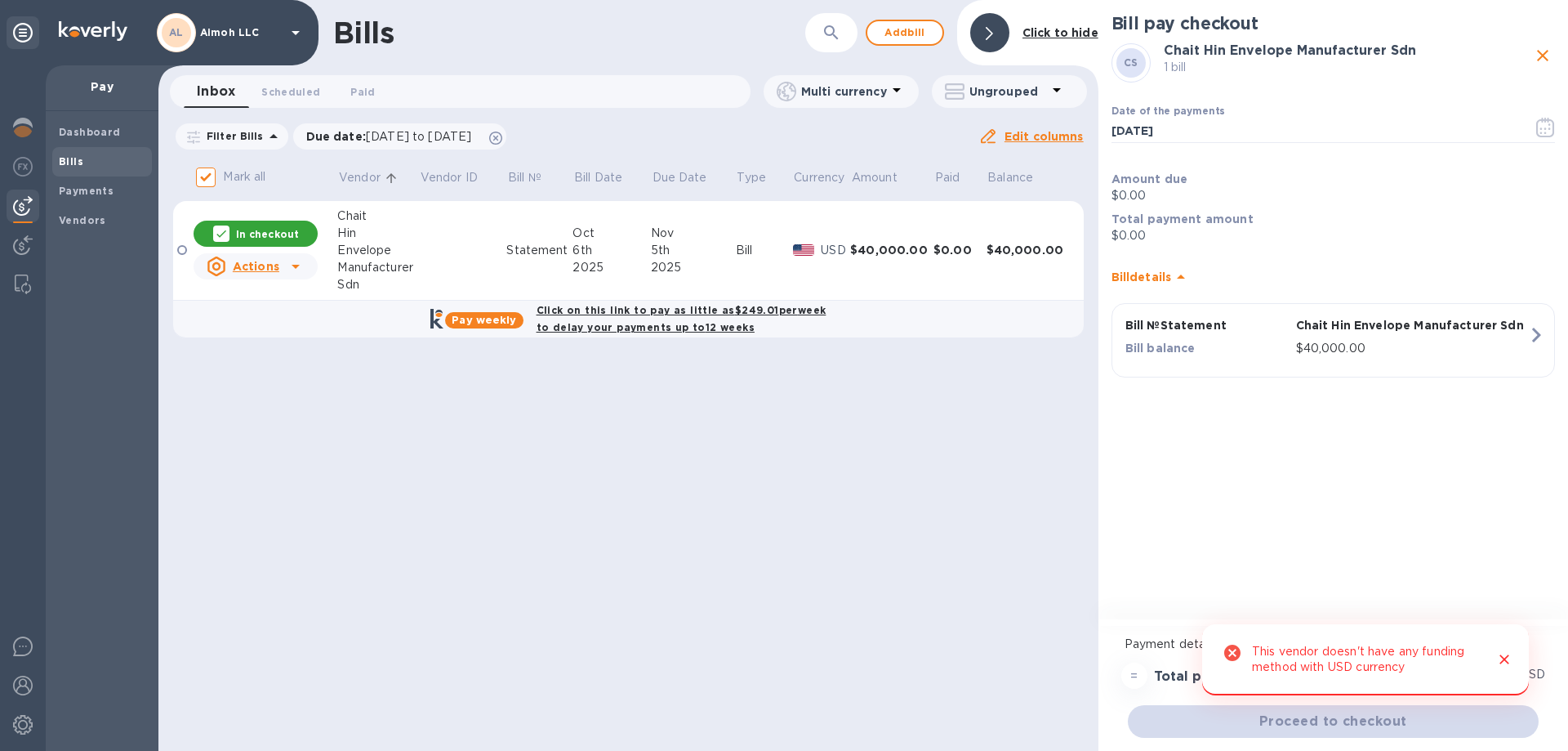
click at [1500, 660] on icon "Close" at bounding box center [1504, 659] width 16 height 16
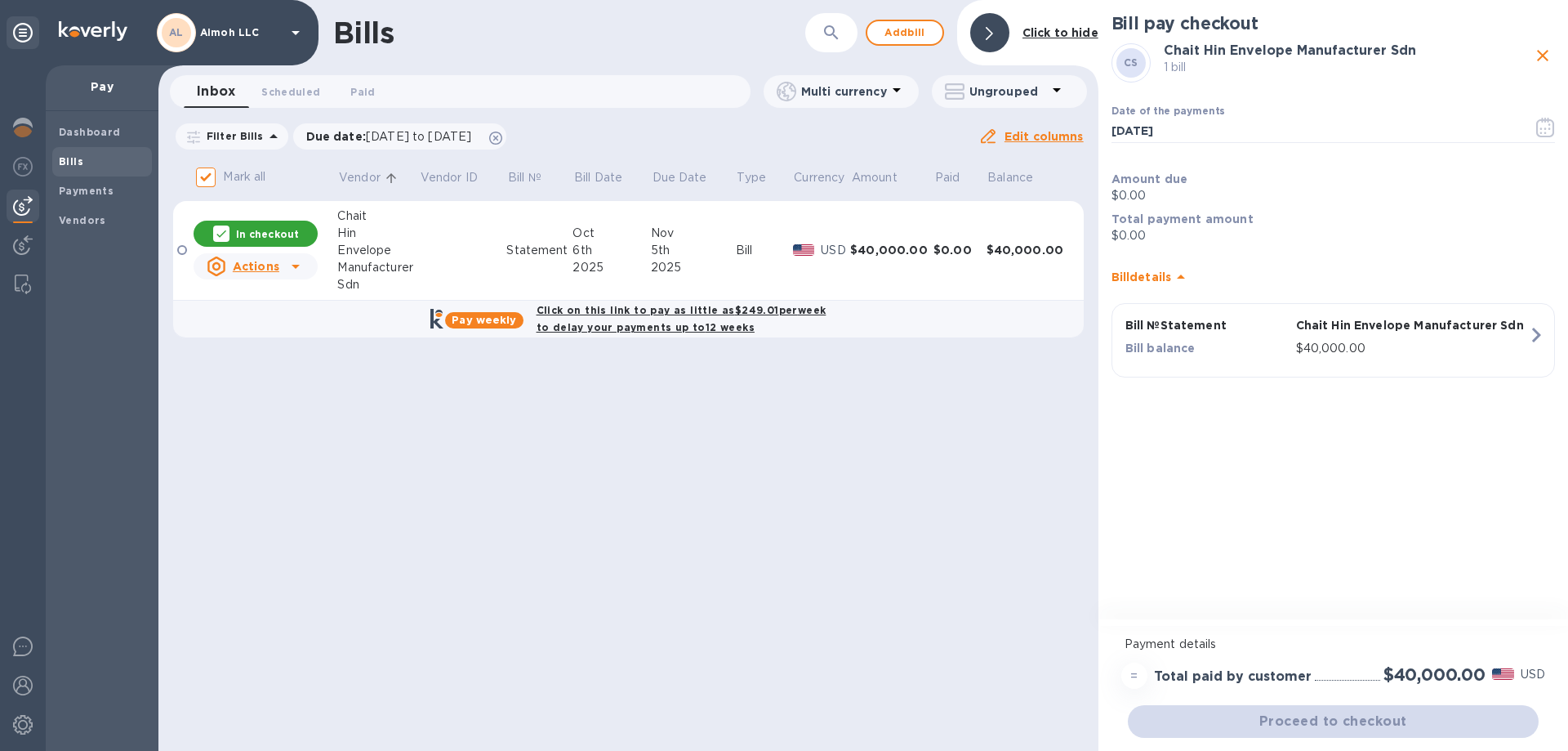
click at [381, 248] on div "Envelope" at bounding box center [377, 251] width 81 height 17
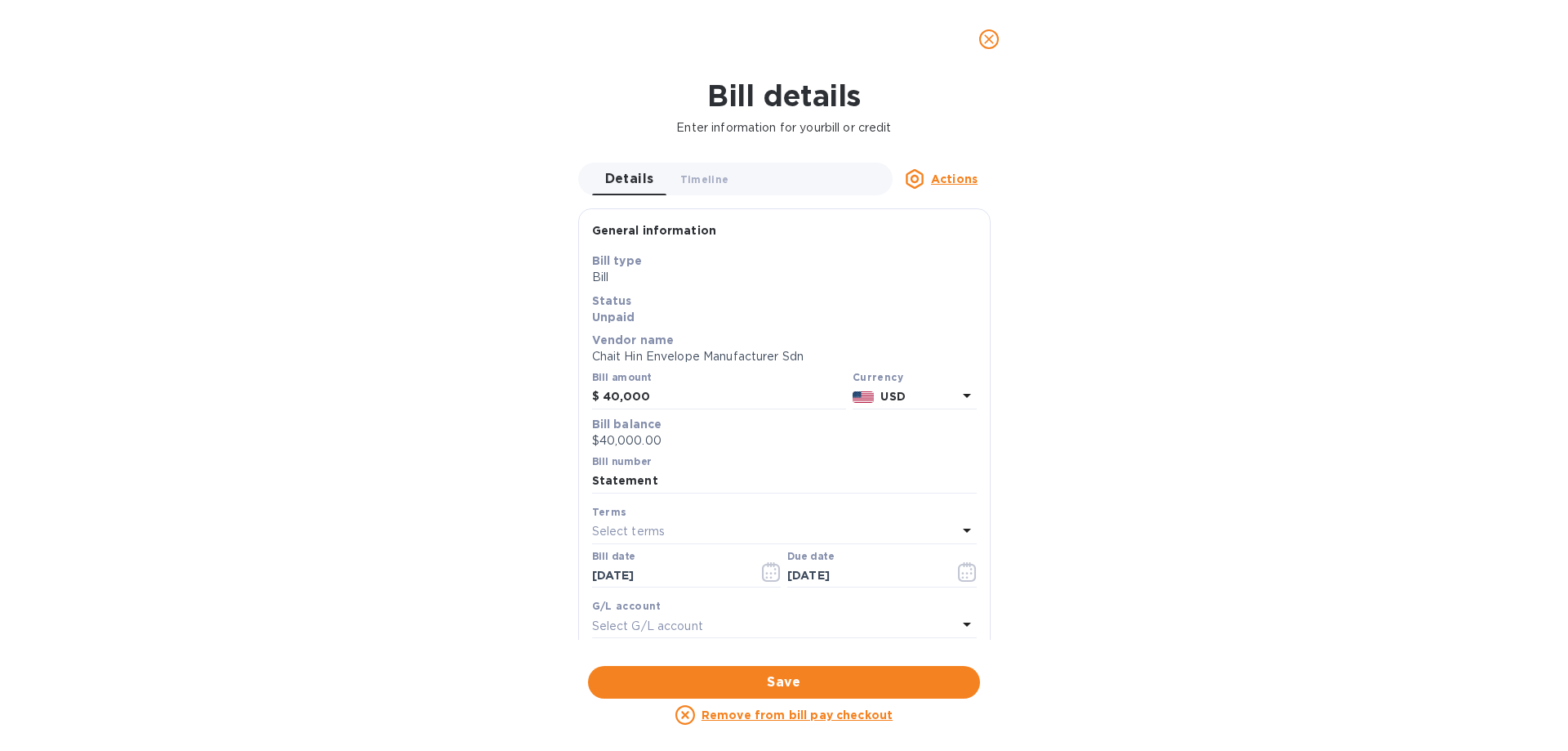
click at [915, 405] on p "USD" at bounding box center [918, 397] width 76 height 17
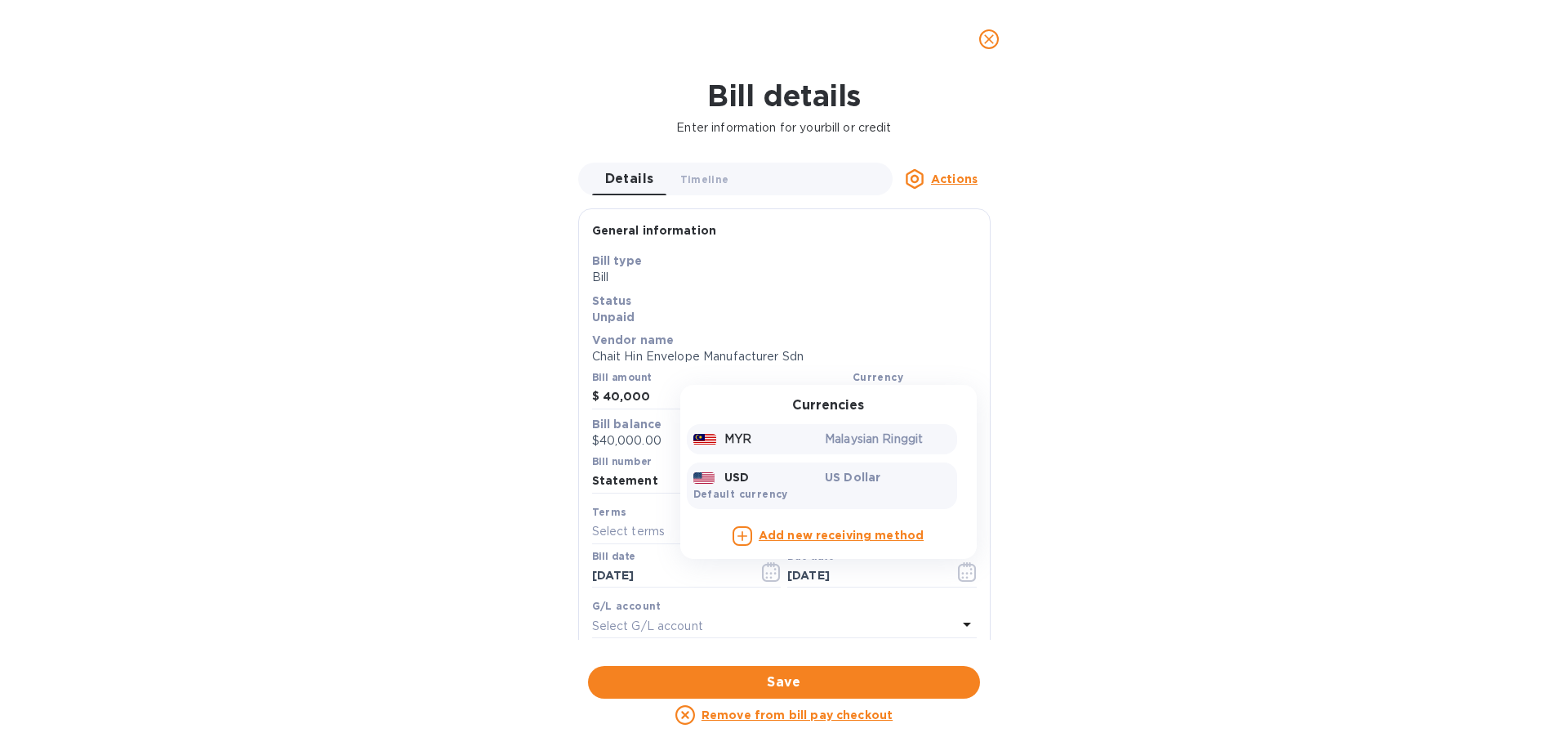
click at [895, 441] on p "Malaysian Ringgit" at bounding box center [887, 439] width 126 height 17
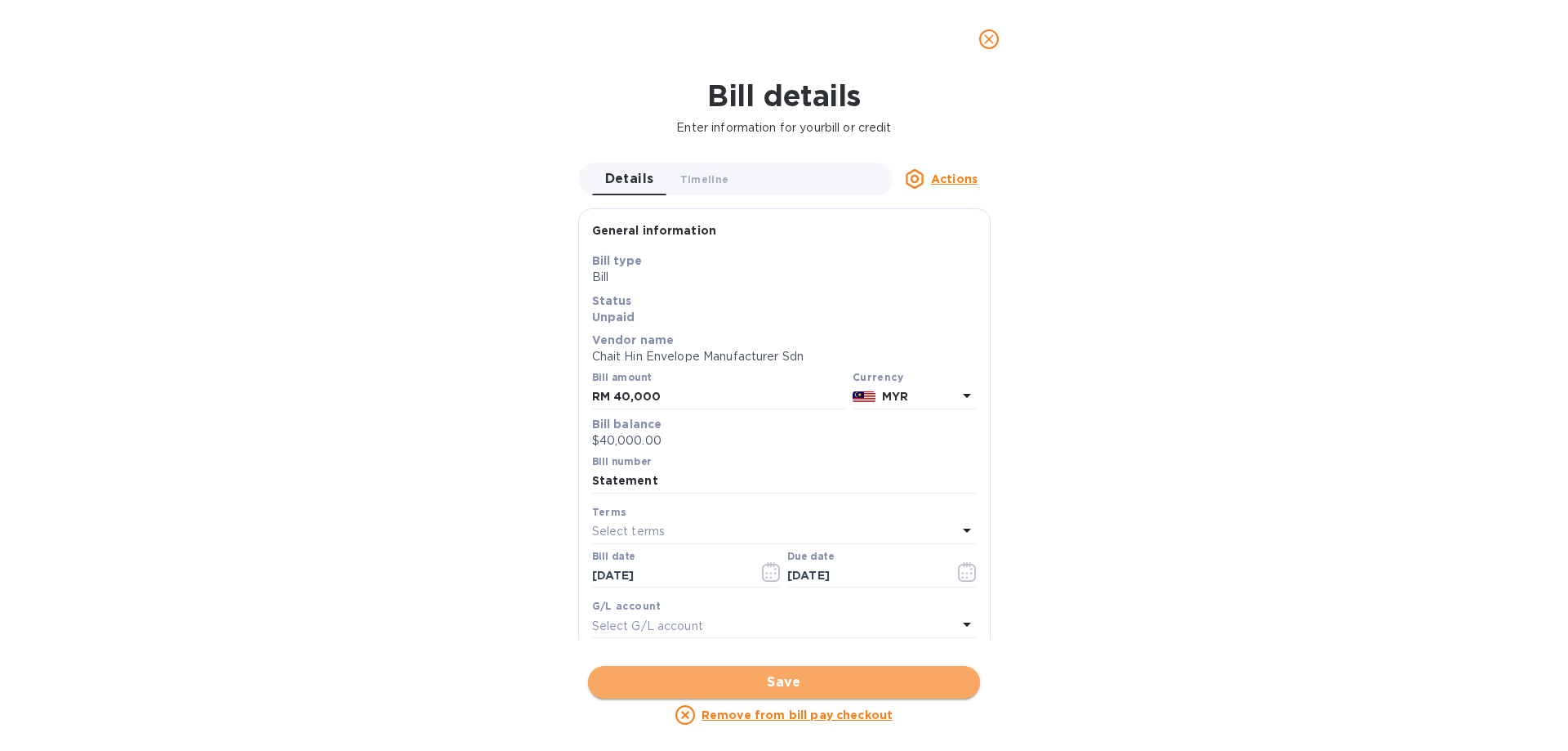
click at [891, 676] on span "Save" at bounding box center [784, 682] width 366 height 20
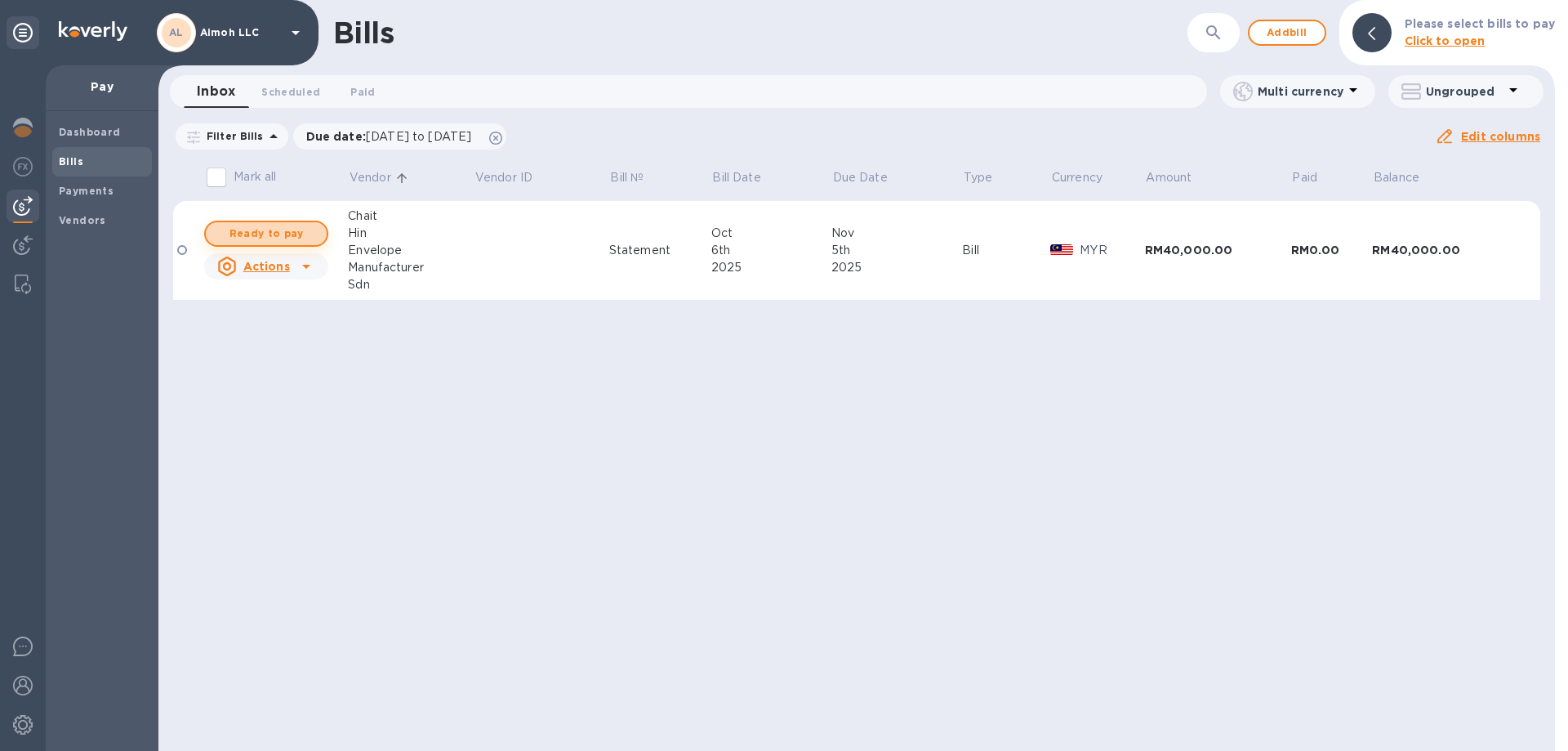
click at [299, 234] on span "Ready to pay" at bounding box center [266, 234] width 95 height 20
checkbox input "true"
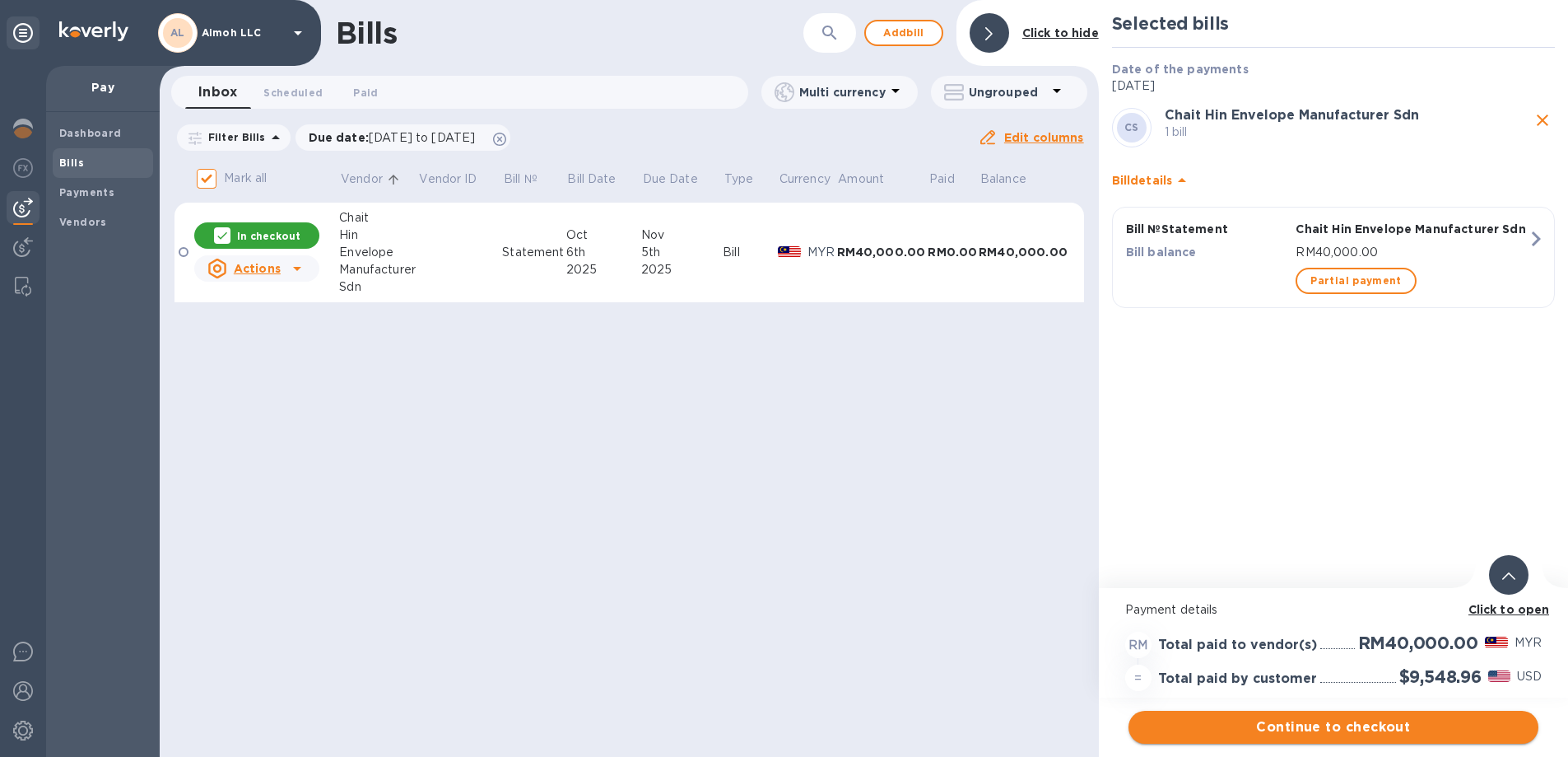
click at [1413, 730] on span "Continue to checkout" at bounding box center [1333, 727] width 384 height 20
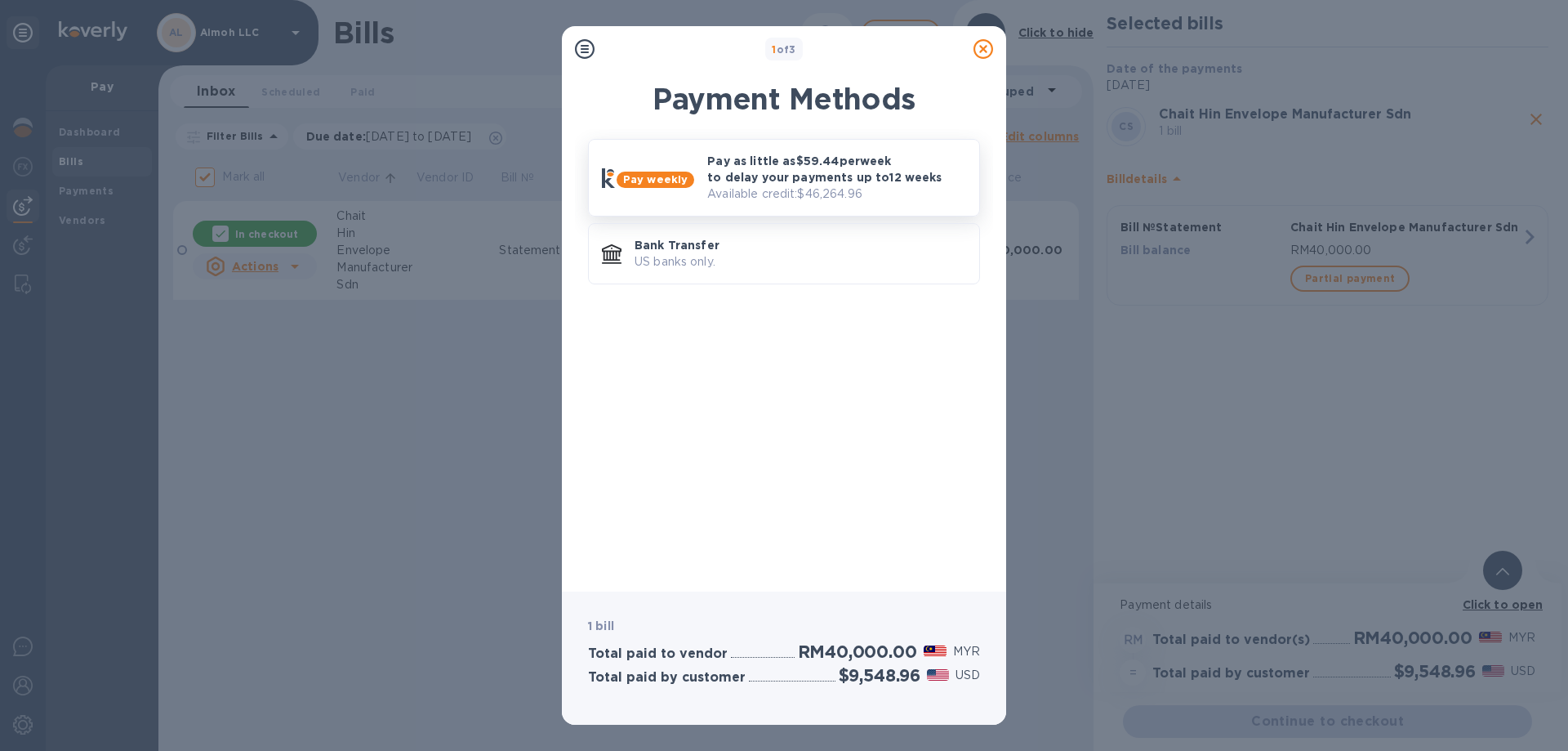
click at [831, 195] on p "Available credit: $46,264.96" at bounding box center [837, 194] width 259 height 17
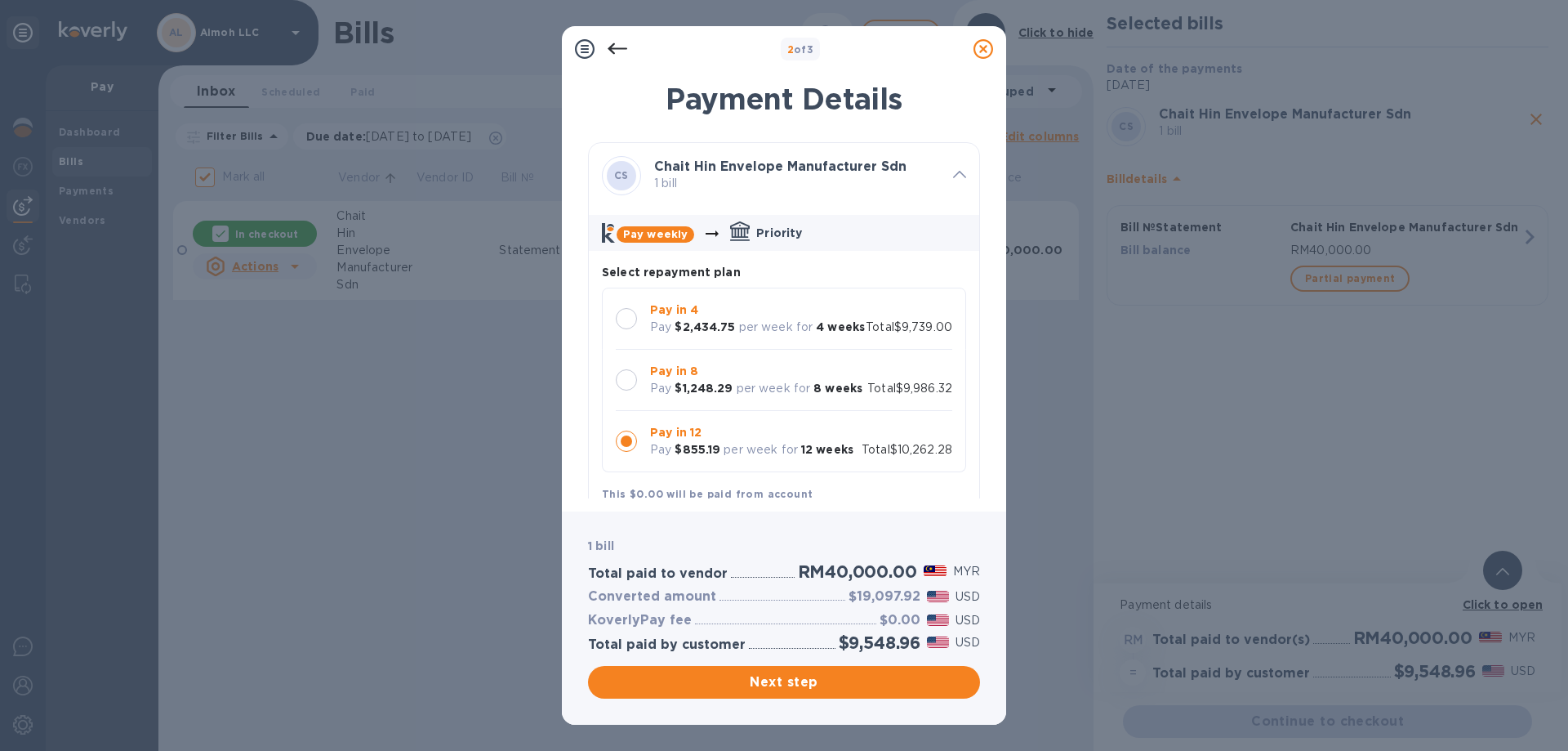
click at [831, 195] on div "Chait Hin Envelope Manufacturer Sdn 1 bill" at bounding box center [796, 175] width 299 height 45
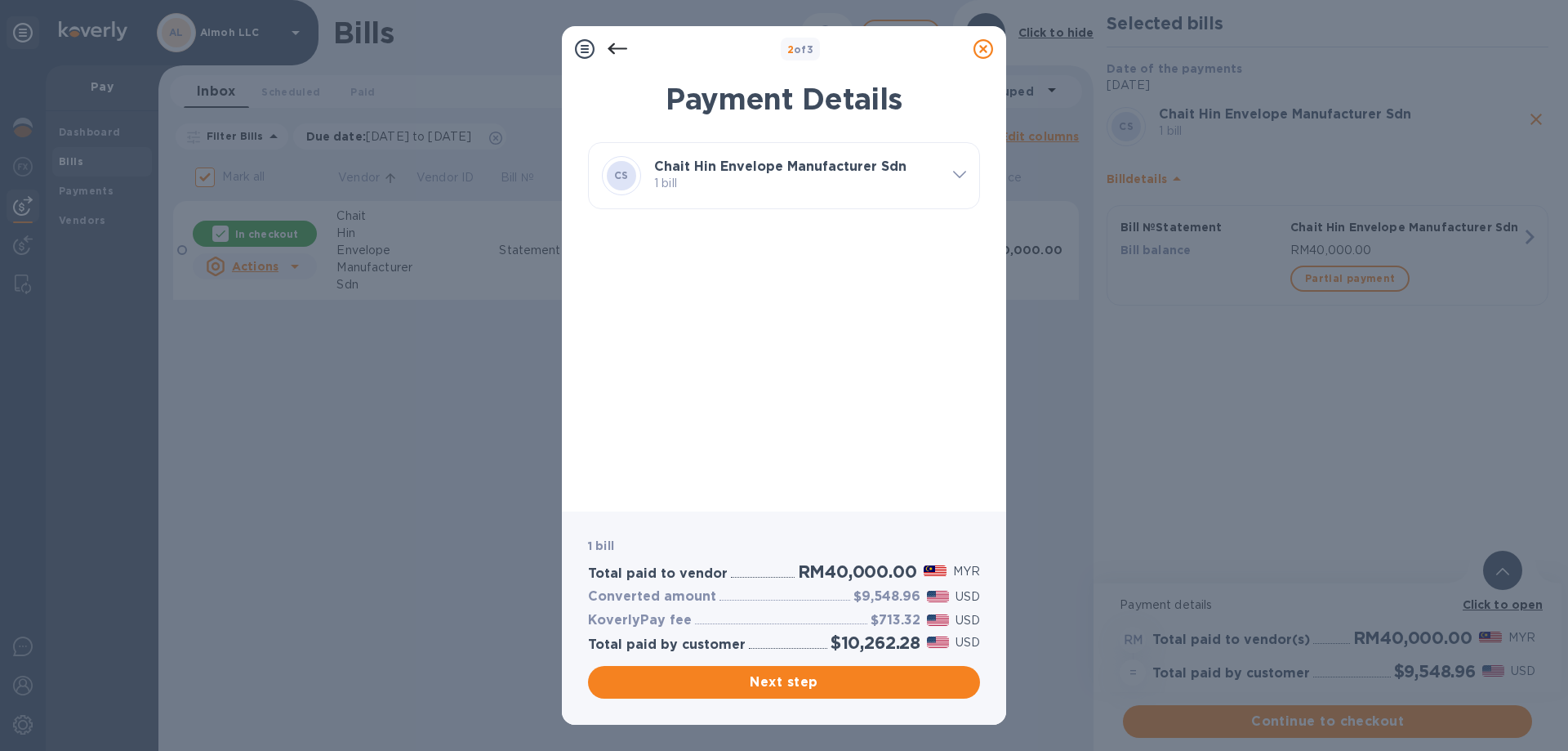
click at [787, 200] on div "[PERSON_NAME] Hin Envelope Manufacturer Sdn 1 bill" at bounding box center [784, 175] width 404 height 79
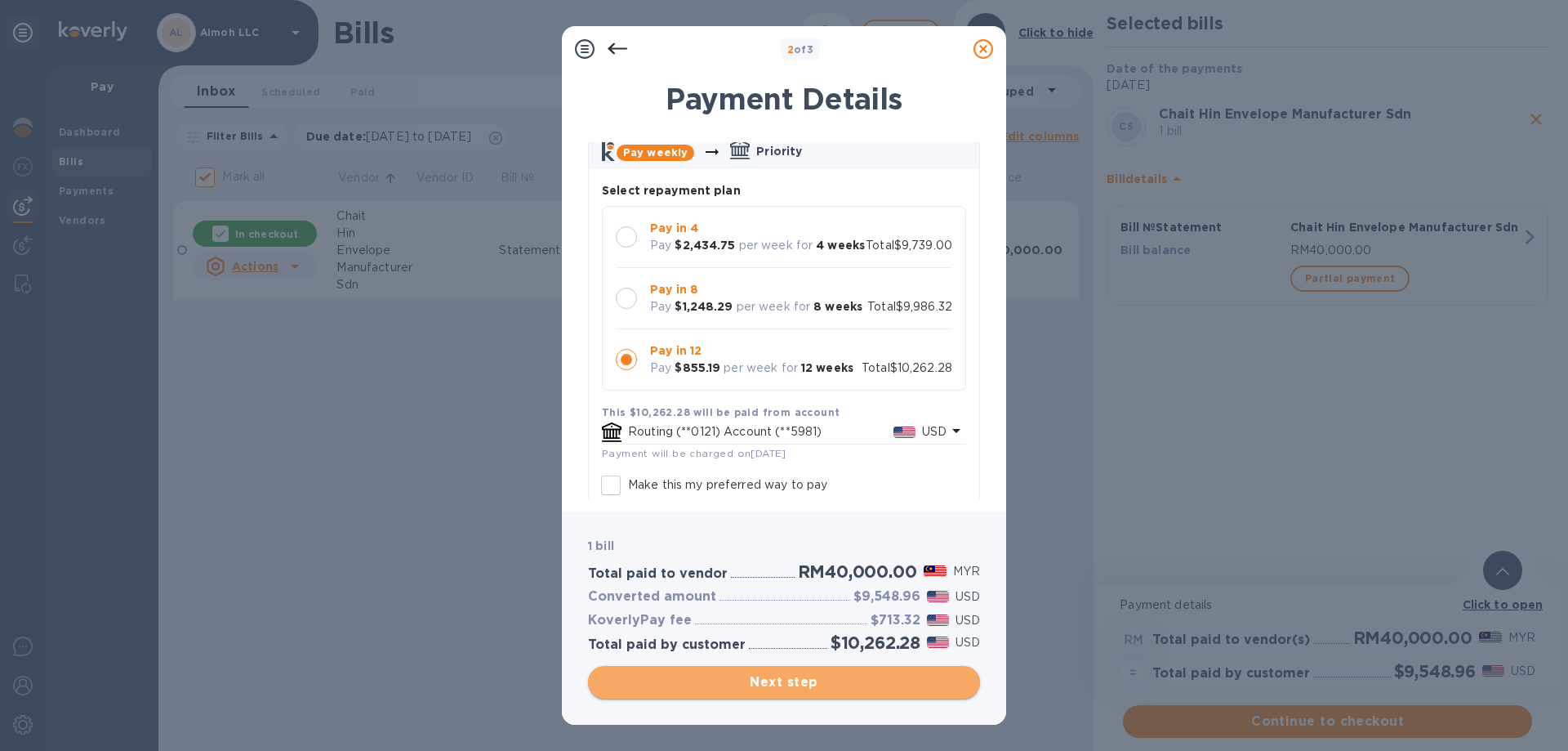
click at [789, 675] on span "Next step" at bounding box center [784, 682] width 366 height 20
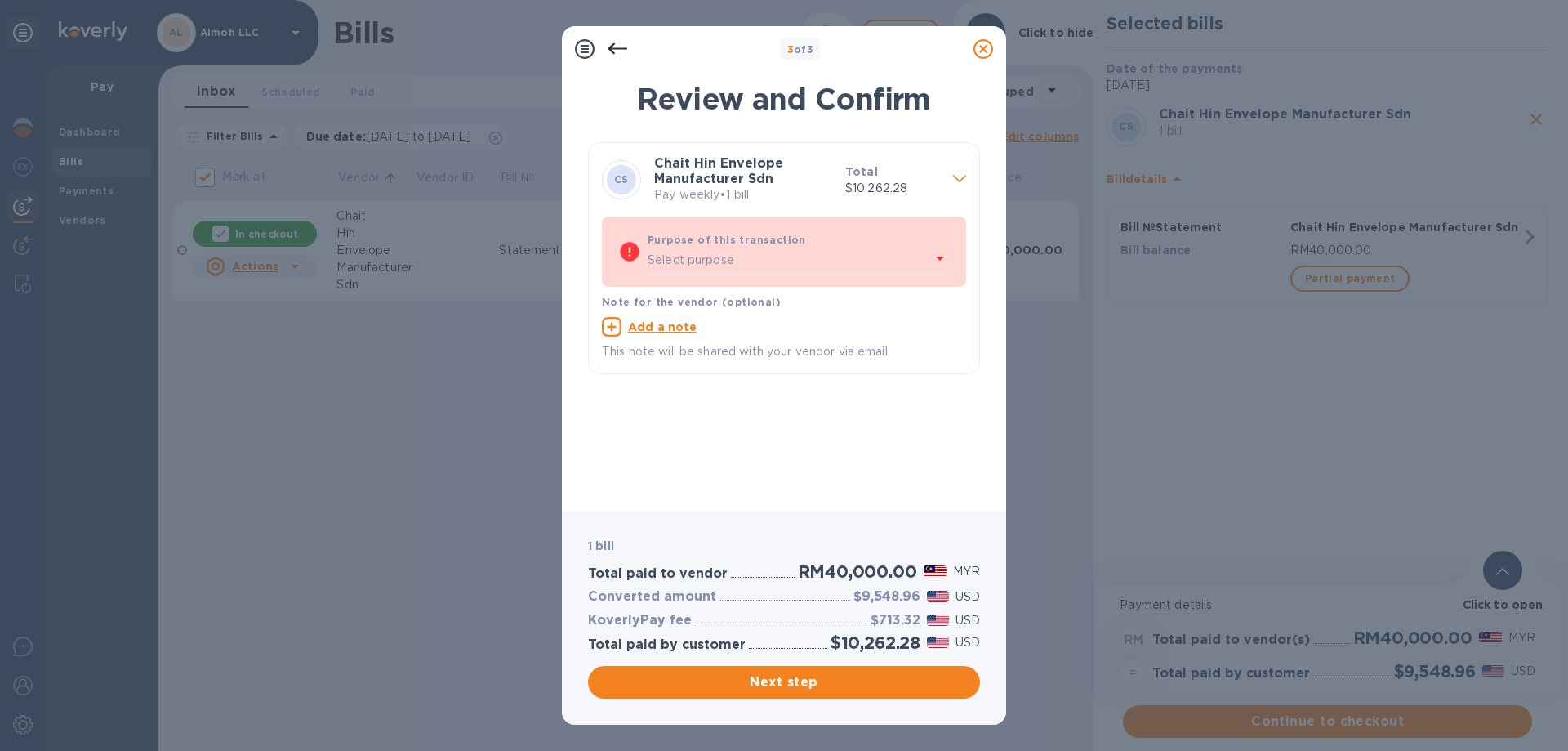
click at [783, 264] on div "Select purpose" at bounding box center [789, 260] width 282 height 25
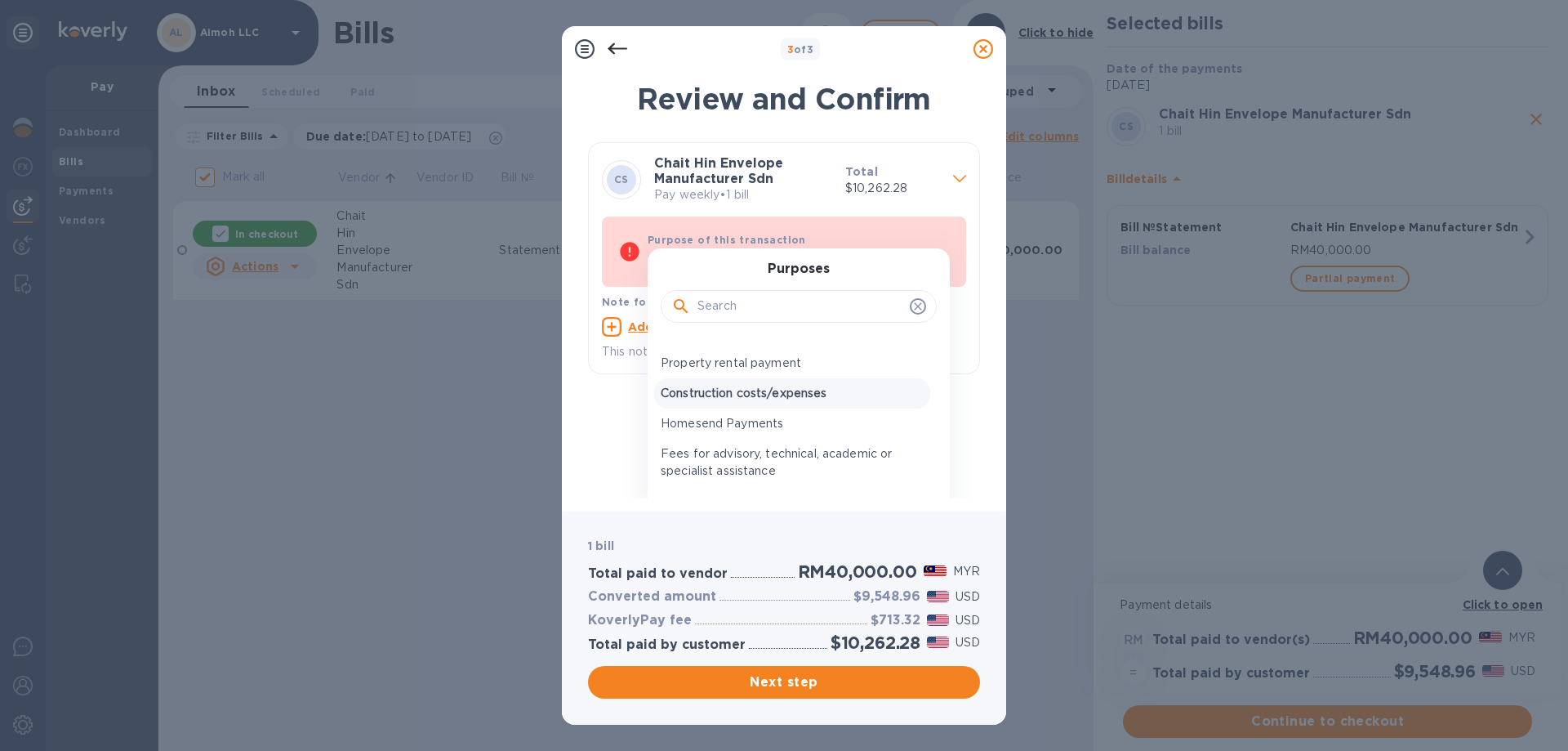
scroll to position [0, 0]
click at [808, 189] on p "Pay weekly • 1 bill" at bounding box center [743, 195] width 178 height 17
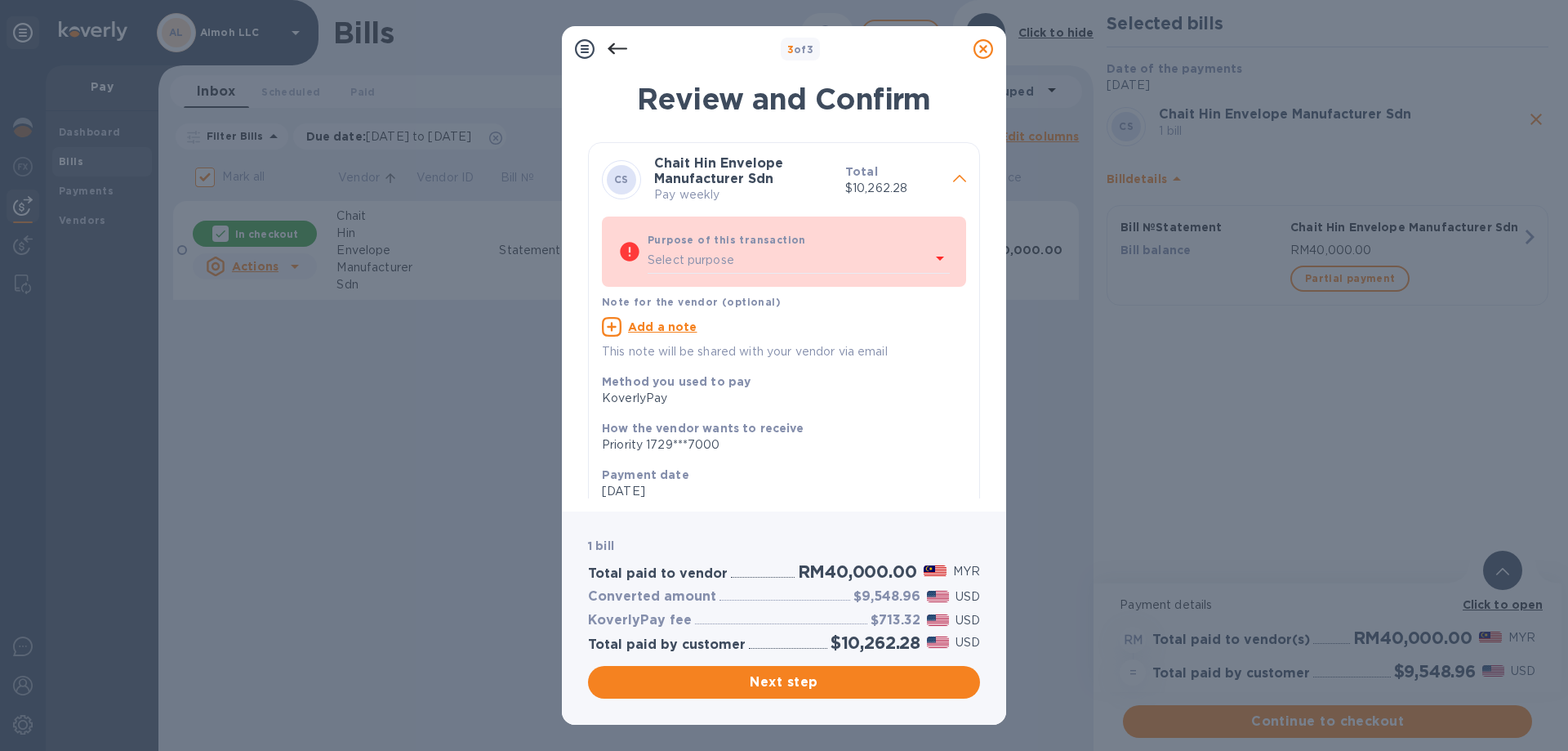
click at [830, 255] on div "Select purpose" at bounding box center [789, 260] width 282 height 25
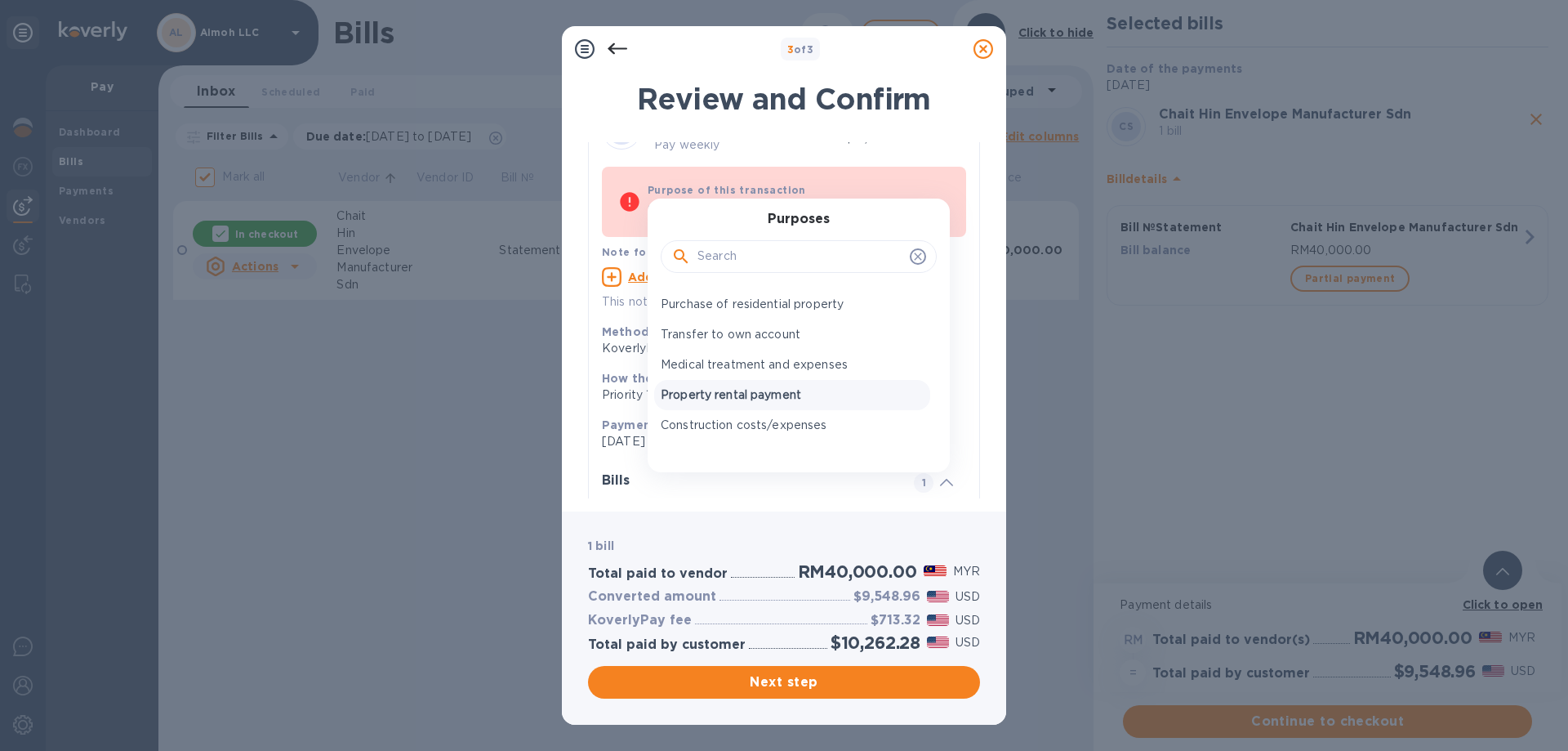
scroll to position [24, 0]
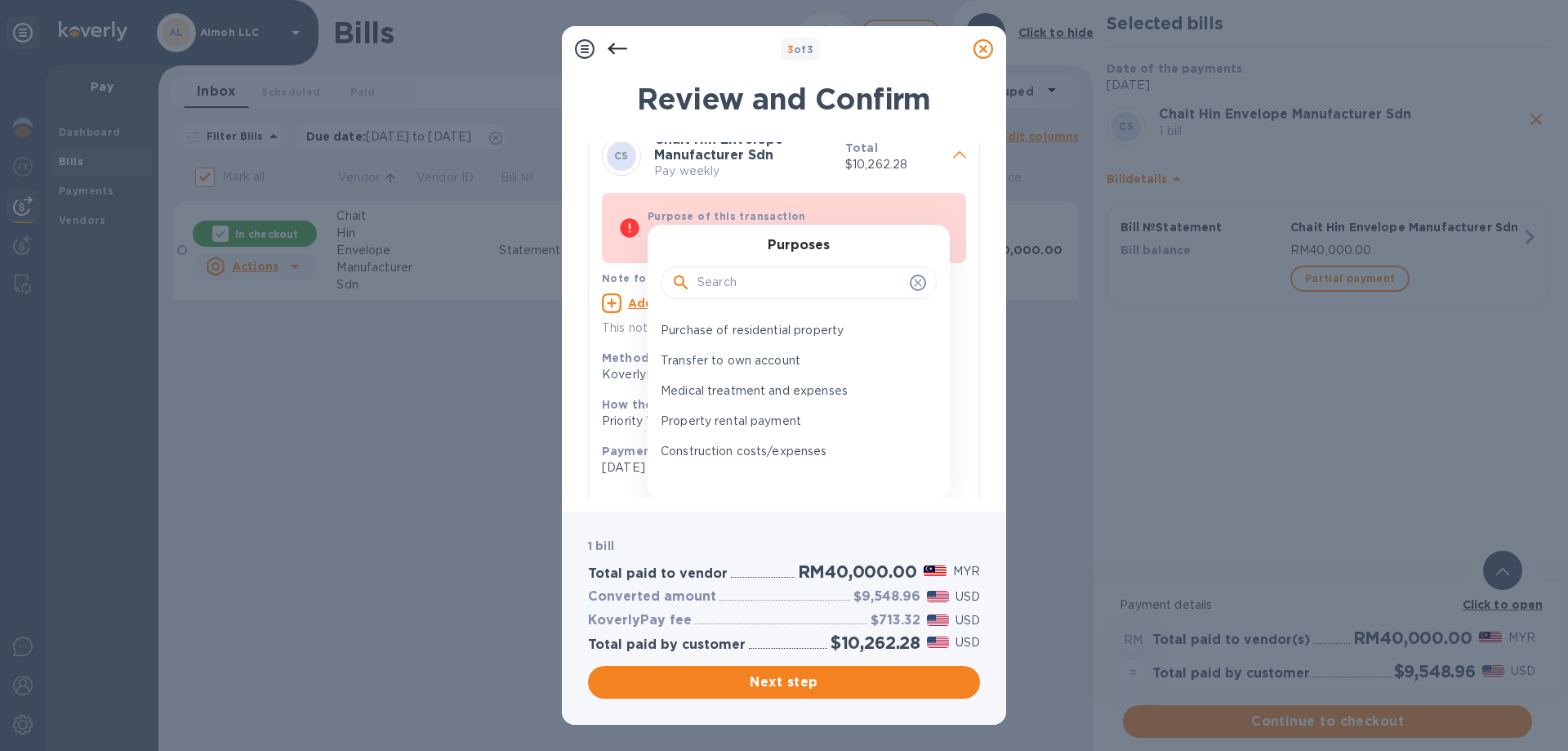
click at [802, 284] on input "text" at bounding box center [800, 282] width 206 height 25
type input "i"
click at [842, 391] on p "Payments for exported goods" at bounding box center [791, 388] width 263 height 17
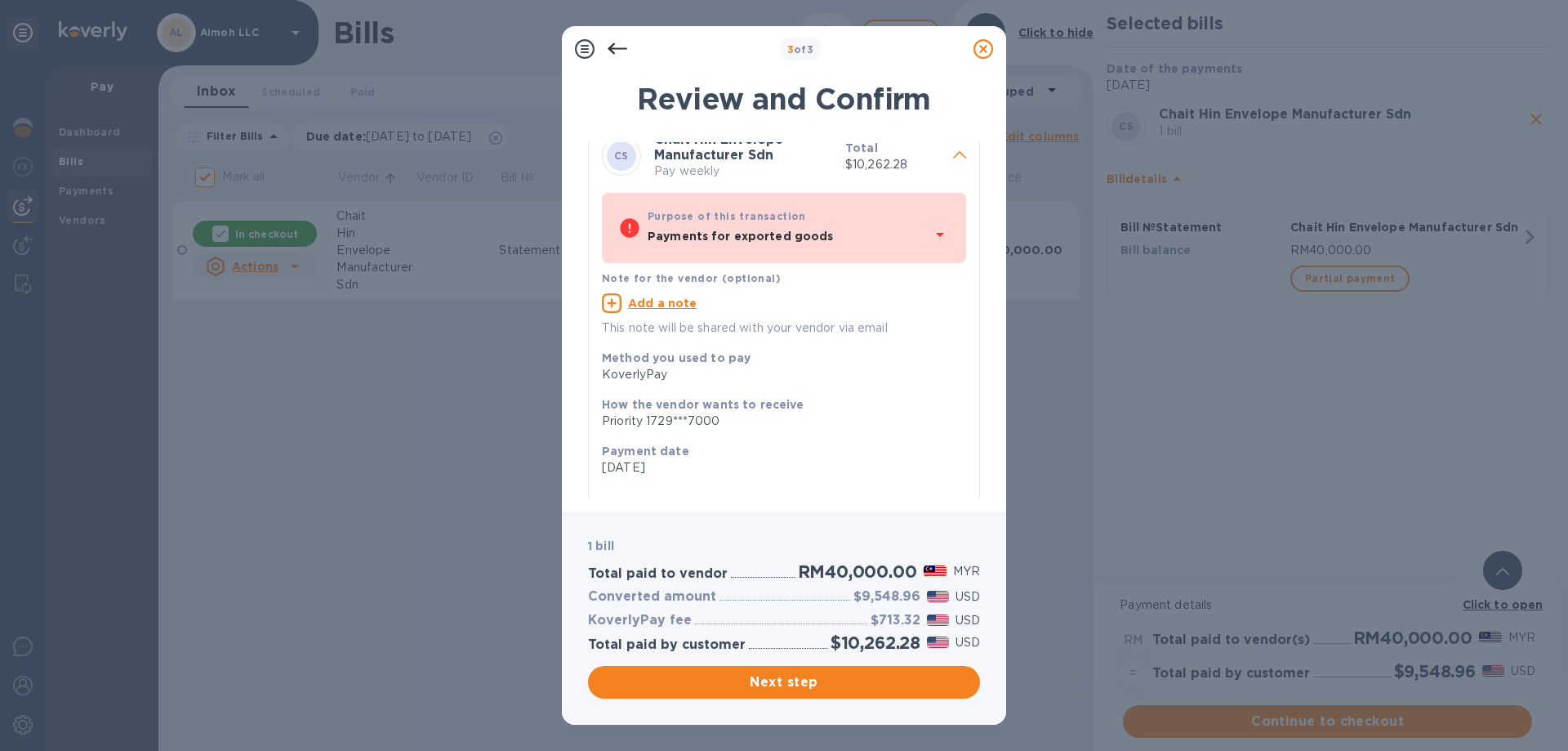
scroll to position [0, 0]
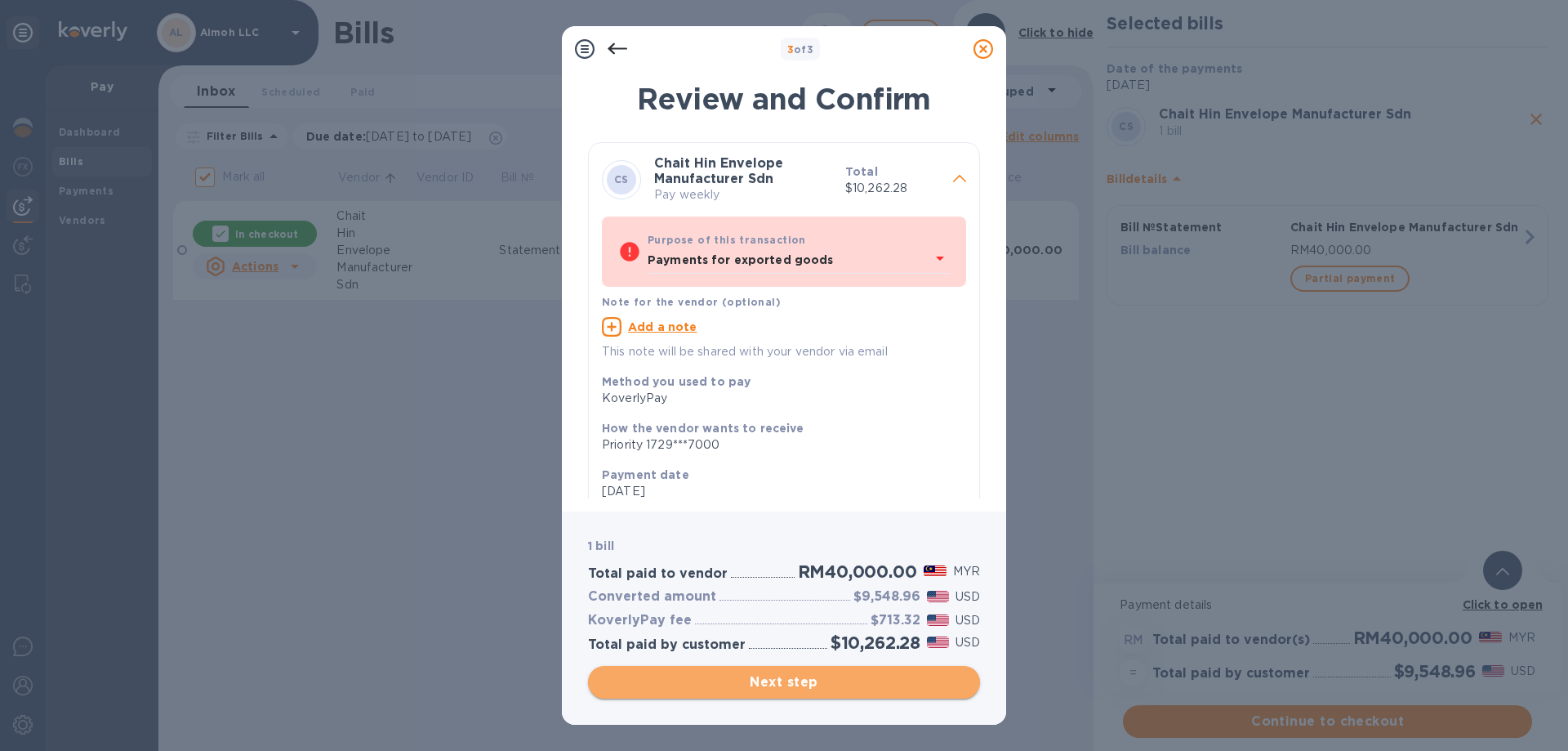
click at [778, 679] on span "Next step" at bounding box center [784, 682] width 366 height 20
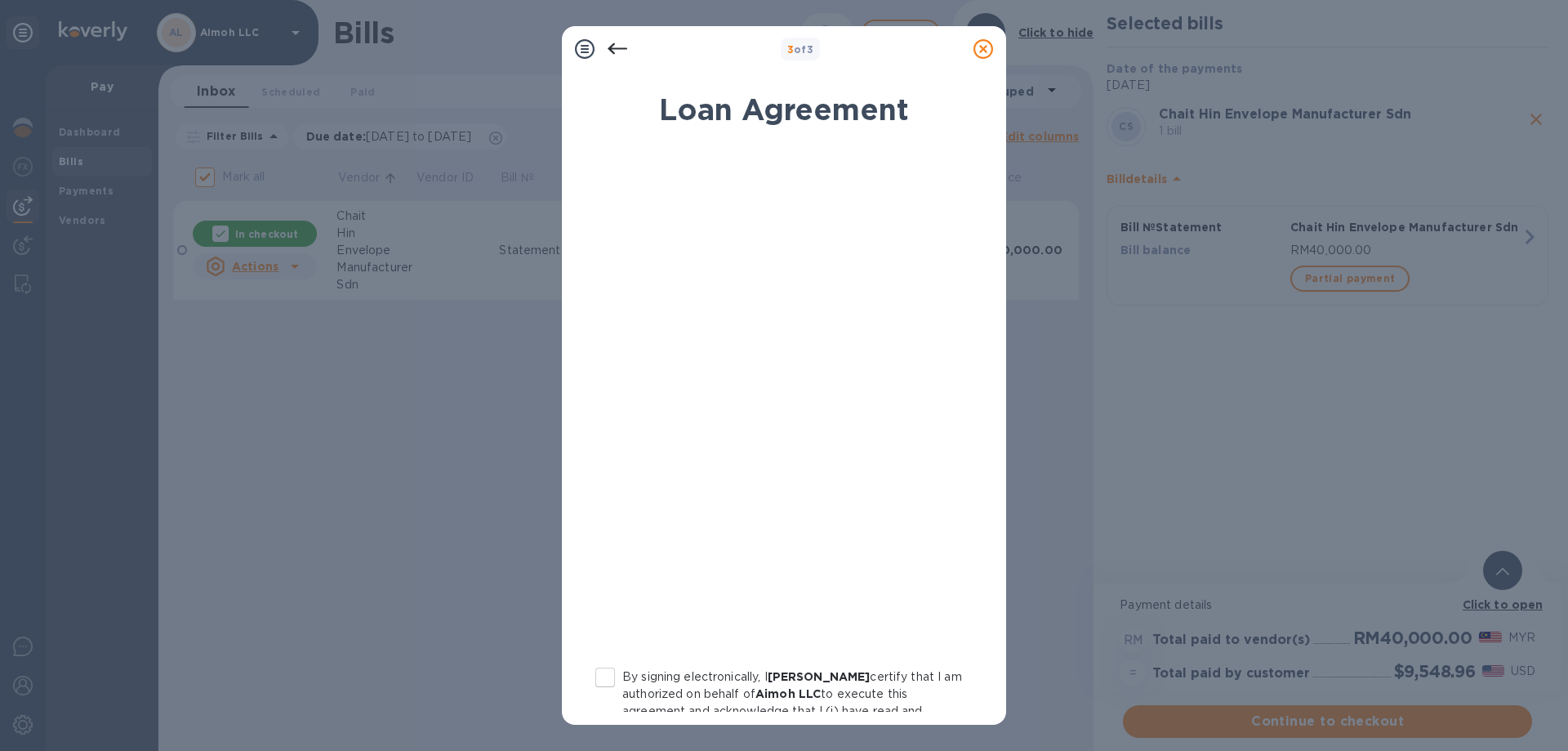
click at [620, 45] on icon at bounding box center [617, 49] width 20 height 20
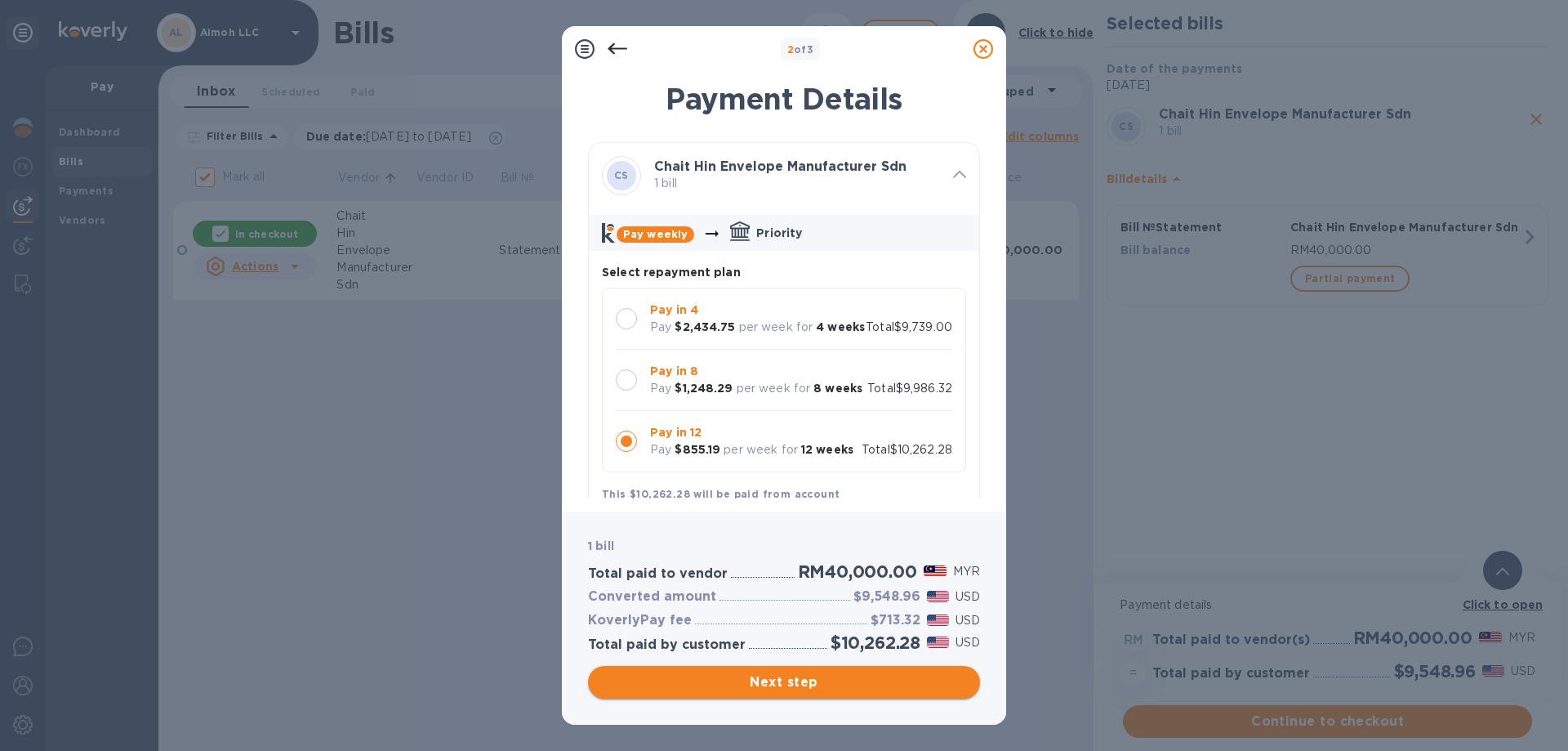
click at [765, 679] on span "Next step" at bounding box center [784, 682] width 366 height 20
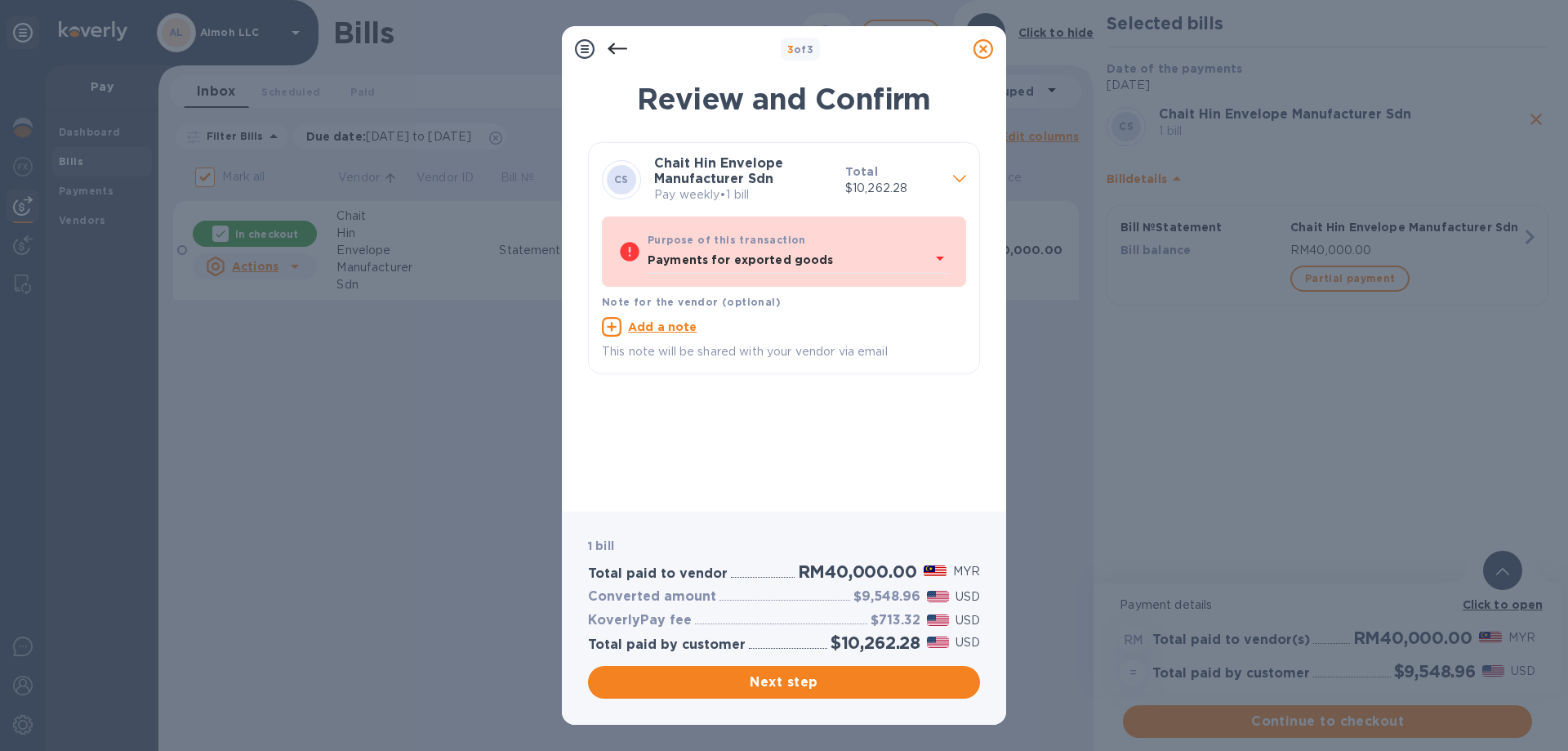
click at [707, 264] on b "Payments for exported goods" at bounding box center [741, 259] width 186 height 13
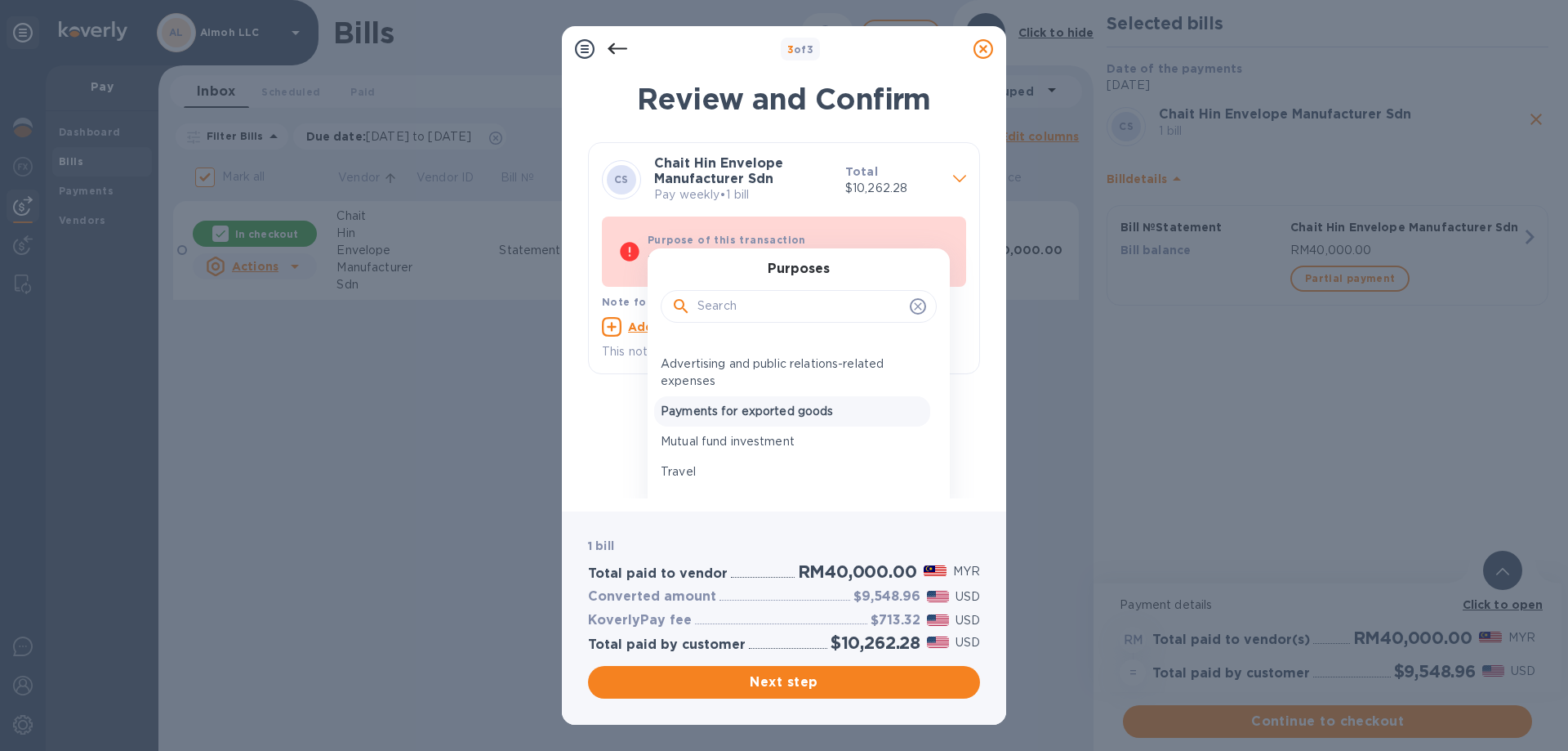
scroll to position [490, 0]
click at [801, 412] on p "Payments for exported goods" at bounding box center [791, 412] width 263 height 17
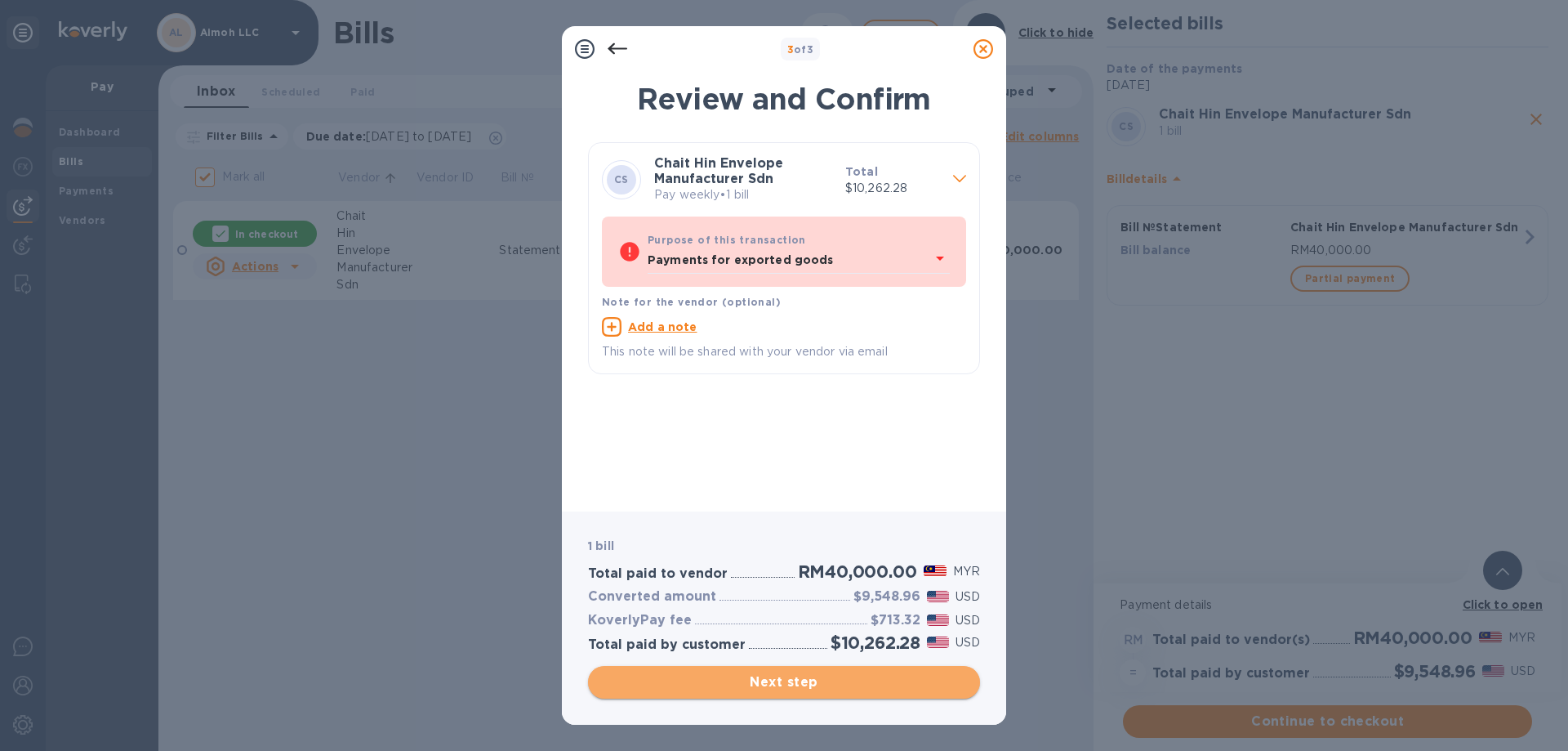
click at [800, 673] on span "Next step" at bounding box center [784, 682] width 366 height 20
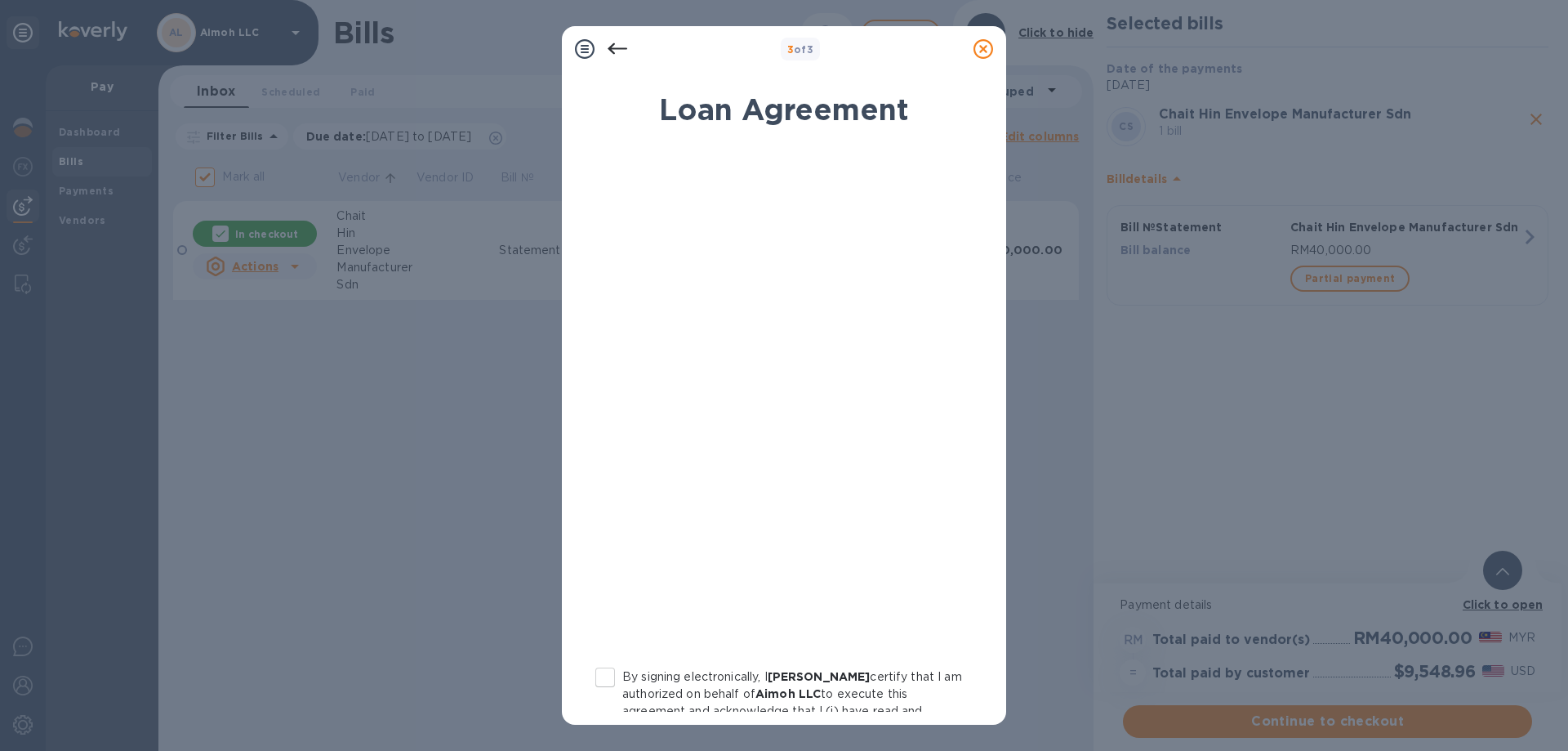
click at [616, 680] on input "By signing electronically, I [PERSON_NAME] certify that I am authorized on beha…" at bounding box center [605, 677] width 34 height 34
checkbox input "true"
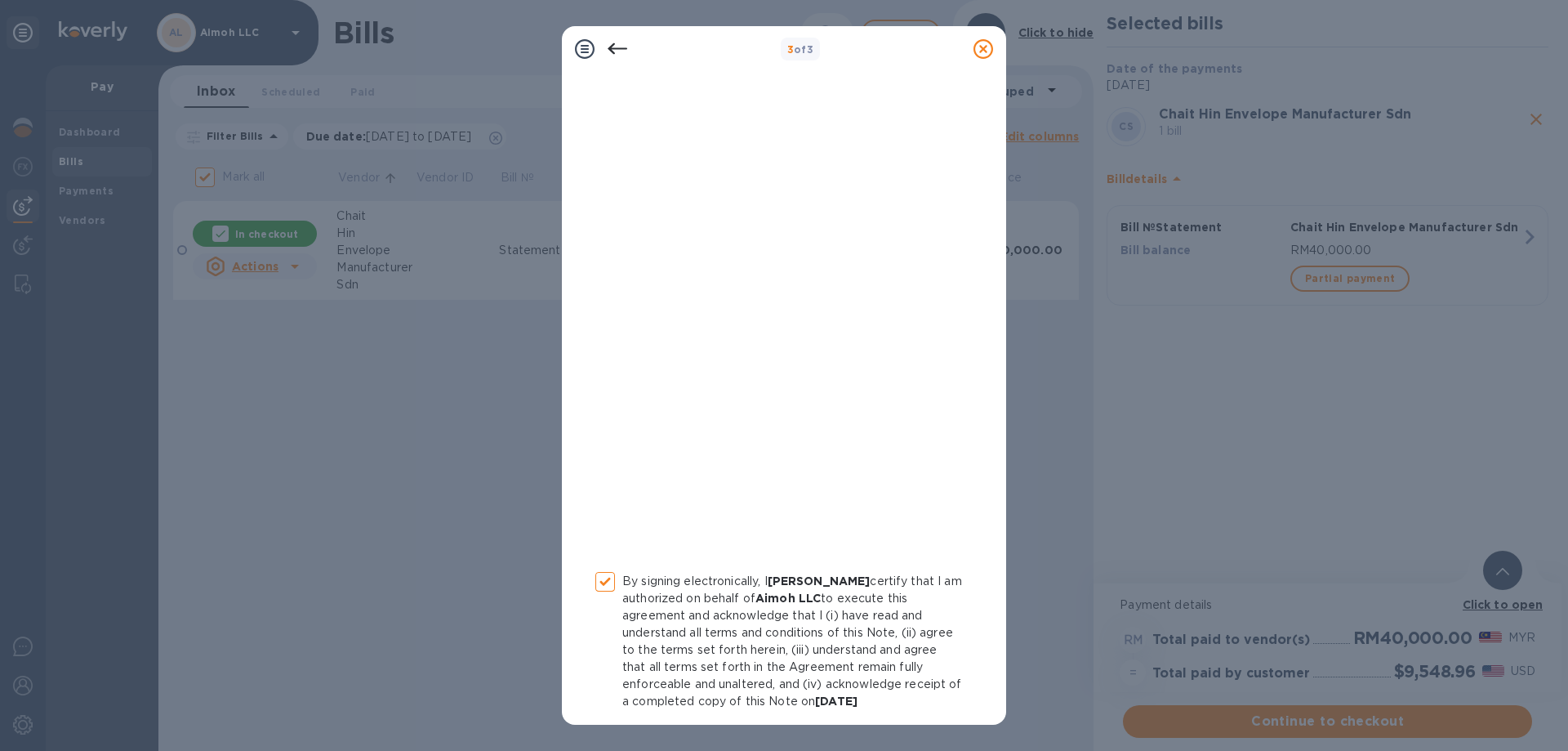
scroll to position [163, 0]
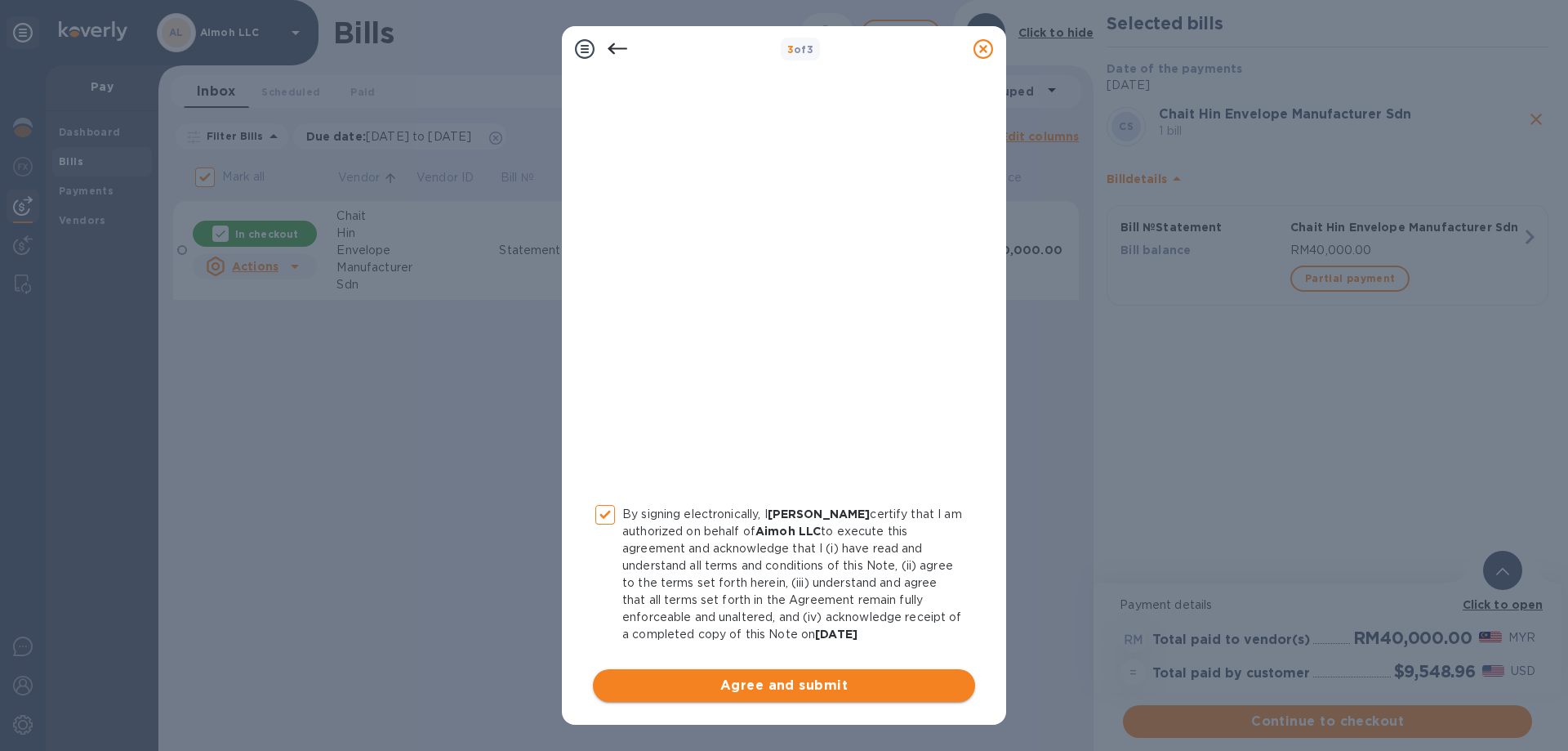
click at [766, 677] on span "Agree and submit" at bounding box center [784, 685] width 356 height 20
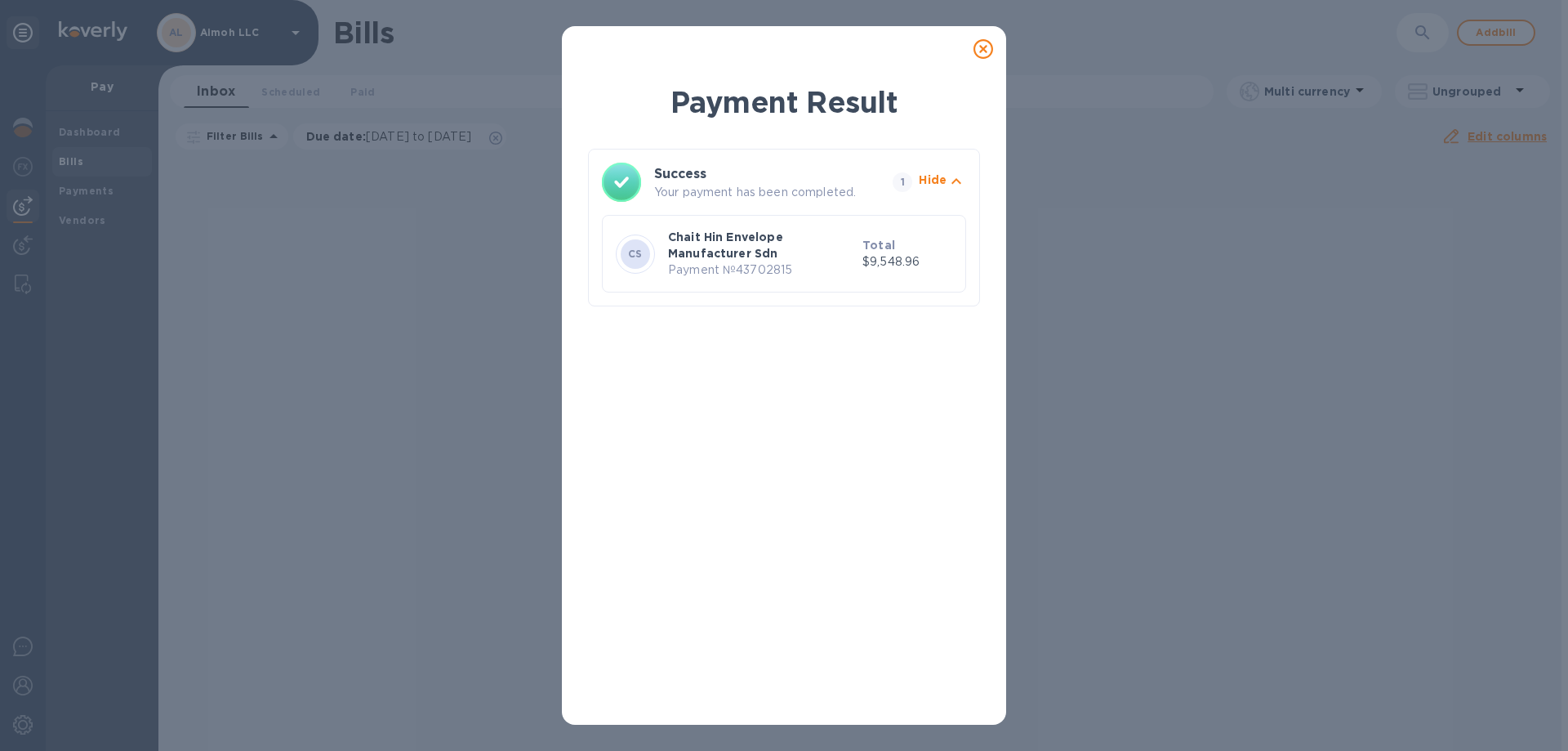
click at [985, 47] on icon at bounding box center [983, 49] width 20 height 20
